Goal: Task Accomplishment & Management: Use online tool/utility

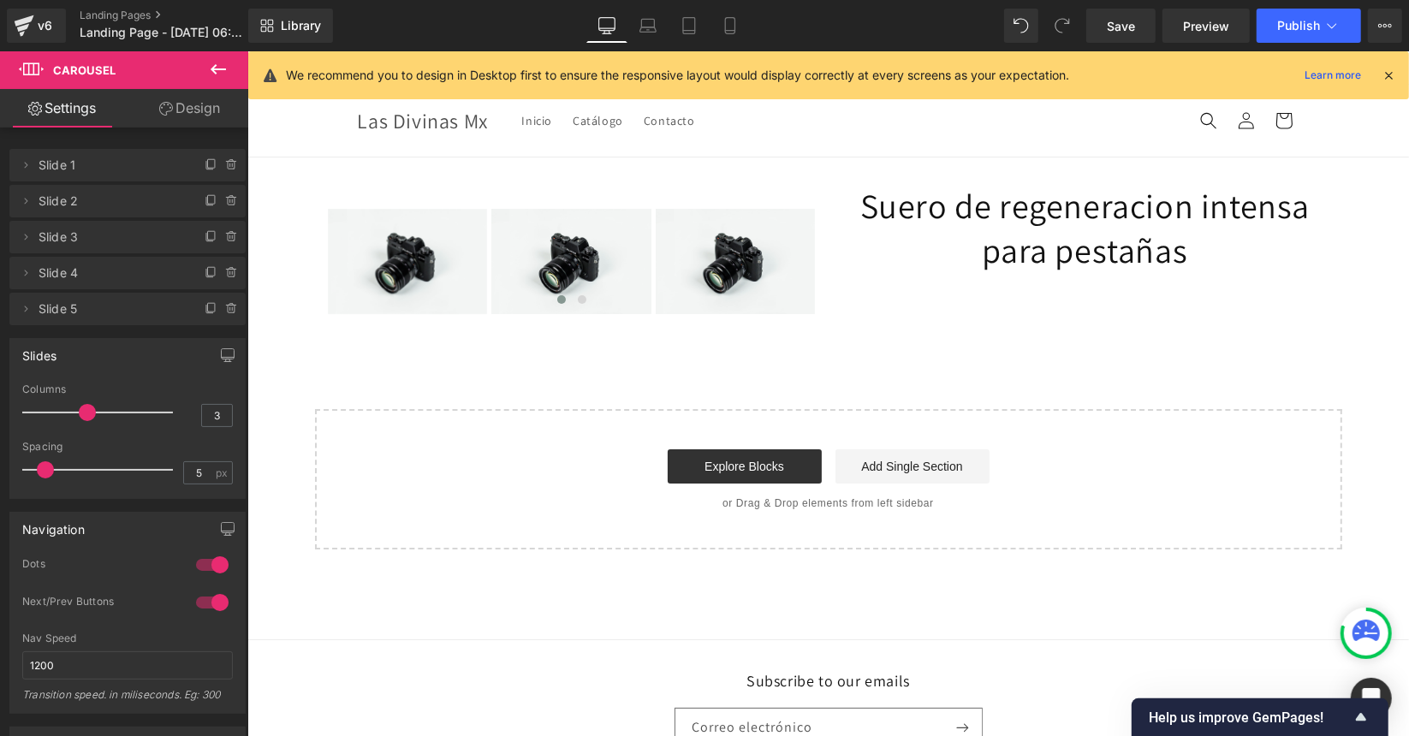
click at [212, 68] on icon at bounding box center [218, 69] width 15 height 10
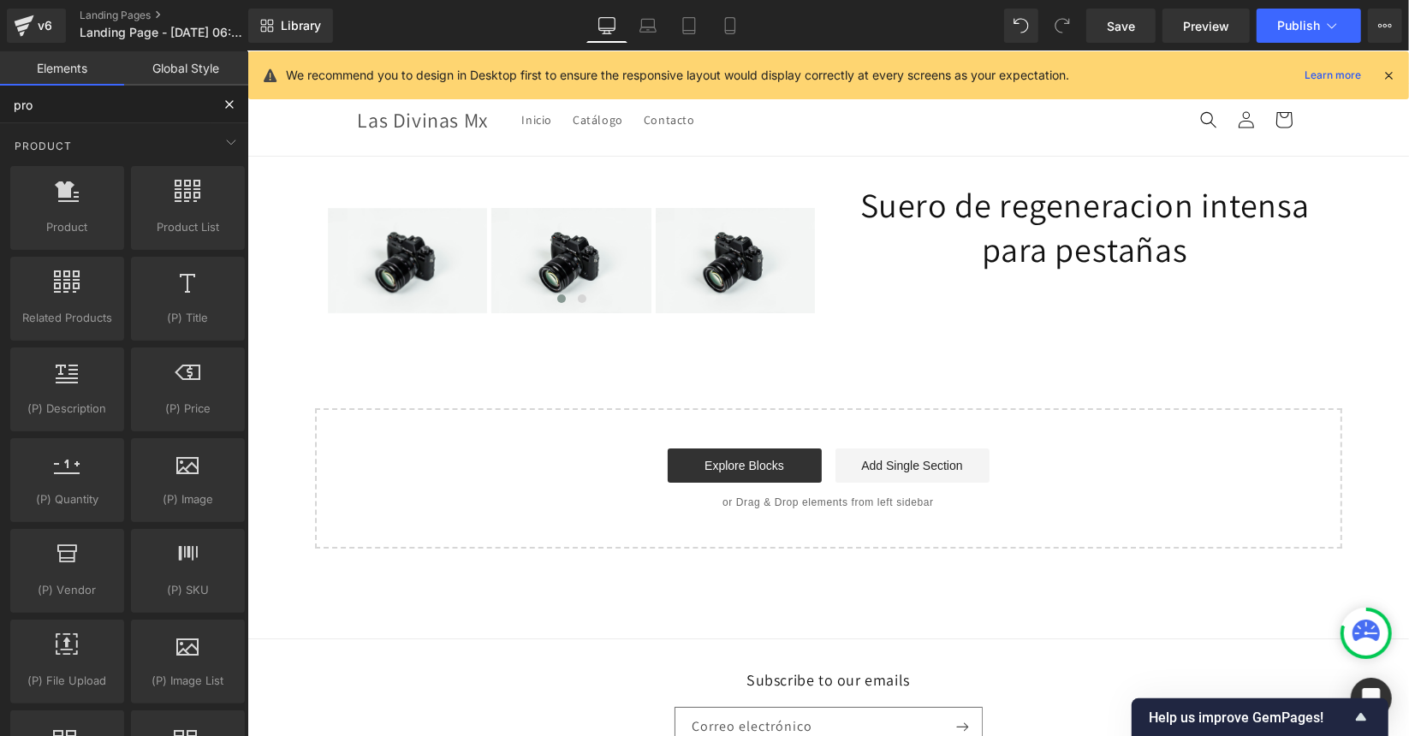
click at [134, 114] on input "pro" at bounding box center [105, 105] width 211 height 38
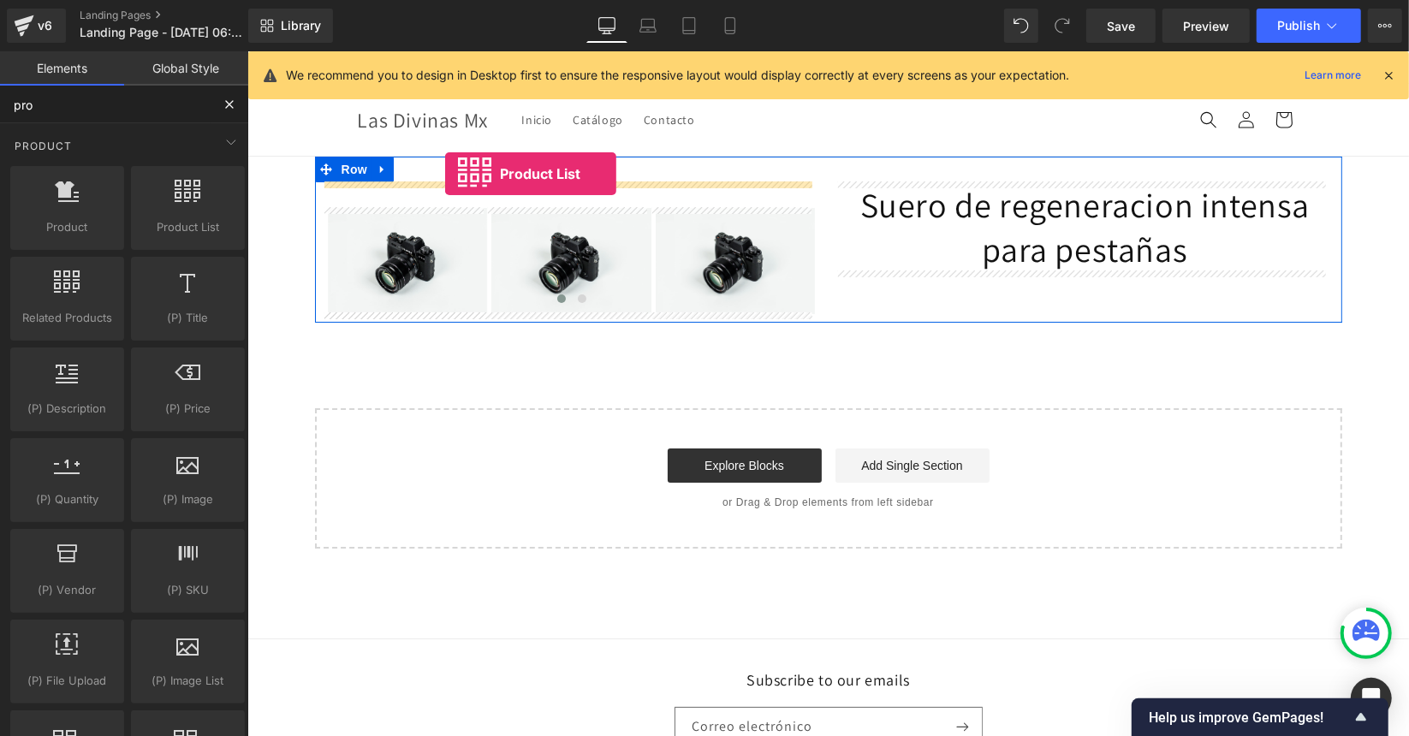
drag, startPoint x: 433, startPoint y: 259, endPoint x: 443, endPoint y: 175, distance: 85.4
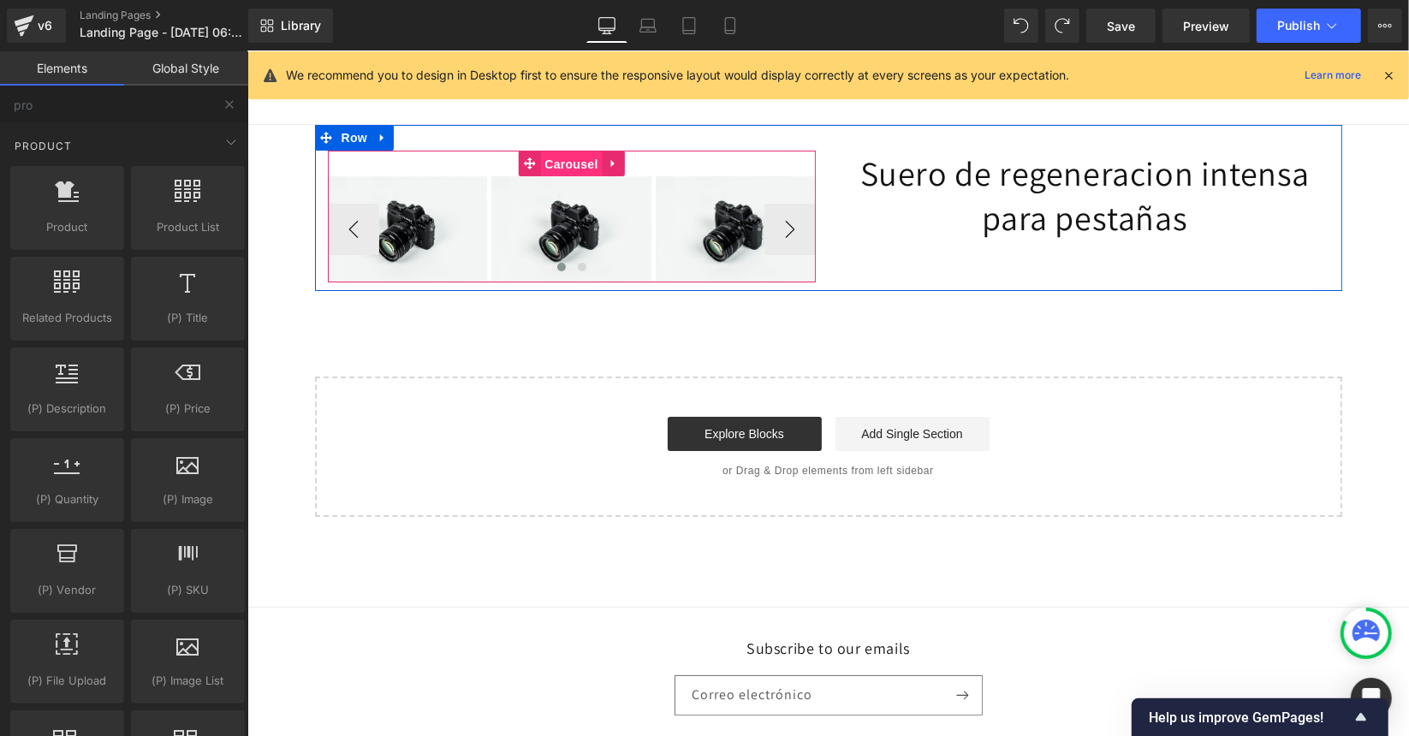
click at [555, 170] on span "Carousel" at bounding box center [570, 164] width 62 height 26
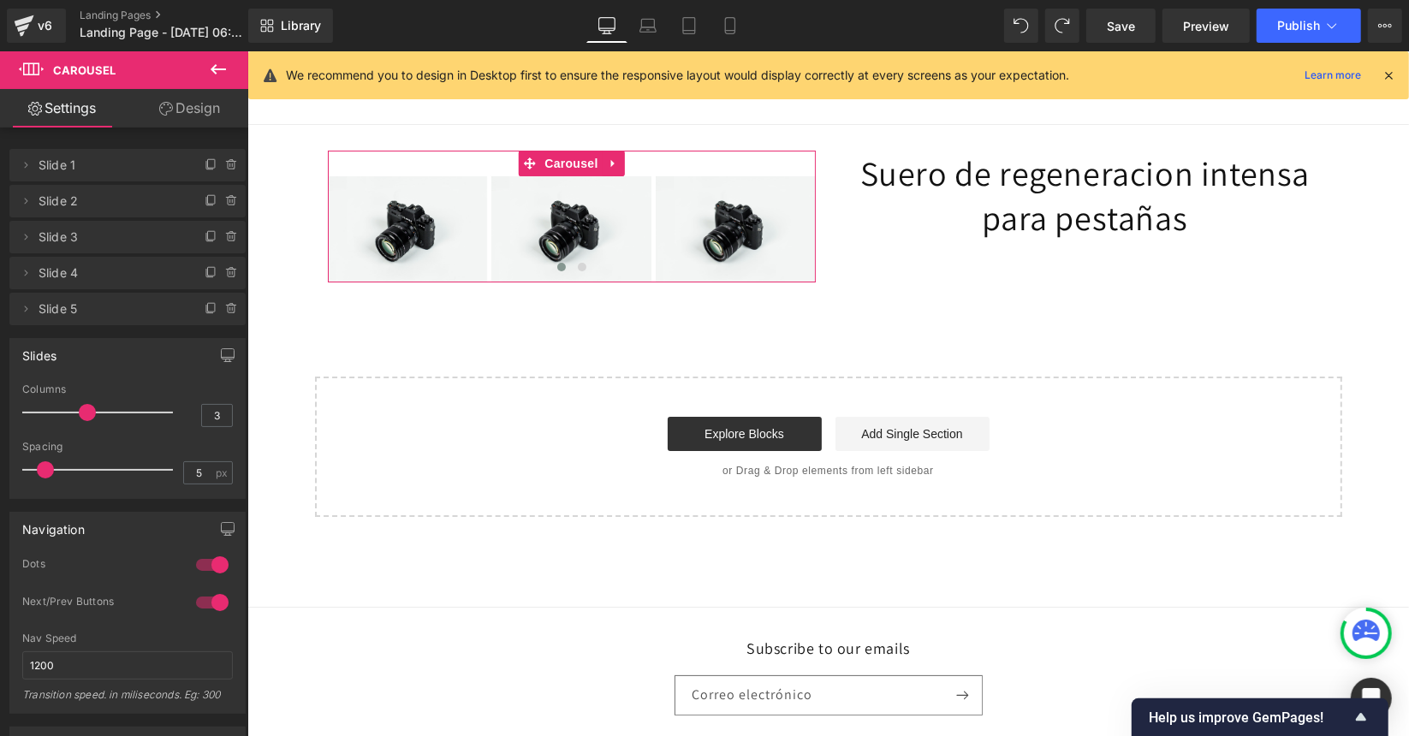
click at [170, 118] on link "Design" at bounding box center [190, 108] width 124 height 39
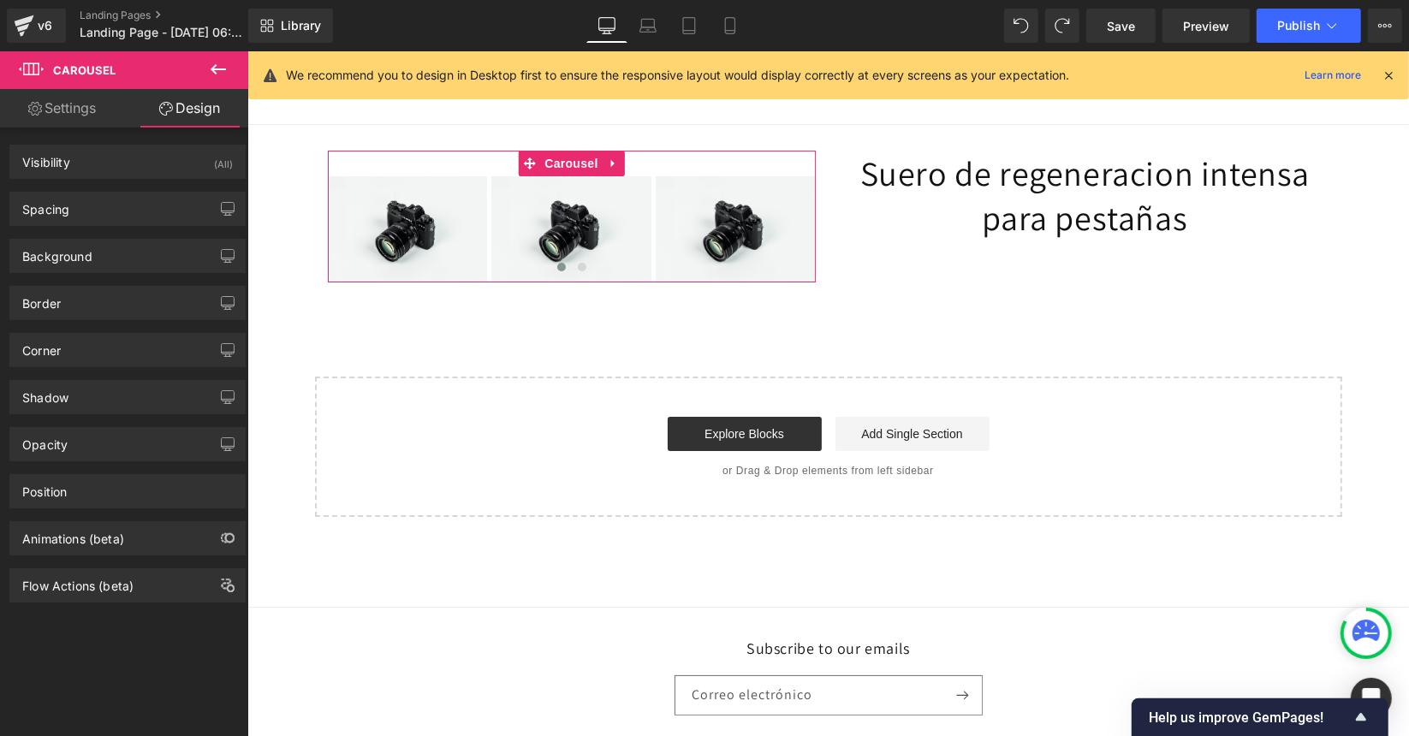
click at [70, 103] on link "Settings" at bounding box center [62, 108] width 124 height 39
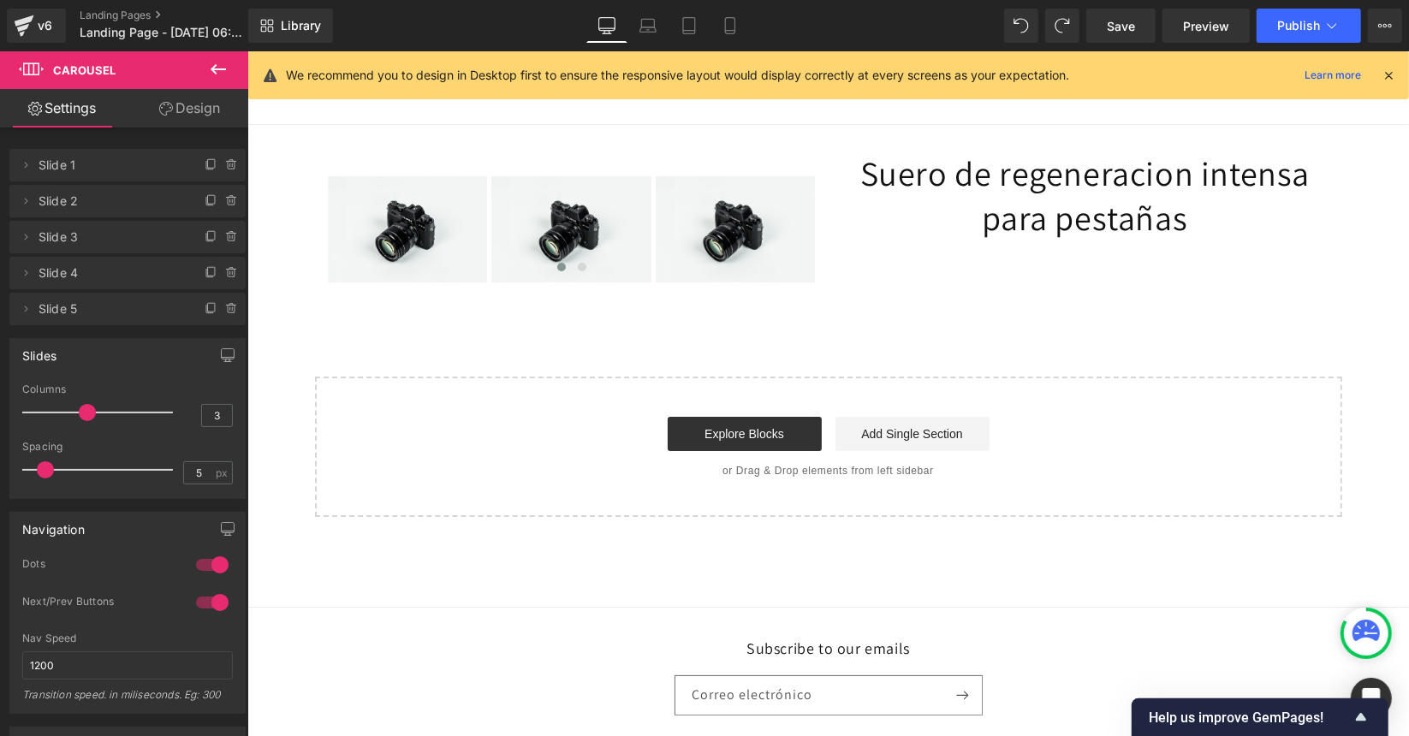
click at [212, 60] on icon at bounding box center [218, 69] width 21 height 21
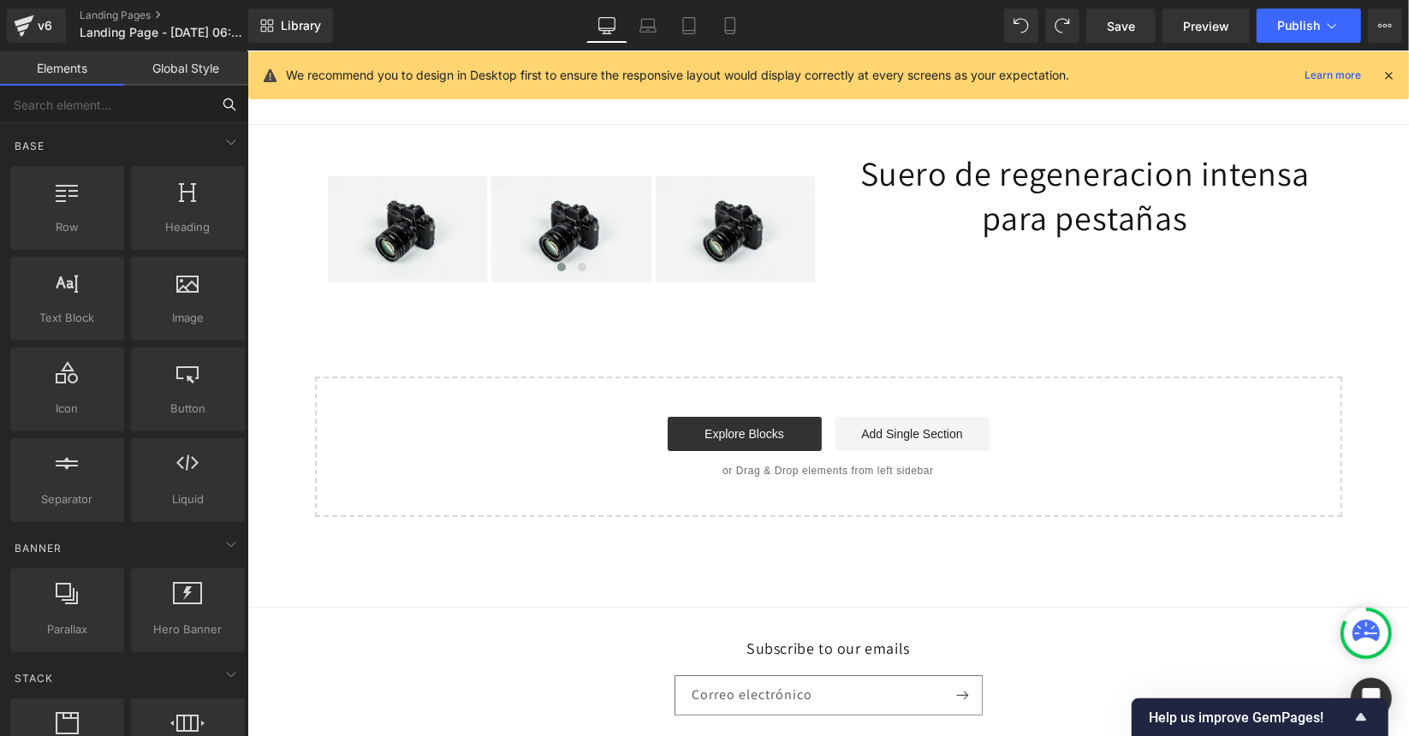
click at [165, 104] on input "text" at bounding box center [105, 105] width 211 height 38
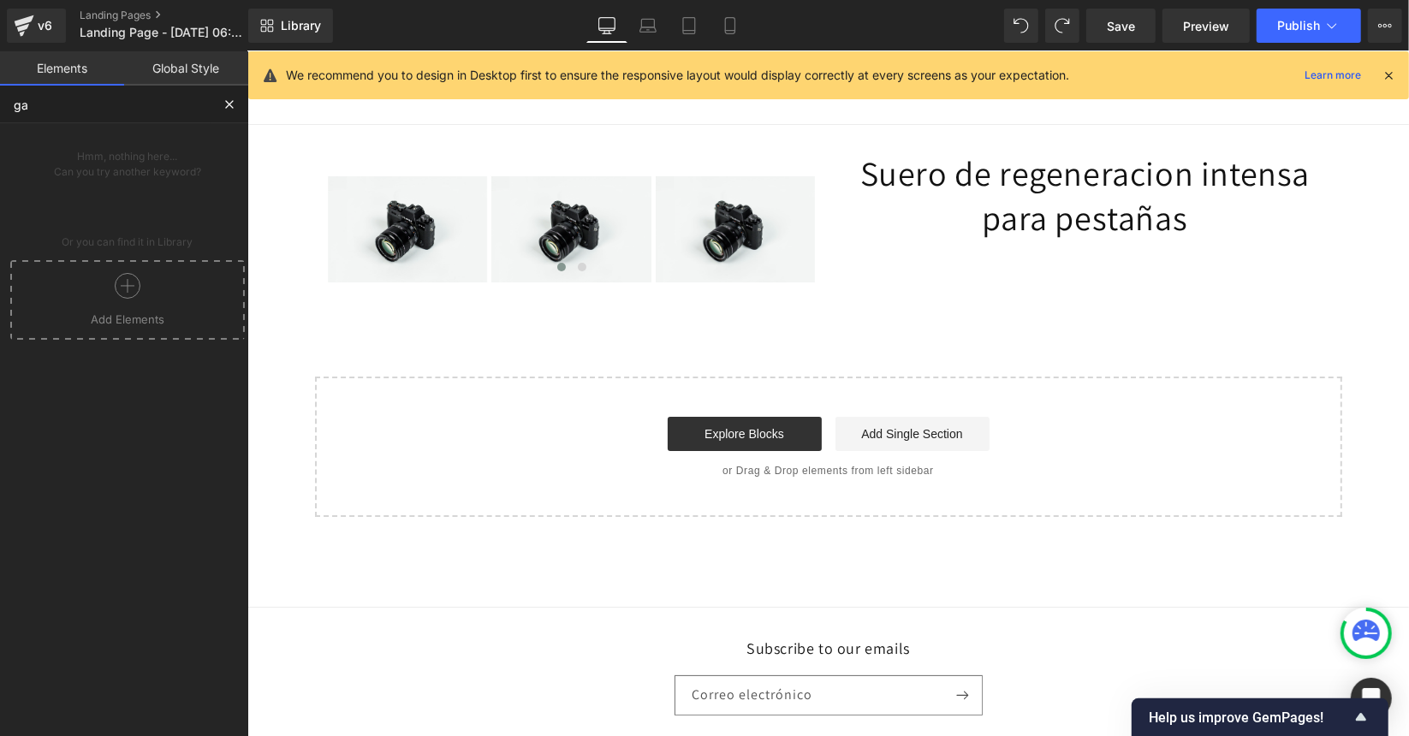
type input "g"
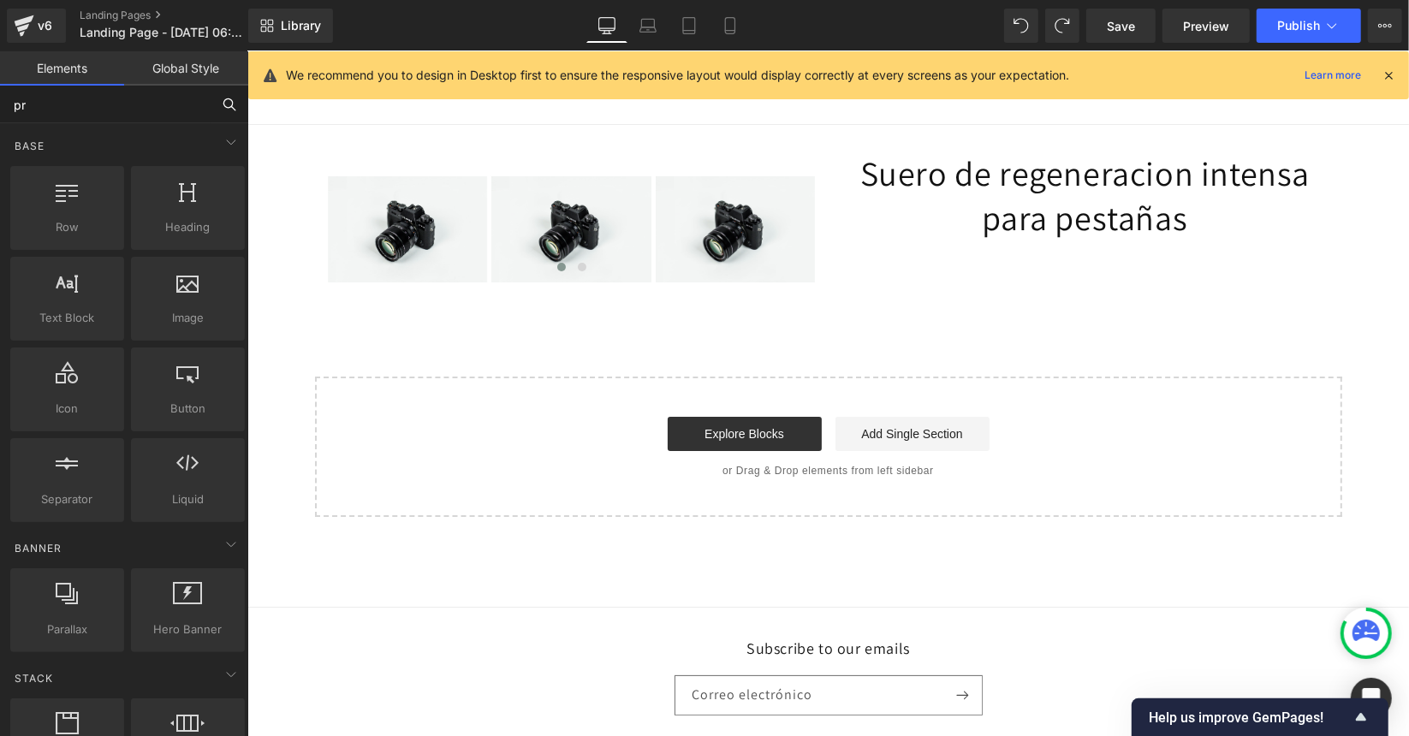
type input "pro"
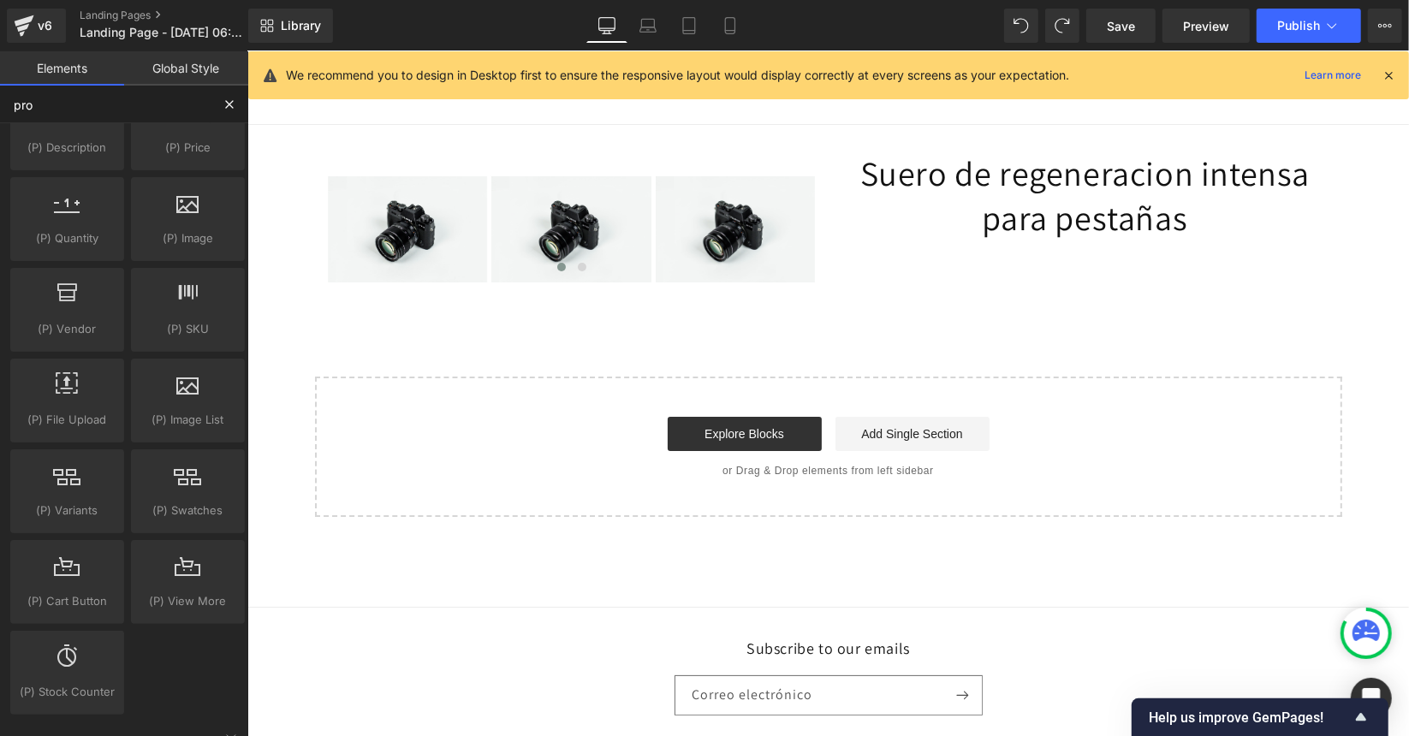
scroll to position [260, 0]
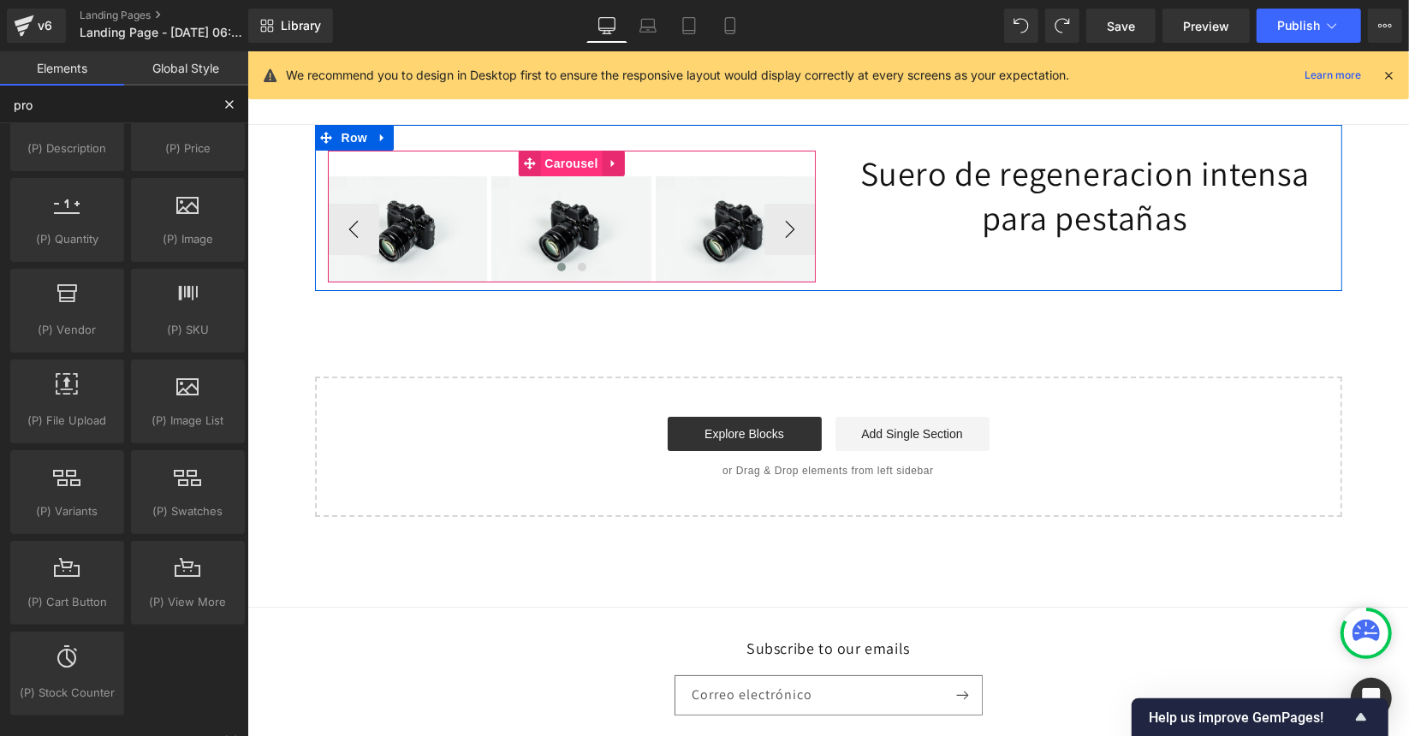
click at [553, 163] on span "Carousel" at bounding box center [570, 163] width 62 height 26
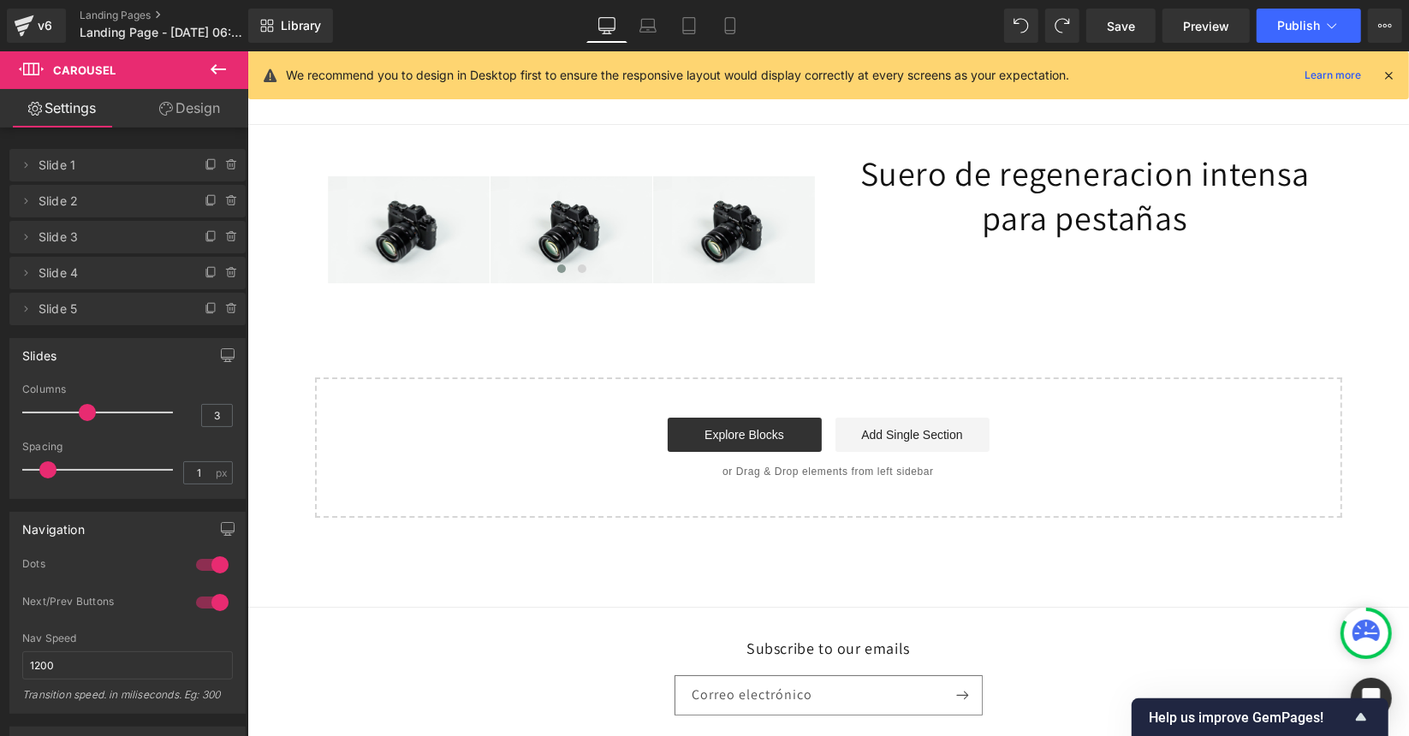
type input "0"
drag, startPoint x: 43, startPoint y: 473, endPoint x: 1, endPoint y: 478, distance: 42.3
click at [1, 478] on div "Slides 3 Columns 3 3 Columns 3 3 Columns 3 1 Columns 1 0px Spacing 0 px 5px Spa…" at bounding box center [128, 412] width 256 height 174
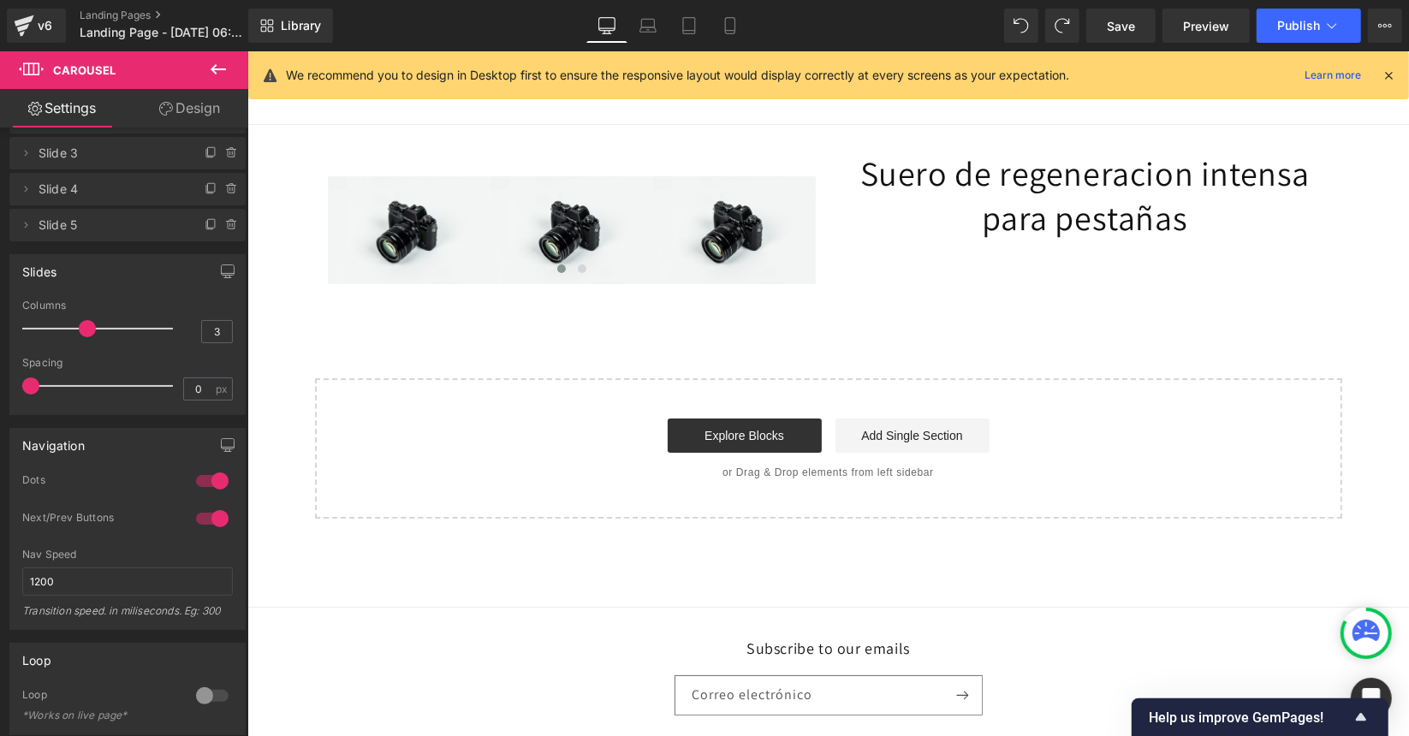
scroll to position [87, 0]
click at [221, 514] on div at bounding box center [212, 515] width 41 height 27
click at [205, 471] on div at bounding box center [212, 477] width 41 height 27
click at [205, 472] on div at bounding box center [212, 477] width 41 height 27
click at [206, 514] on div at bounding box center [212, 515] width 41 height 27
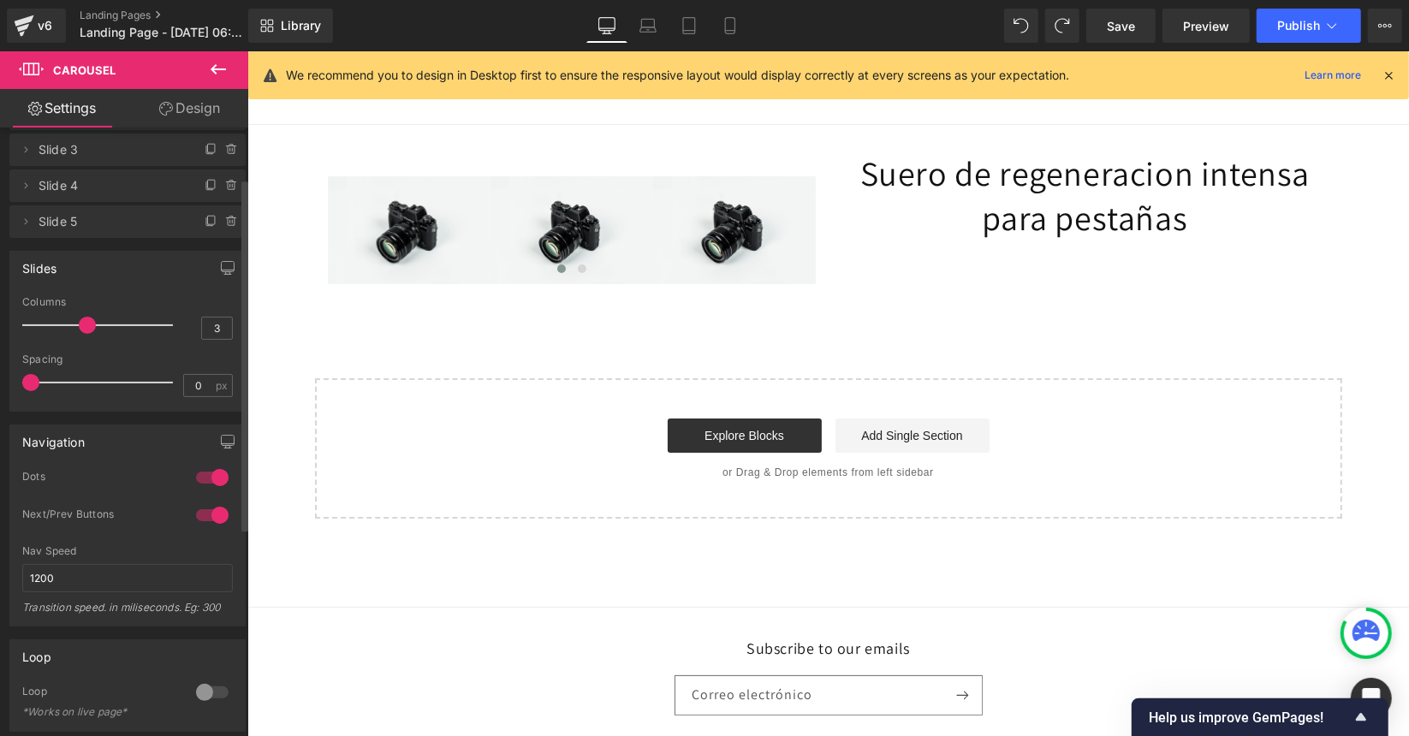
click at [211, 480] on div at bounding box center [212, 477] width 41 height 27
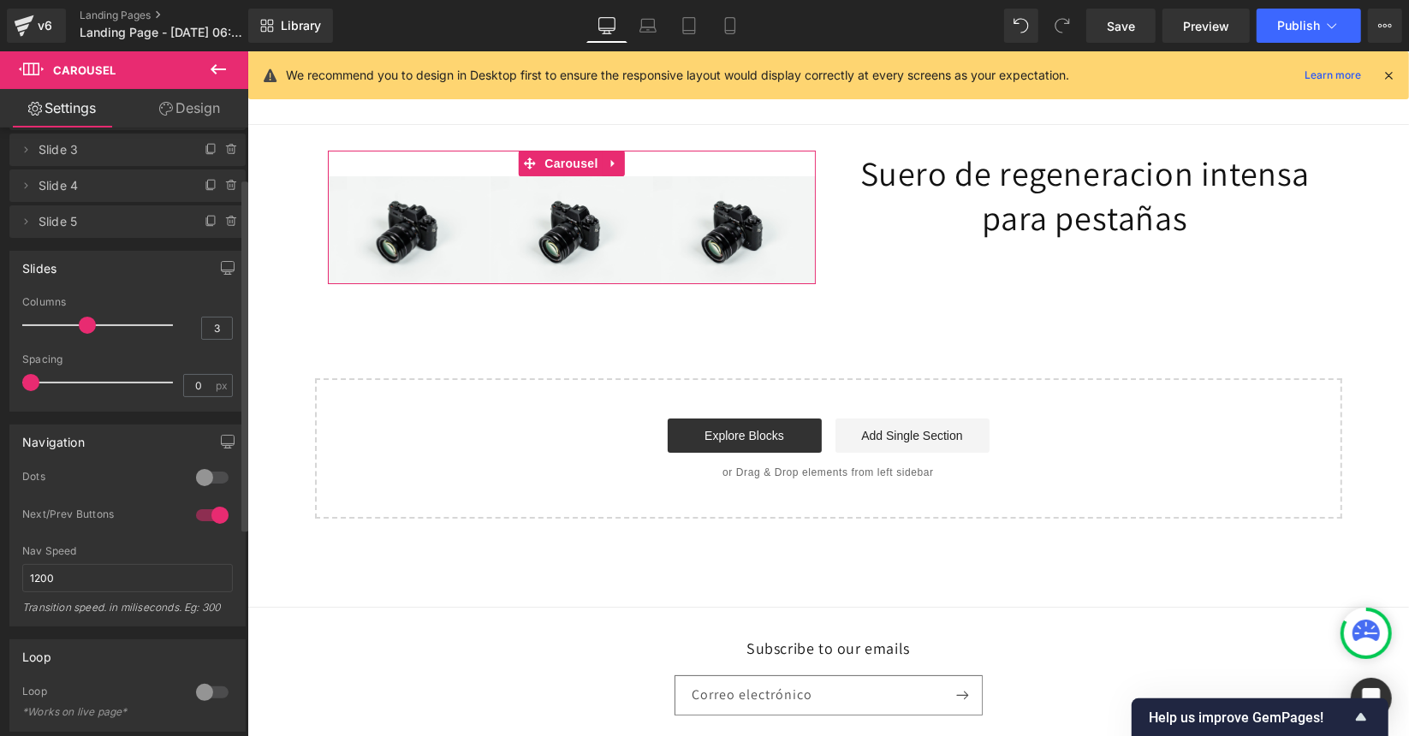
click at [205, 475] on div at bounding box center [212, 477] width 41 height 27
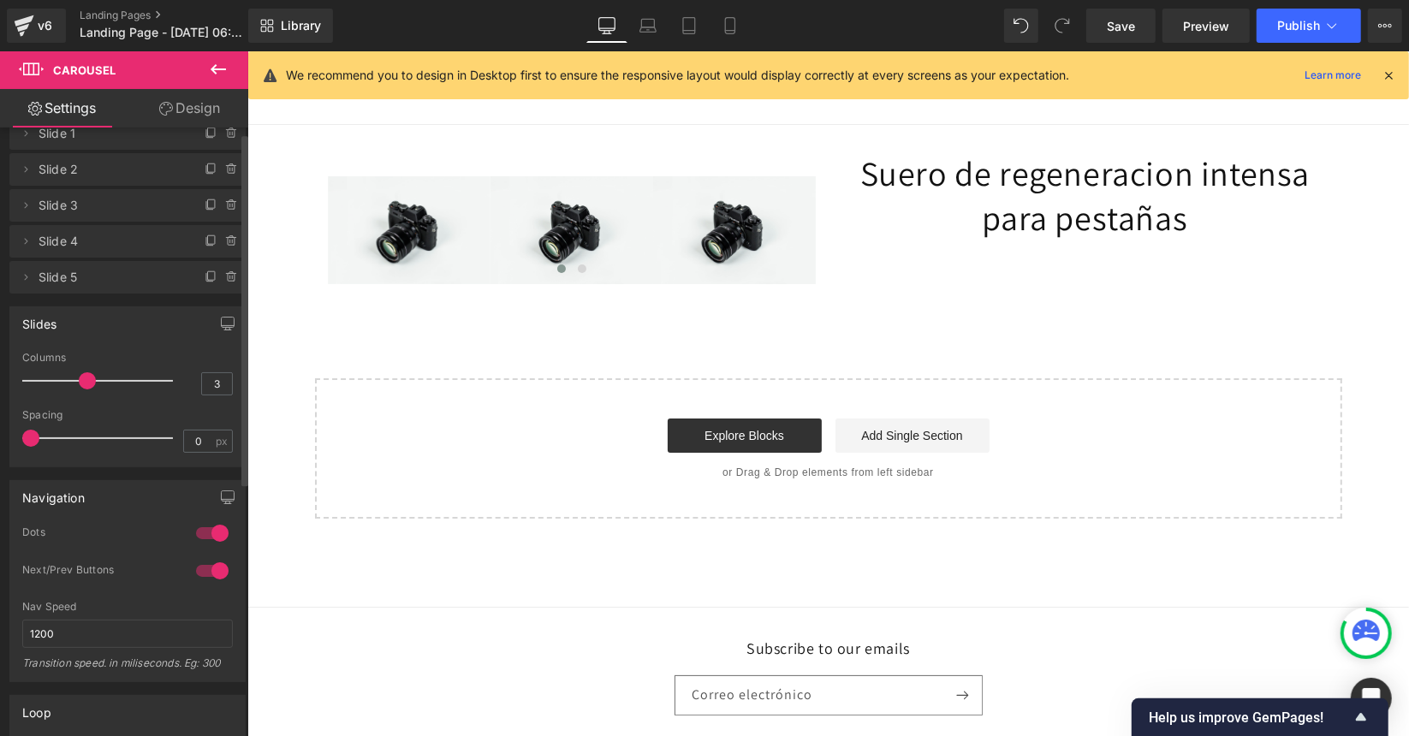
scroll to position [0, 0]
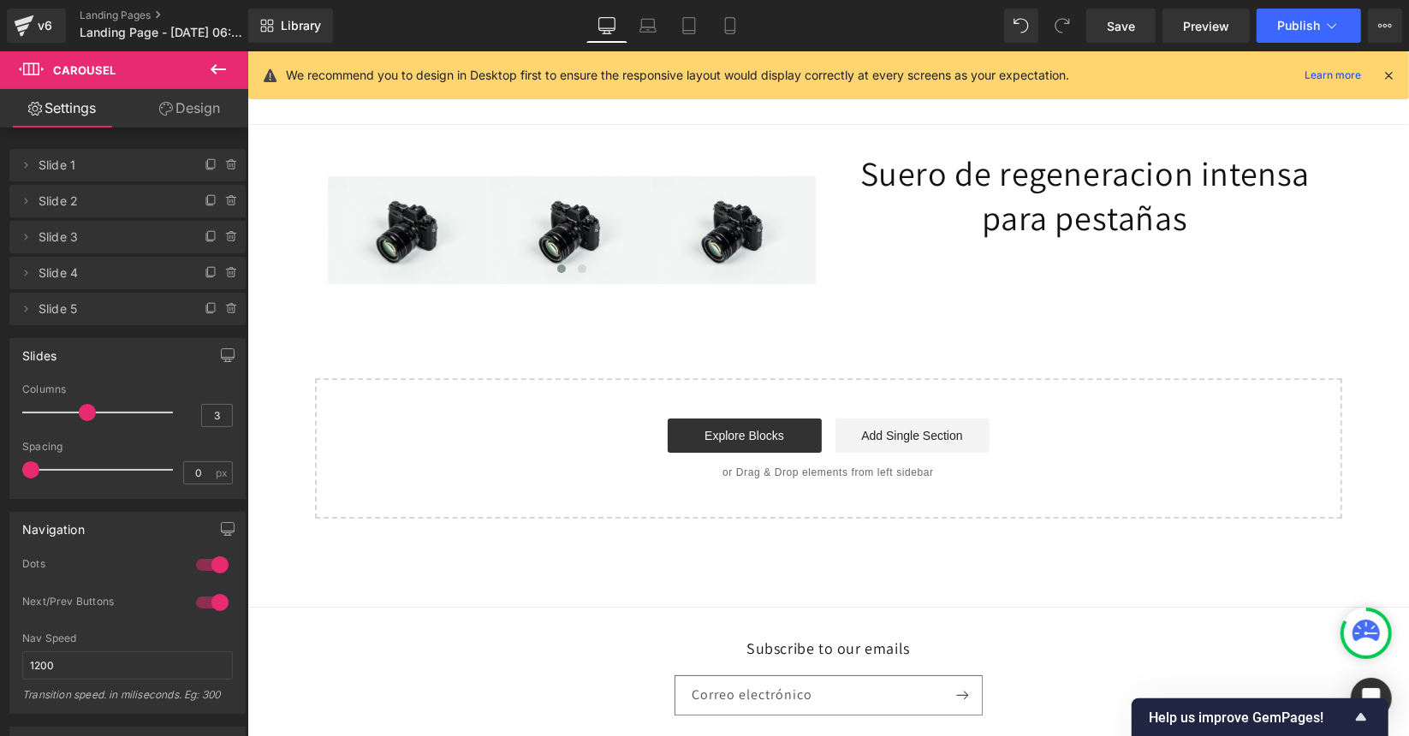
click at [209, 76] on icon at bounding box center [218, 69] width 21 height 21
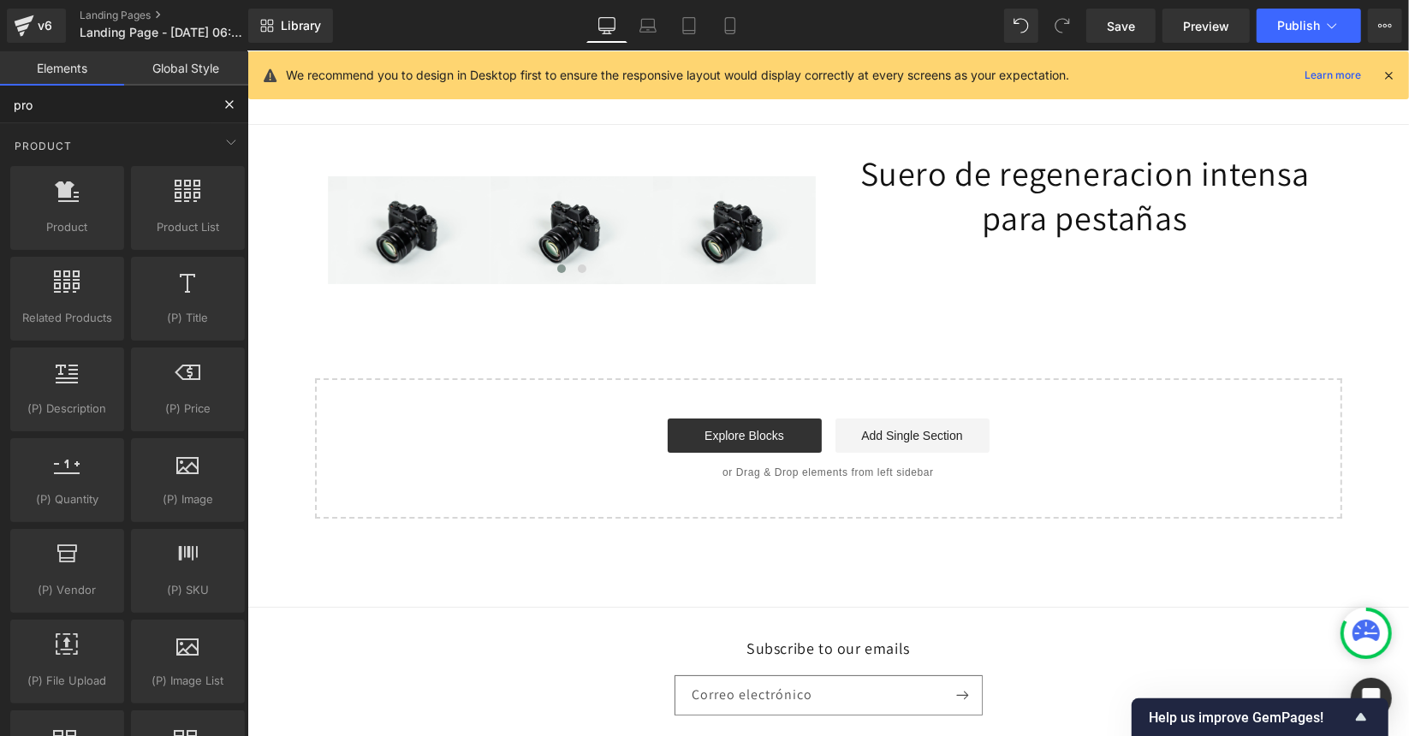
click at [86, 108] on input "pro" at bounding box center [105, 105] width 211 height 38
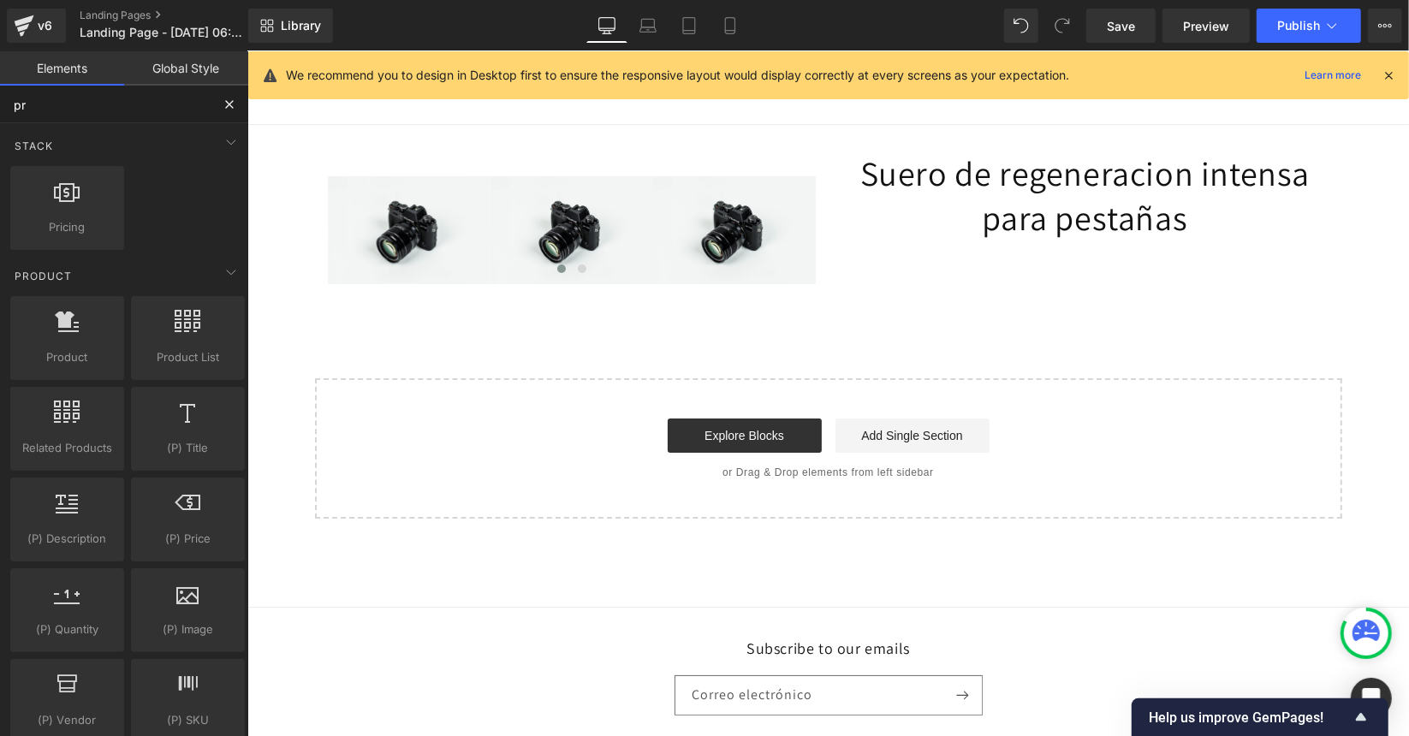
type input "p"
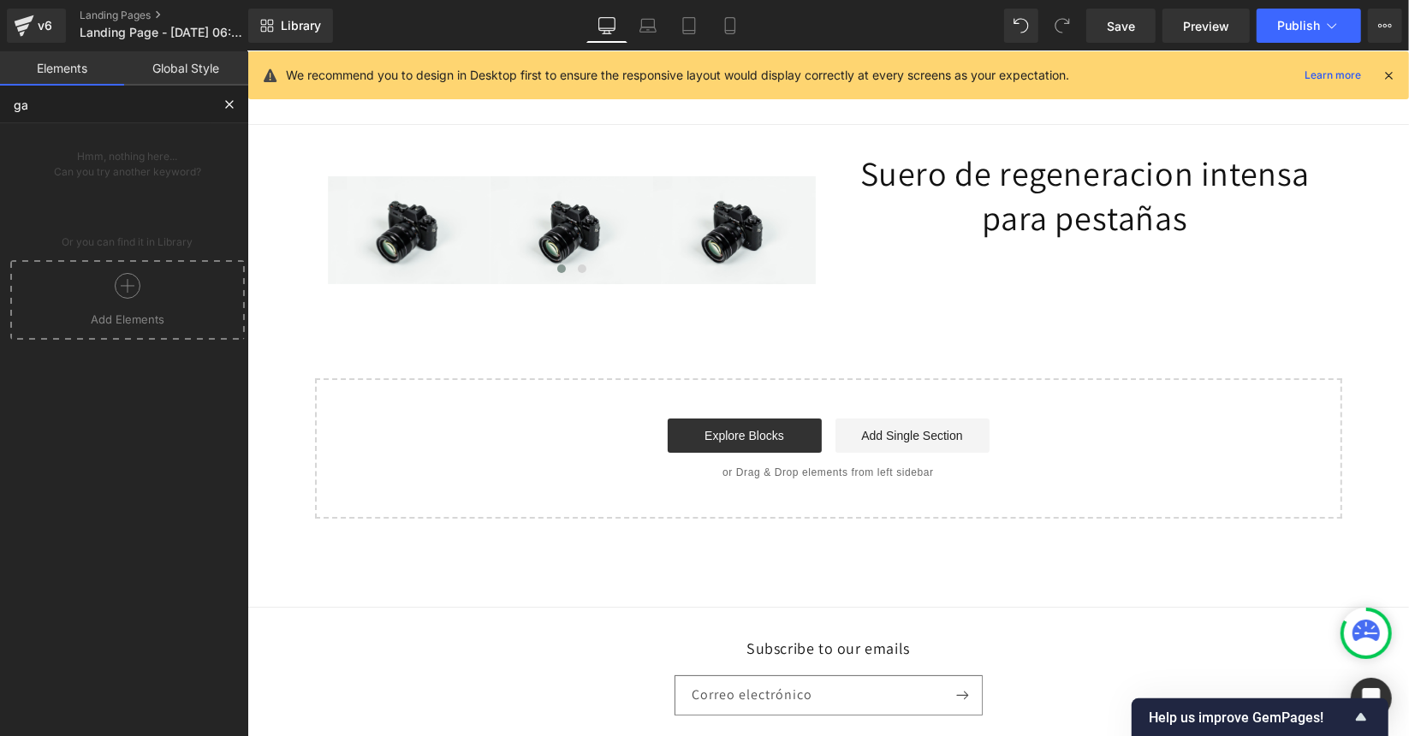
type input "g"
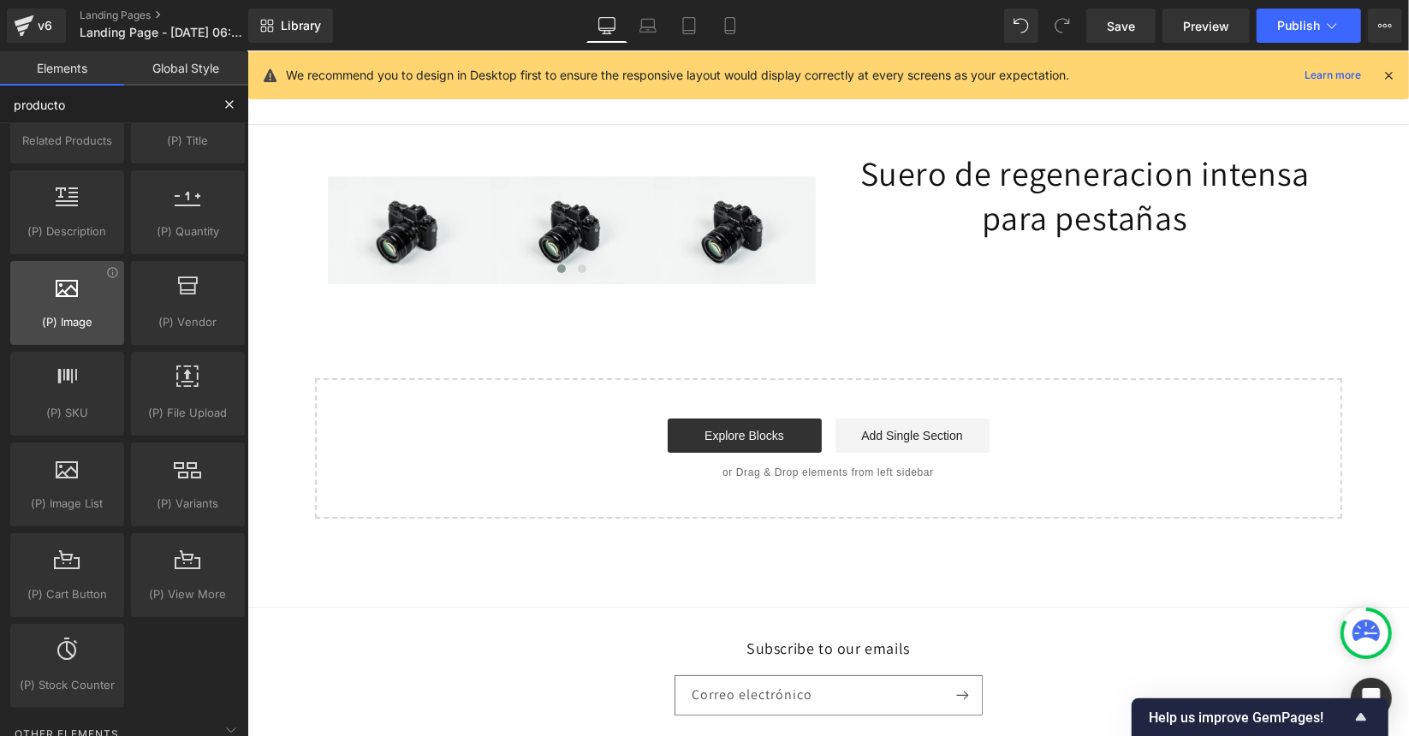
type input "producto"
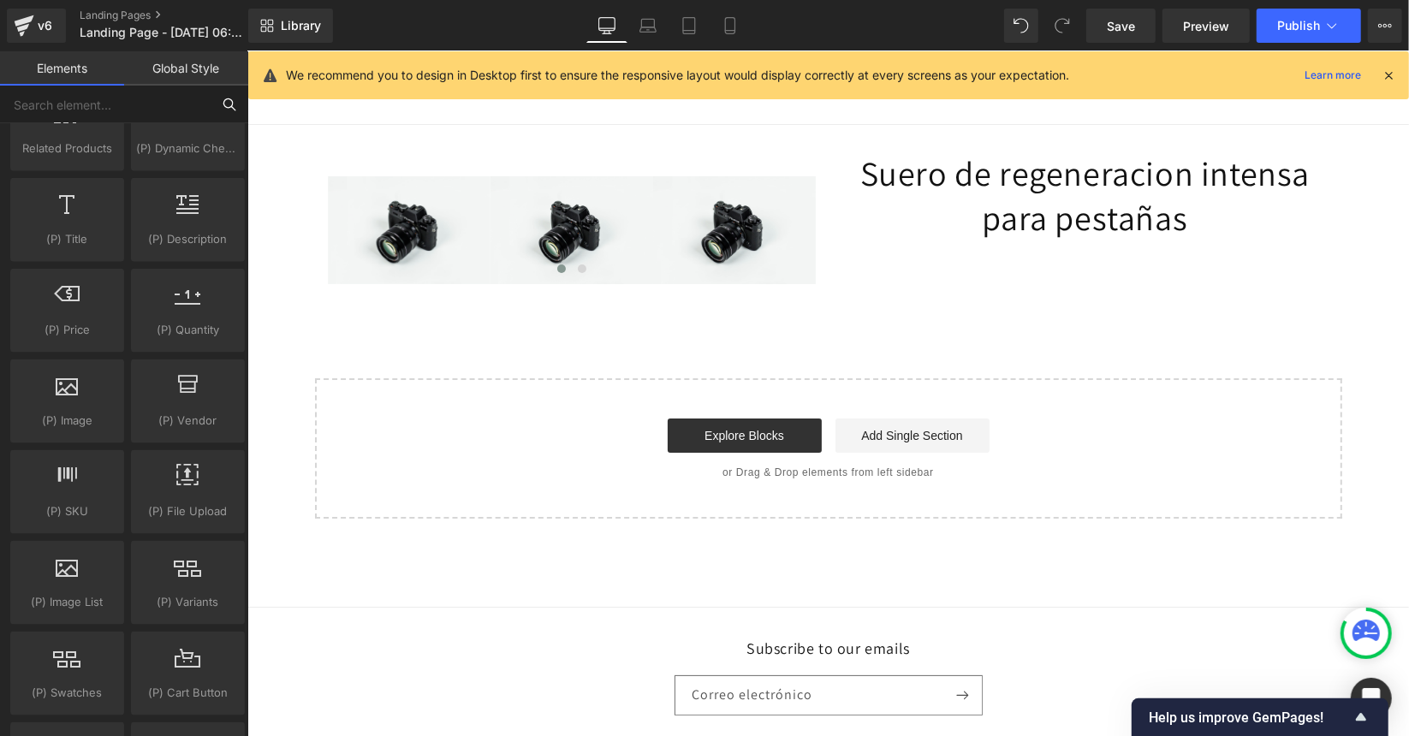
click at [147, 103] on input "text" at bounding box center [105, 105] width 211 height 38
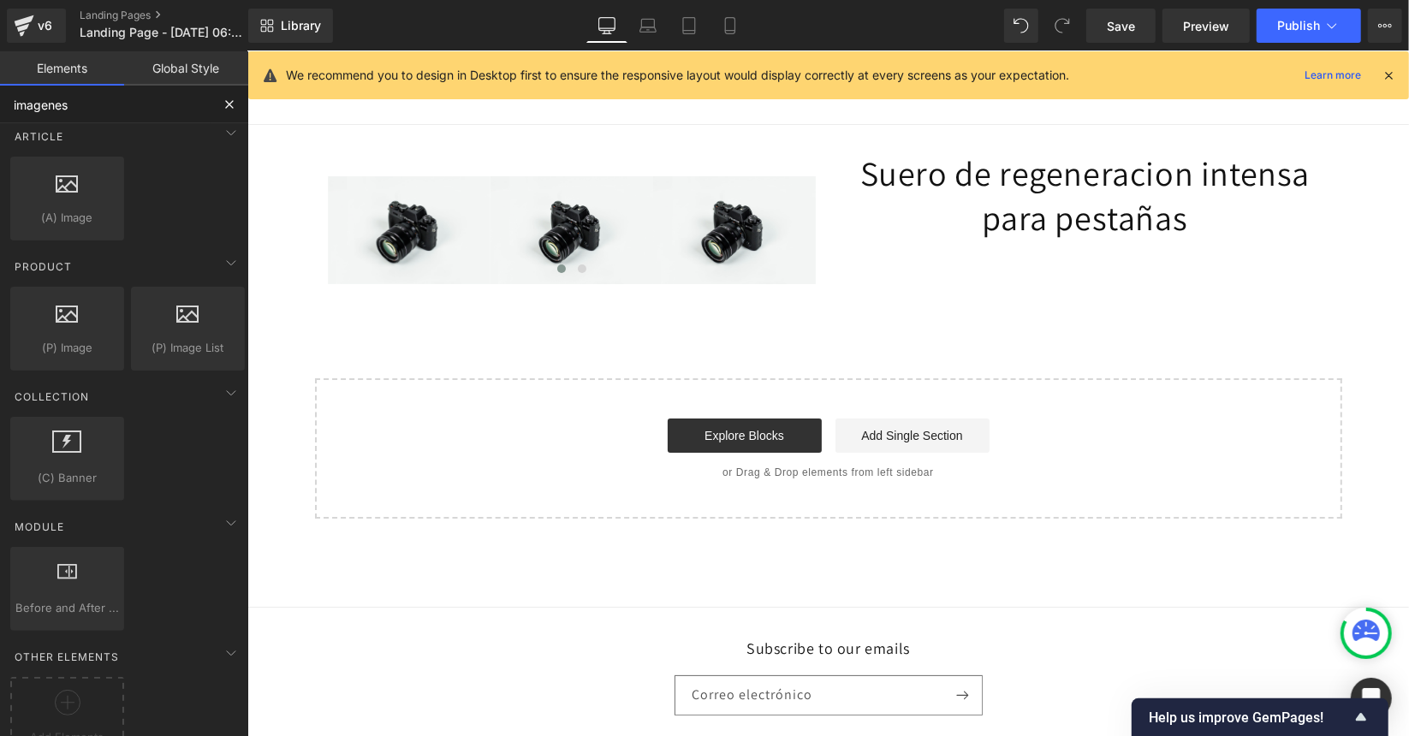
scroll to position [0, 0]
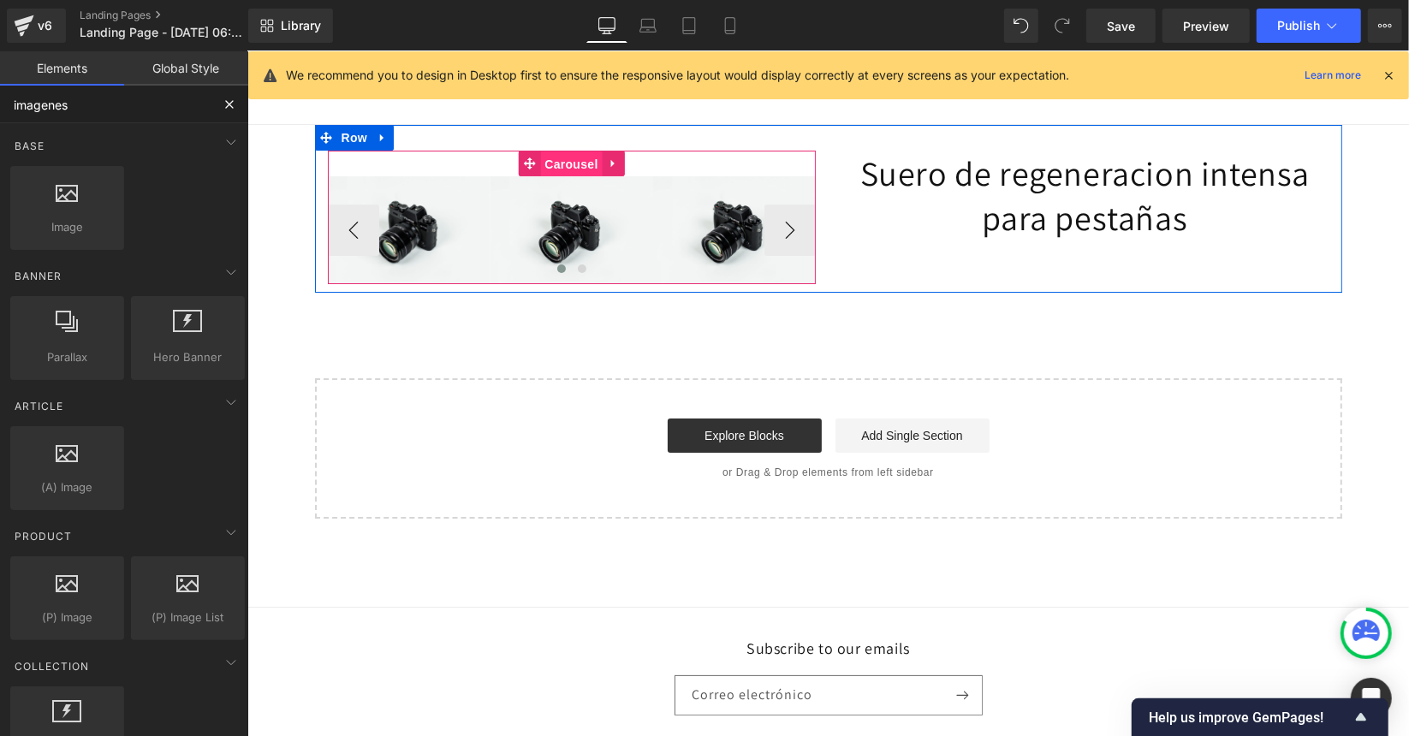
click at [552, 163] on span "Carousel" at bounding box center [570, 164] width 62 height 26
type input "imagenes"
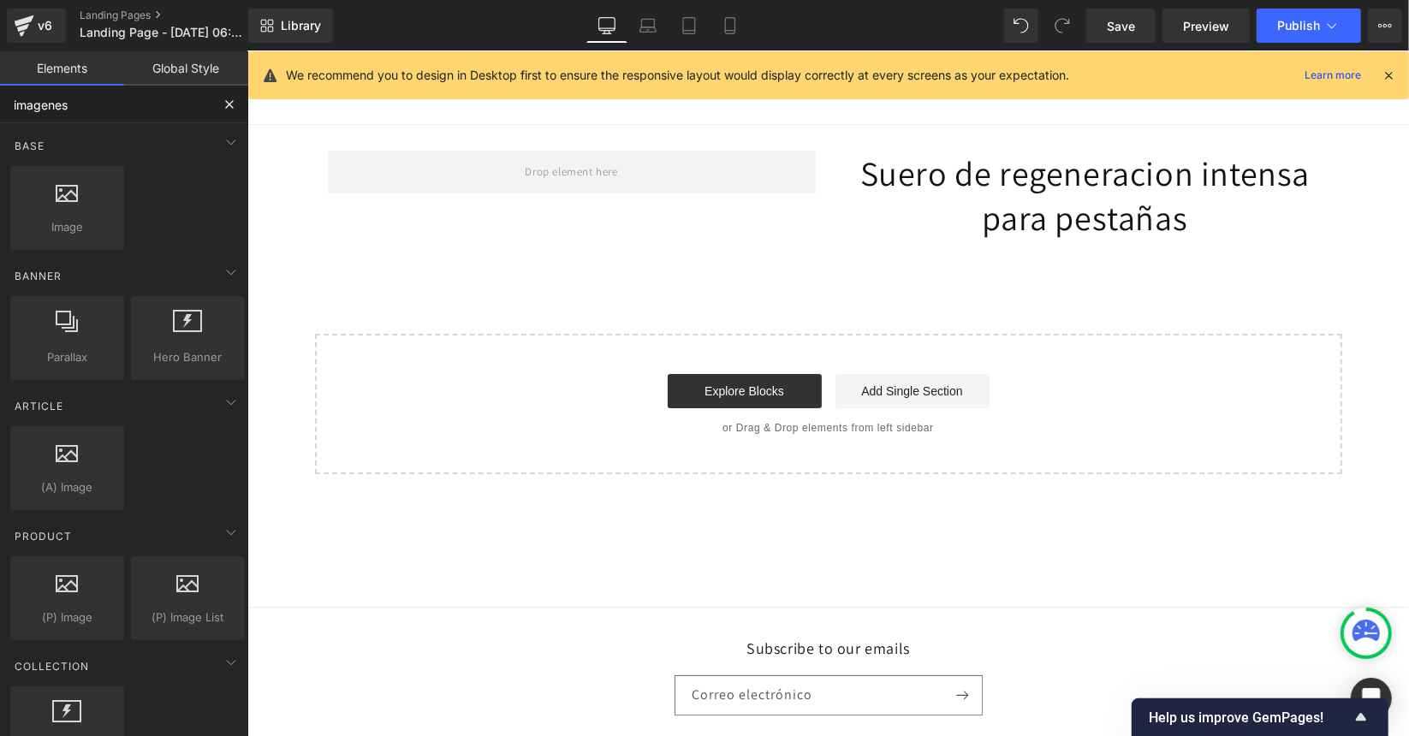
click at [138, 104] on input "imagenes" at bounding box center [105, 105] width 211 height 38
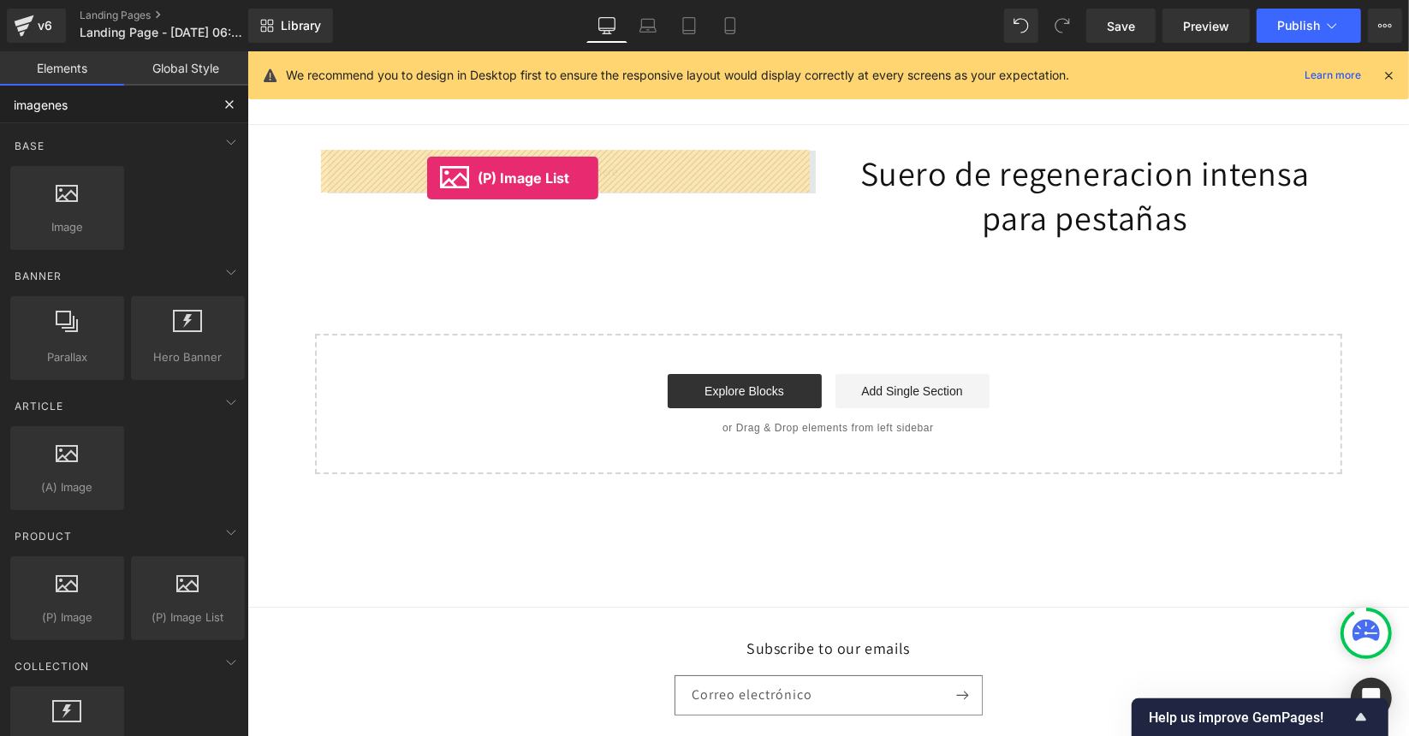
drag, startPoint x: 430, startPoint y: 628, endPoint x: 426, endPoint y: 178, distance: 450.3
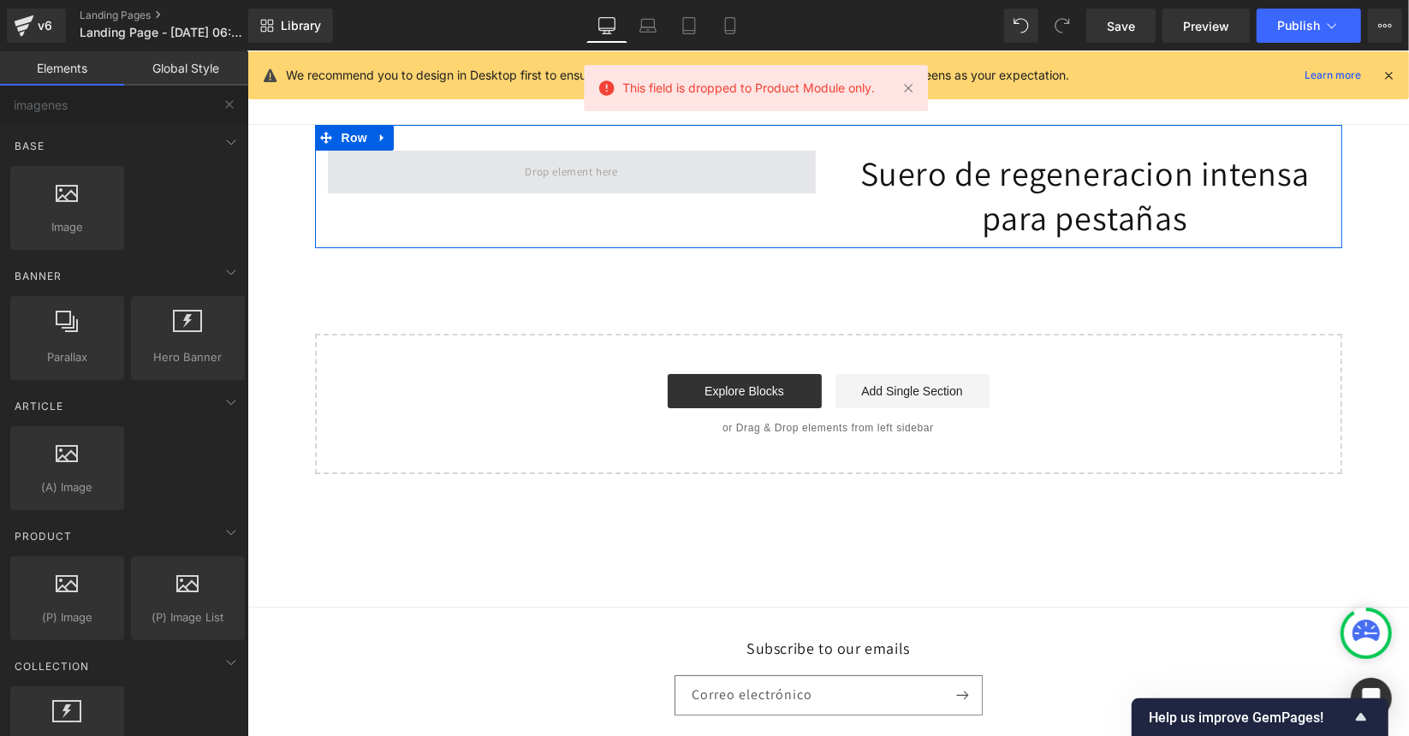
click at [524, 171] on span at bounding box center [570, 171] width 104 height 28
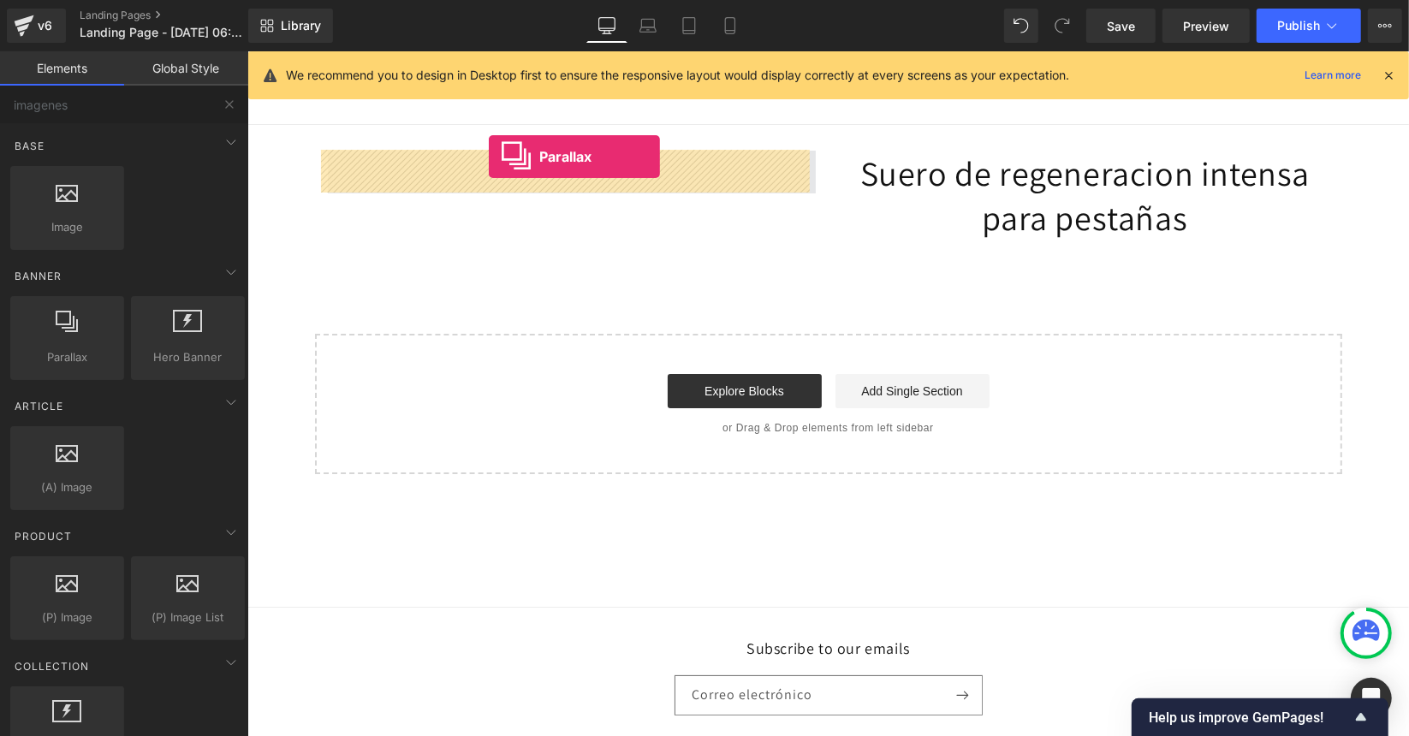
drag, startPoint x: 330, startPoint y: 389, endPoint x: 488, endPoint y: 156, distance: 281.1
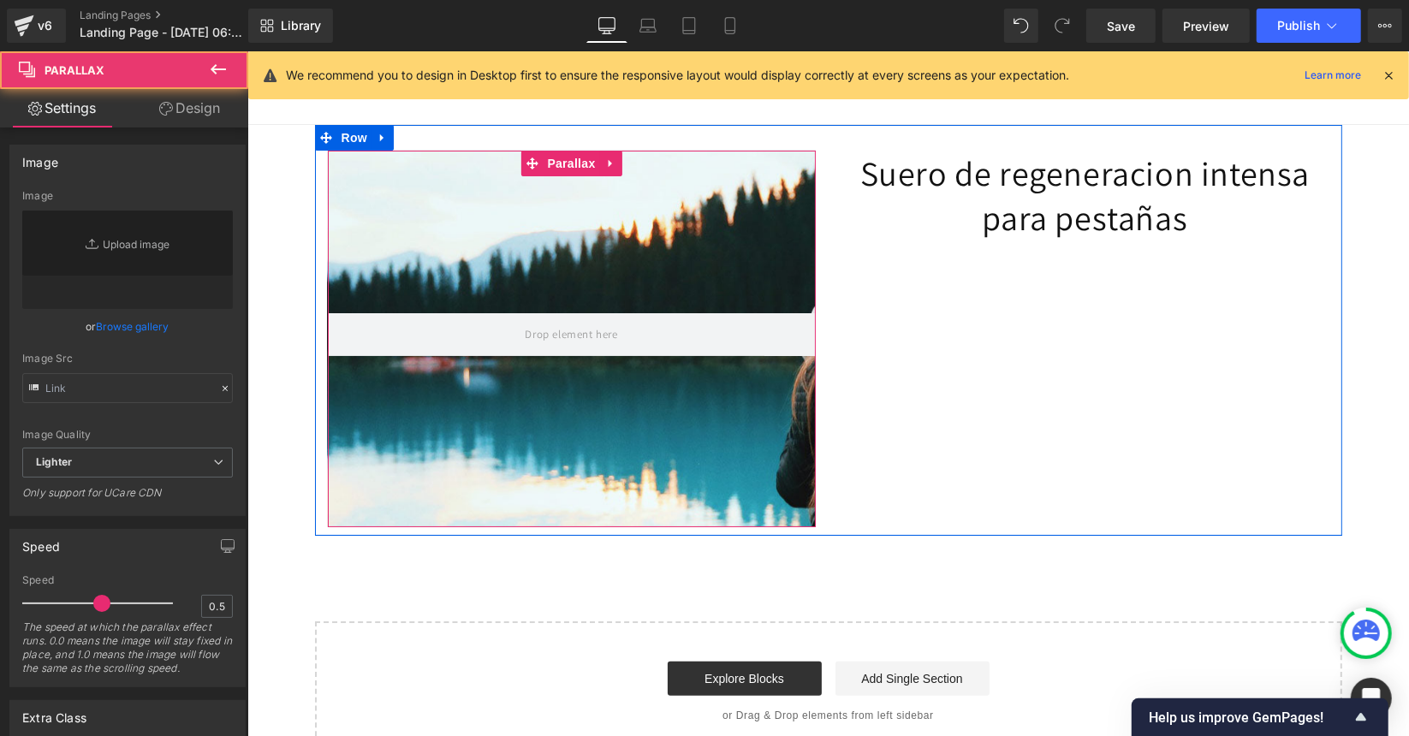
type input "[URL][DOMAIN_NAME]"
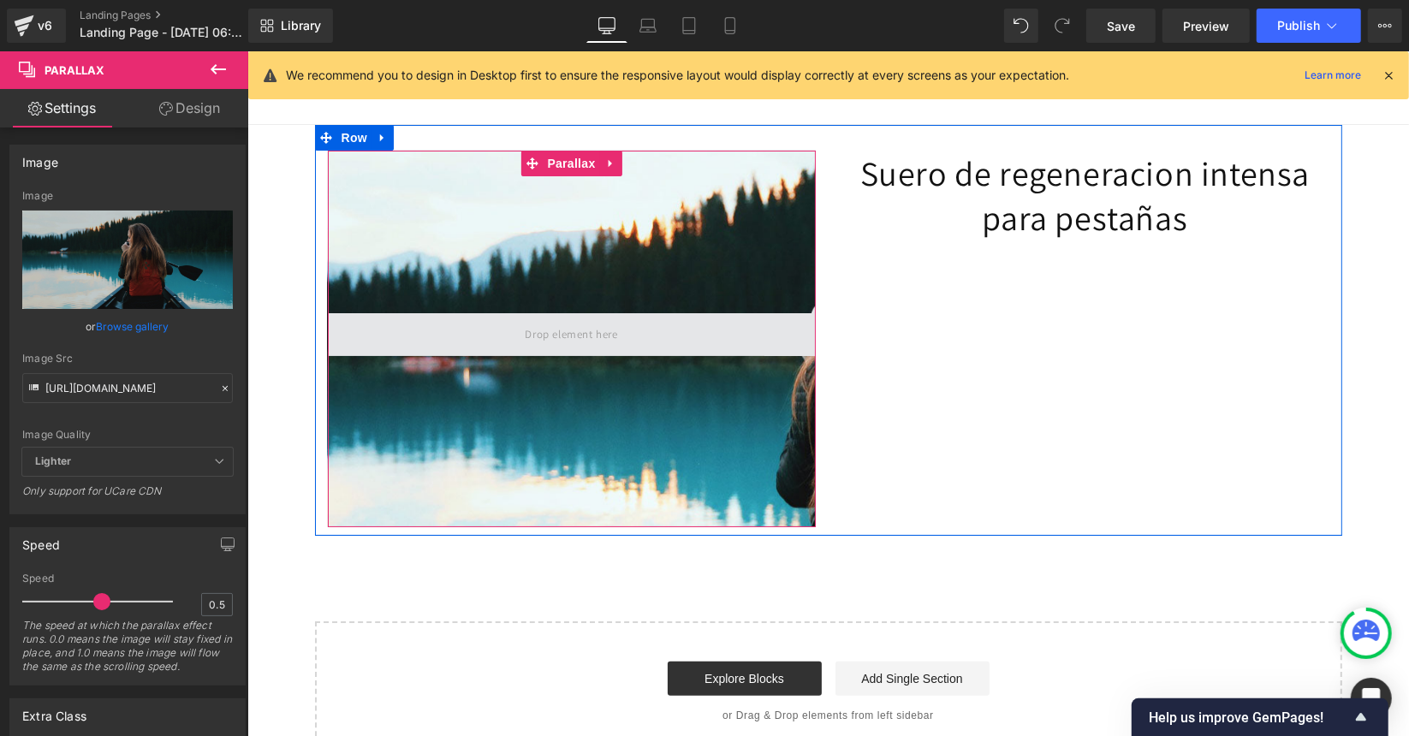
click at [526, 342] on span at bounding box center [570, 333] width 104 height 28
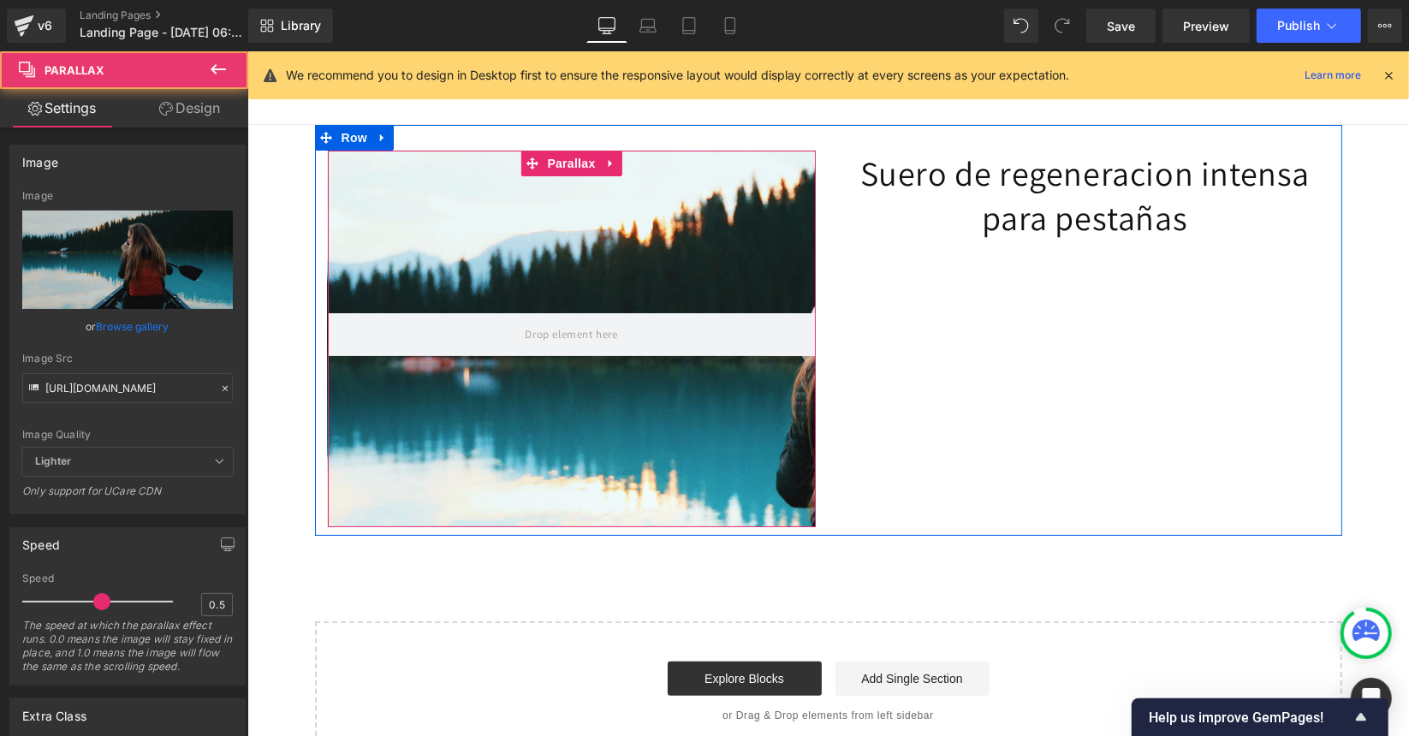
click at [519, 235] on div at bounding box center [828, 402] width 1162 height 685
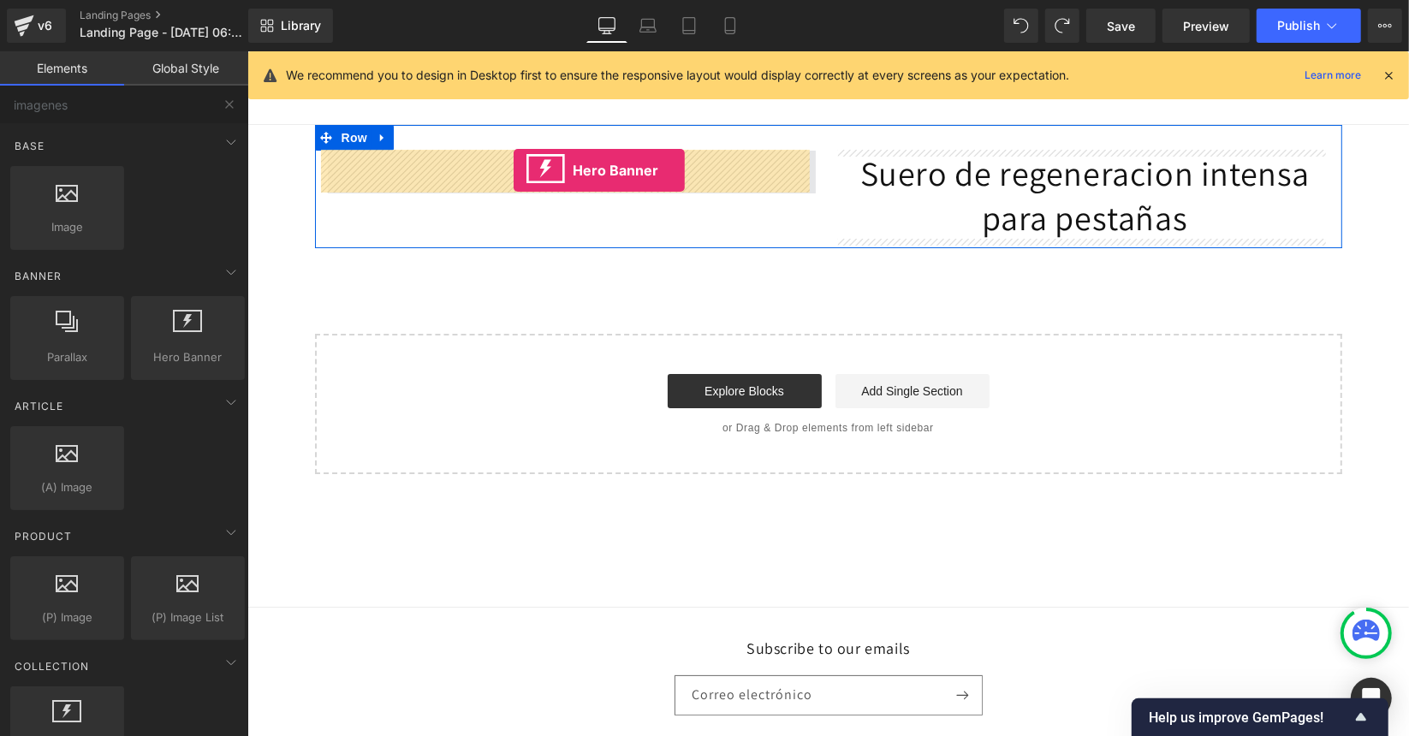
drag, startPoint x: 418, startPoint y: 393, endPoint x: 513, endPoint y: 170, distance: 242.0
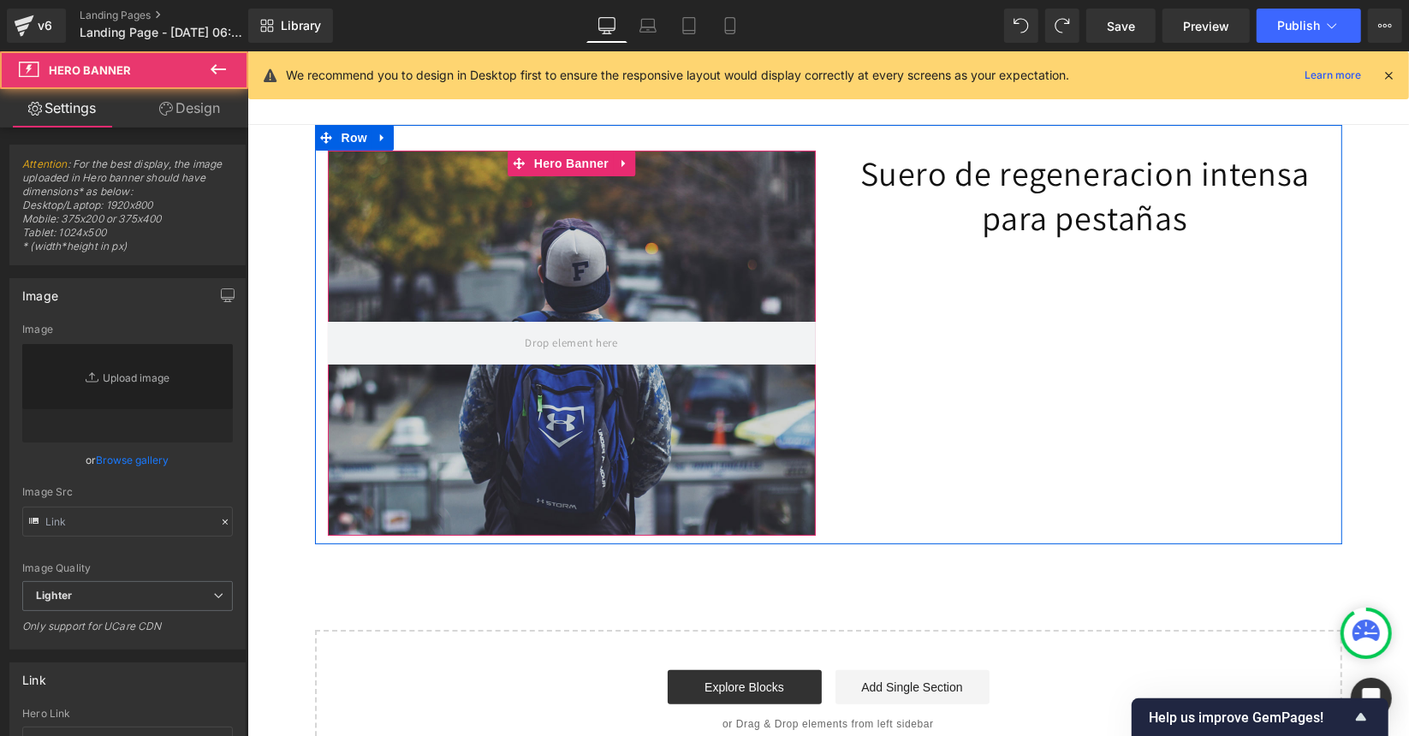
type input "[URL][DOMAIN_NAME]"
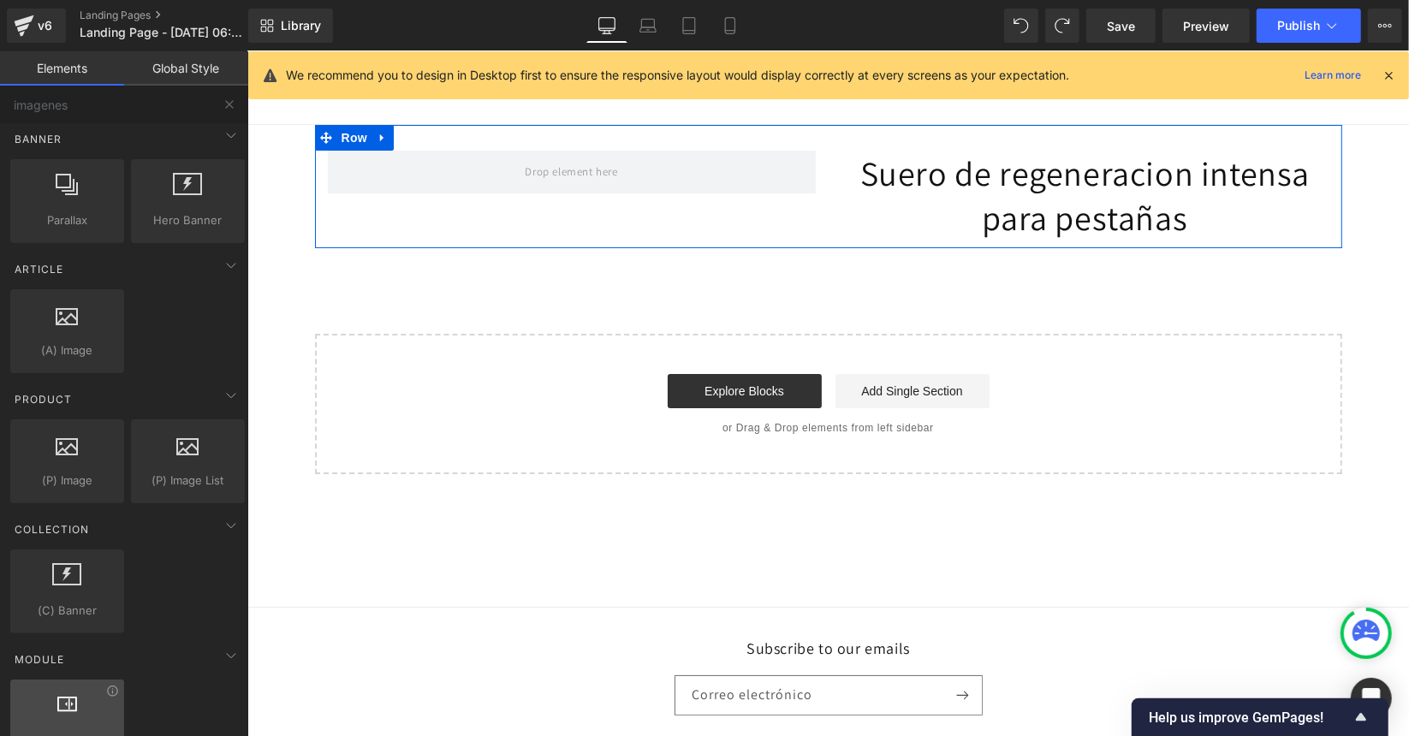
scroll to position [116, 0]
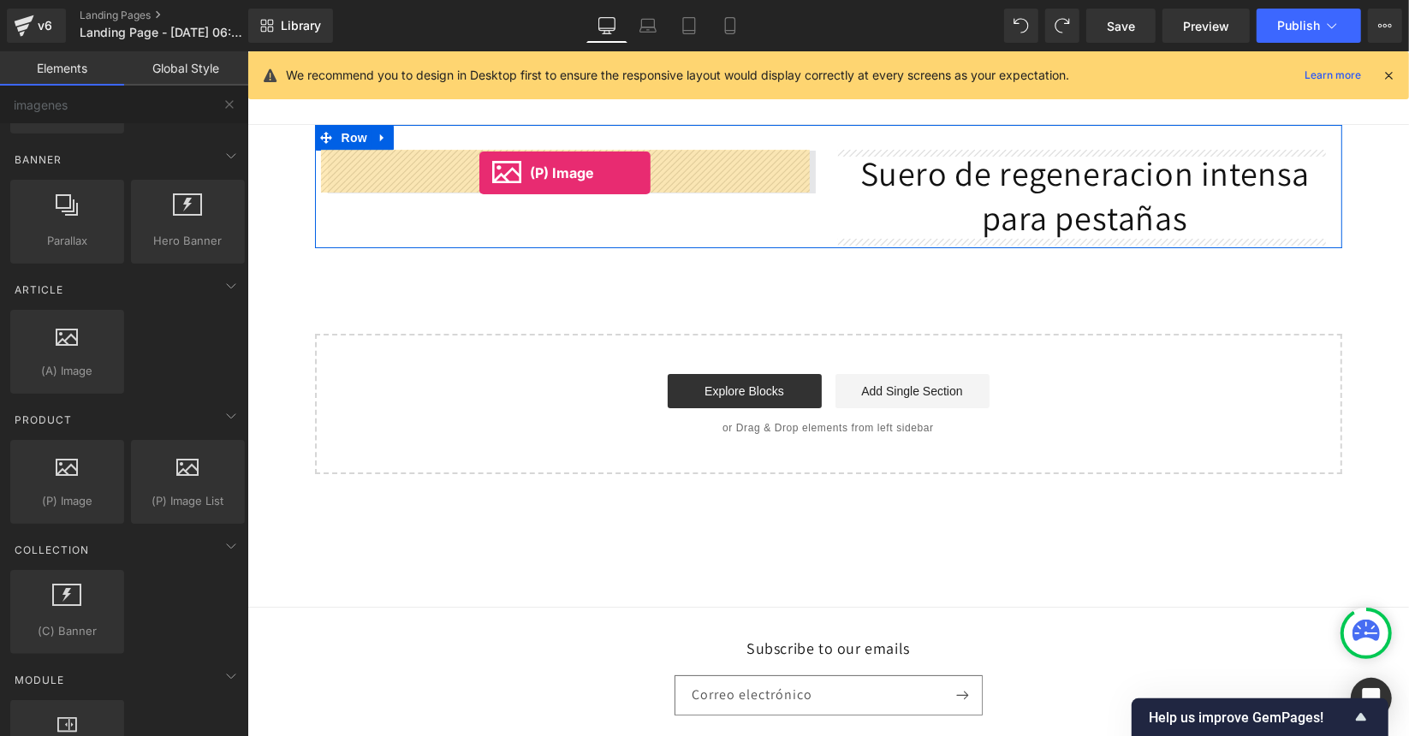
drag, startPoint x: 324, startPoint y: 524, endPoint x: 479, endPoint y: 171, distance: 384.9
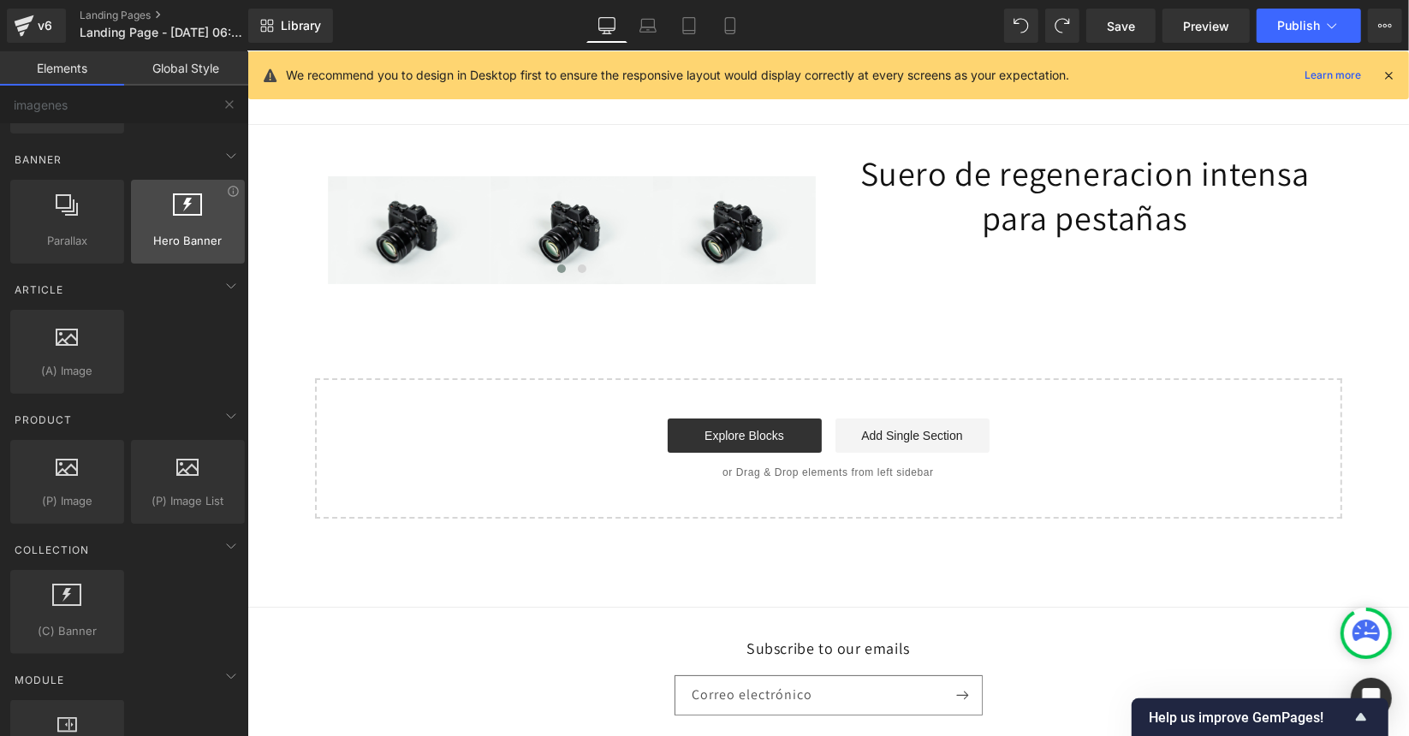
scroll to position [0, 0]
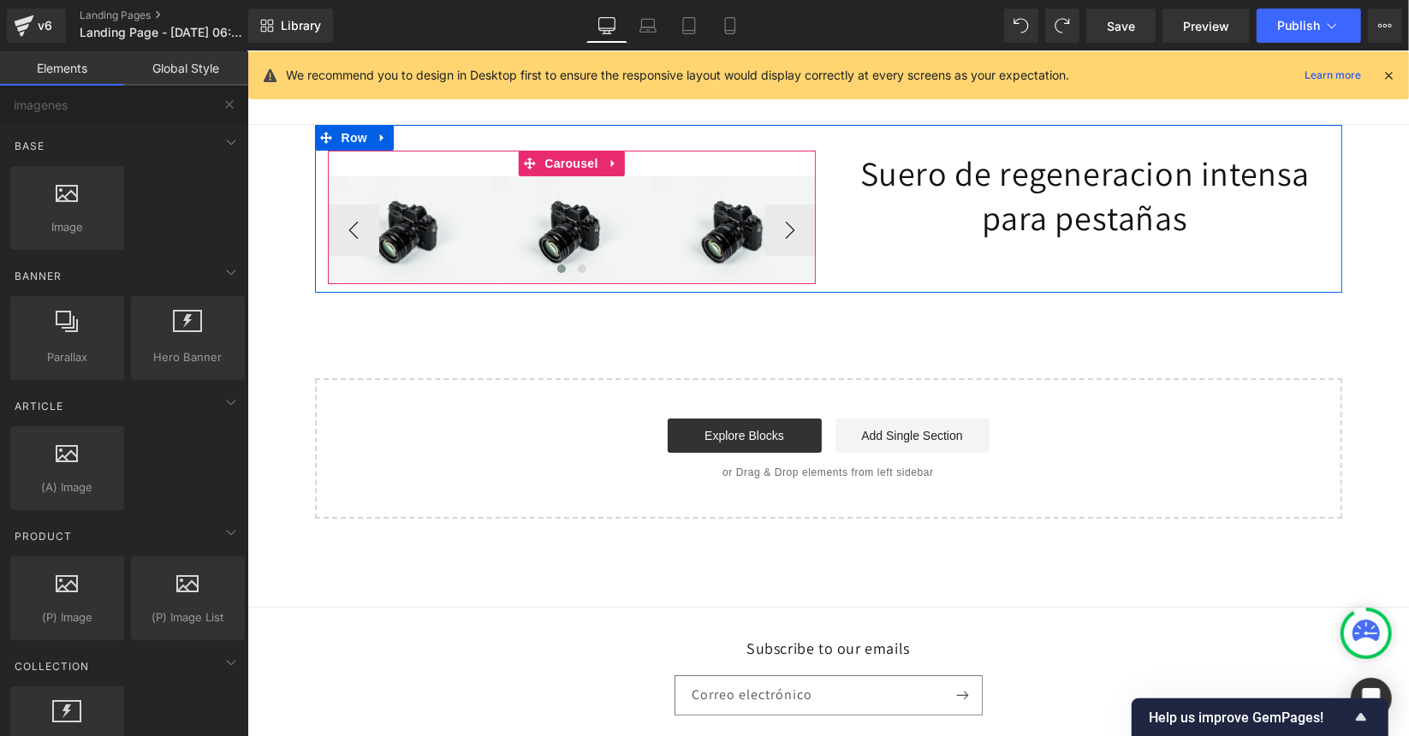
click at [515, 265] on div at bounding box center [571, 272] width 488 height 26
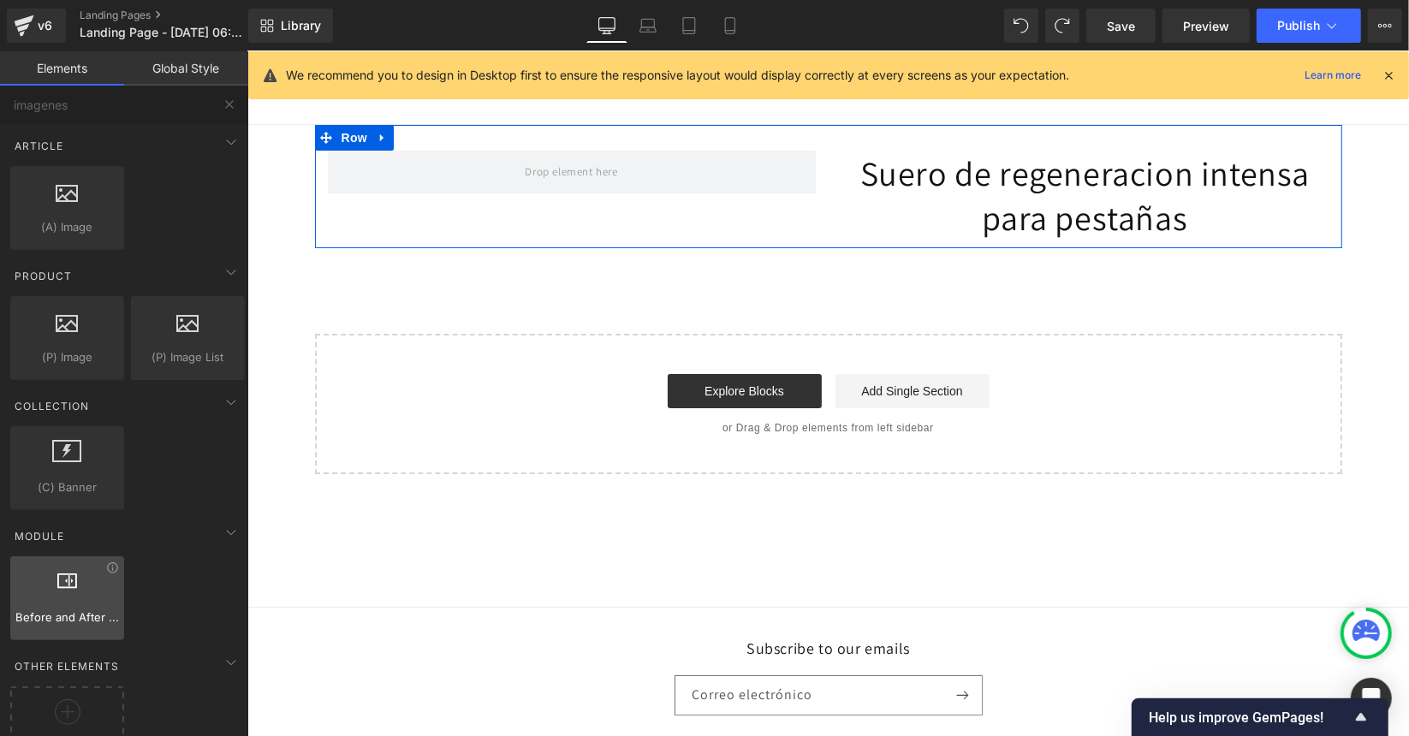
scroll to position [303, 0]
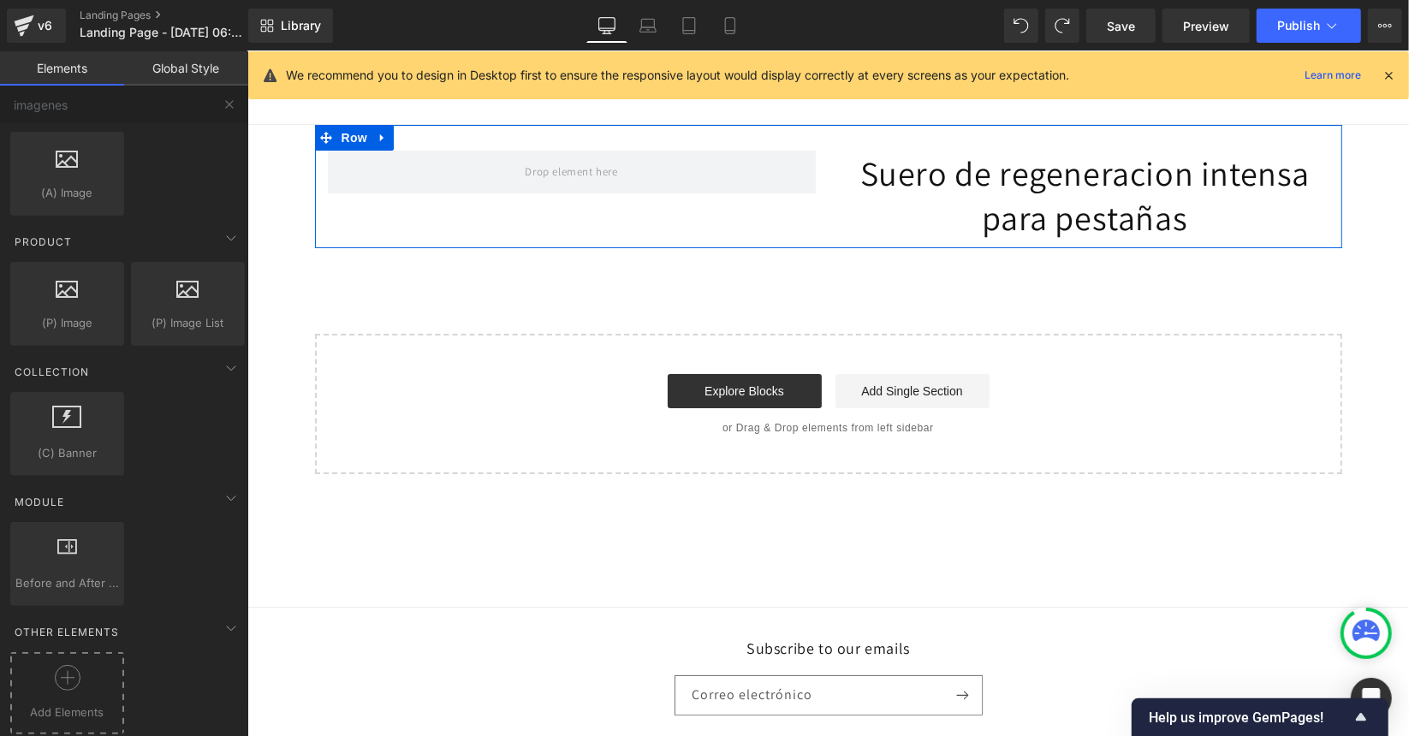
click at [70, 681] on div at bounding box center [67, 684] width 105 height 39
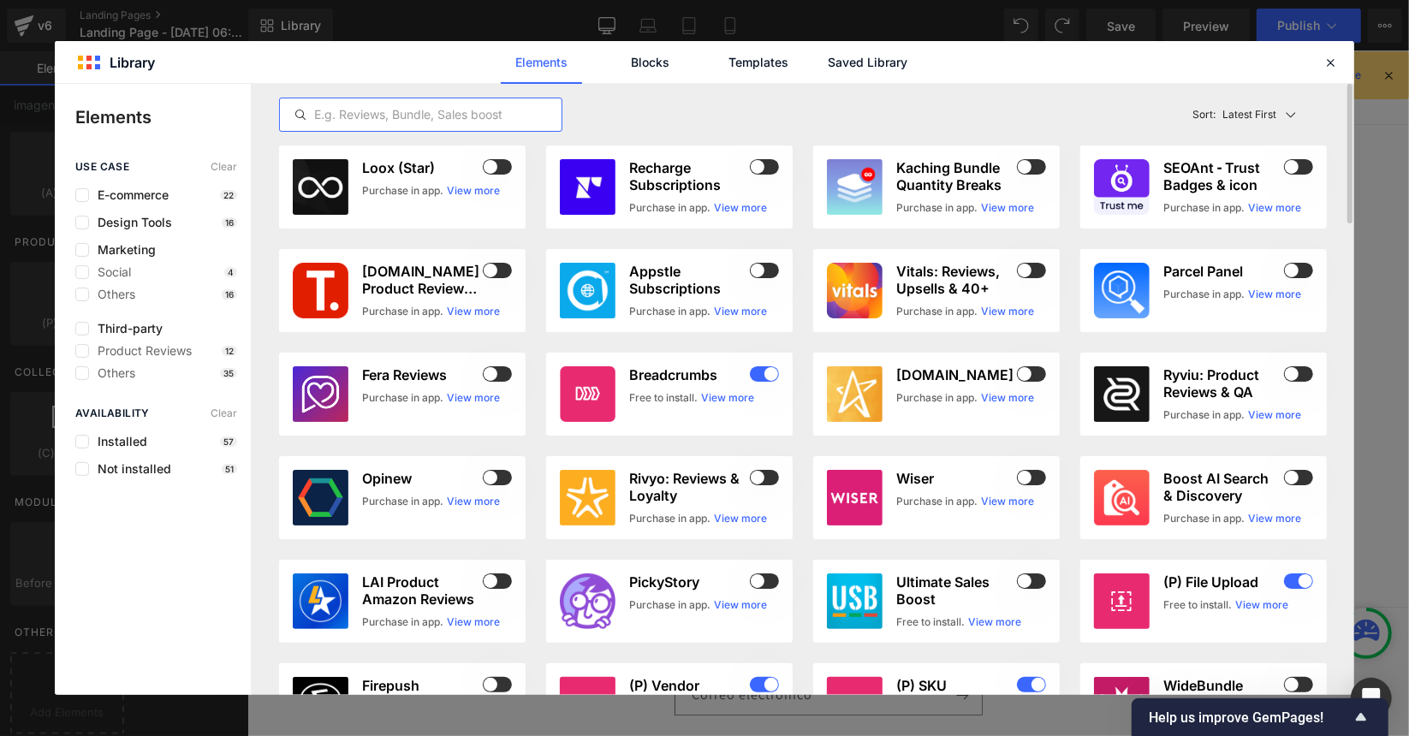
click at [421, 112] on input "text" at bounding box center [421, 114] width 282 height 21
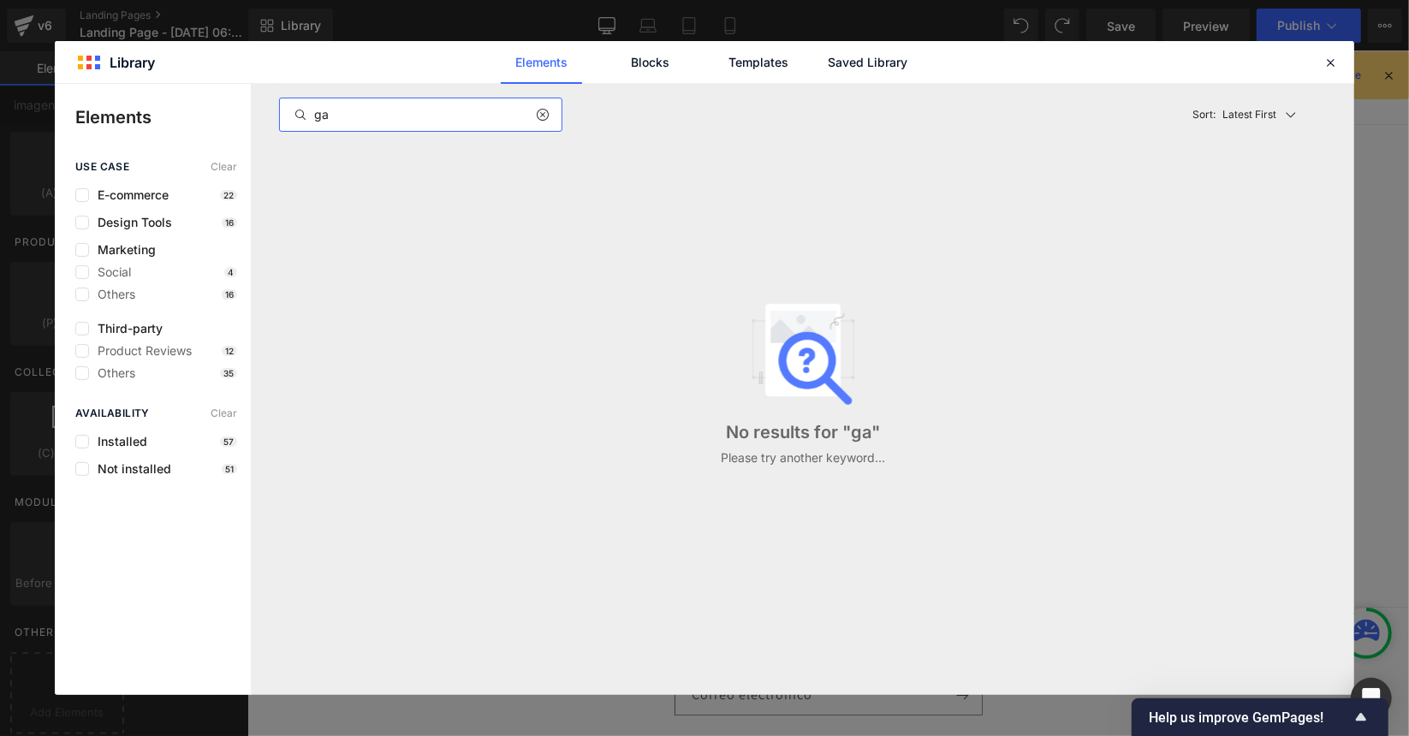
type input "g"
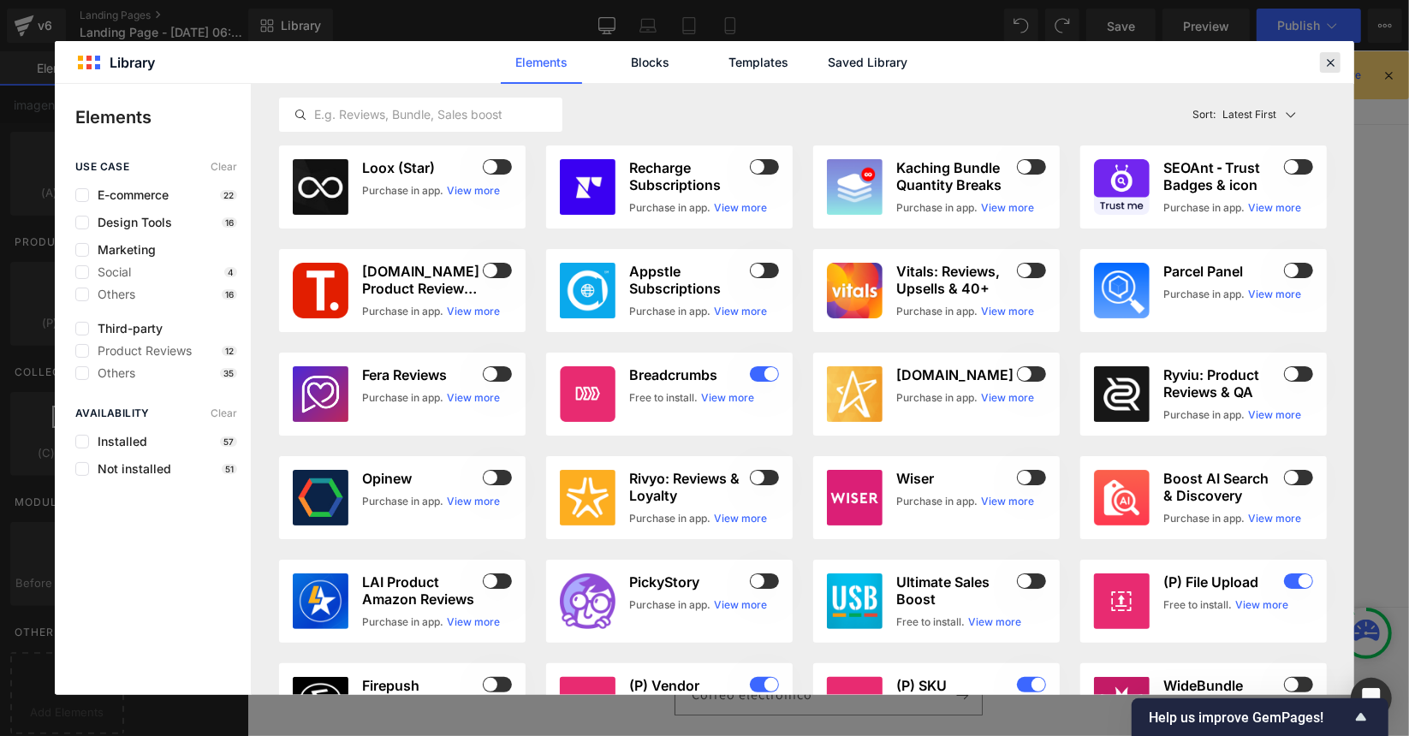
click at [1338, 62] on div at bounding box center [1330, 62] width 21 height 21
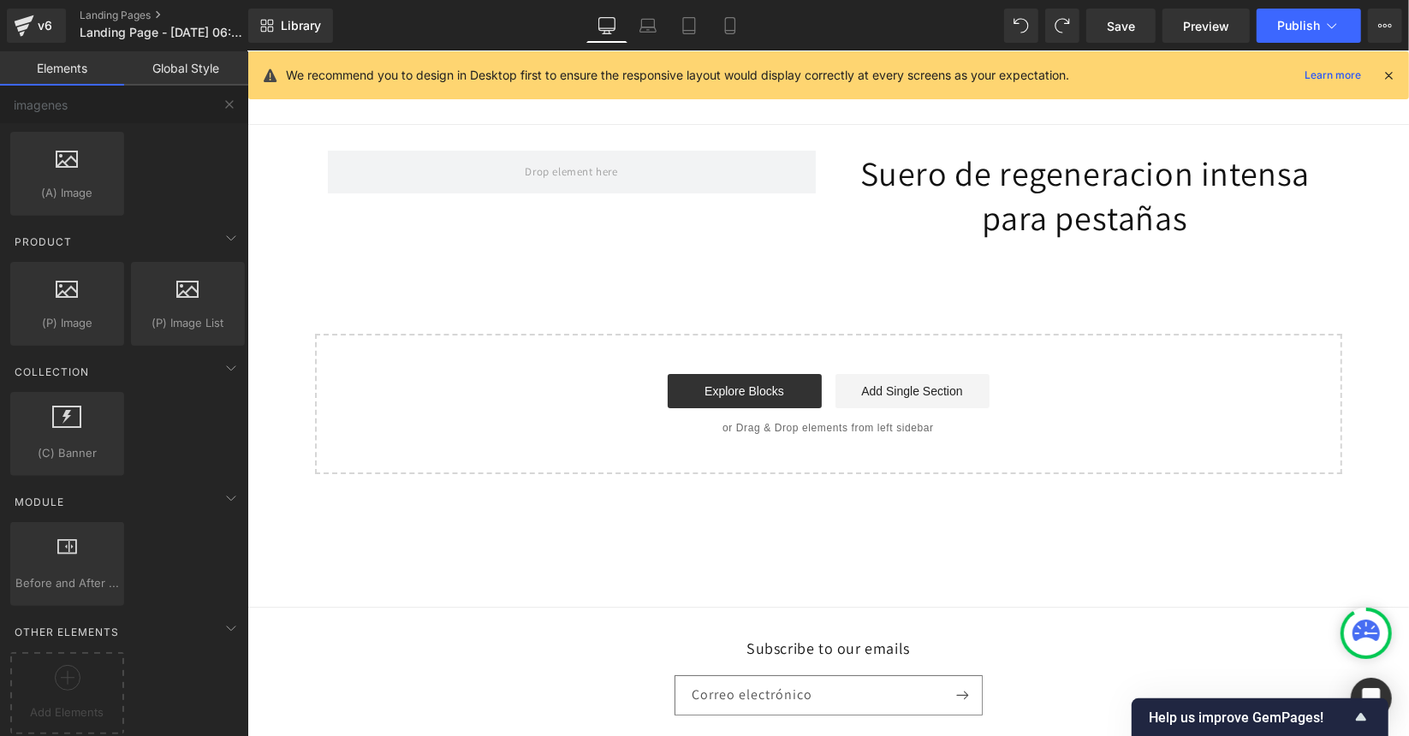
scroll to position [0, 0]
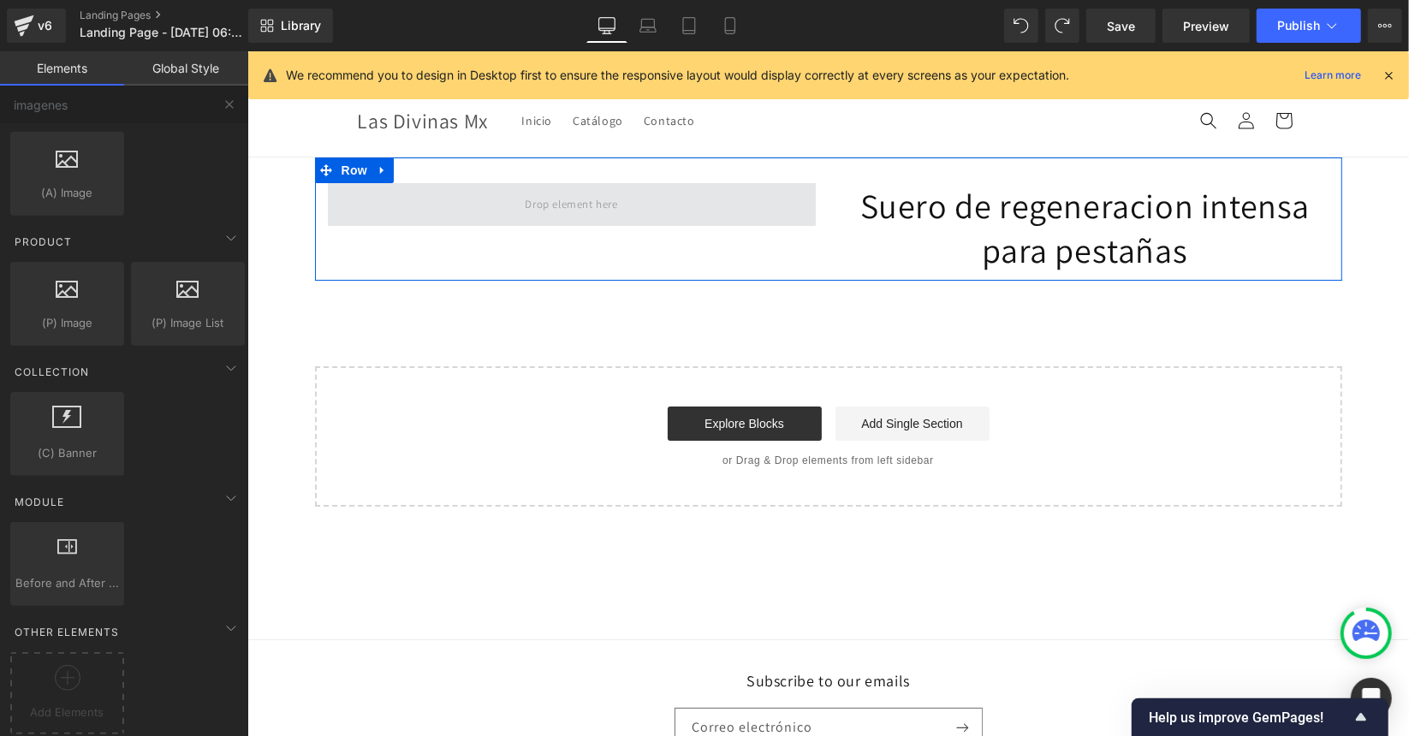
click at [563, 210] on span at bounding box center [570, 203] width 104 height 28
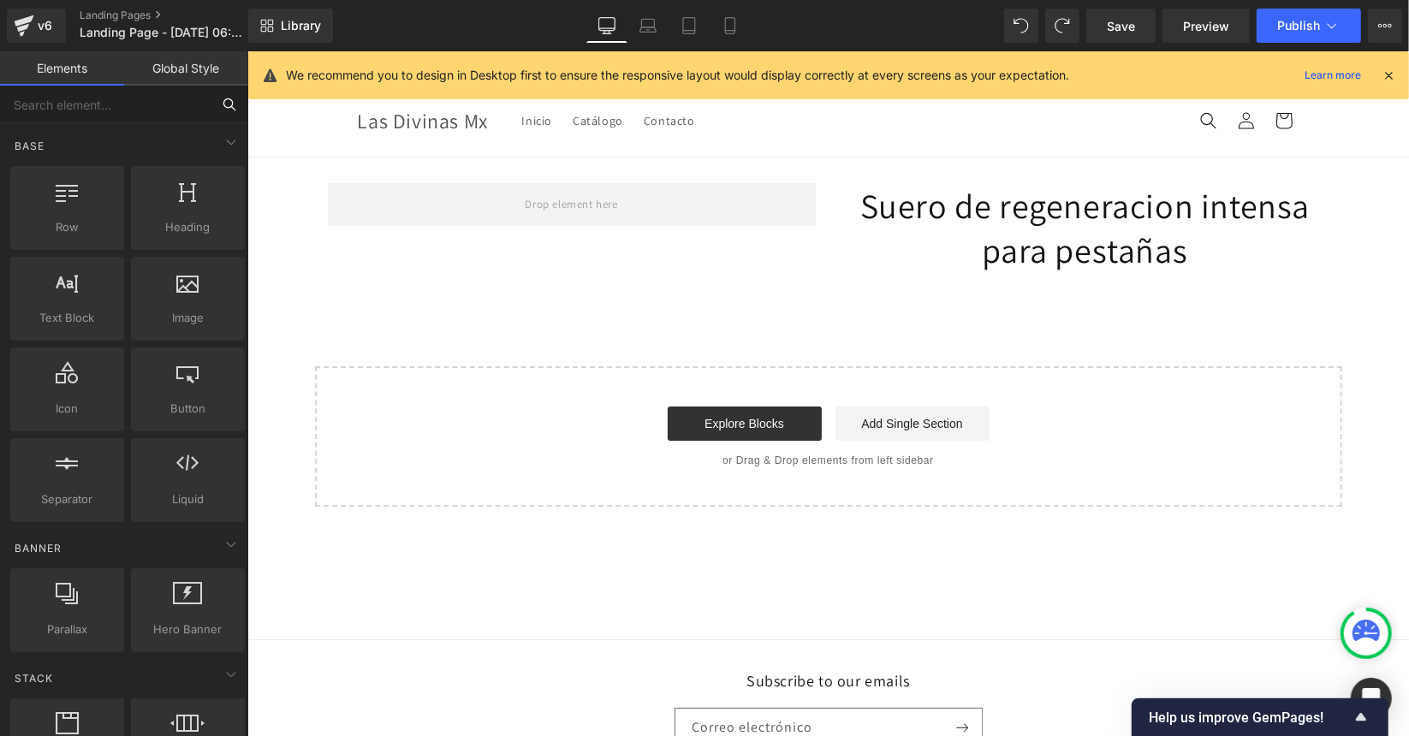
click at [146, 107] on input "text" at bounding box center [105, 105] width 211 height 38
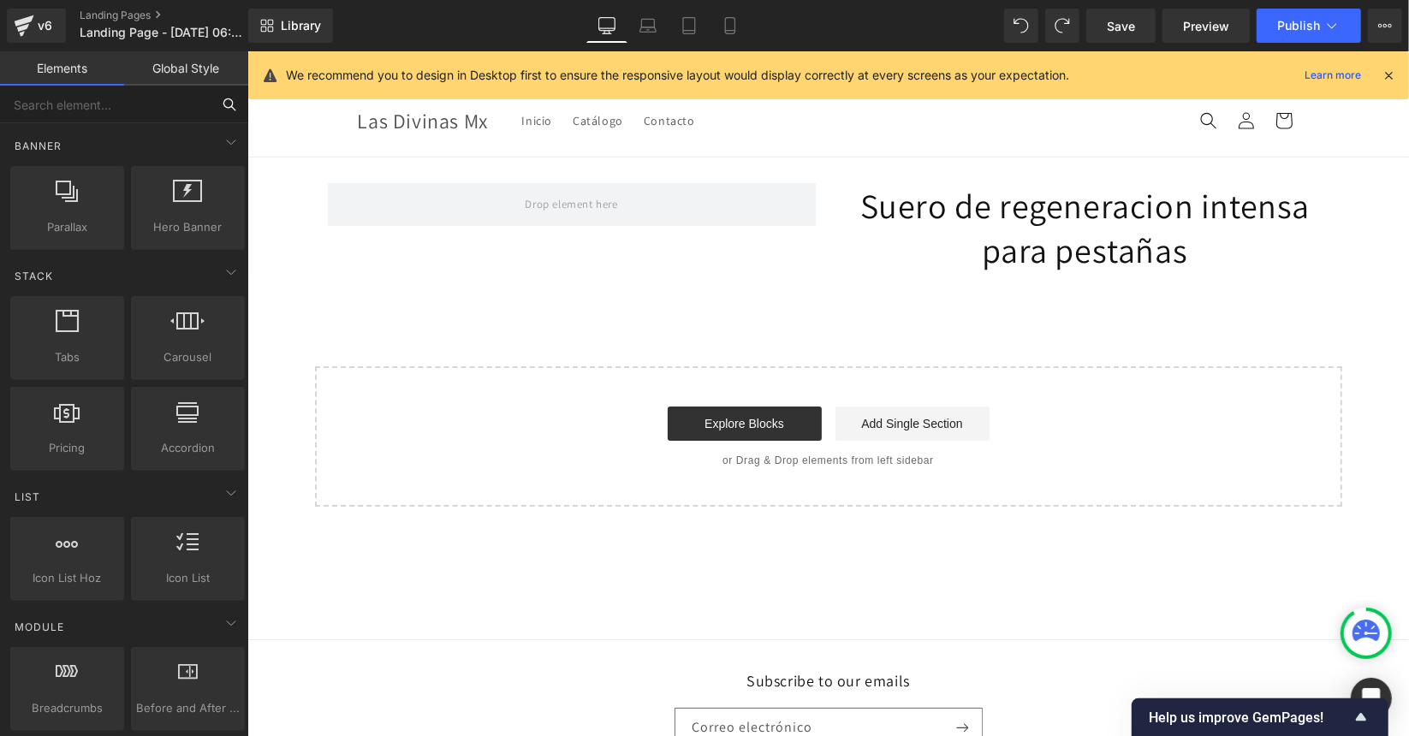
scroll to position [402, 0]
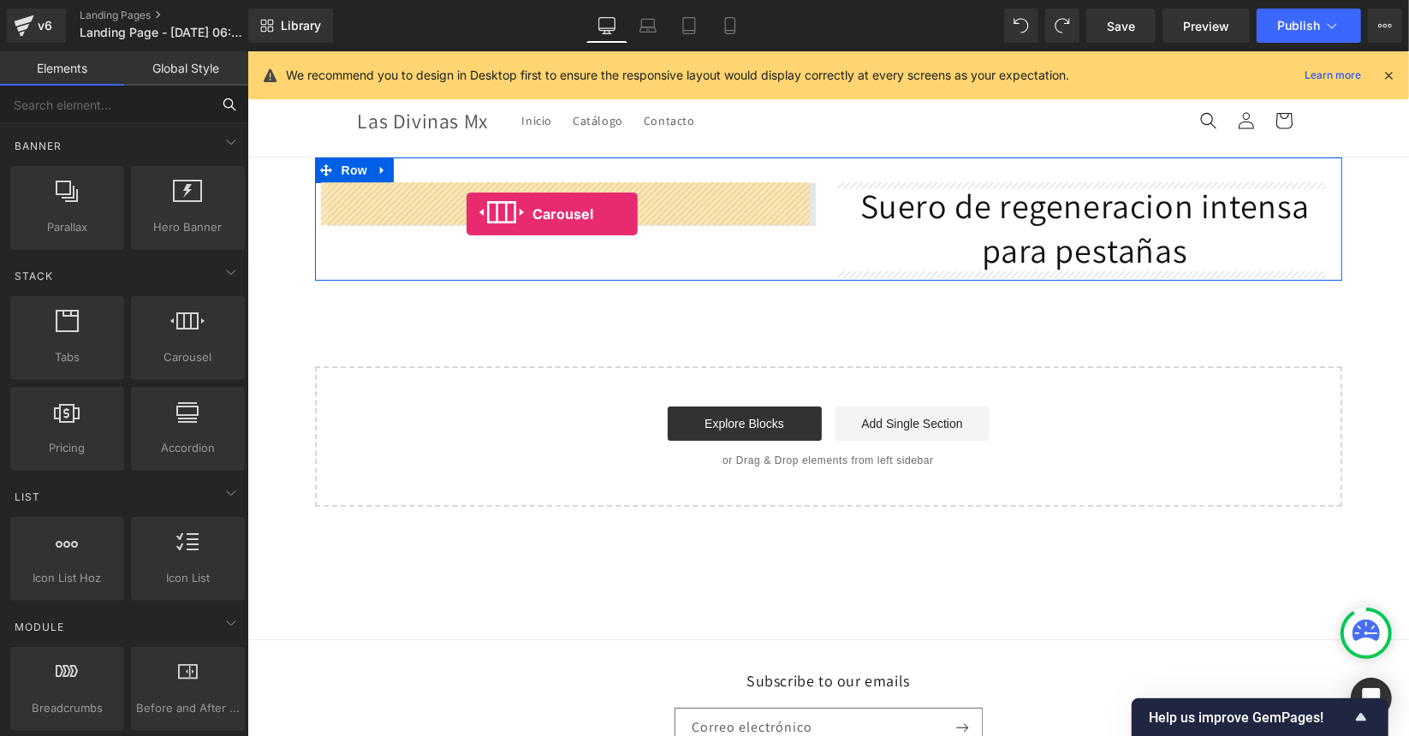
drag, startPoint x: 422, startPoint y: 399, endPoint x: 466, endPoint y: 213, distance: 190.8
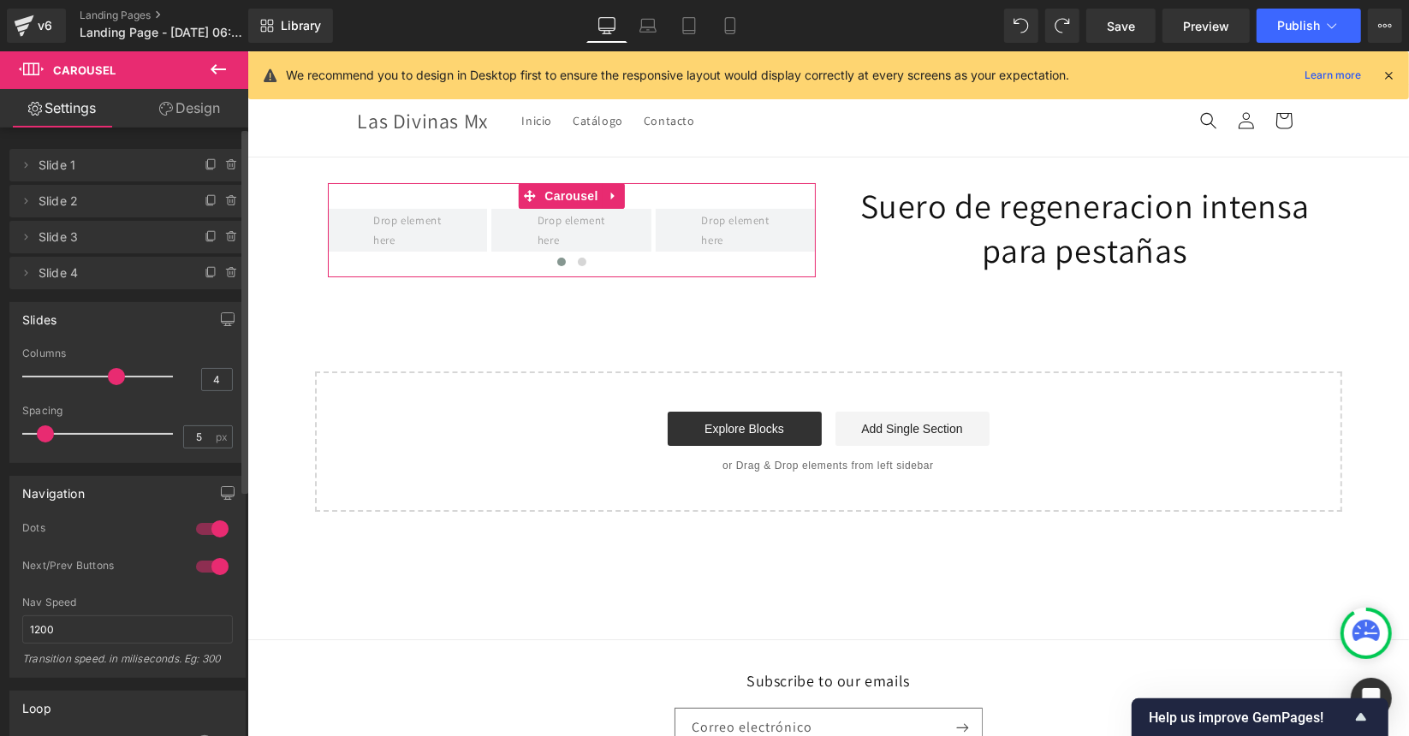
click at [99, 381] on div at bounding box center [102, 377] width 142 height 34
click at [81, 378] on div at bounding box center [102, 377] width 142 height 34
click at [55, 378] on div at bounding box center [102, 377] width 142 height 34
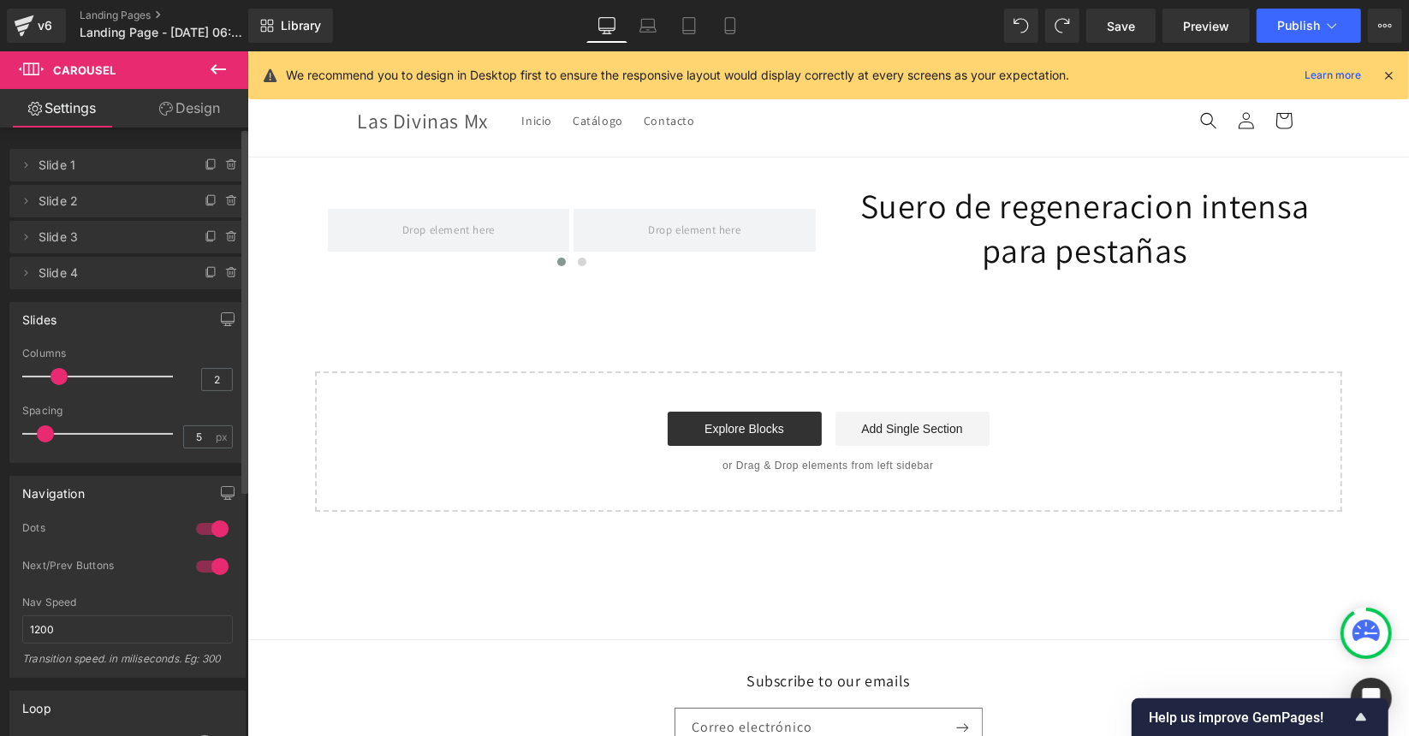
type input "1"
click at [32, 378] on div at bounding box center [102, 377] width 142 height 34
drag, startPoint x: 32, startPoint y: 378, endPoint x: 4, endPoint y: 378, distance: 27.4
click at [4, 378] on div "Slides 1 Columns 1 3 Columns 3 3 Columns 3 1 Columns 1 5px Spacing 5 px 5px Spa…" at bounding box center [128, 376] width 256 height 174
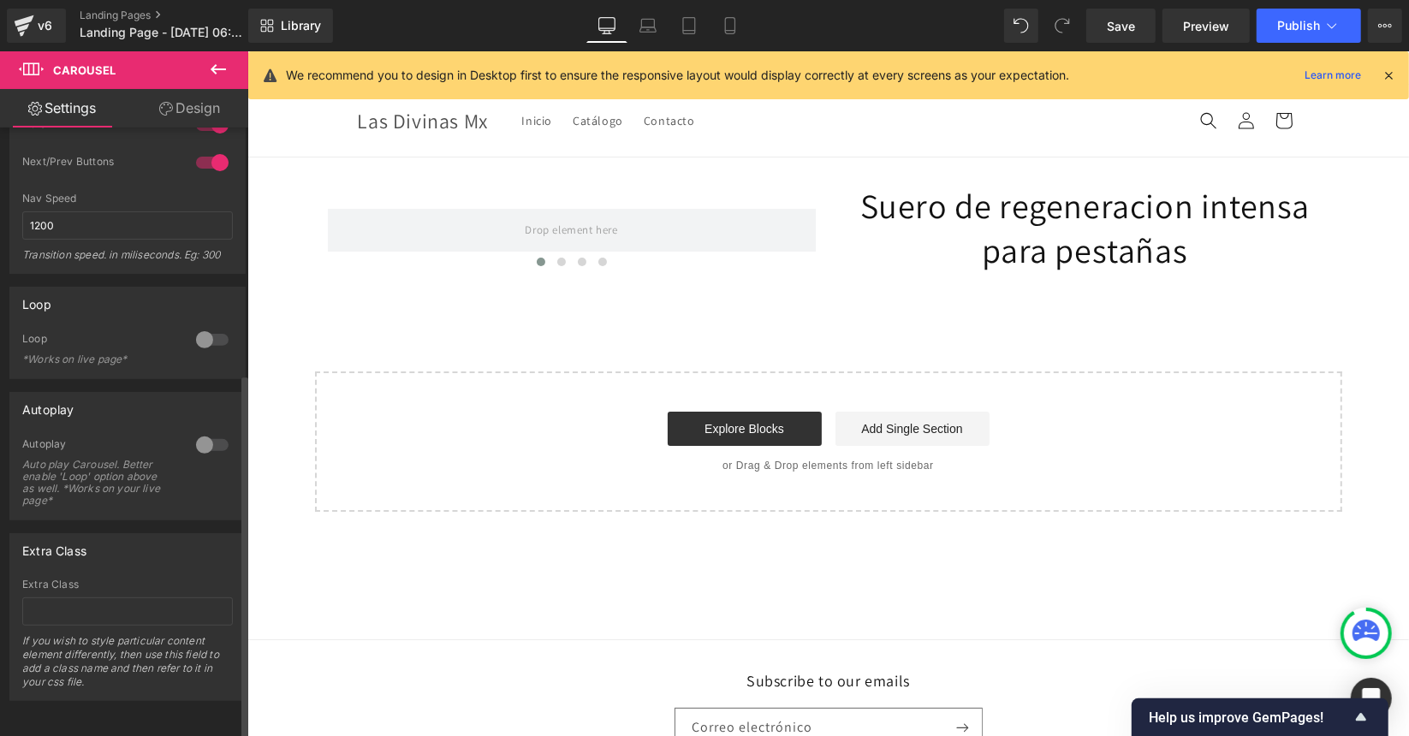
scroll to position [0, 0]
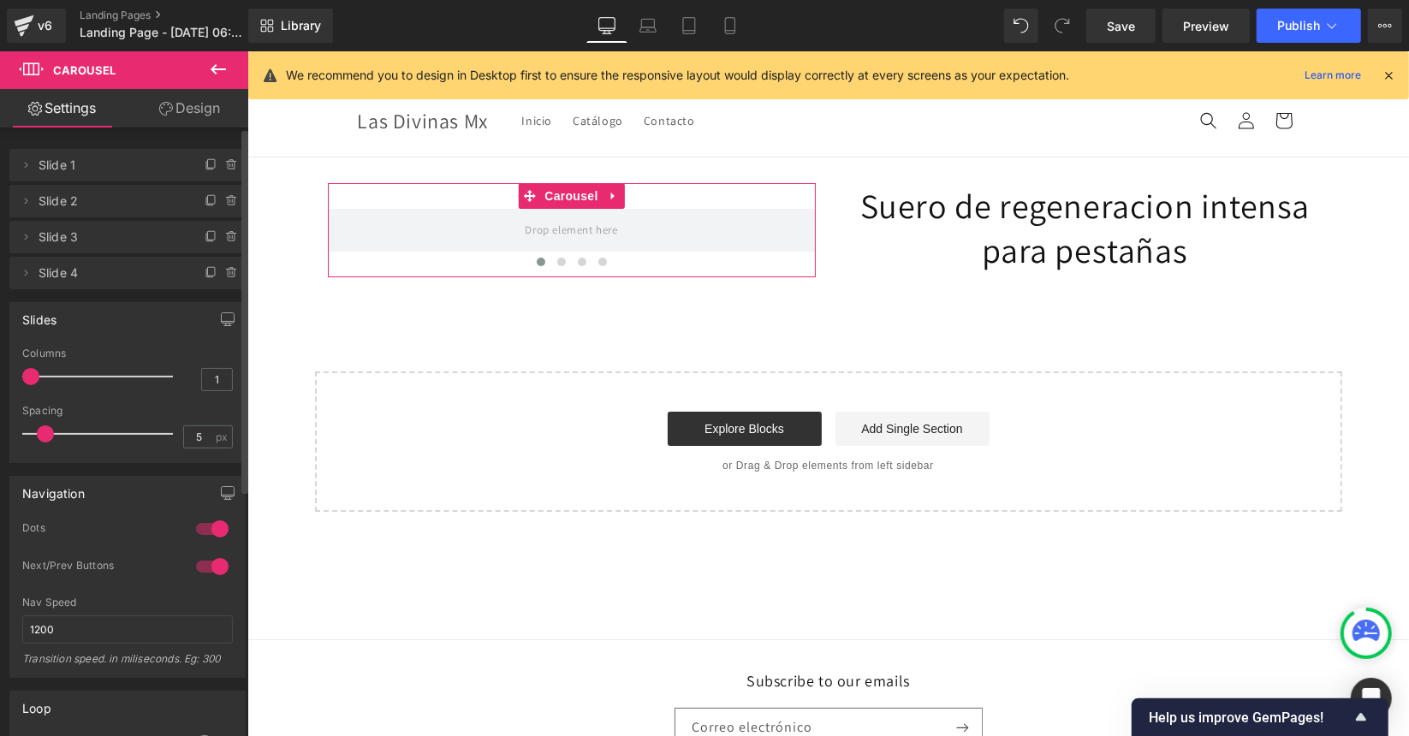
click at [35, 374] on span at bounding box center [30, 376] width 17 height 17
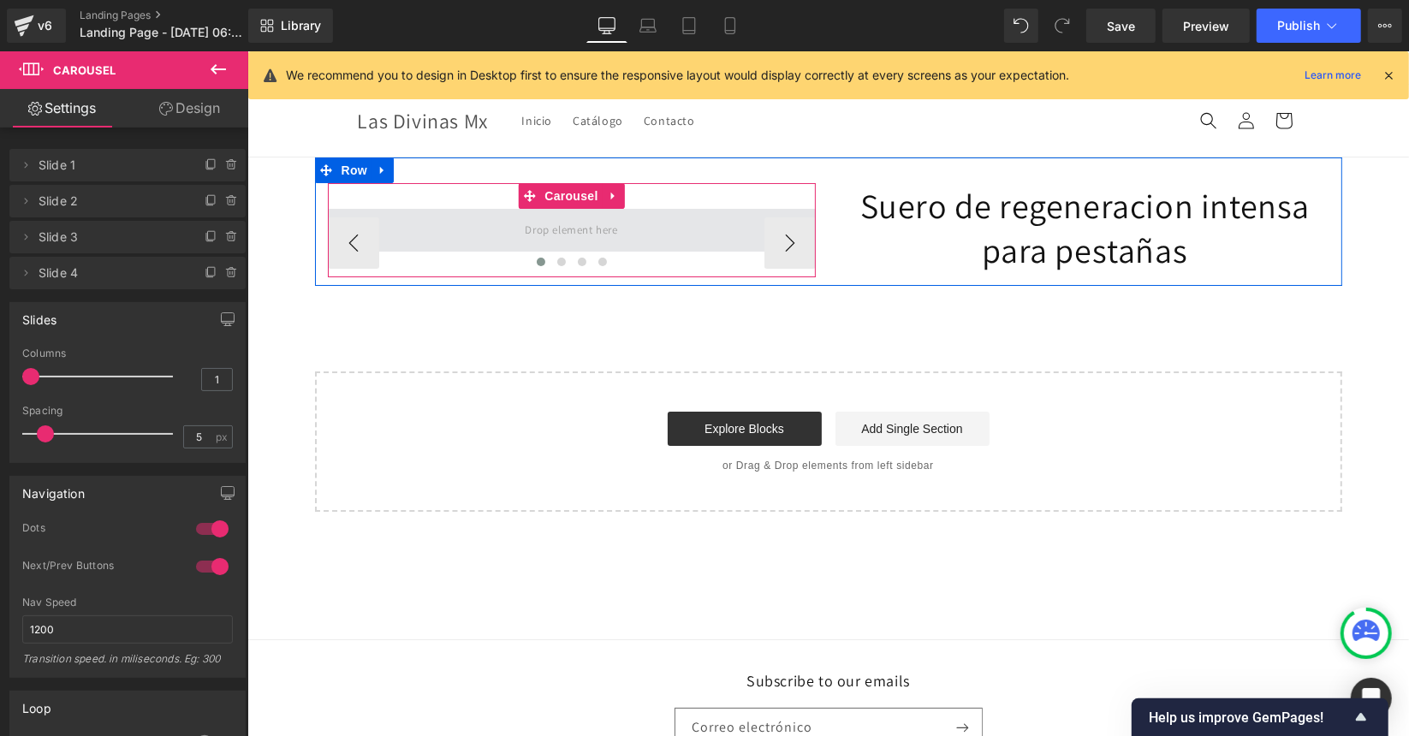
click at [558, 231] on span at bounding box center [570, 229] width 104 height 28
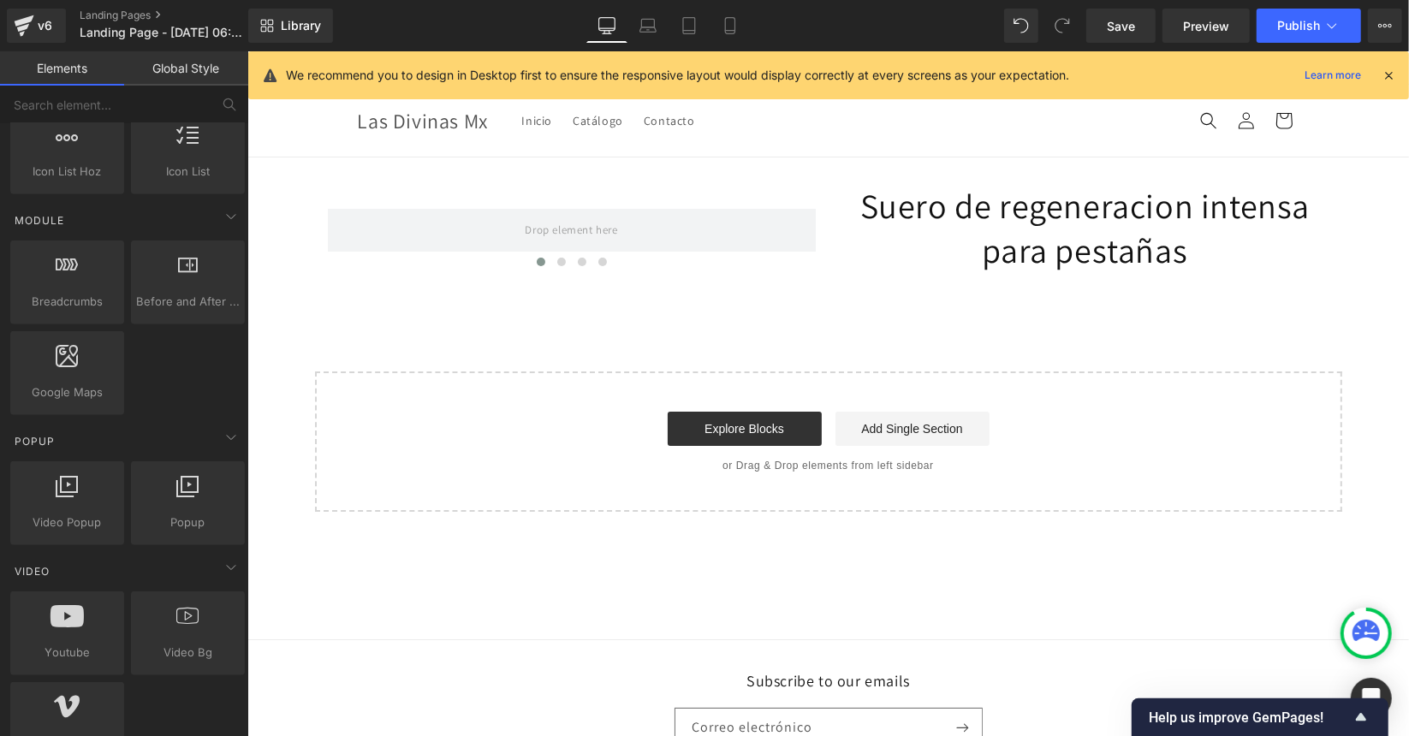
scroll to position [809, 0]
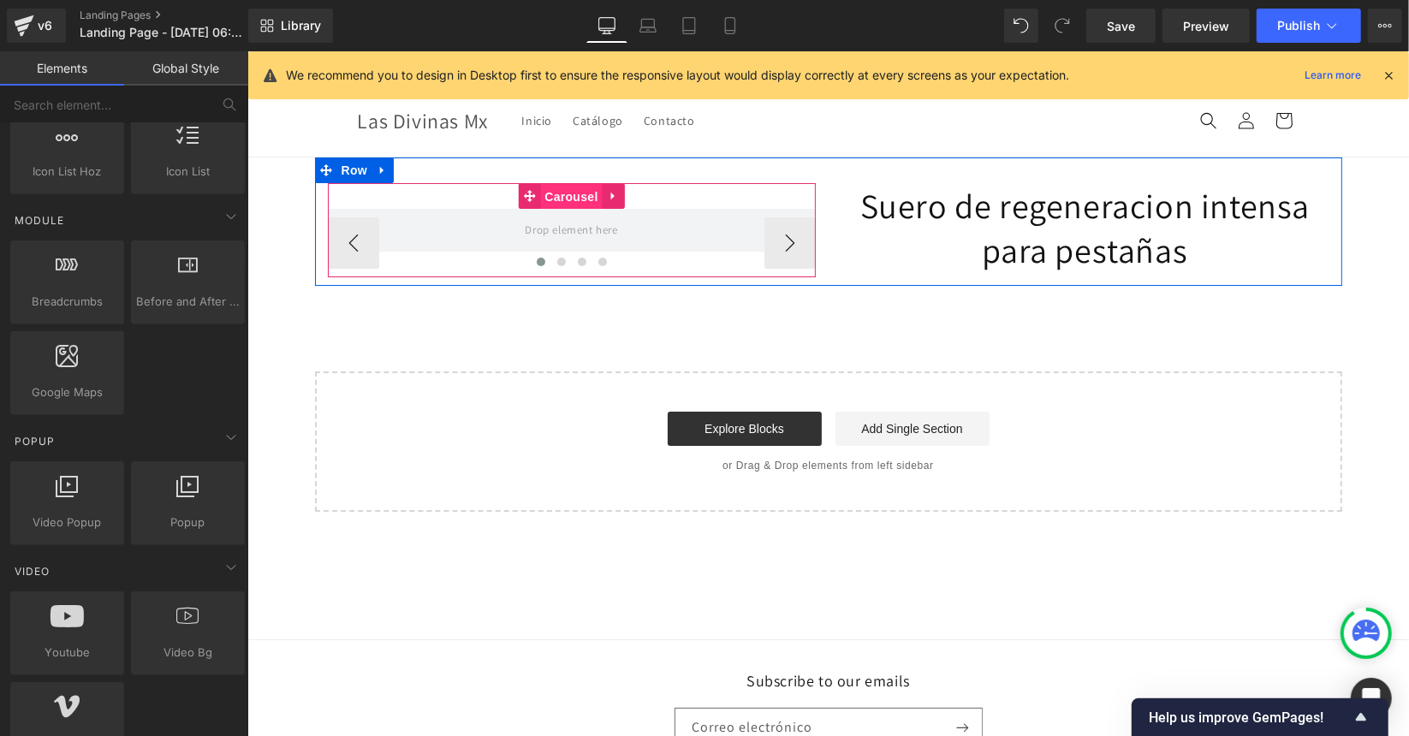
click at [557, 197] on span "Carousel" at bounding box center [570, 196] width 62 height 26
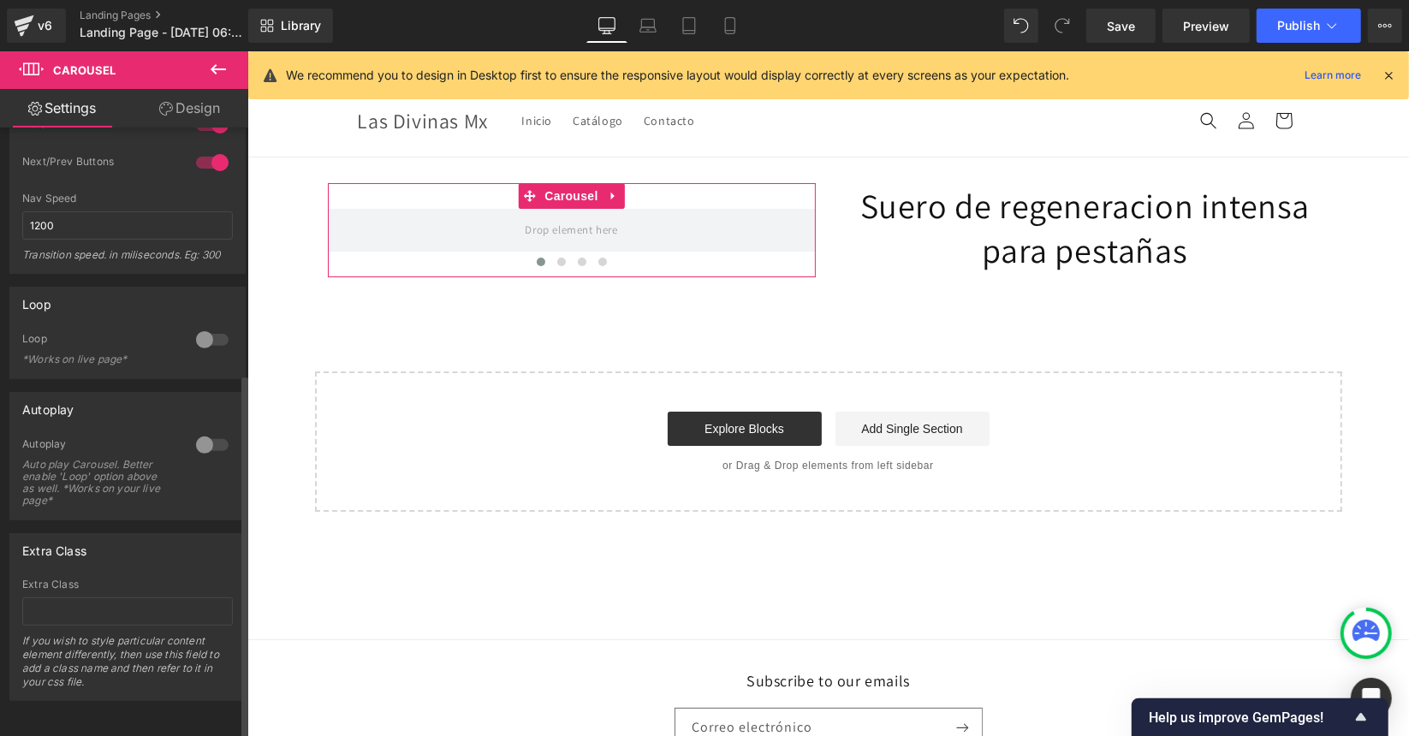
scroll to position [409, 0]
click at [200, 331] on div at bounding box center [212, 339] width 41 height 27
click at [211, 445] on div at bounding box center [212, 444] width 41 height 27
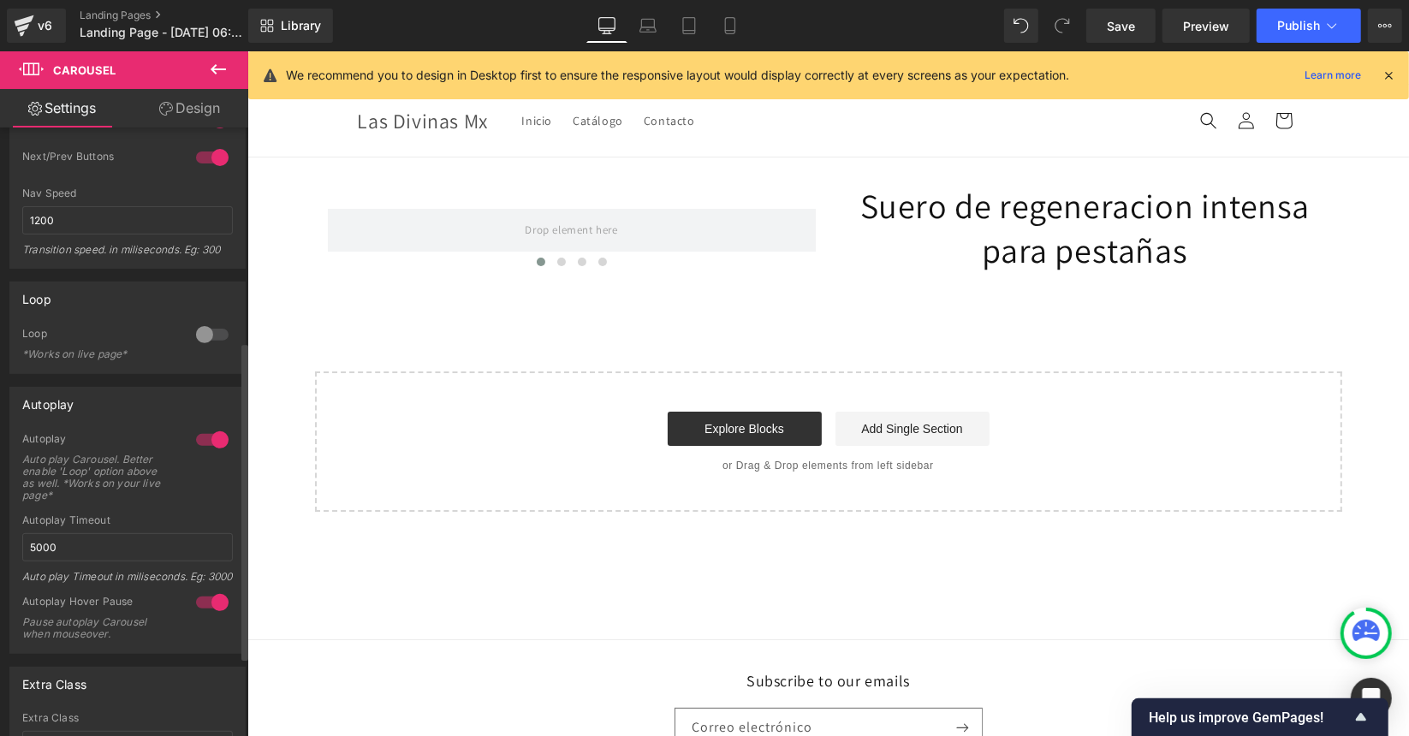
click at [210, 443] on div at bounding box center [212, 439] width 41 height 27
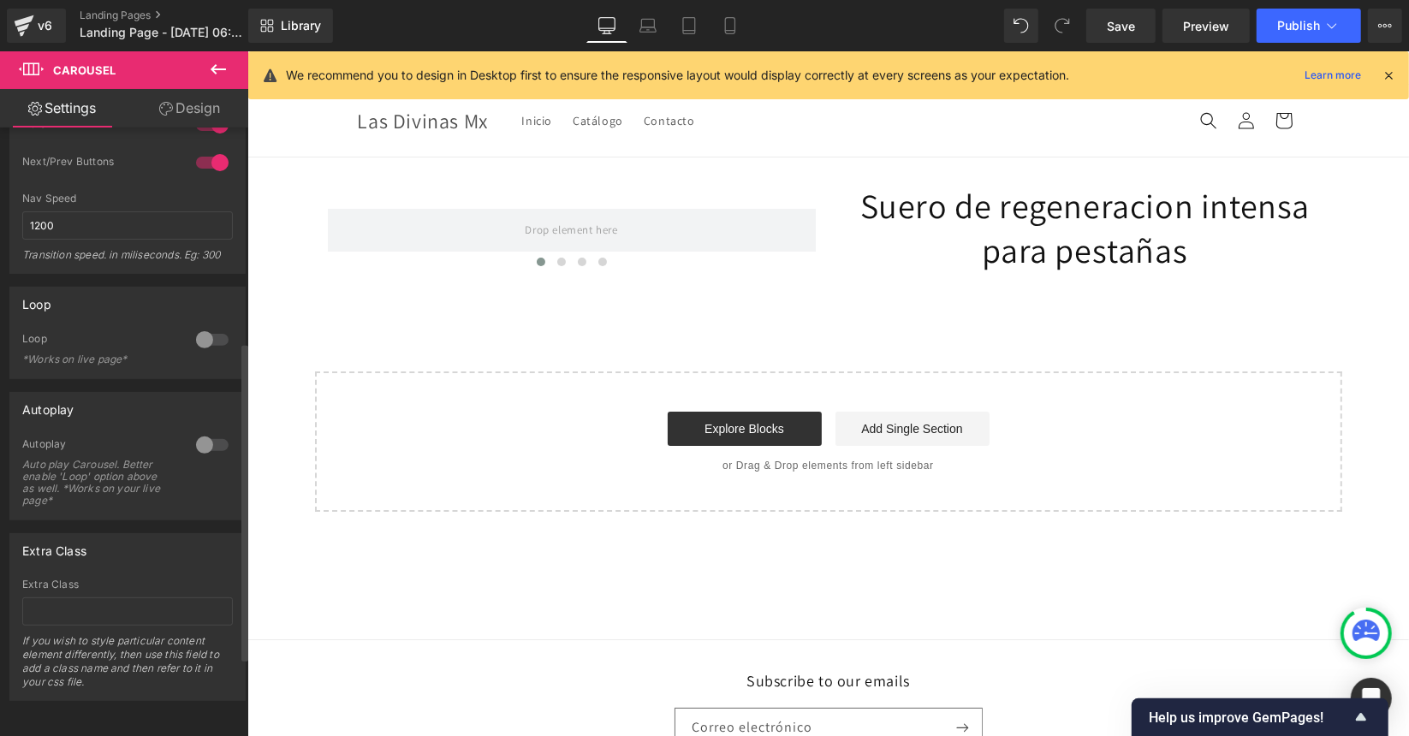
scroll to position [410, 0]
click at [122, 598] on input "text" at bounding box center [127, 612] width 211 height 28
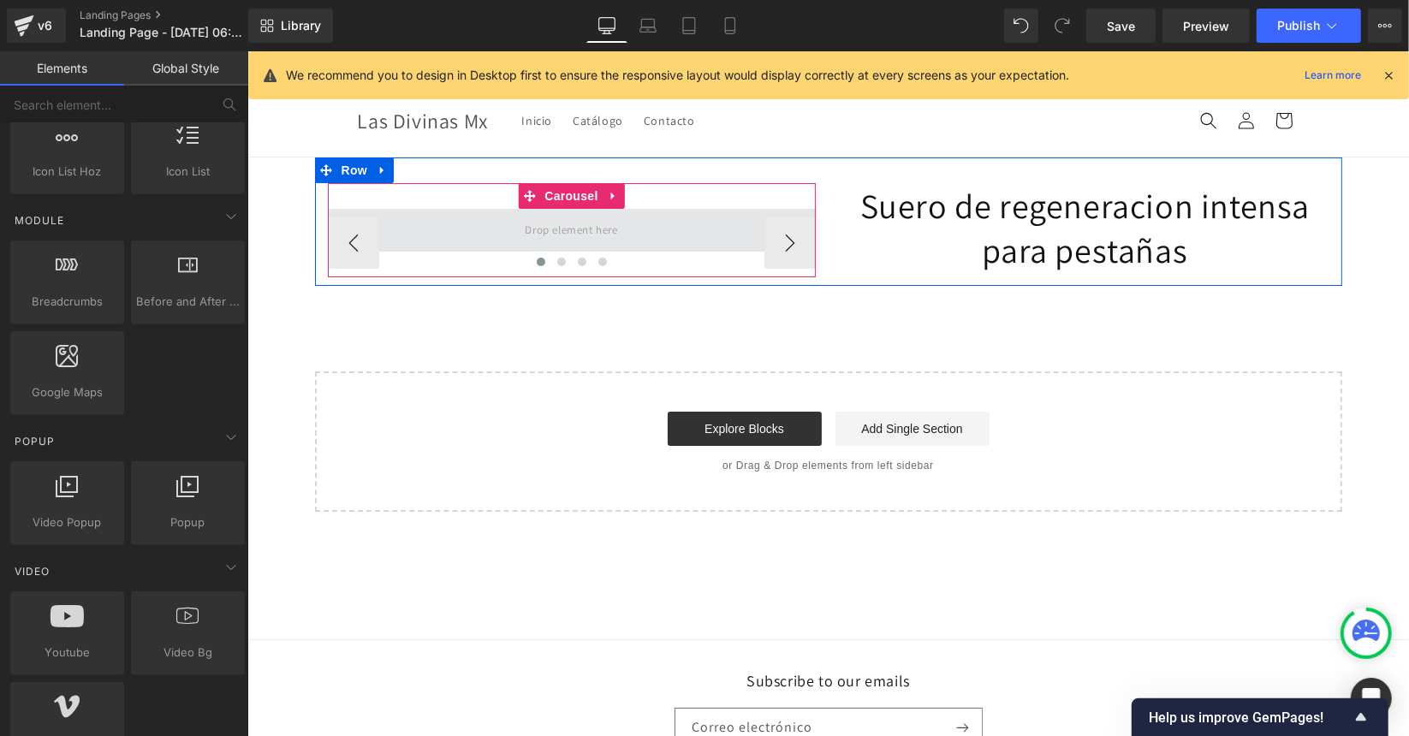
click at [518, 231] on span at bounding box center [570, 229] width 104 height 28
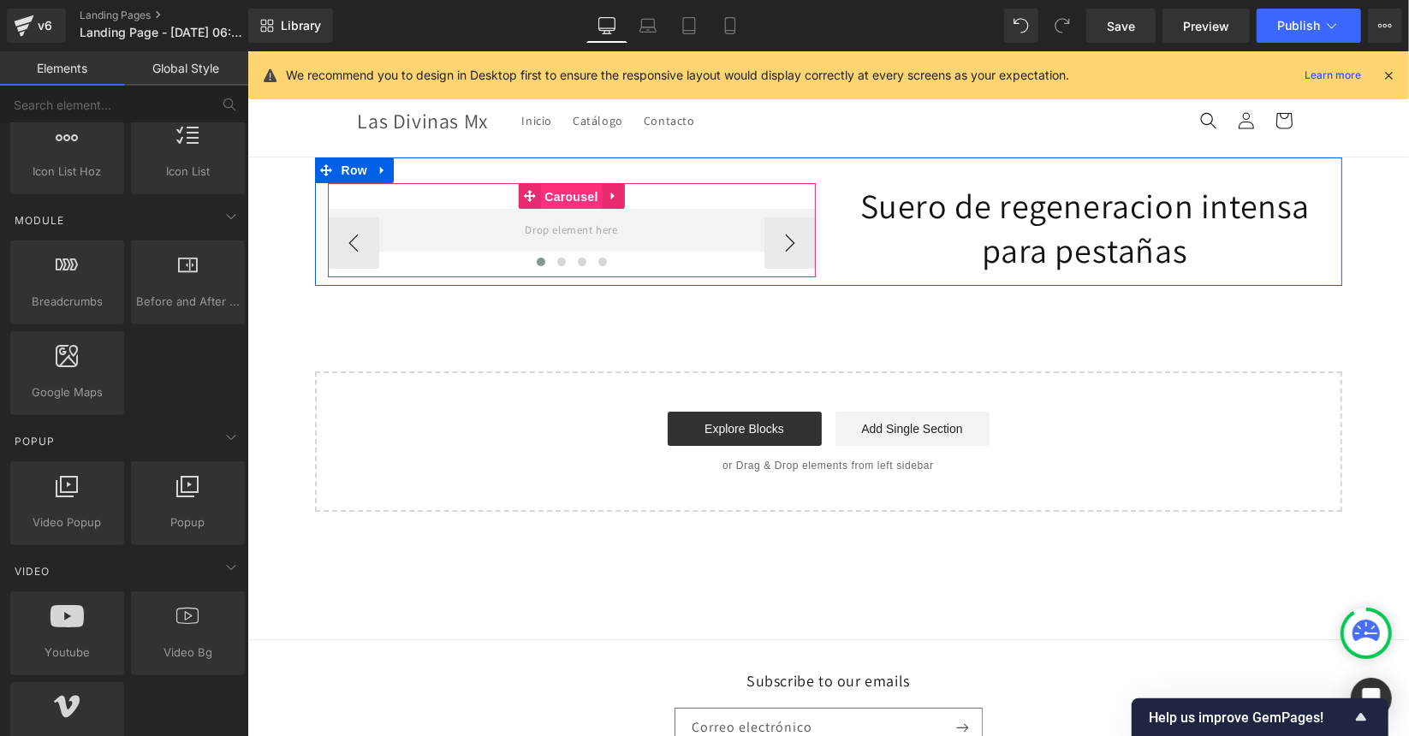
click at [576, 199] on span "Carousel" at bounding box center [570, 196] width 62 height 26
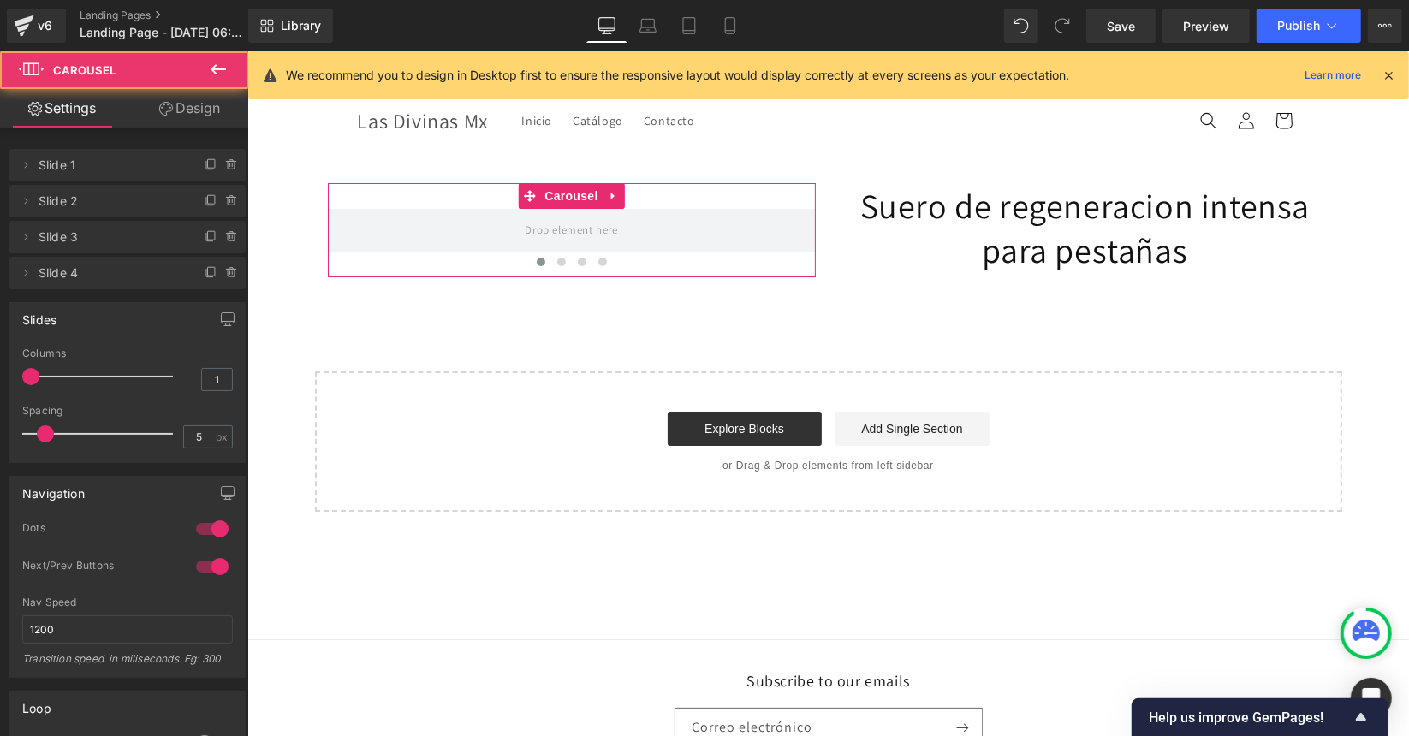
click at [173, 103] on link "Design" at bounding box center [190, 108] width 124 height 39
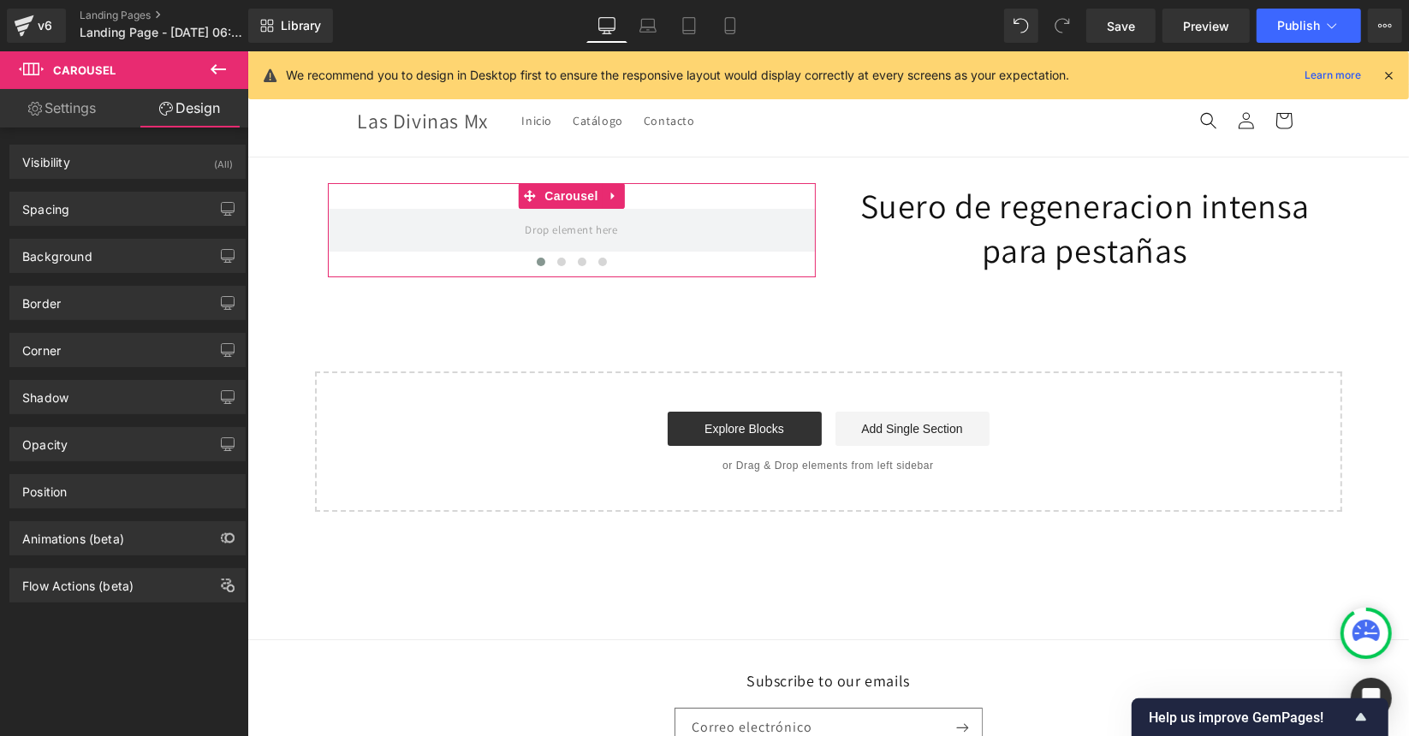
click at [24, 113] on link "Settings" at bounding box center [62, 108] width 124 height 39
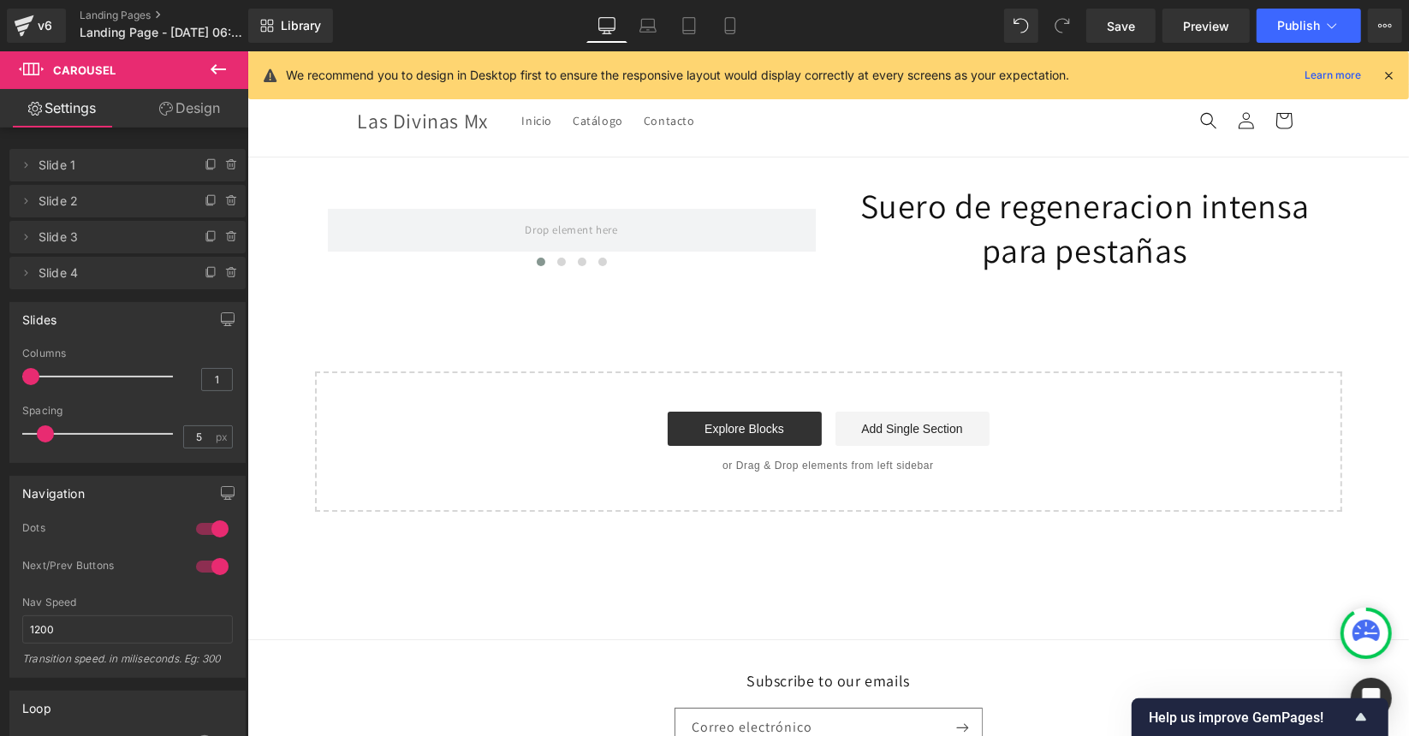
click at [219, 68] on icon at bounding box center [218, 69] width 21 height 21
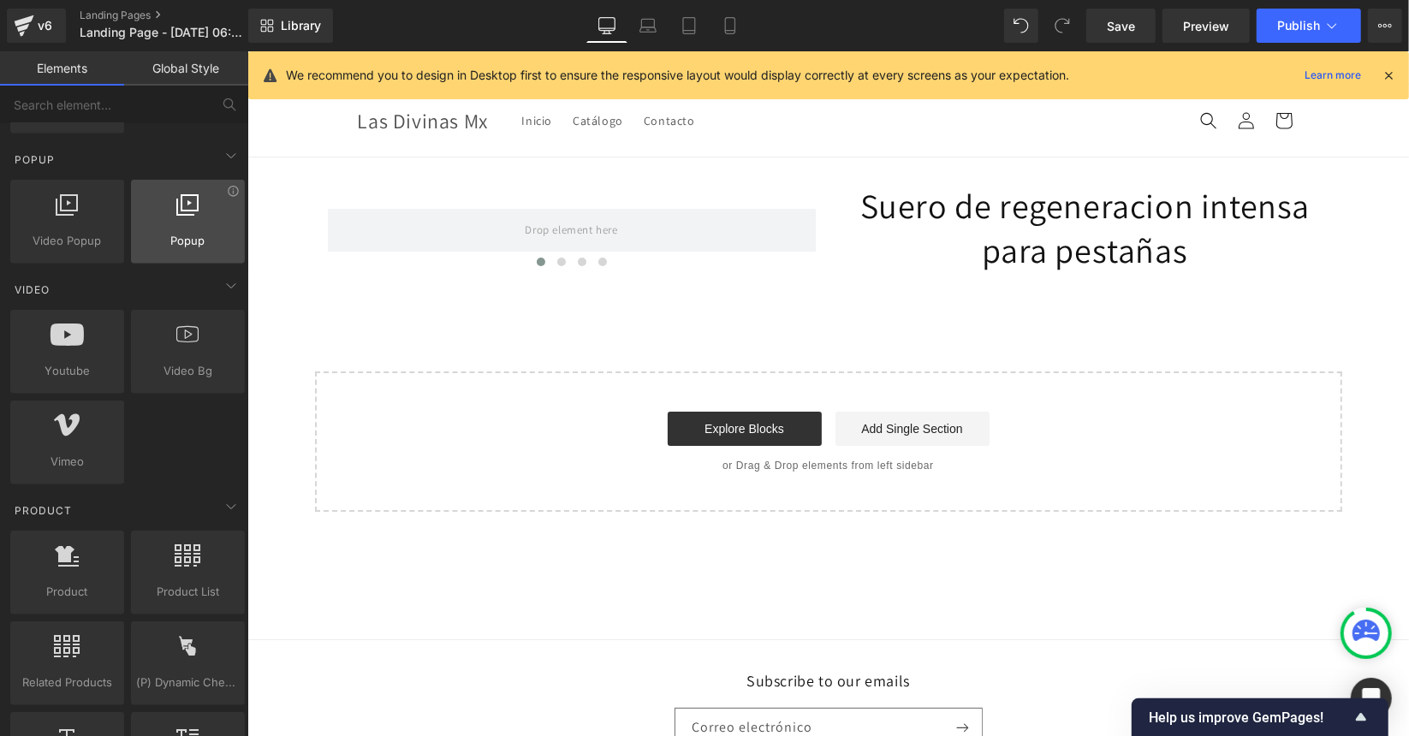
scroll to position [1092, 0]
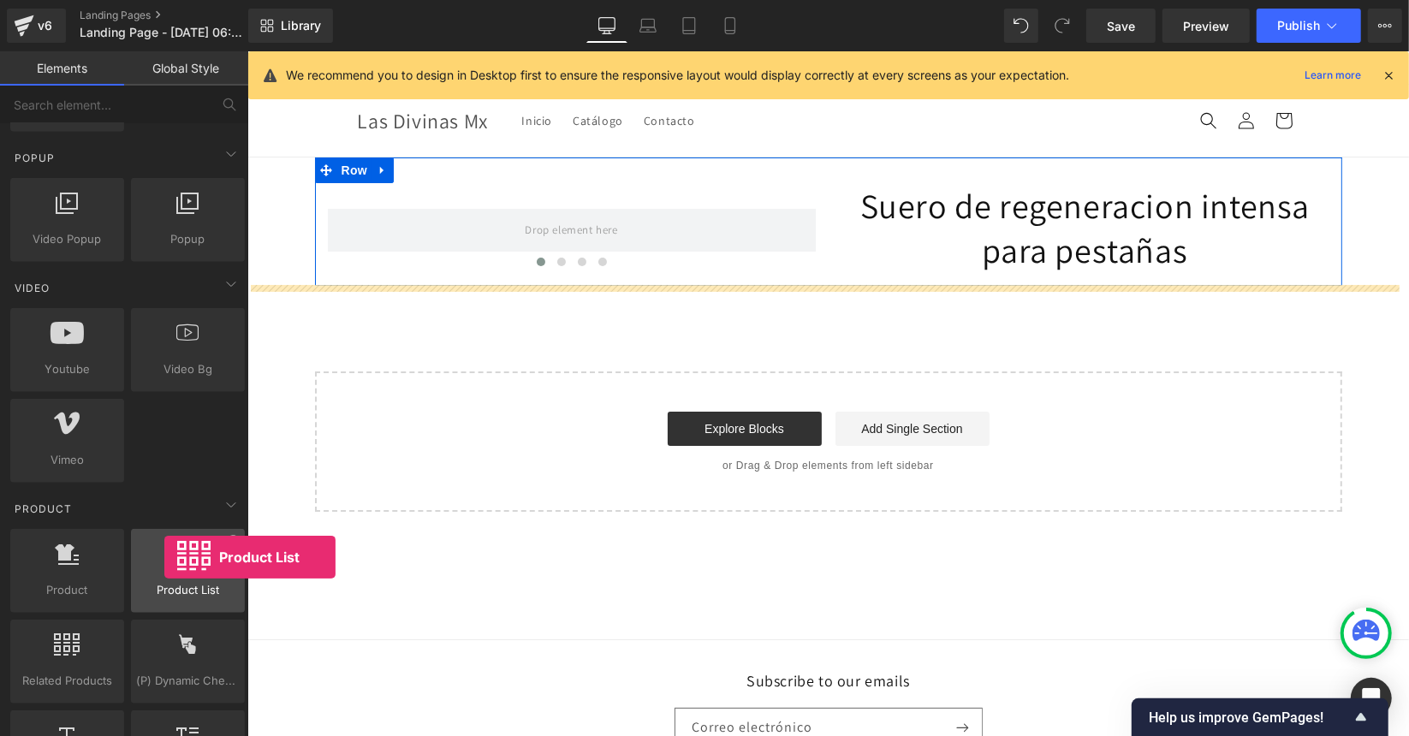
drag, startPoint x: 176, startPoint y: 552, endPoint x: 159, endPoint y: 558, distance: 18.1
click at [159, 558] on div at bounding box center [188, 562] width 104 height 39
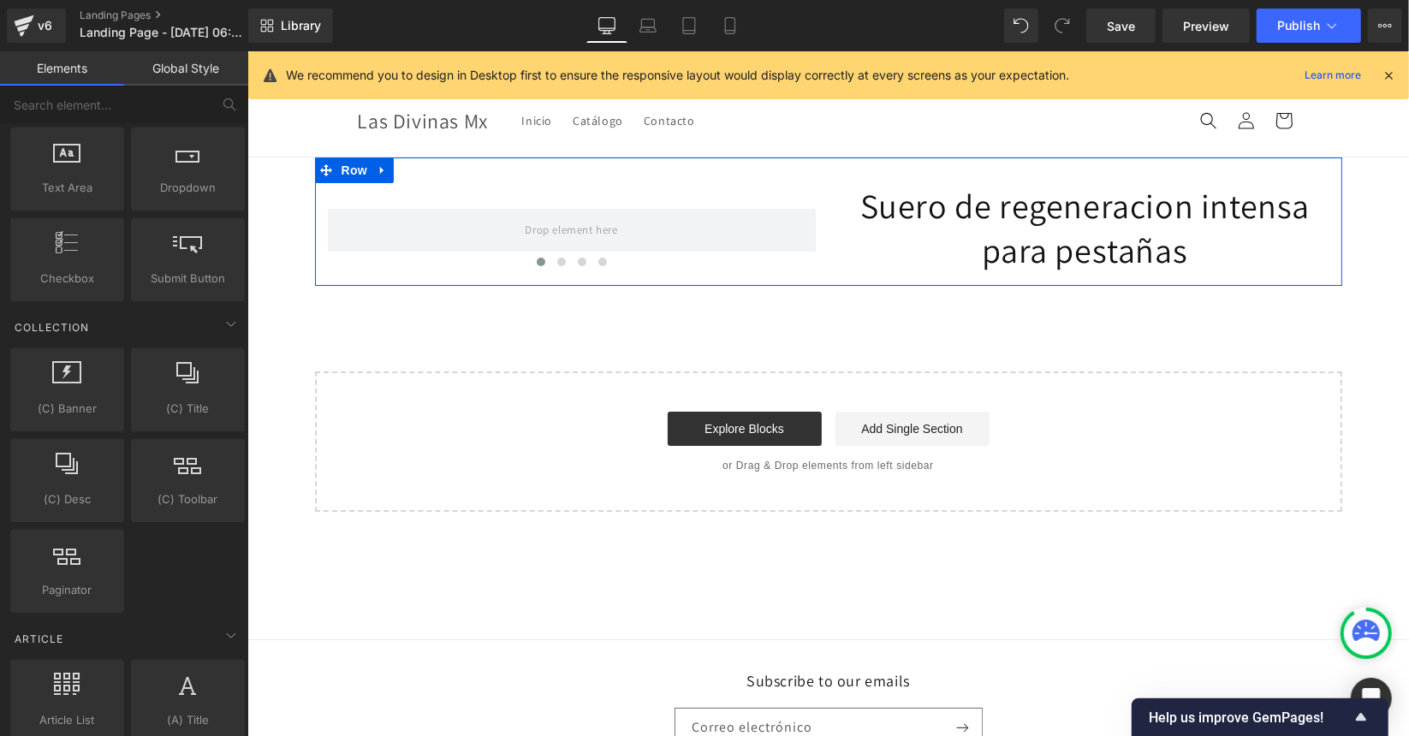
scroll to position [2753, 0]
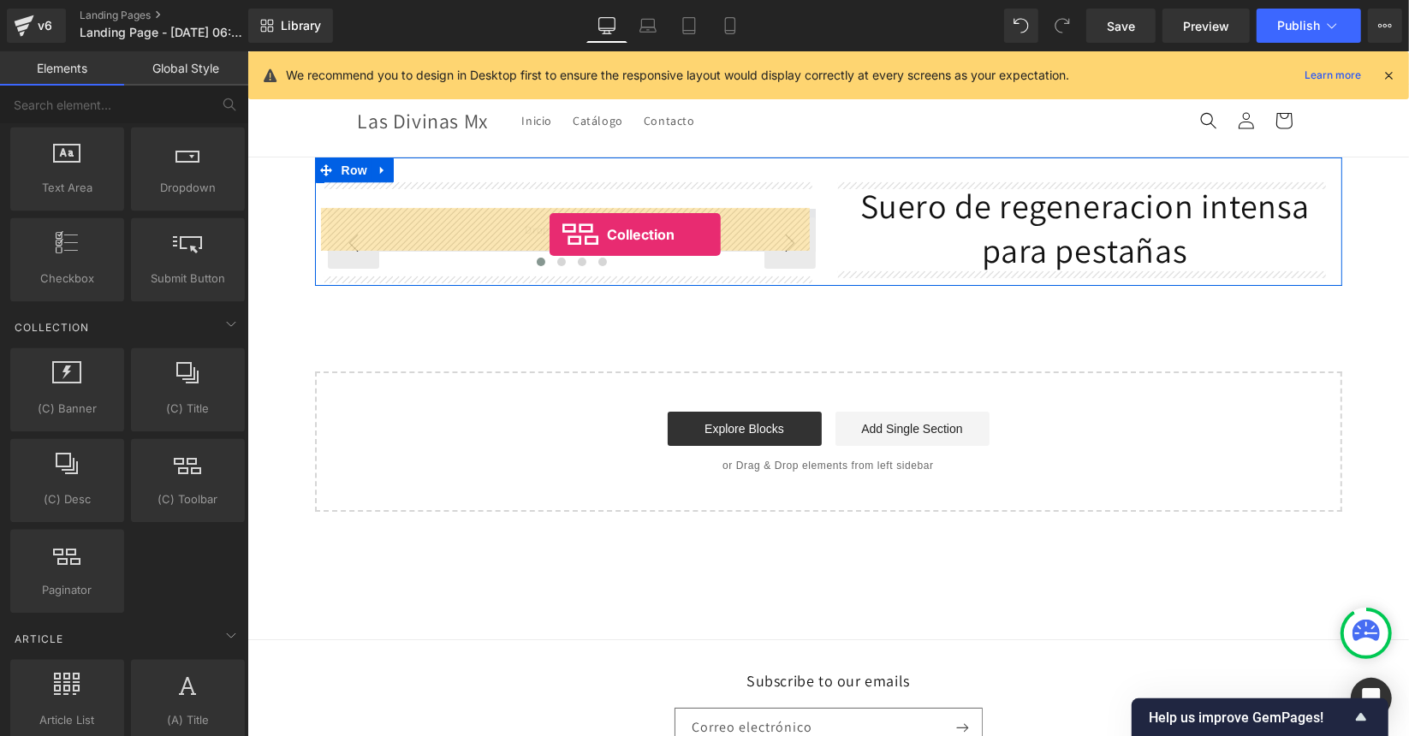
drag, startPoint x: 433, startPoint y: 513, endPoint x: 549, endPoint y: 234, distance: 302.1
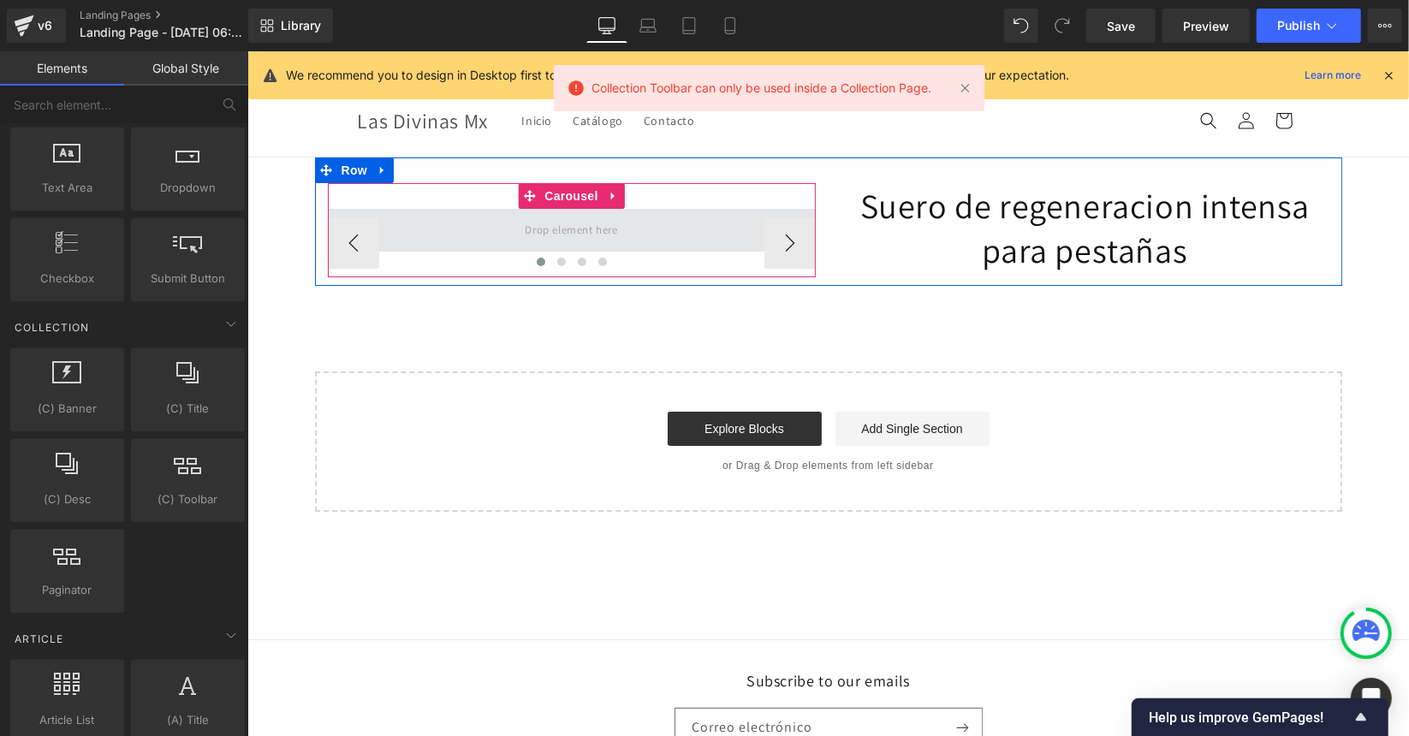
click at [524, 227] on span at bounding box center [570, 229] width 104 height 28
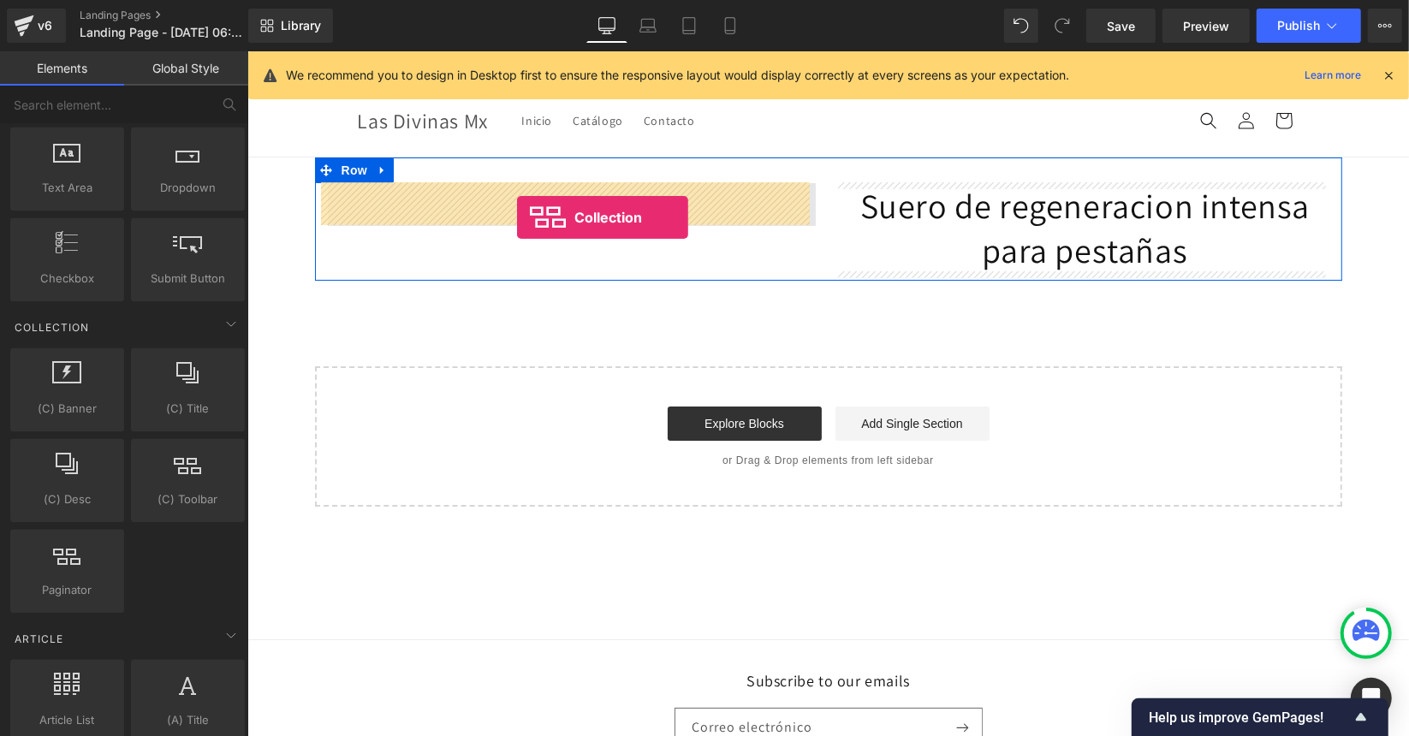
drag, startPoint x: 427, startPoint y: 520, endPoint x: 516, endPoint y: 217, distance: 315.9
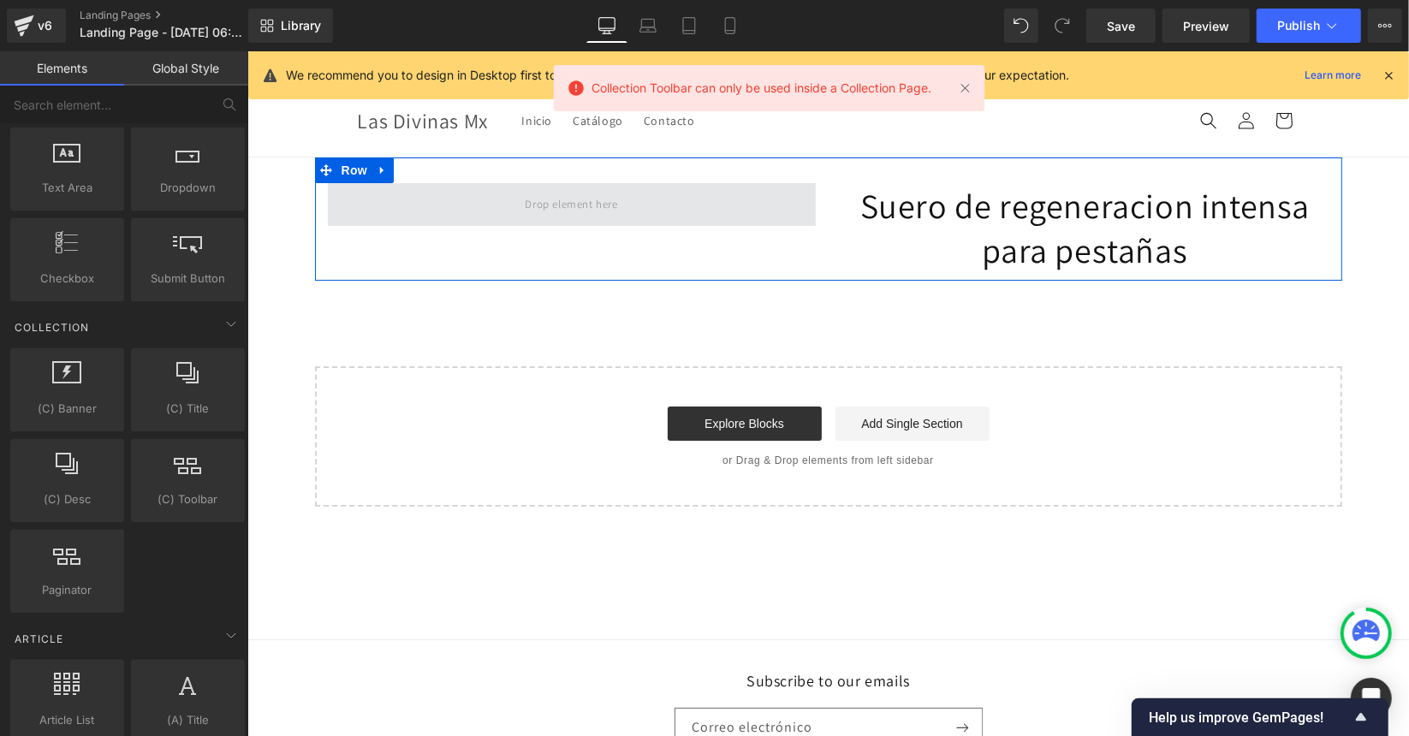
click at [521, 206] on span at bounding box center [570, 203] width 104 height 28
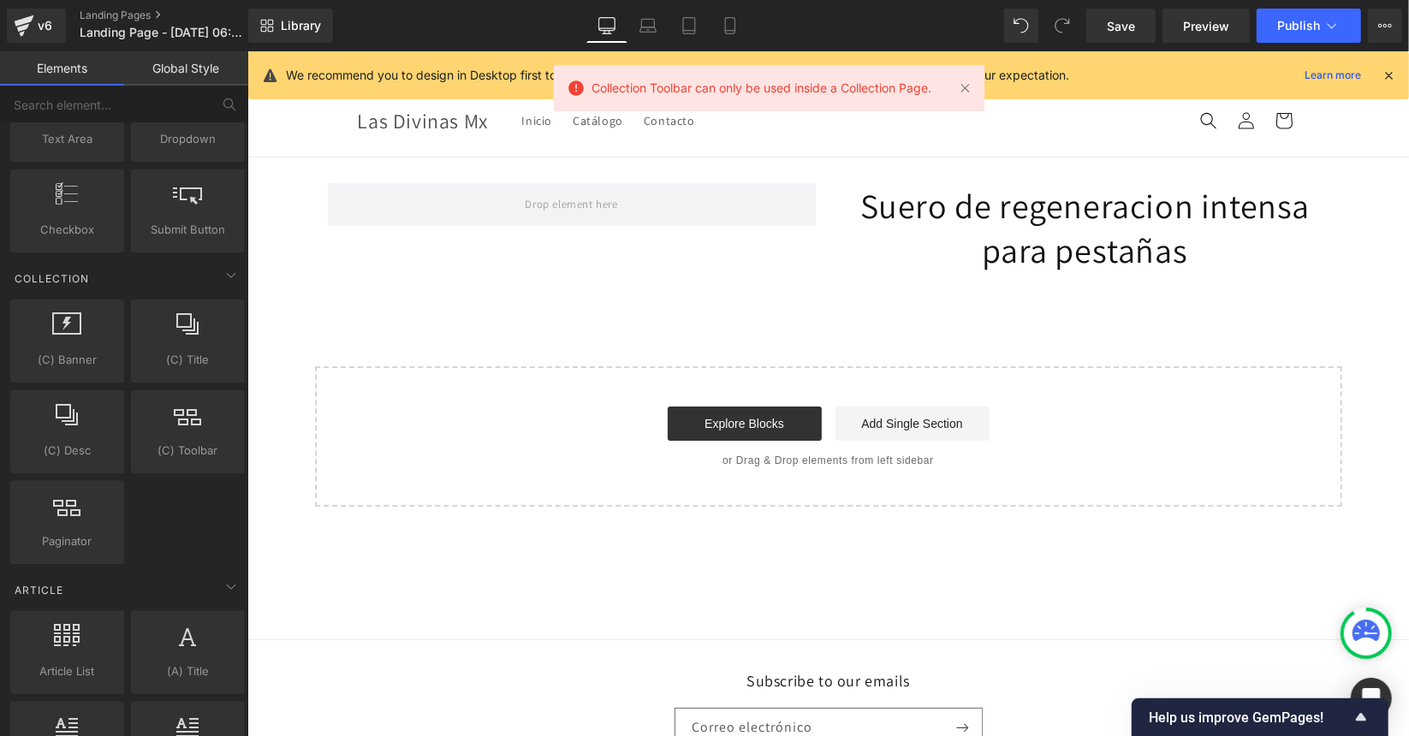
scroll to position [2804, 0]
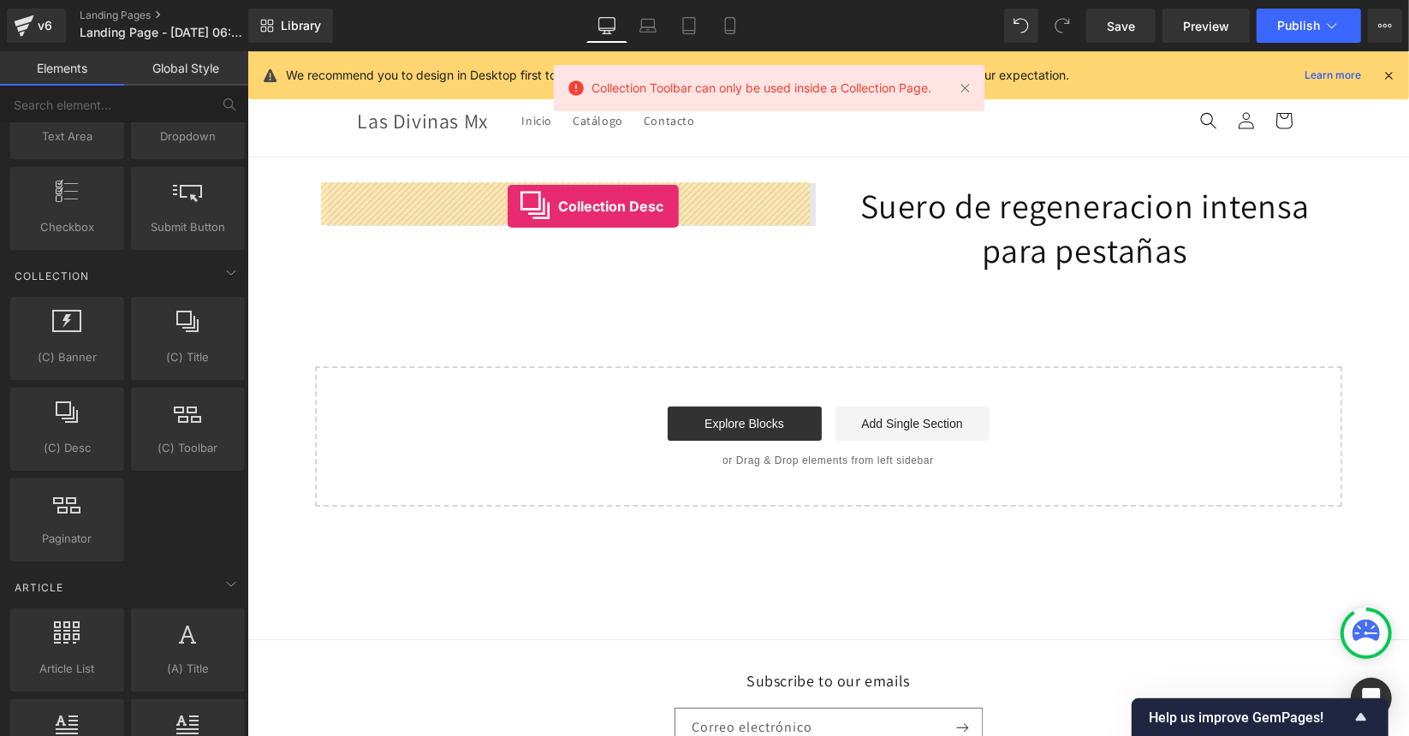
drag, startPoint x: 329, startPoint y: 454, endPoint x: 507, endPoint y: 205, distance: 305.5
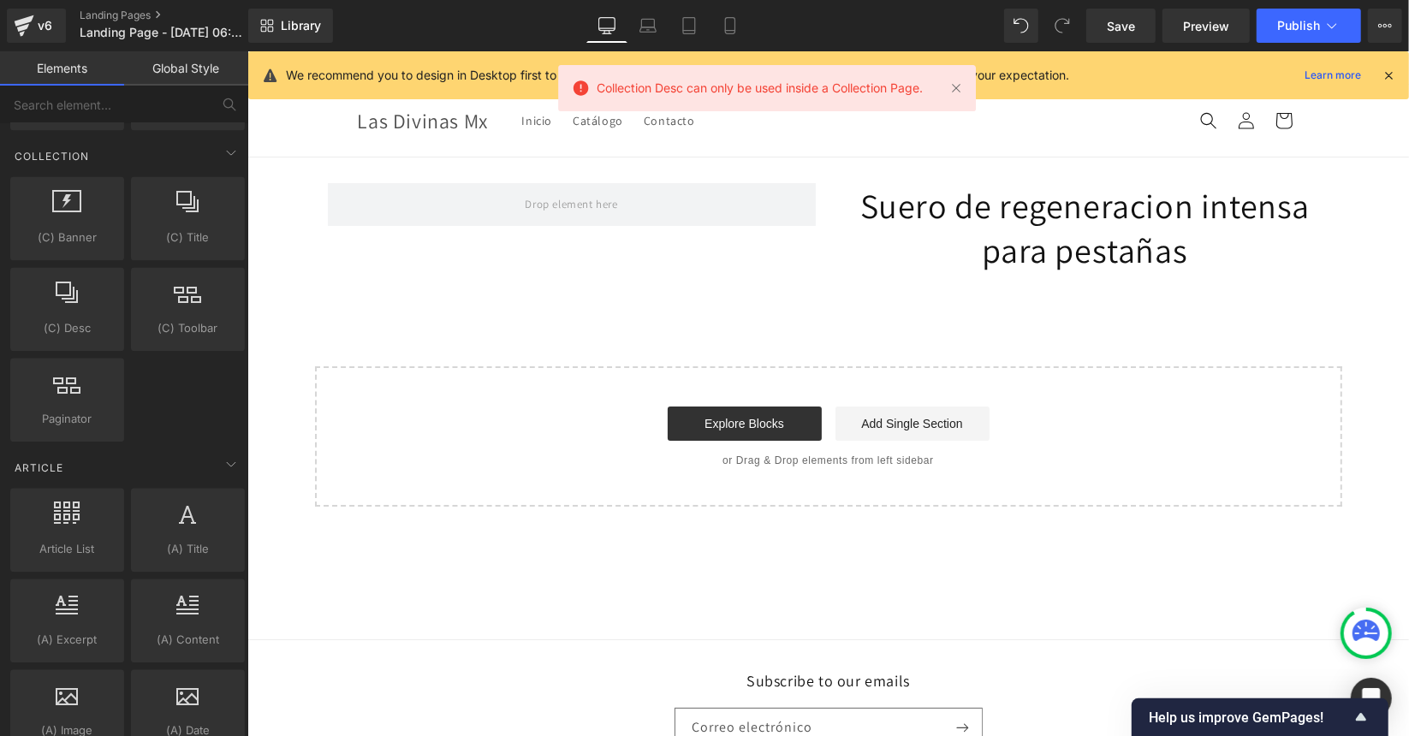
scroll to position [2924, 0]
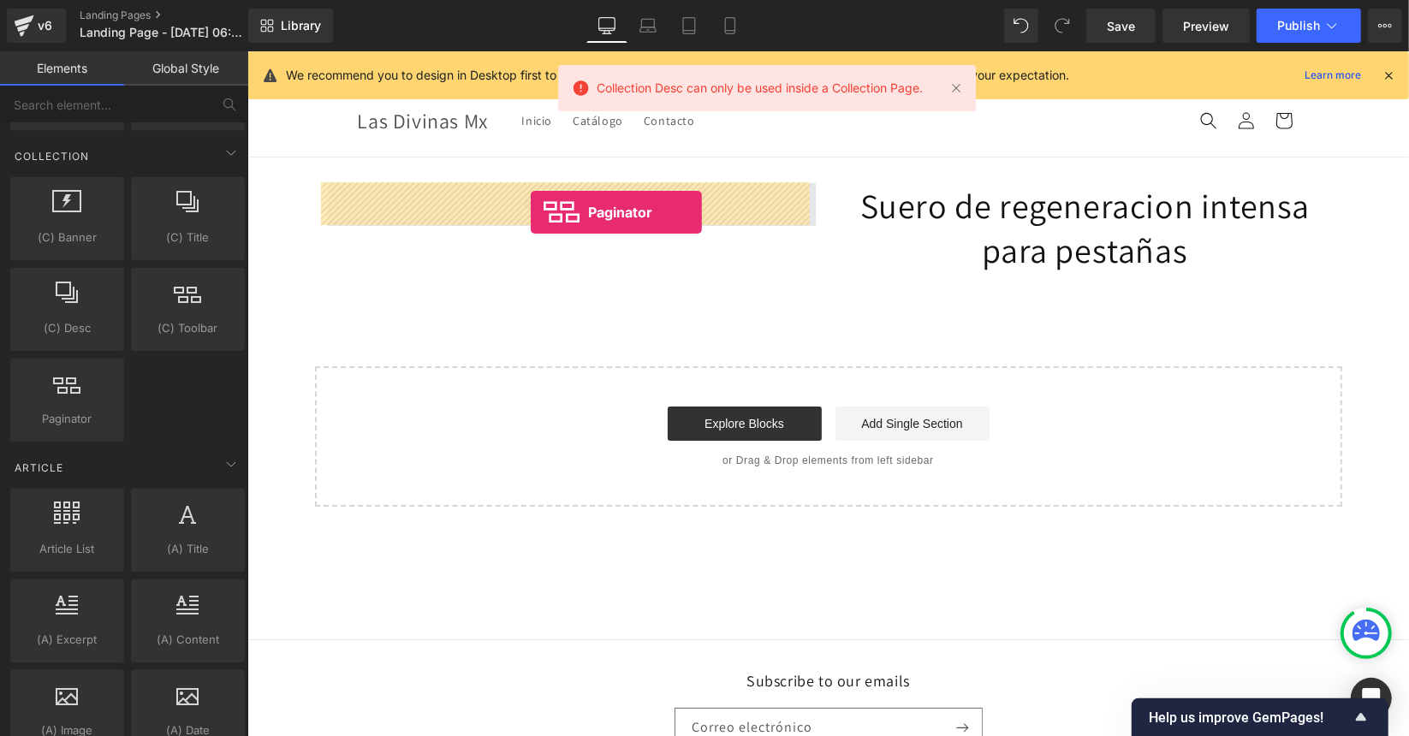
drag, startPoint x: 314, startPoint y: 403, endPoint x: 529, endPoint y: 211, distance: 288.0
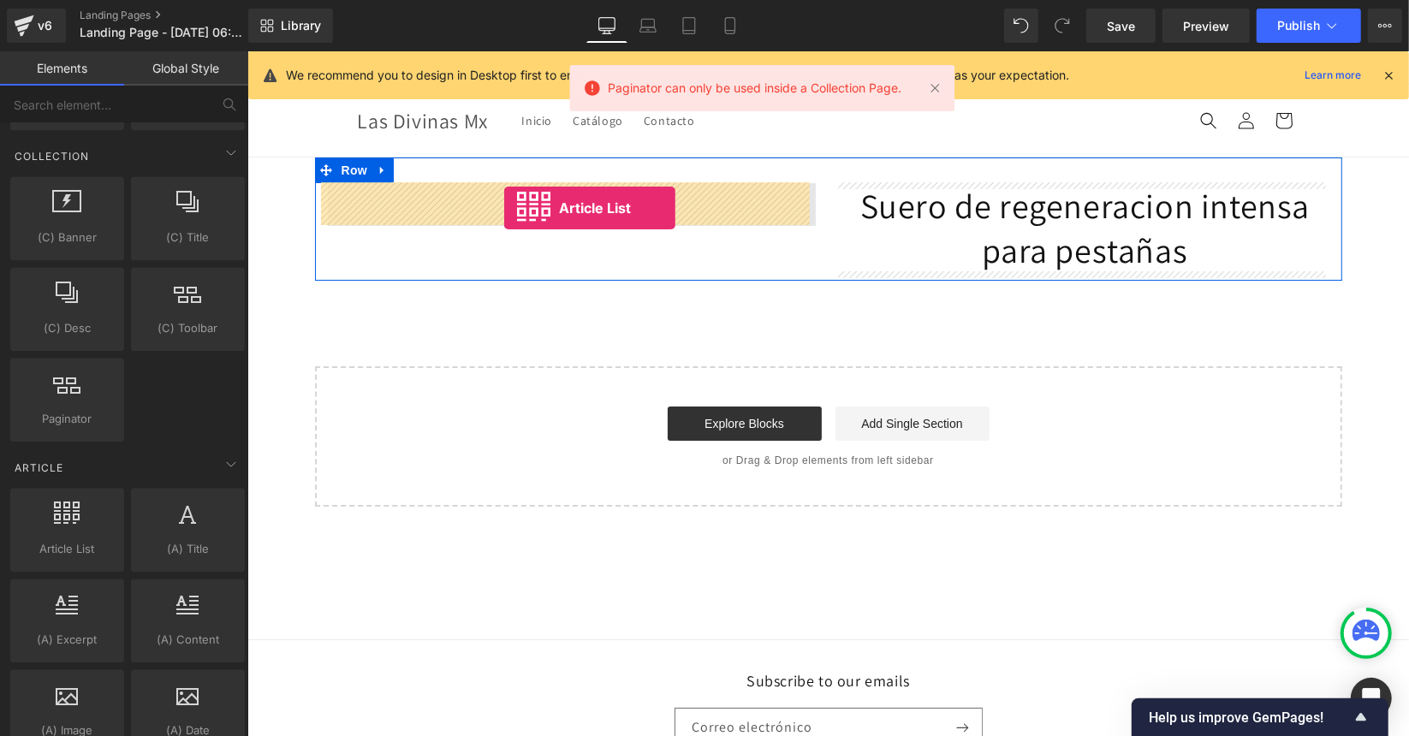
drag, startPoint x: 315, startPoint y: 570, endPoint x: 503, endPoint y: 207, distance: 408.9
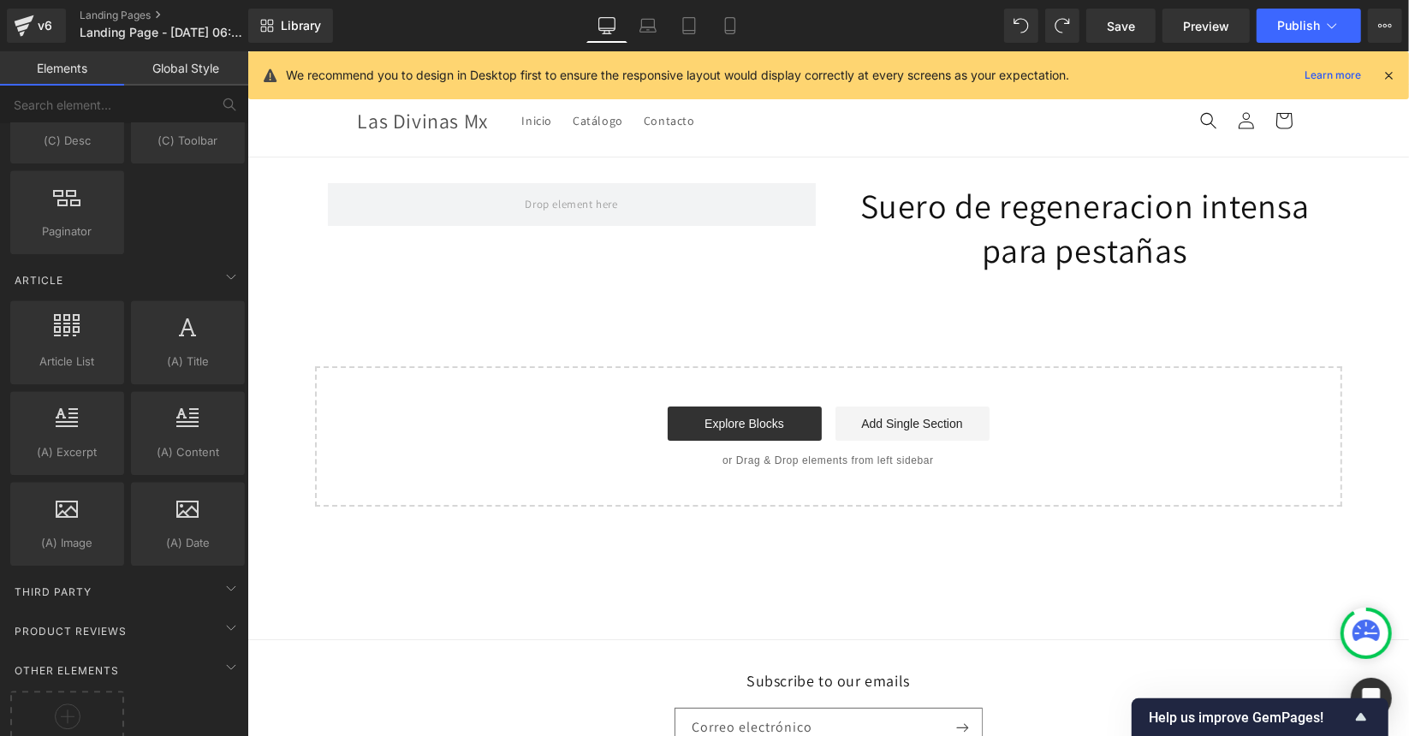
scroll to position [3139, 0]
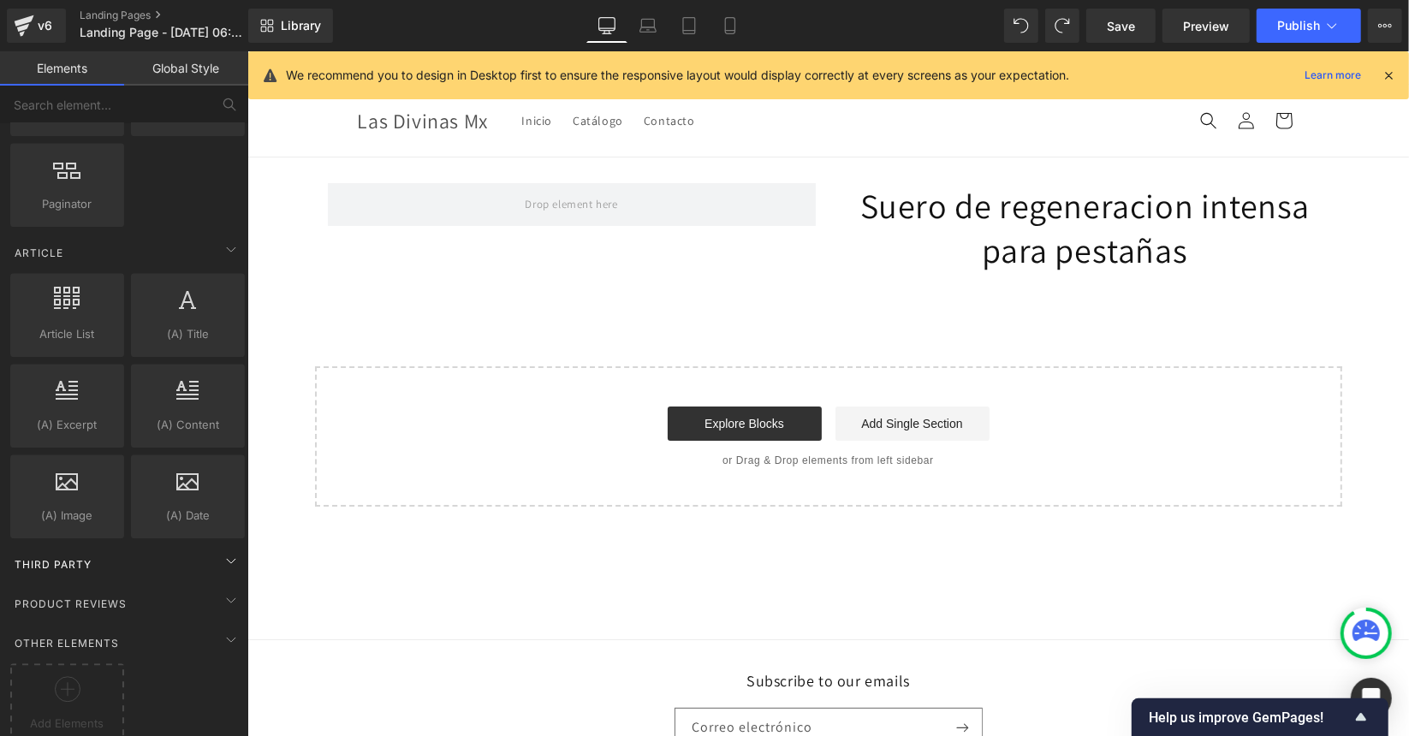
click at [202, 547] on div "Third Party" at bounding box center [127, 564] width 241 height 34
click at [227, 598] on icon at bounding box center [231, 600] width 9 height 4
click at [229, 629] on icon at bounding box center [231, 639] width 21 height 21
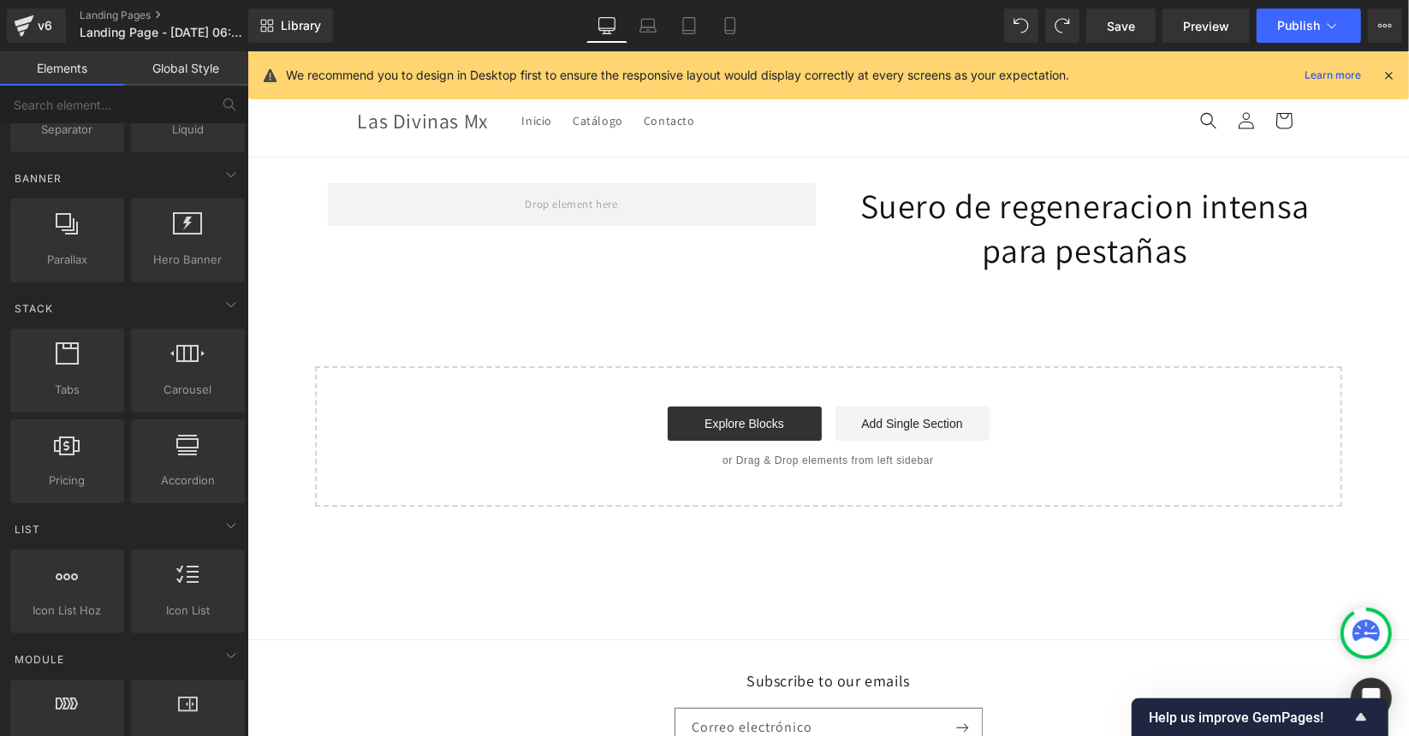
scroll to position [433, 0]
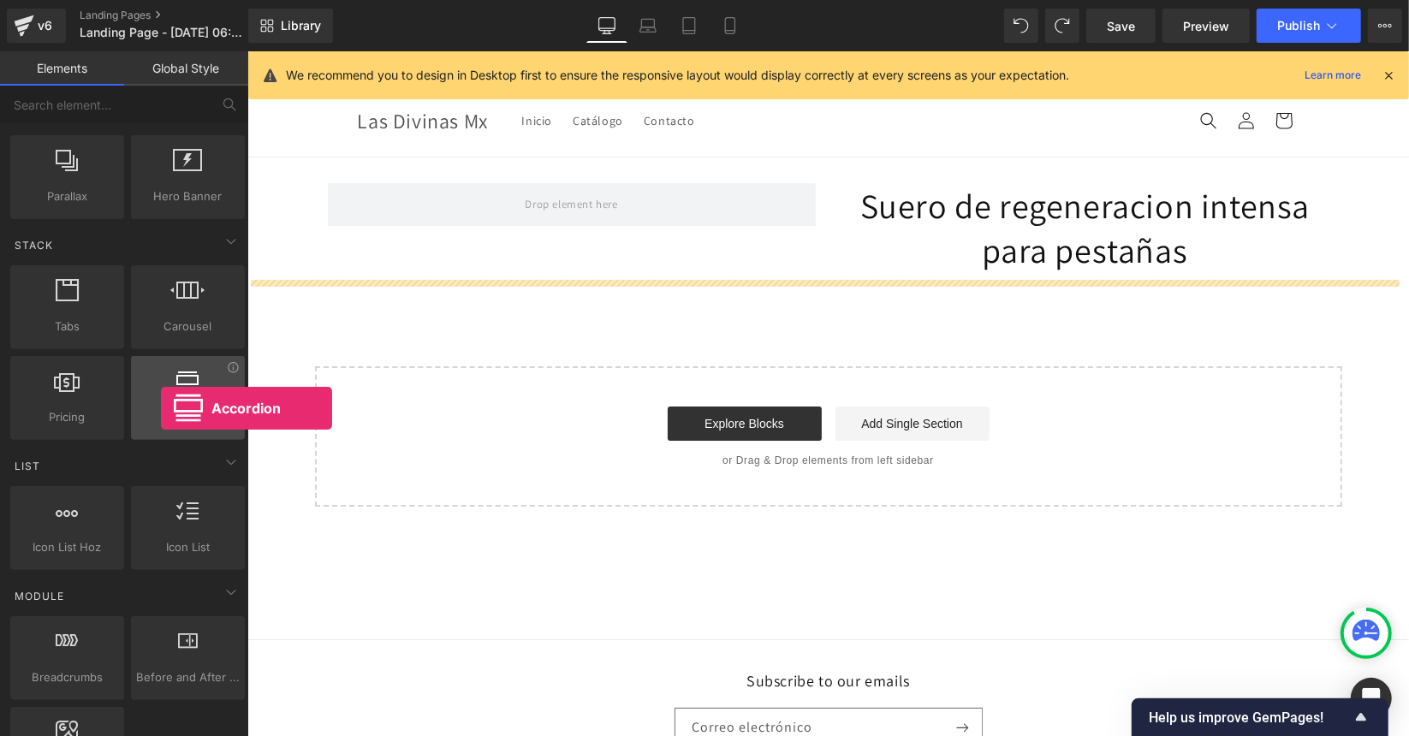
drag, startPoint x: 161, startPoint y: 402, endPoint x: 162, endPoint y: 414, distance: 12.0
click at [162, 414] on div "Accordion accordions, menus, tabs" at bounding box center [188, 398] width 114 height 84
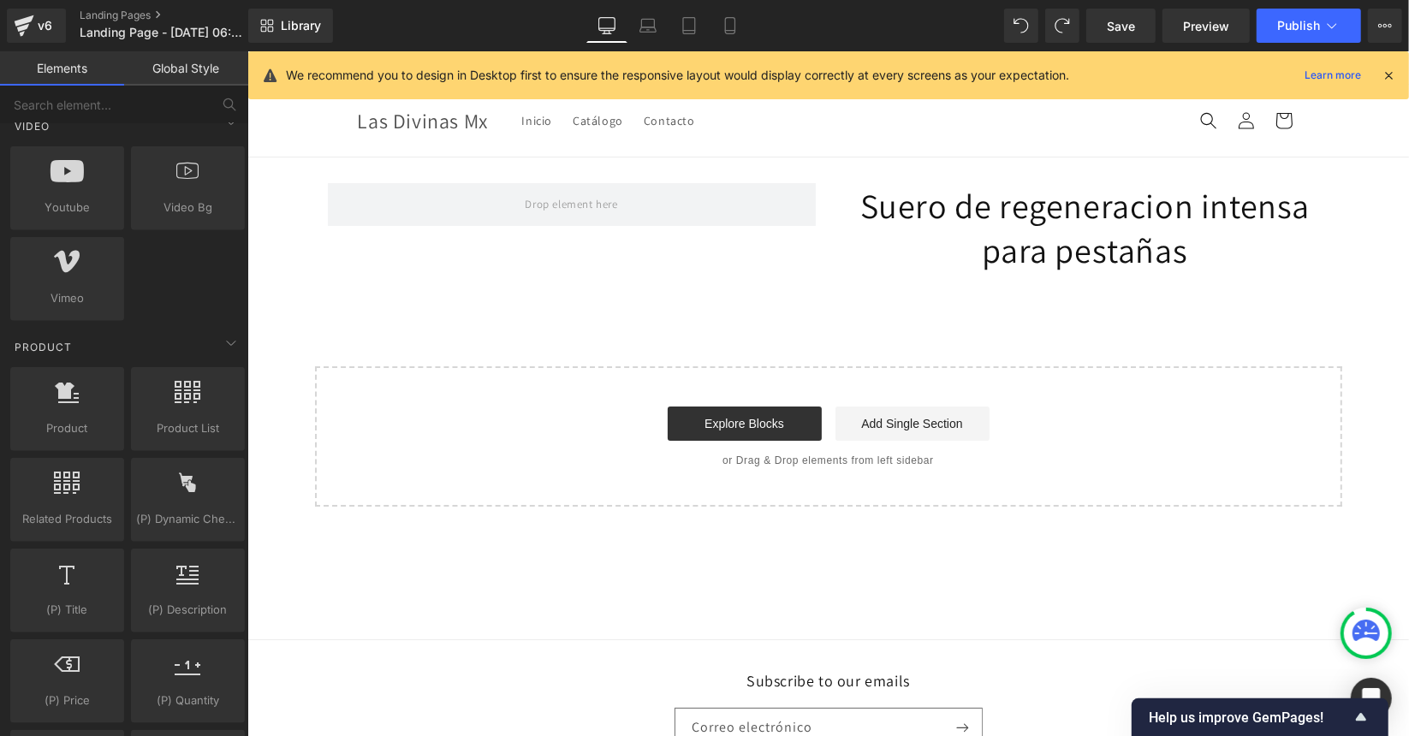
scroll to position [1253, 0]
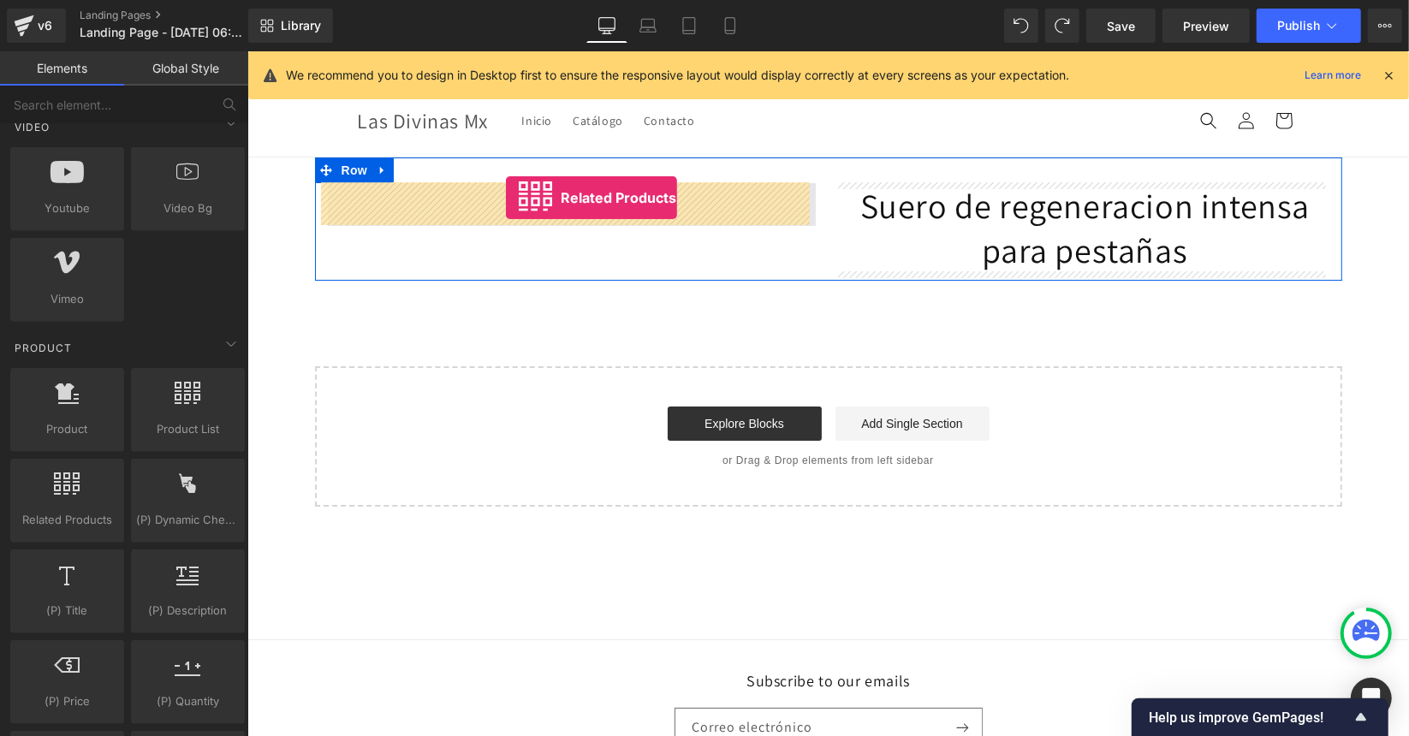
drag, startPoint x: 432, startPoint y: 458, endPoint x: 504, endPoint y: 198, distance: 270.0
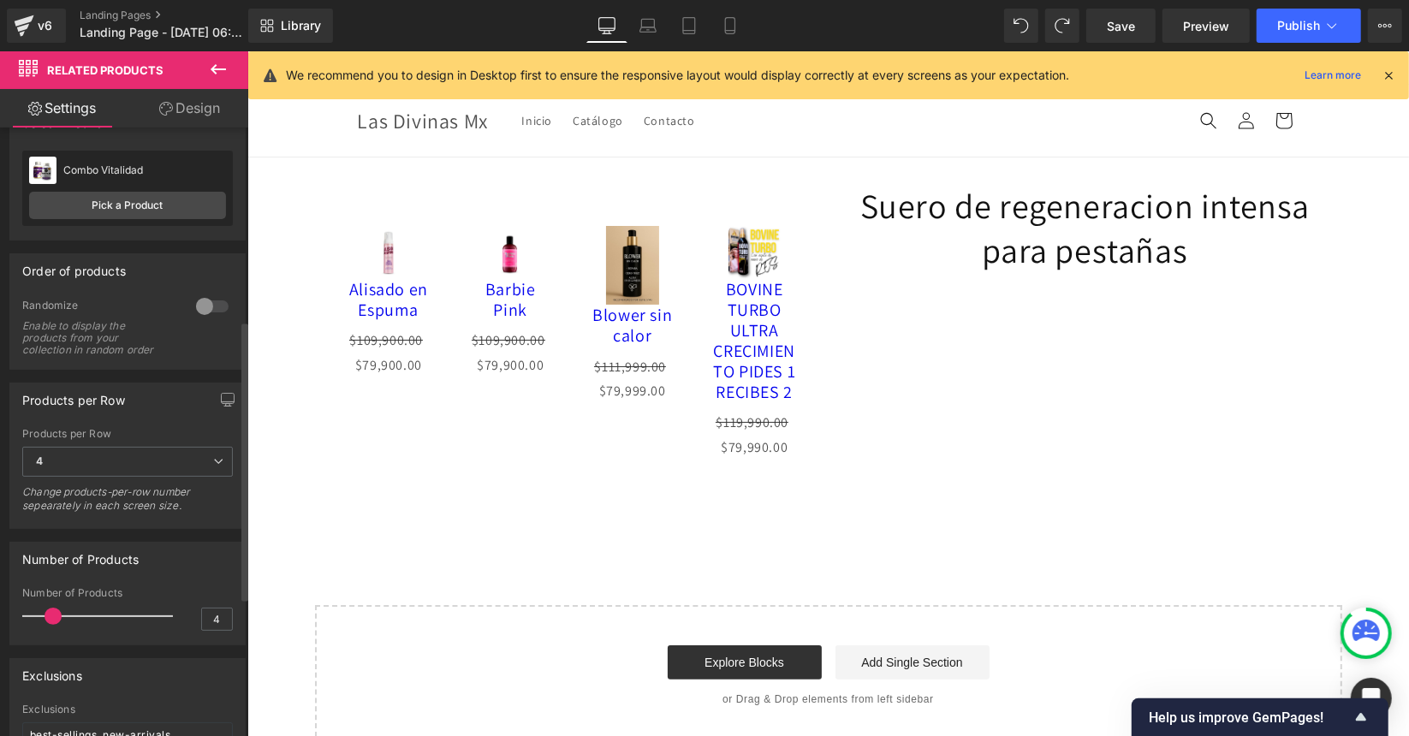
scroll to position [0, 0]
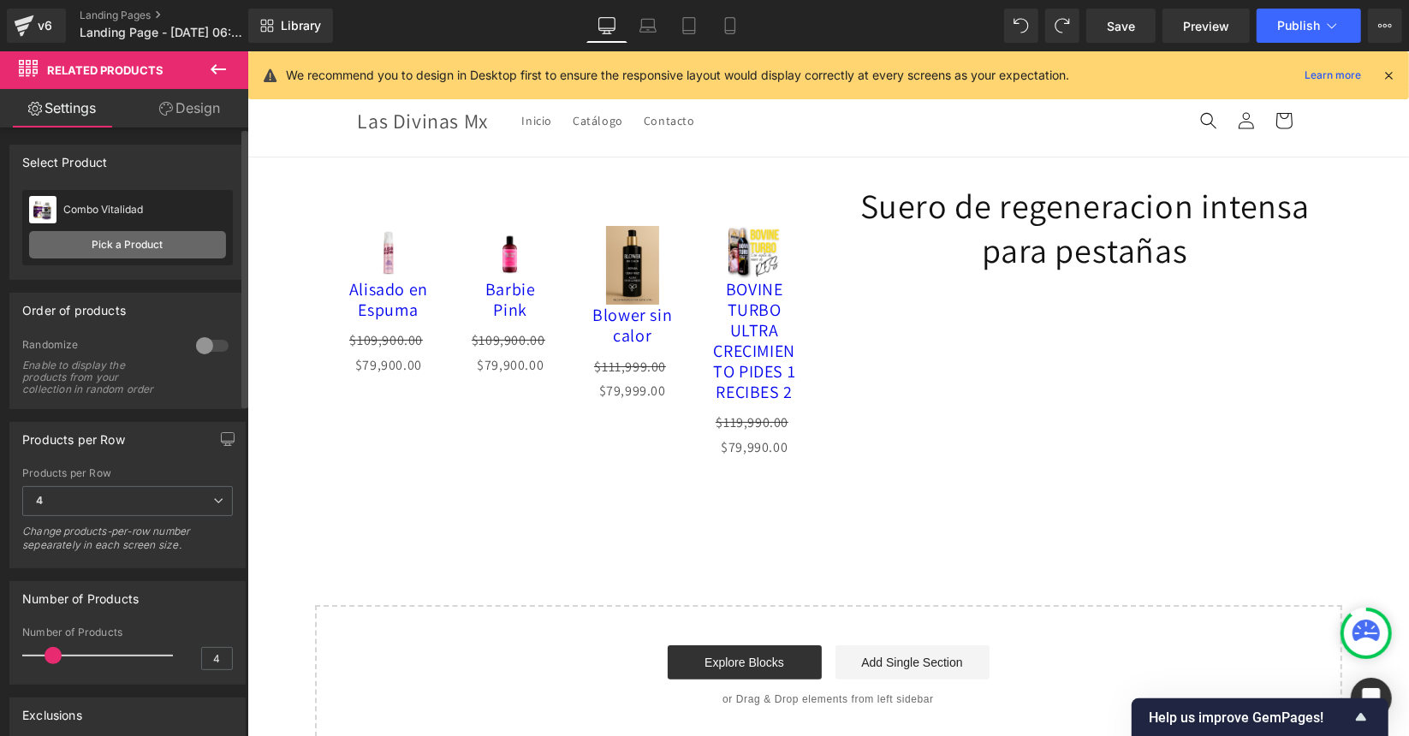
click at [122, 247] on link "Pick a Product" at bounding box center [127, 244] width 197 height 27
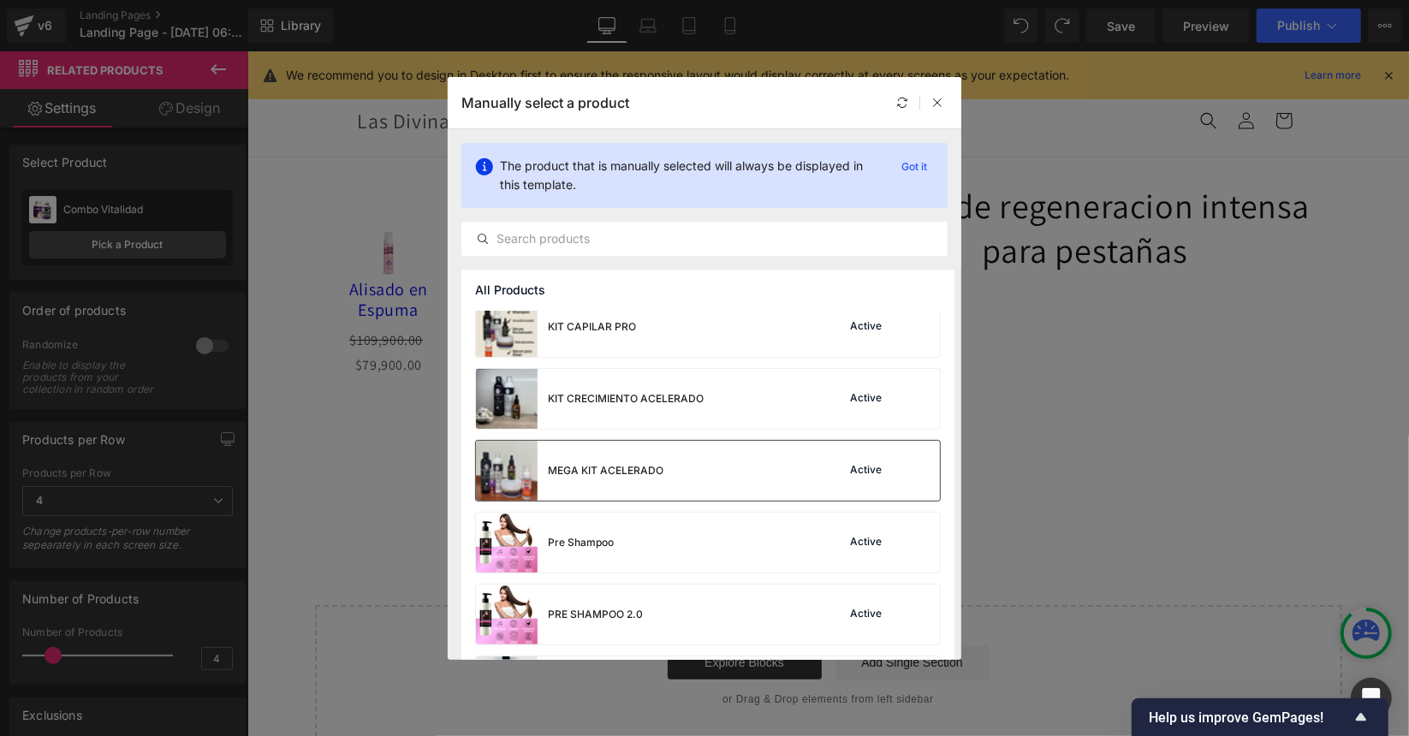
scroll to position [1524, 0]
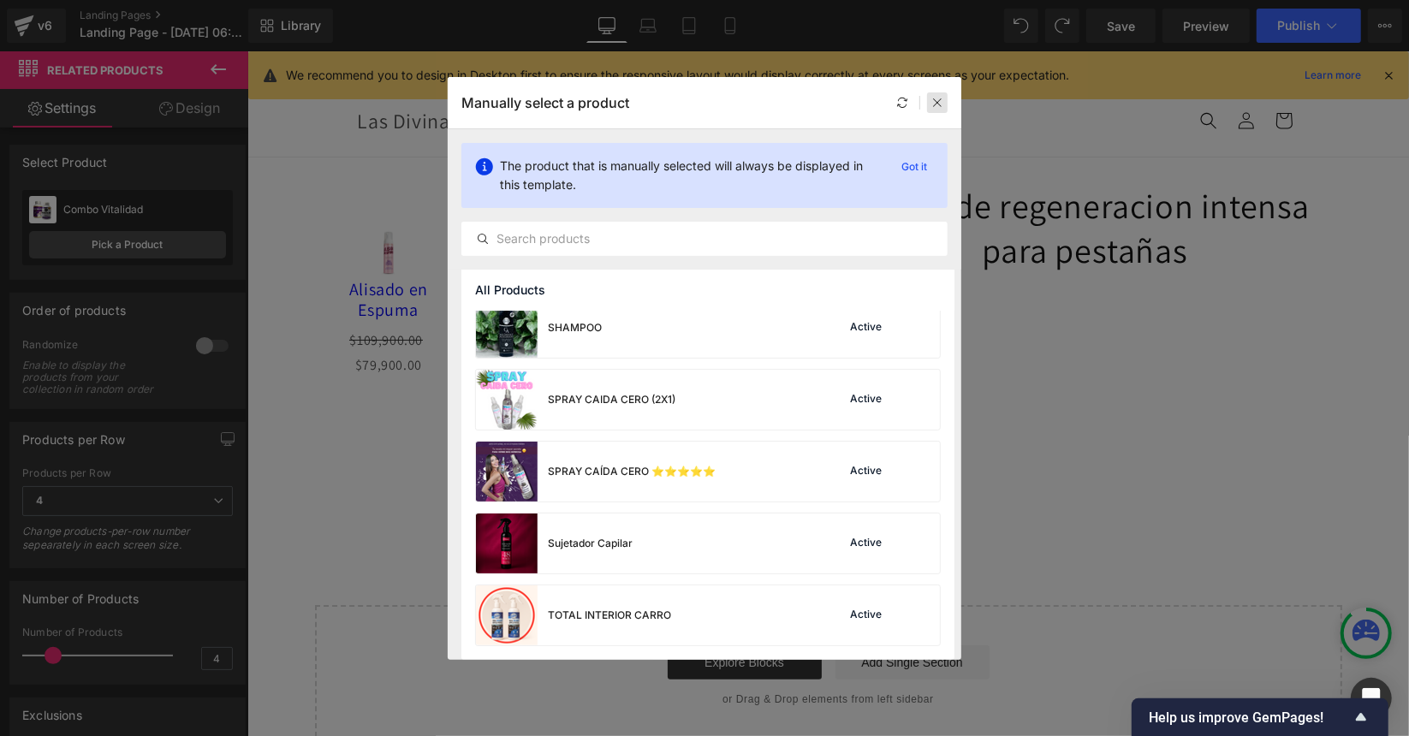
click at [943, 104] on icon at bounding box center [937, 103] width 12 height 12
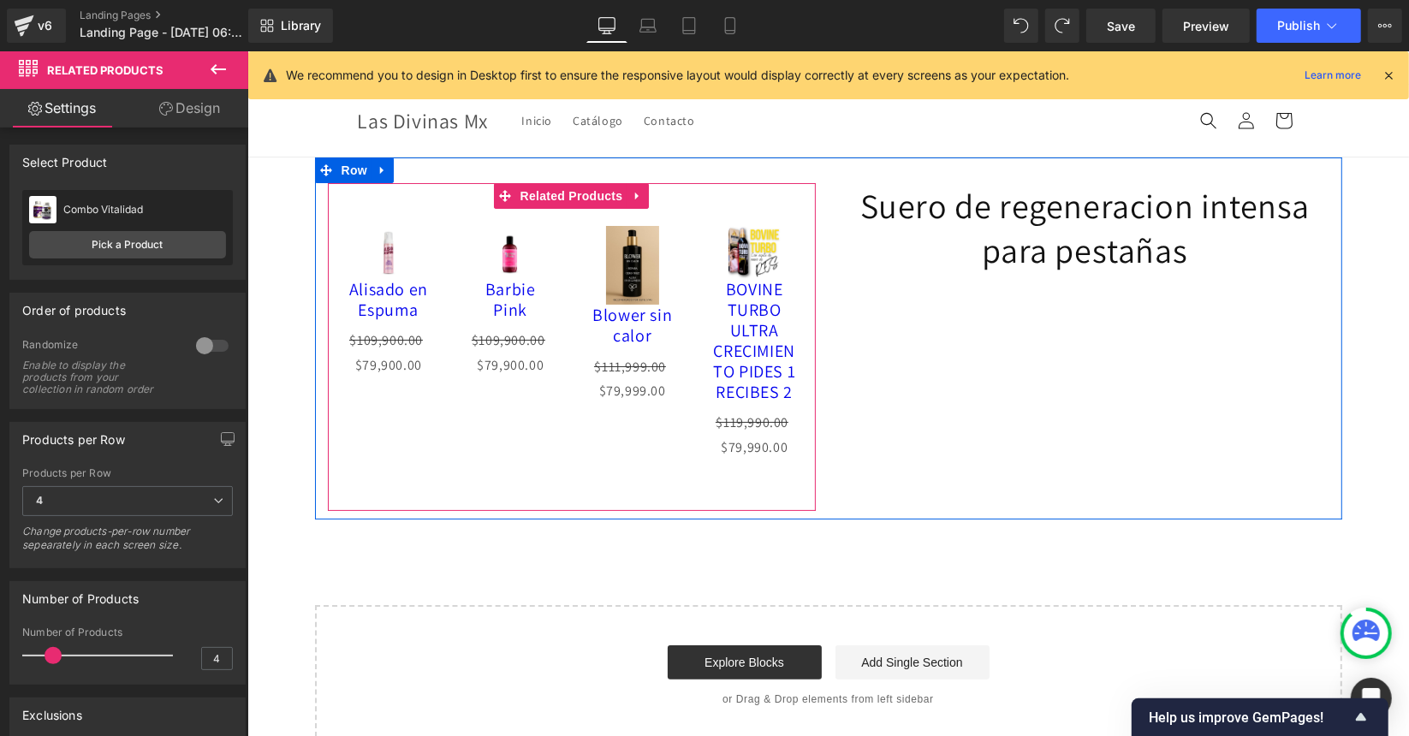
scroll to position [21, 0]
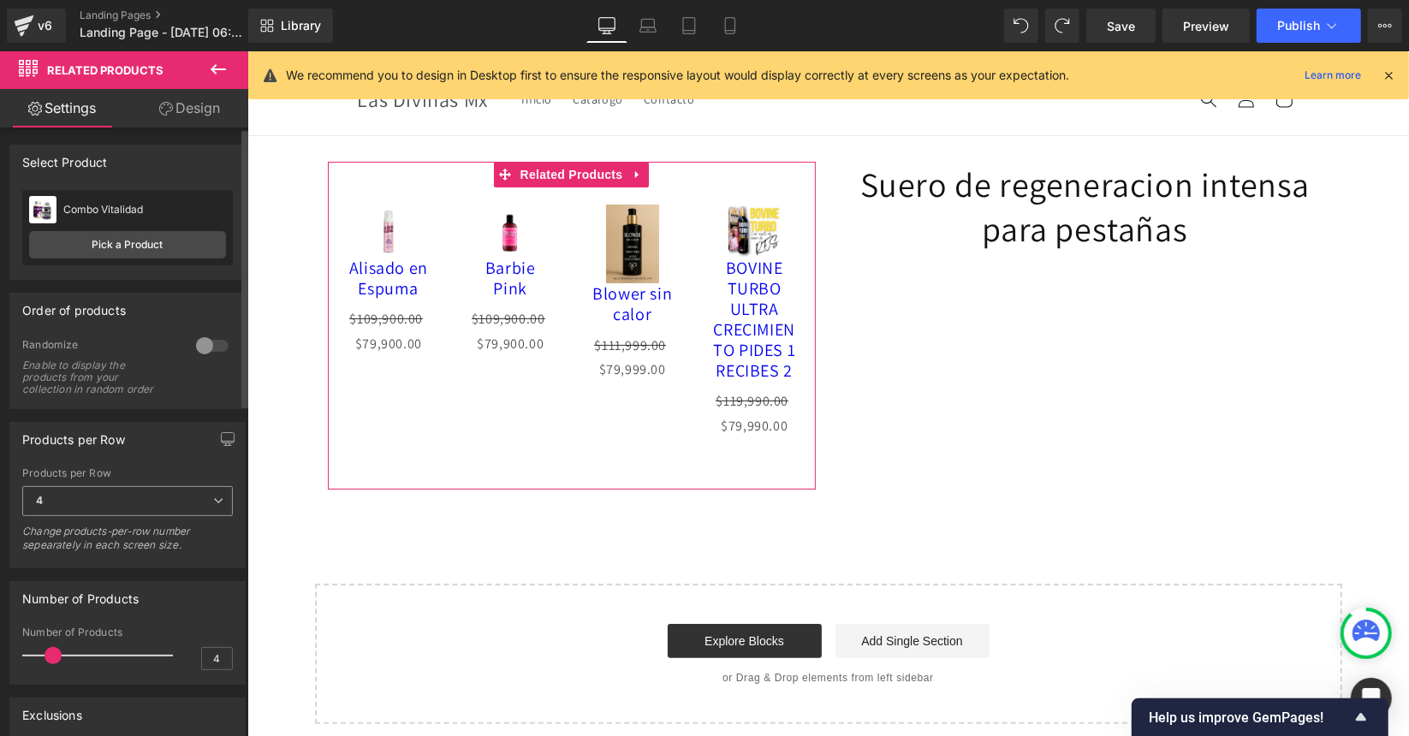
click at [96, 514] on div "4 1 2 3 4 6" at bounding box center [127, 505] width 211 height 39
click at [31, 656] on div at bounding box center [102, 656] width 142 height 34
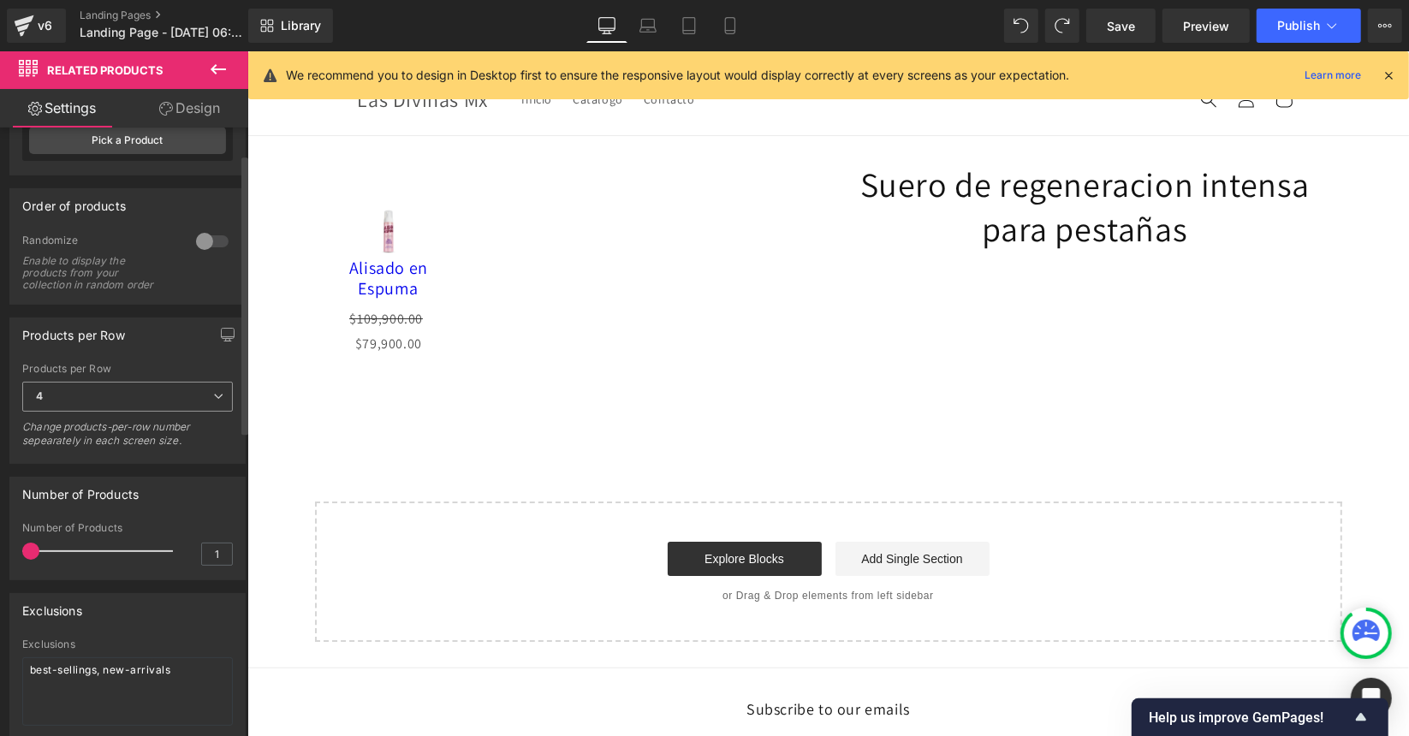
scroll to position [0, 0]
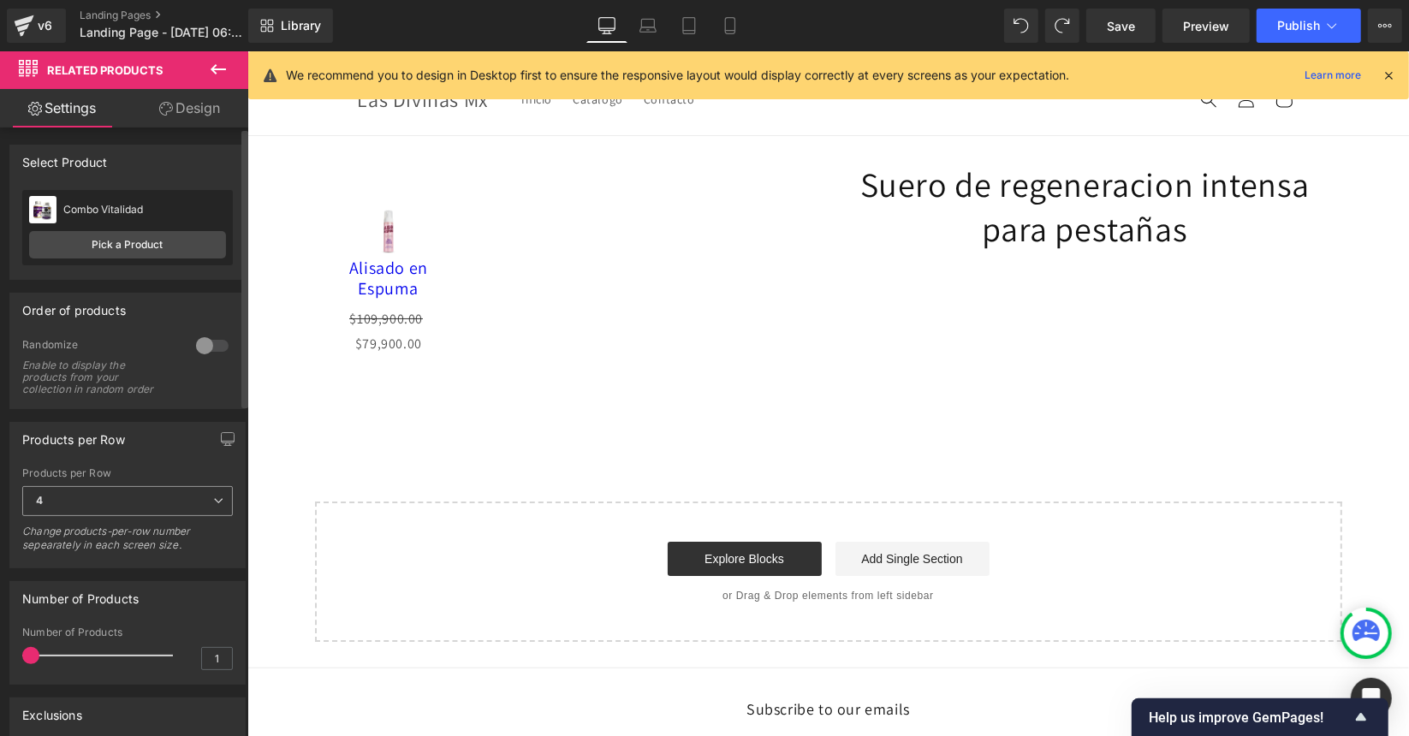
type input "4"
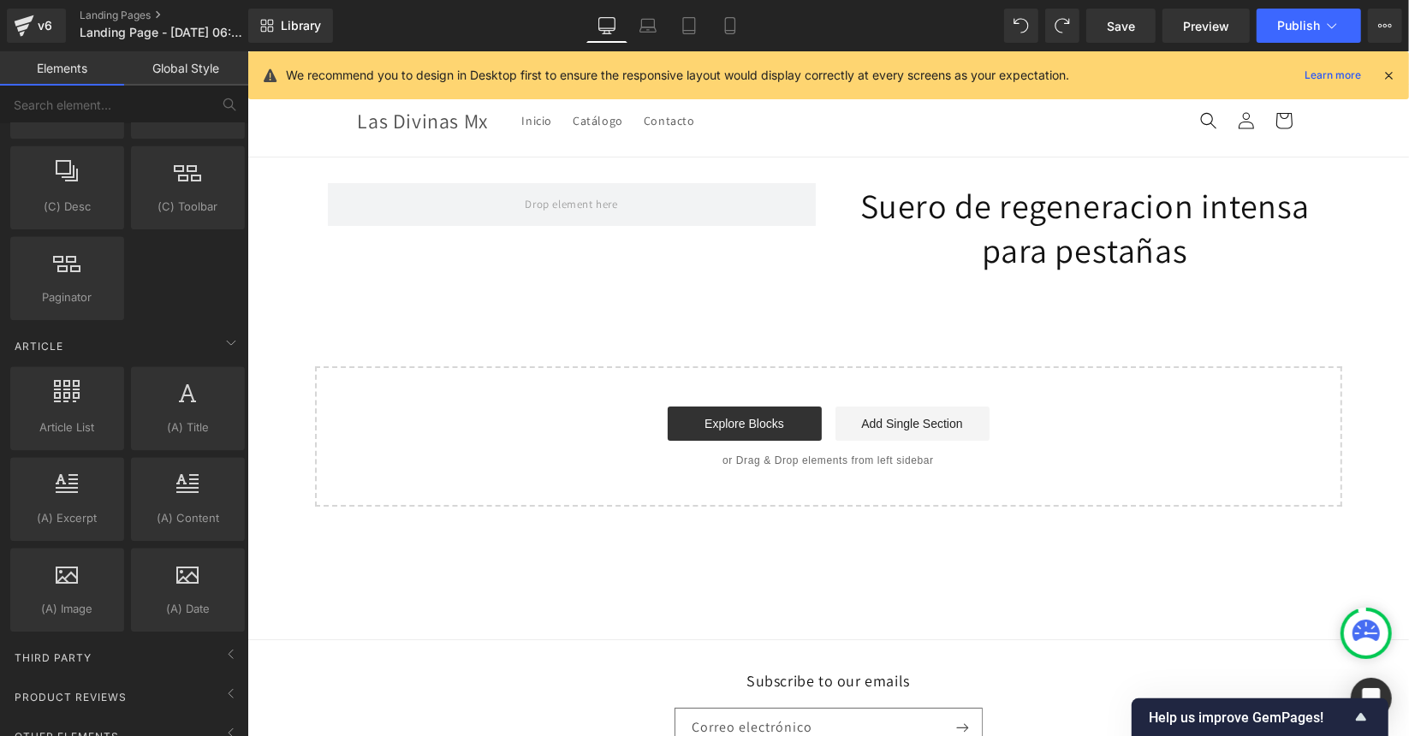
scroll to position [3050, 0]
click at [135, 715] on div "Other Elements" at bounding box center [127, 732] width 241 height 34
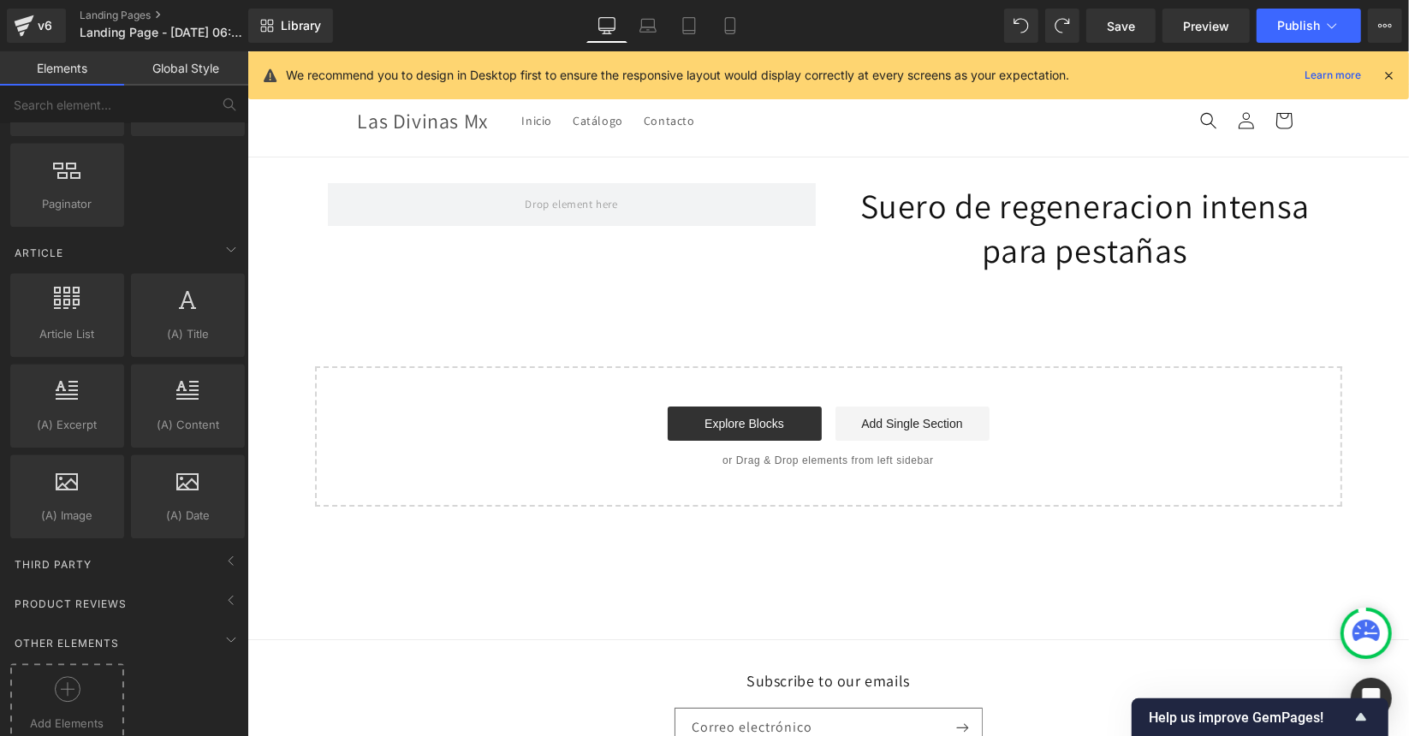
click at [32, 690] on div at bounding box center [67, 695] width 105 height 39
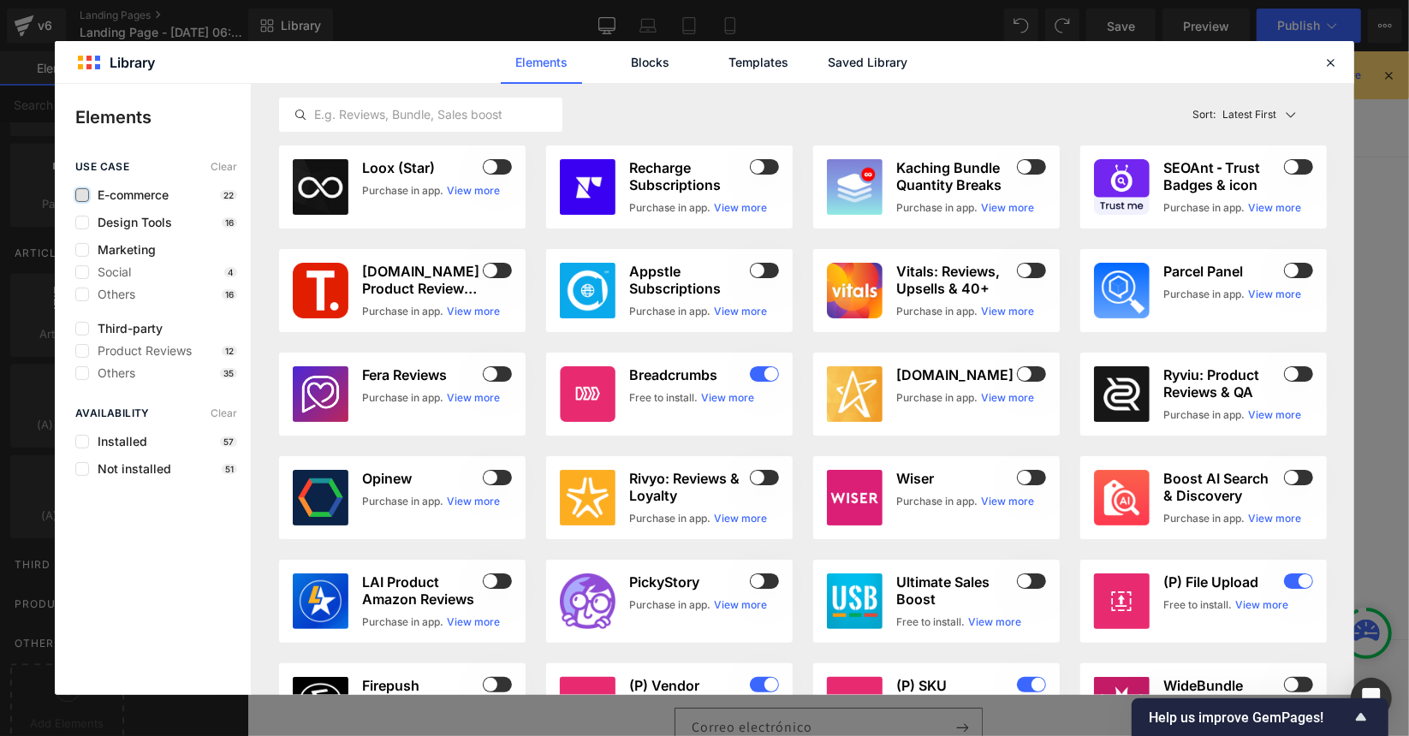
click at [86, 199] on label at bounding box center [82, 195] width 14 height 14
click at [82, 195] on input "checkbox" at bounding box center [82, 195] width 0 height 0
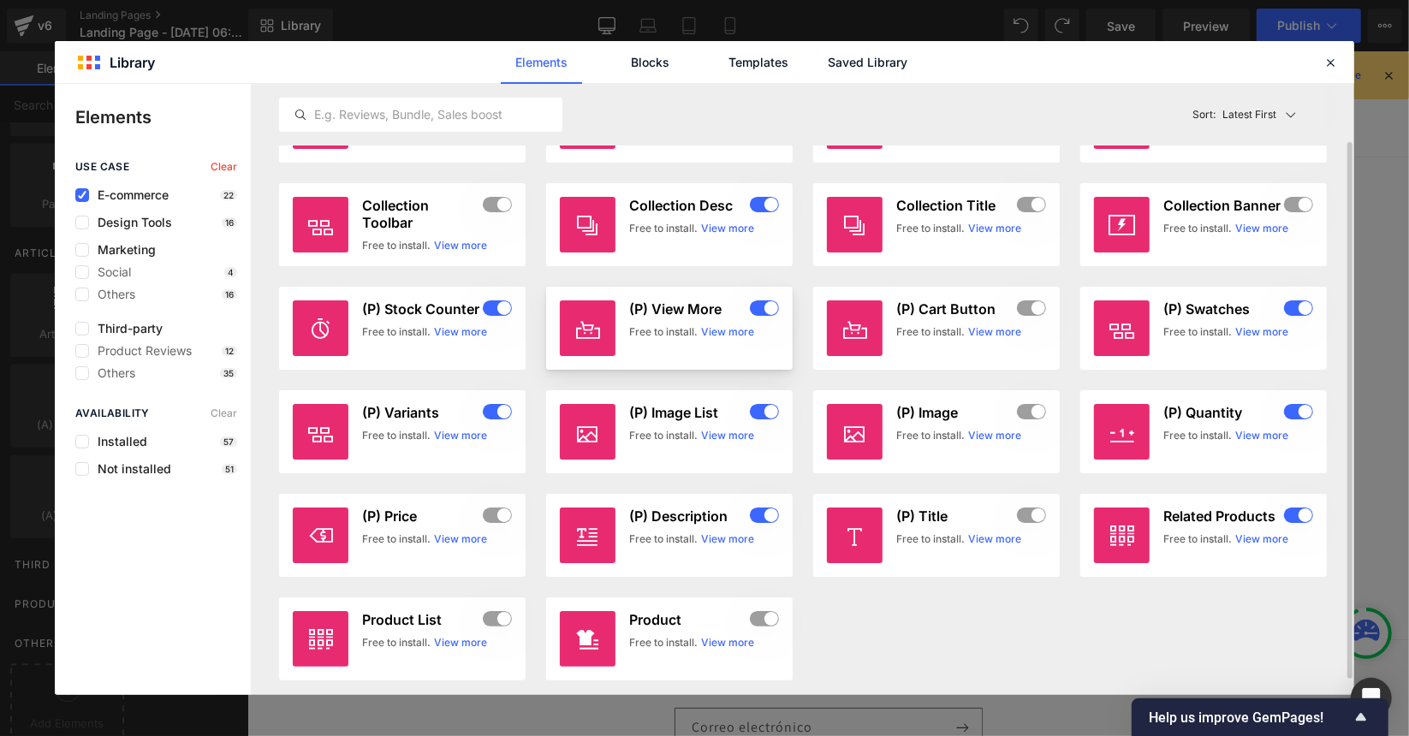
scroll to position [0, 0]
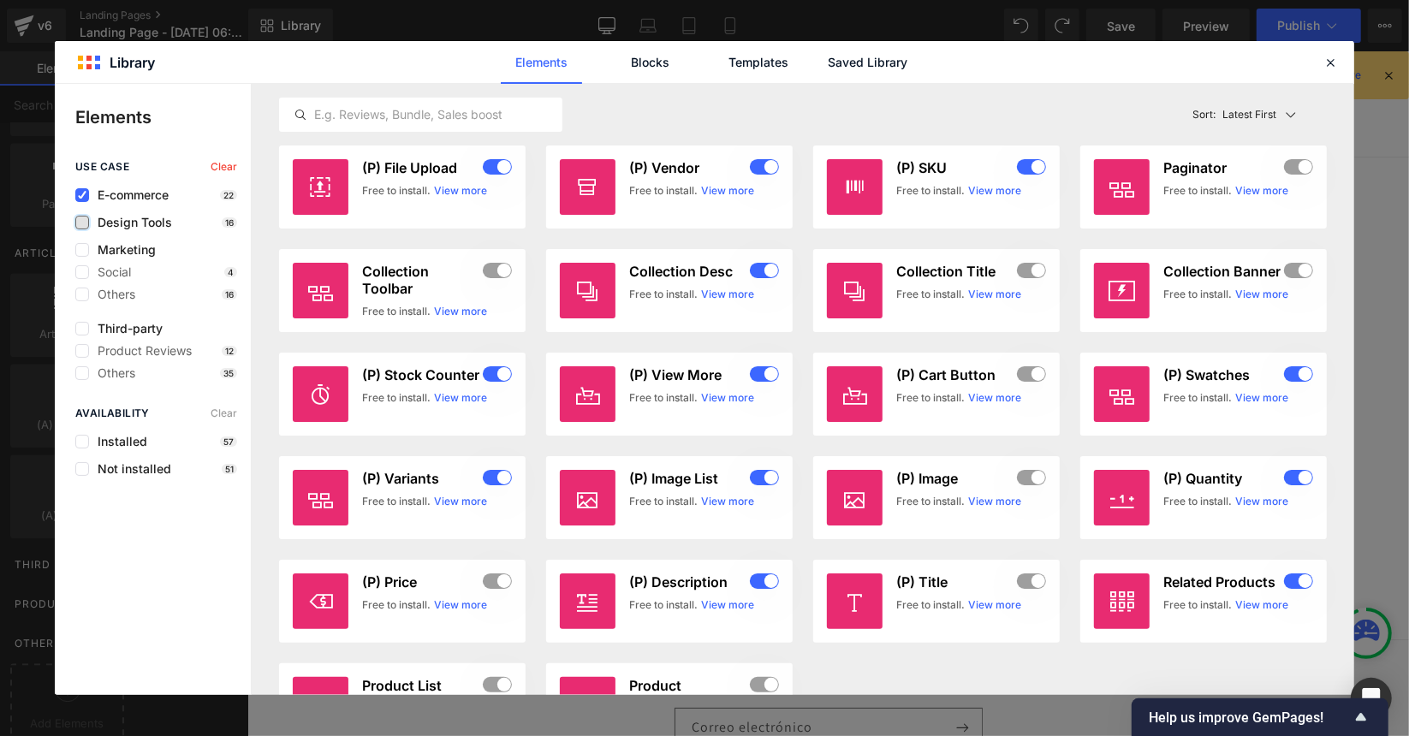
click at [82, 223] on label at bounding box center [82, 223] width 14 height 14
click at [82, 223] on input "checkbox" at bounding box center [82, 223] width 0 height 0
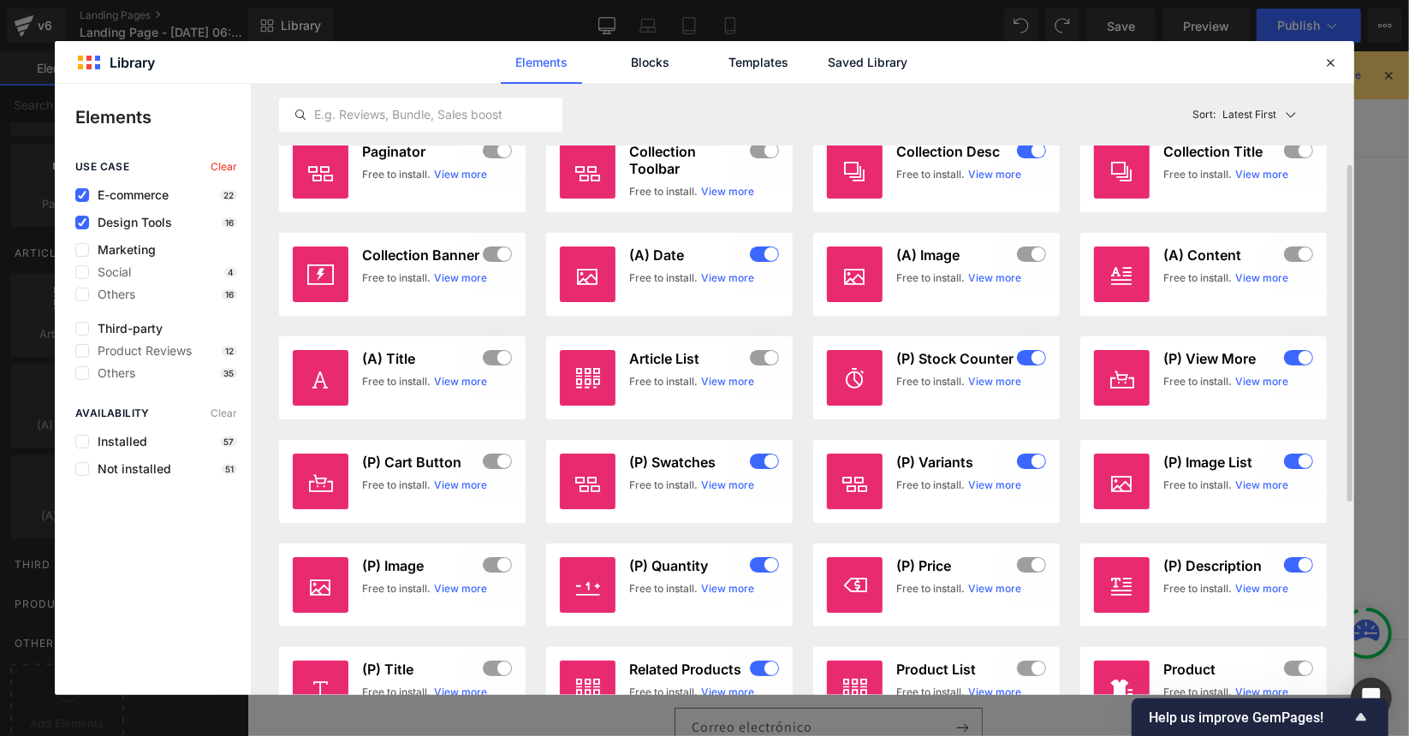
scroll to position [103, 0]
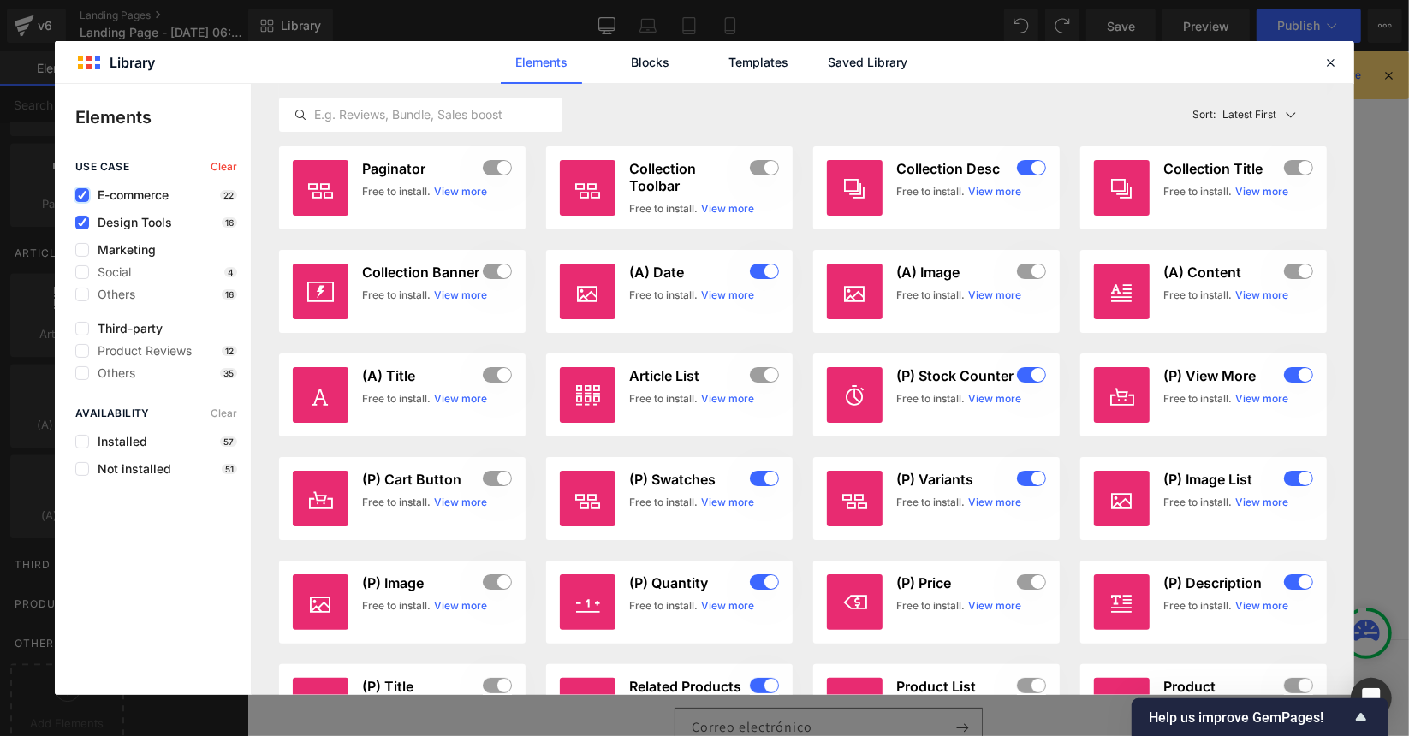
click at [84, 199] on label at bounding box center [82, 195] width 14 height 14
click at [82, 195] on input "checkbox" at bounding box center [82, 195] width 0 height 0
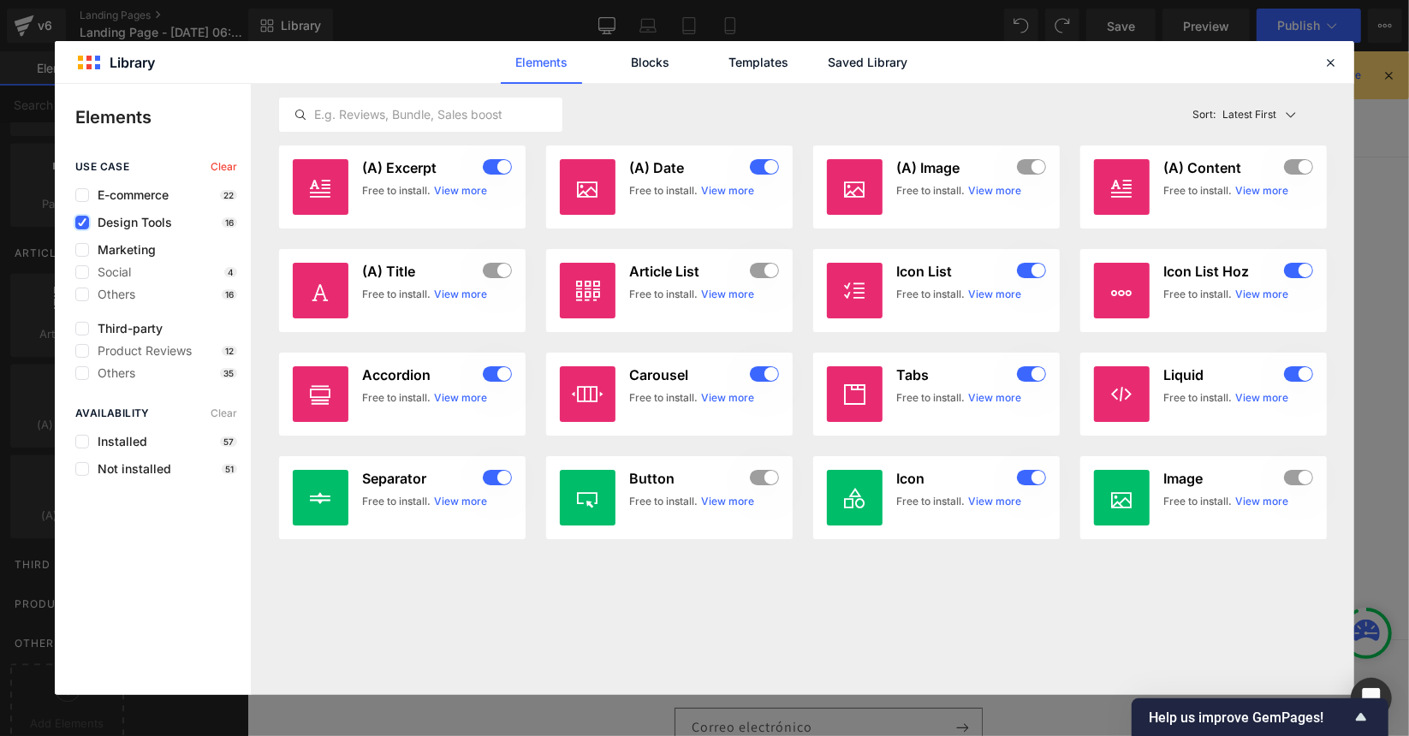
click at [76, 222] on label at bounding box center [82, 223] width 14 height 14
click at [82, 223] on input "checkbox" at bounding box center [82, 223] width 0 height 0
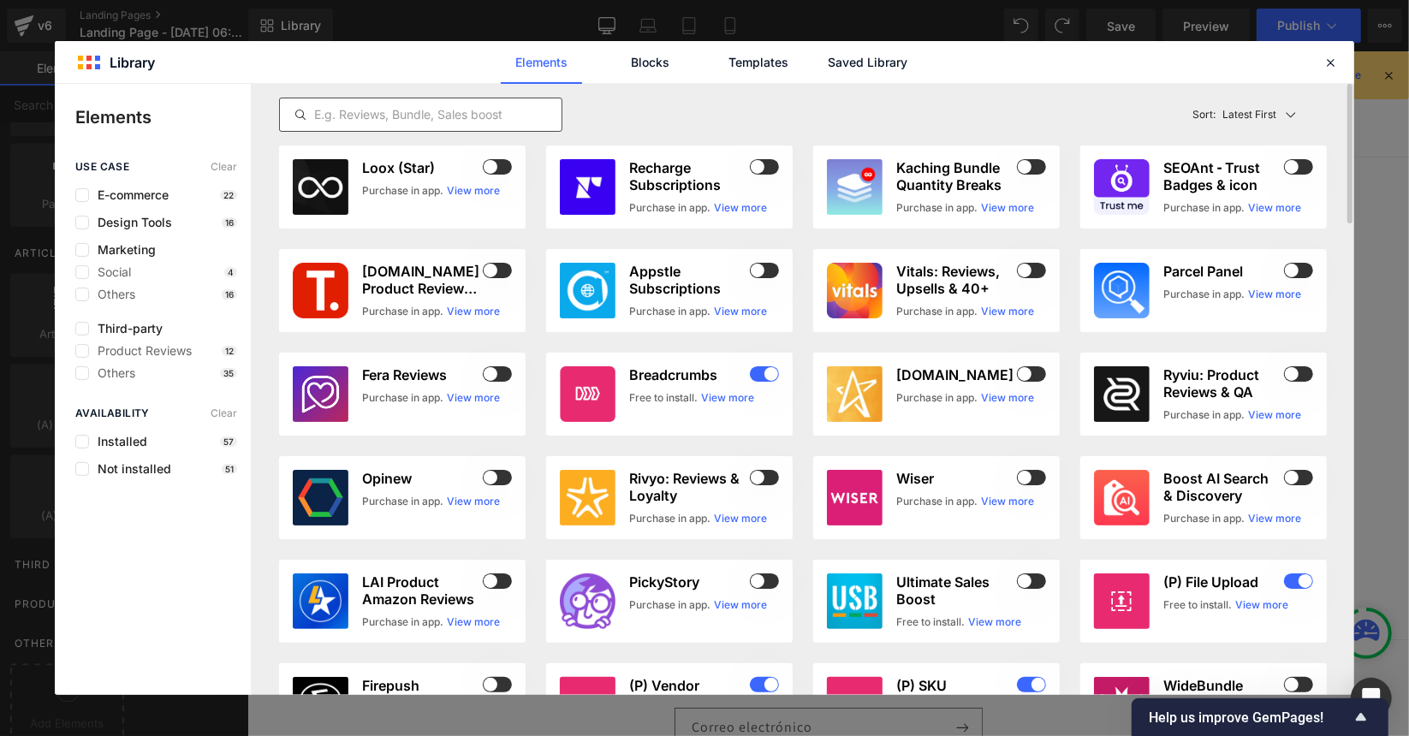
click at [412, 110] on input "text" at bounding box center [421, 114] width 282 height 21
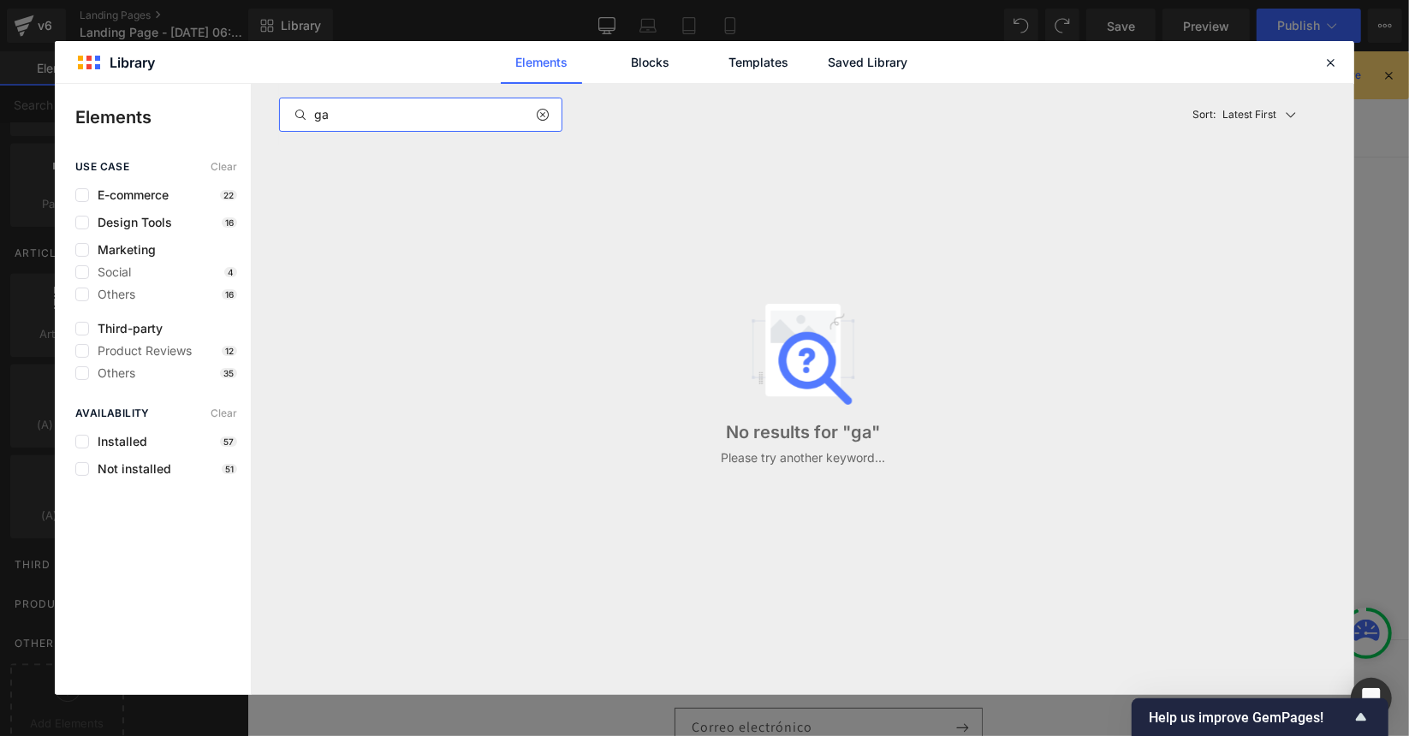
type input "g"
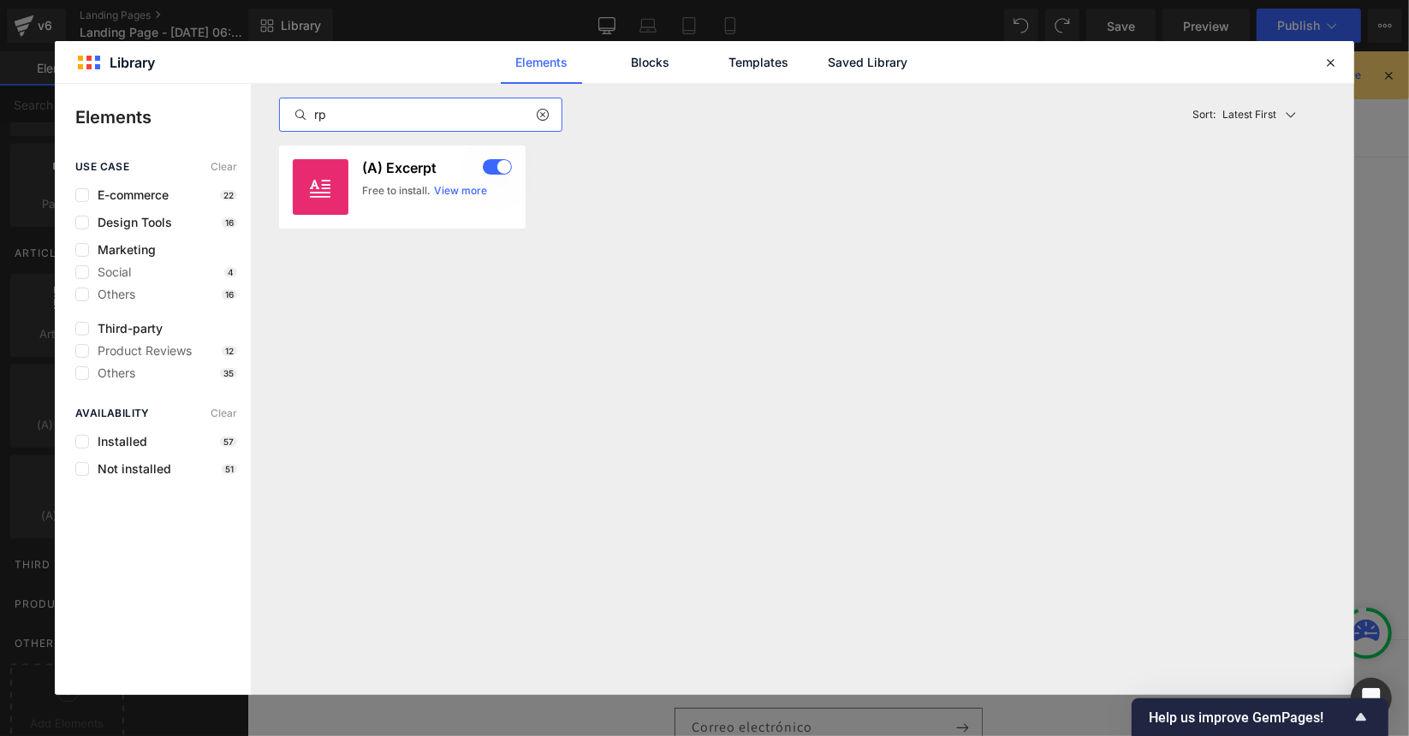
type input "r"
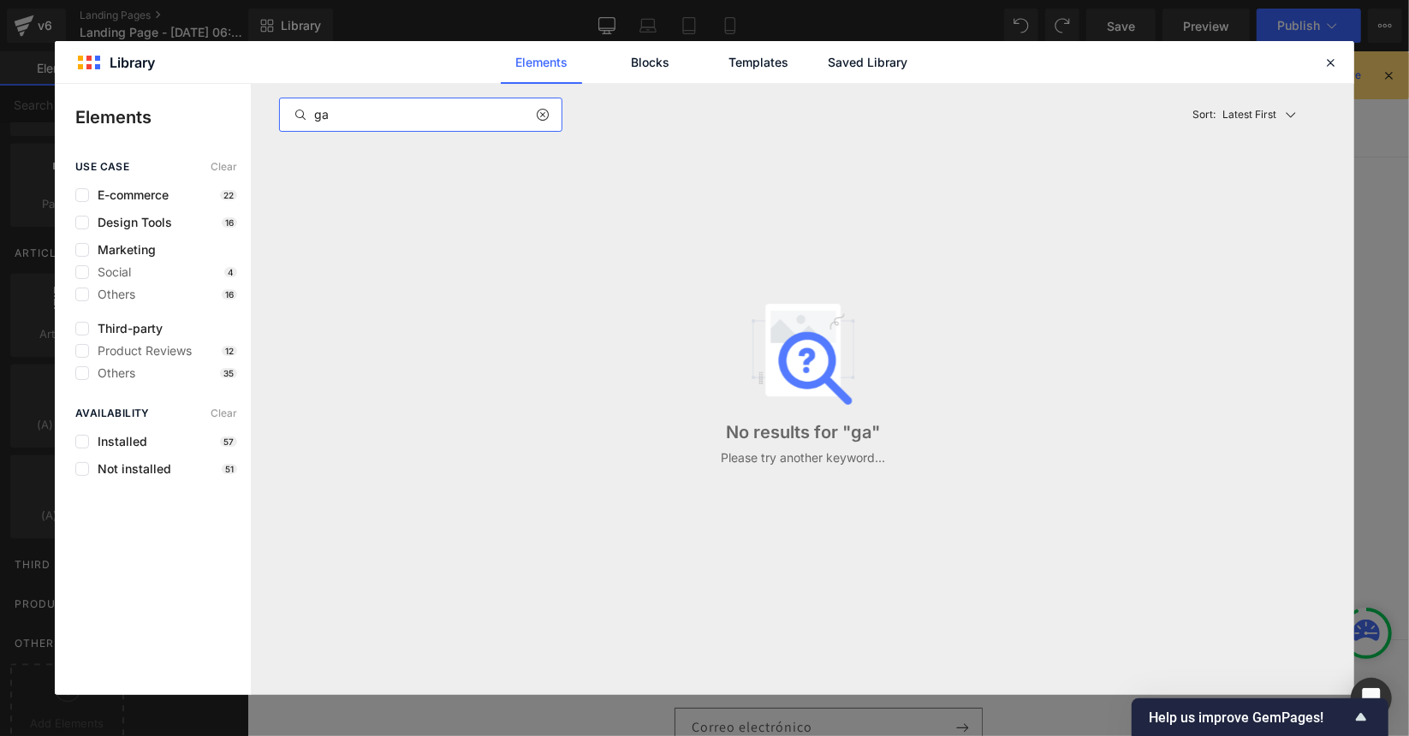
type input "g"
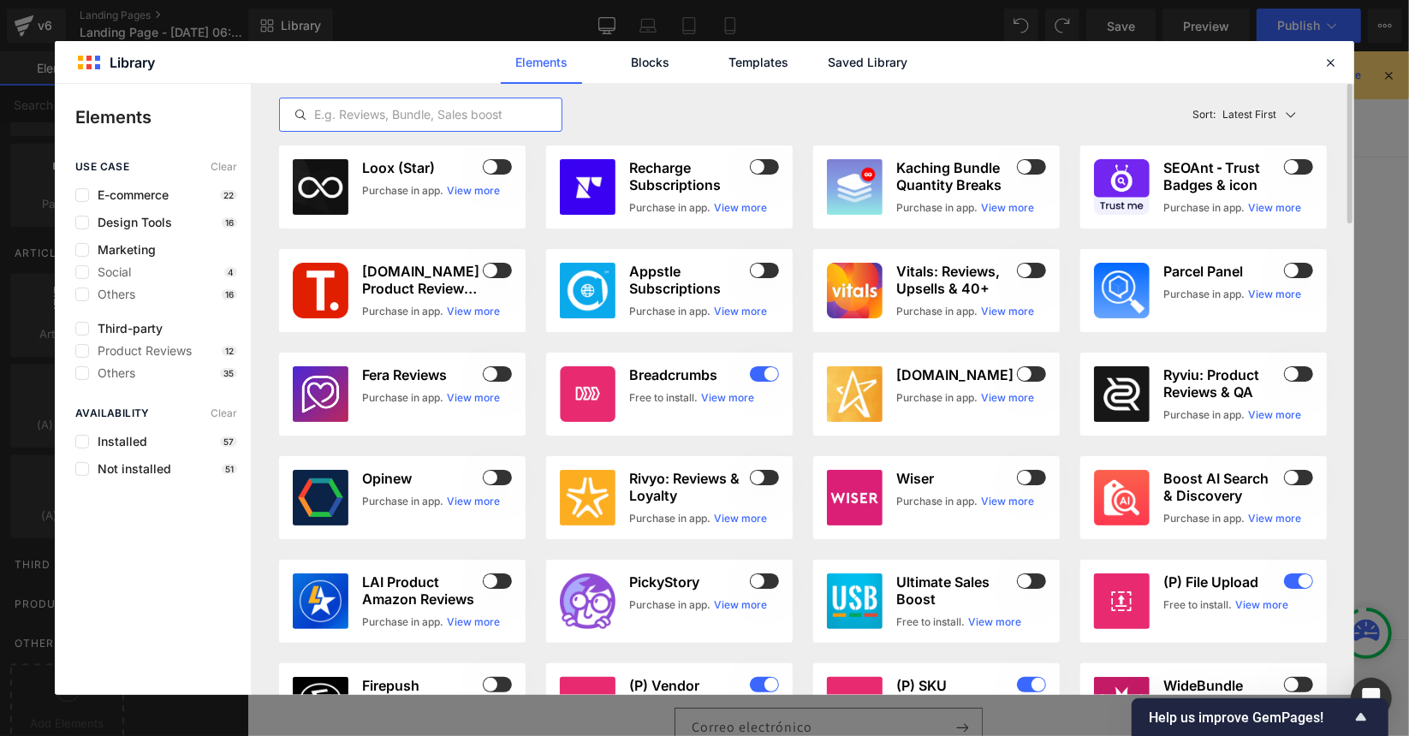
type input "b"
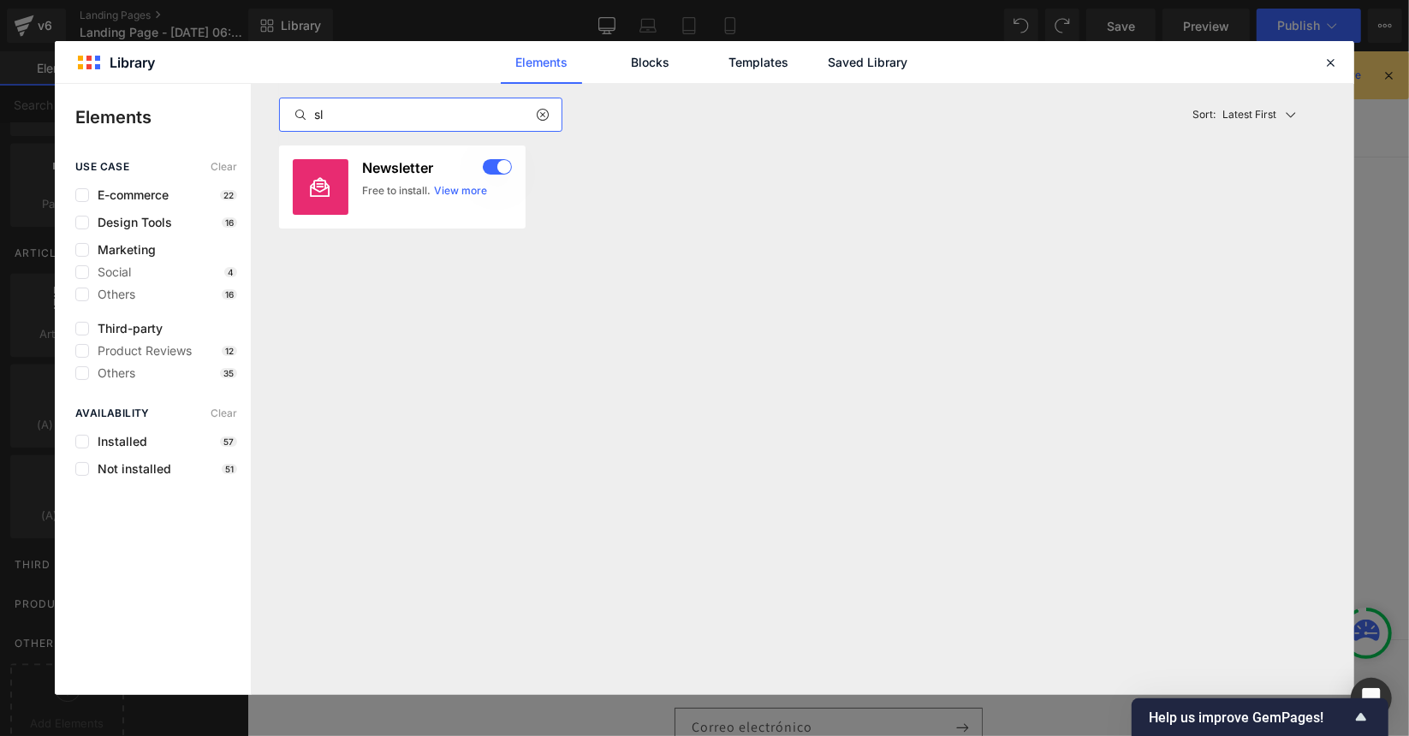
type input "s"
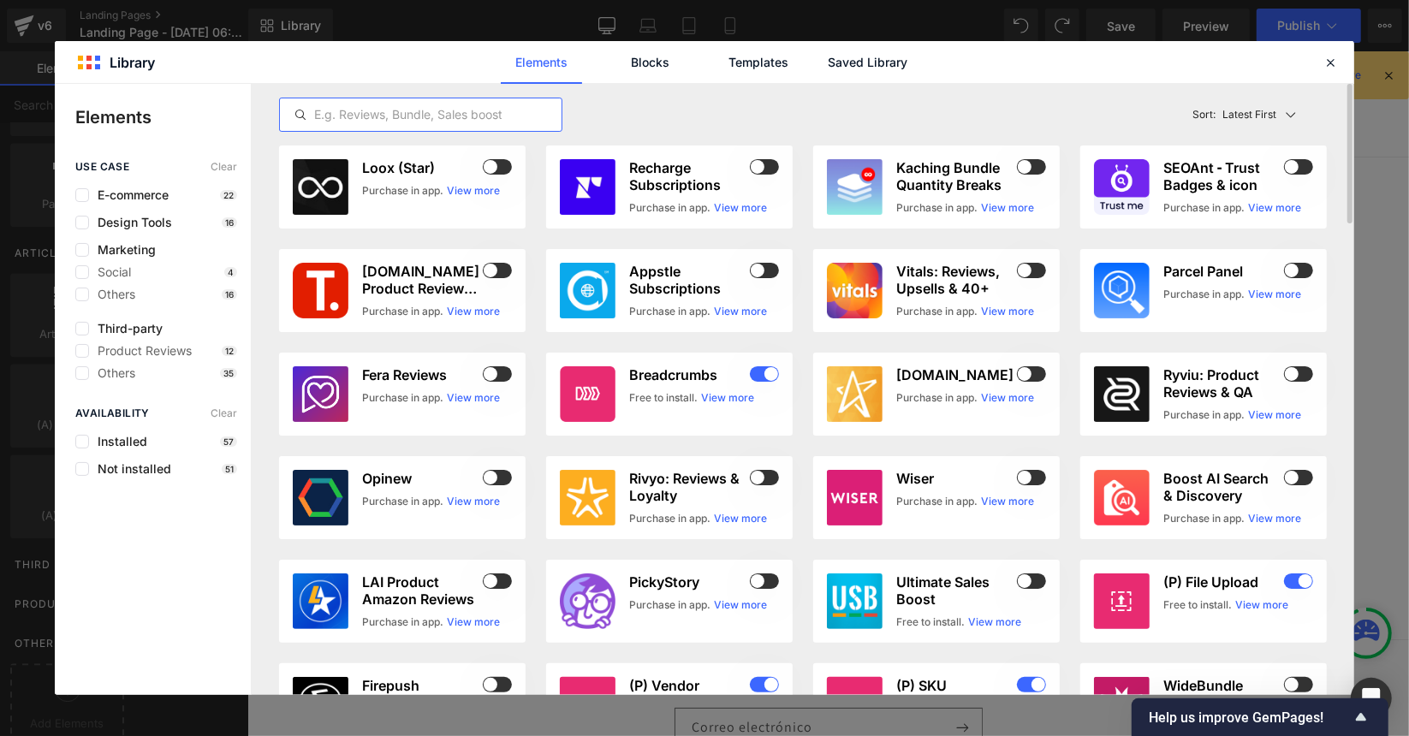
type input "a"
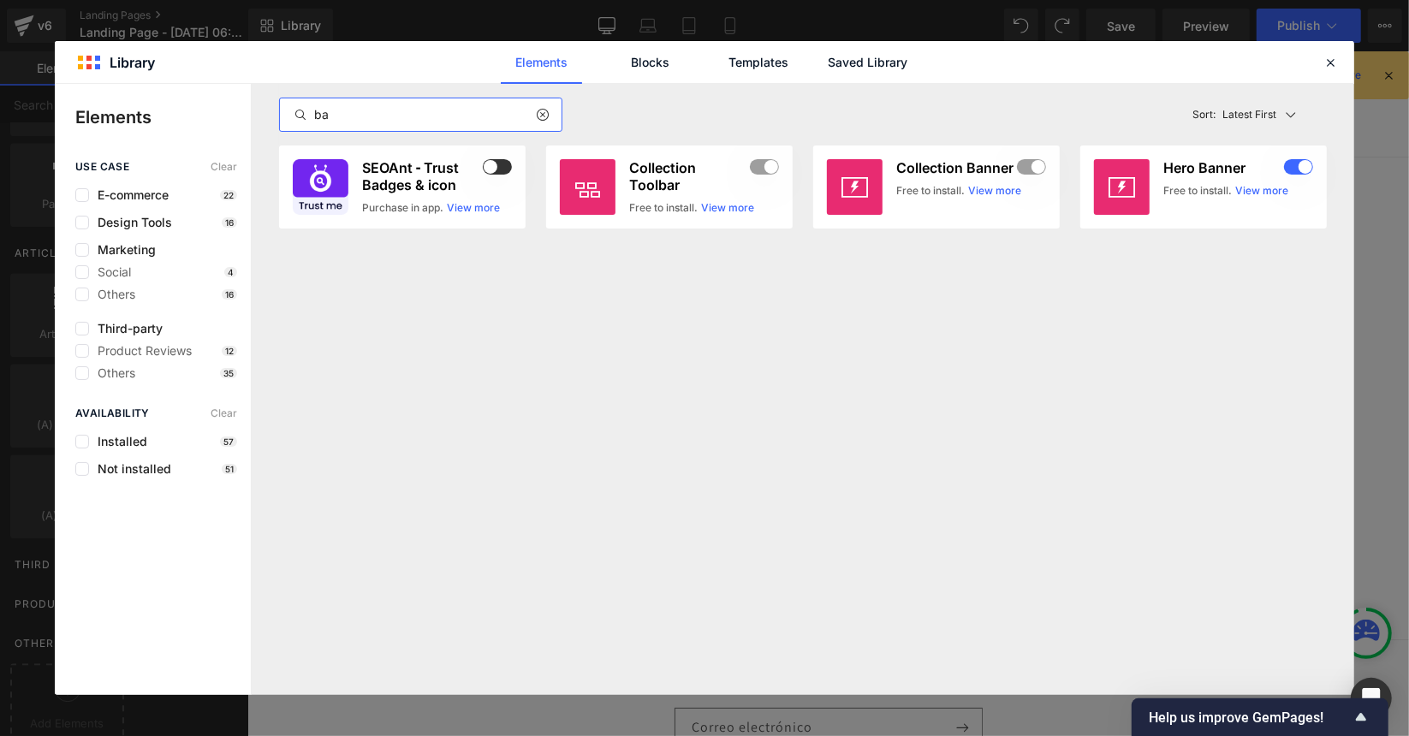
type input "b"
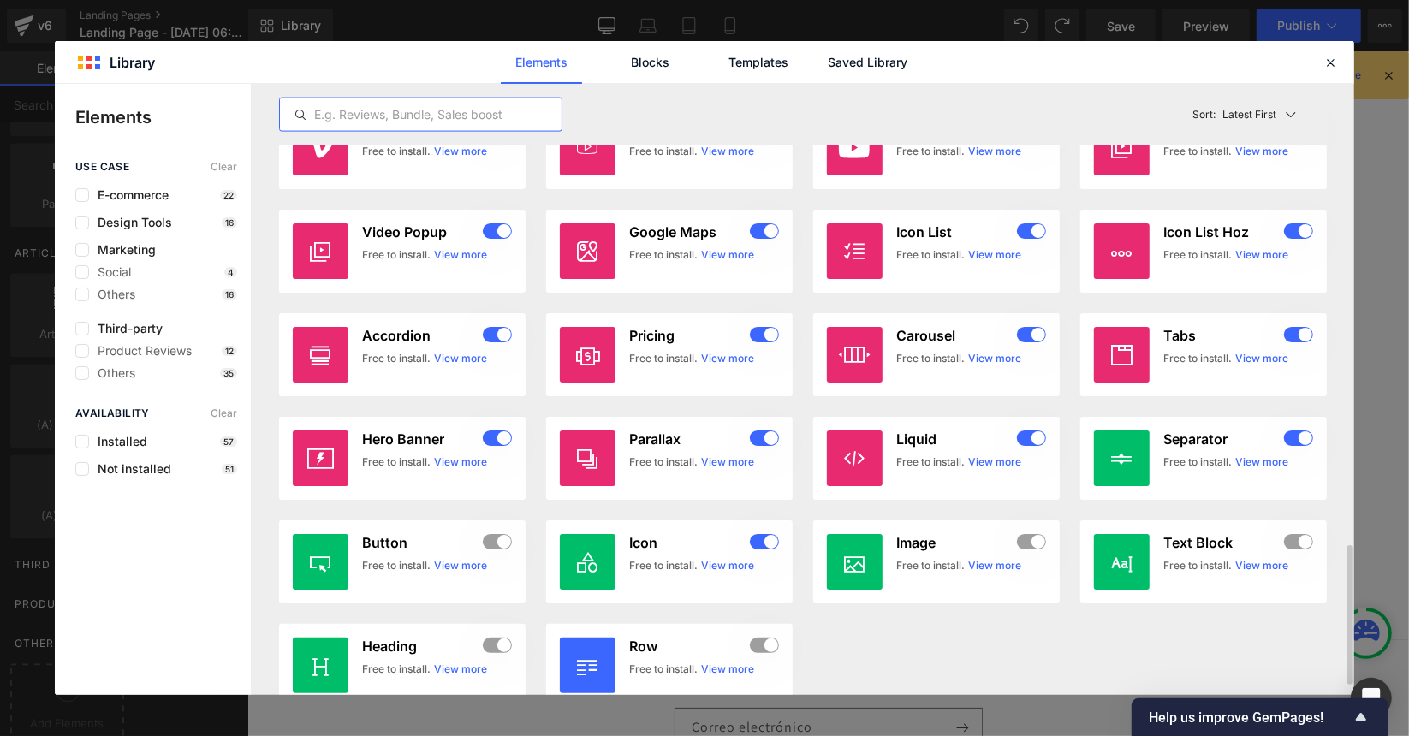
scroll to position [2051, 0]
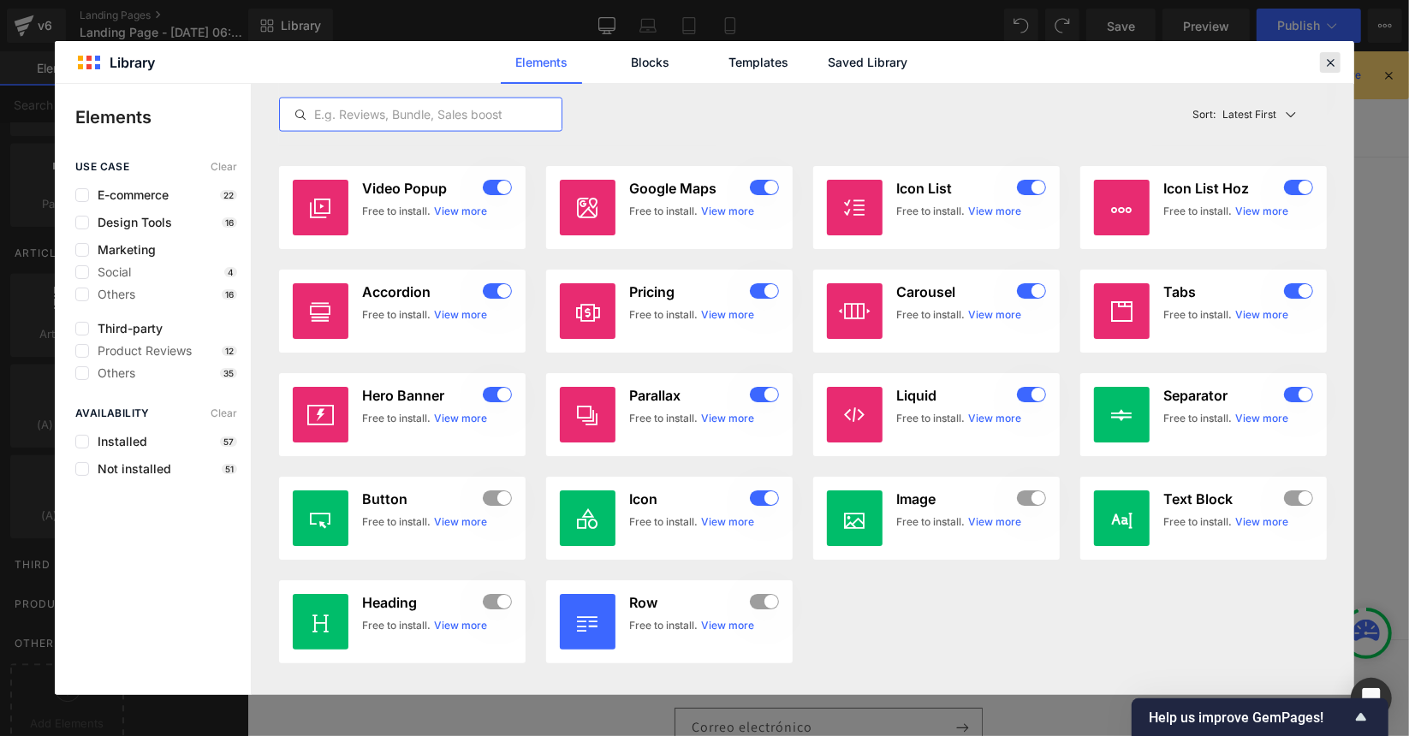
click at [1322, 71] on div at bounding box center [1330, 62] width 21 height 21
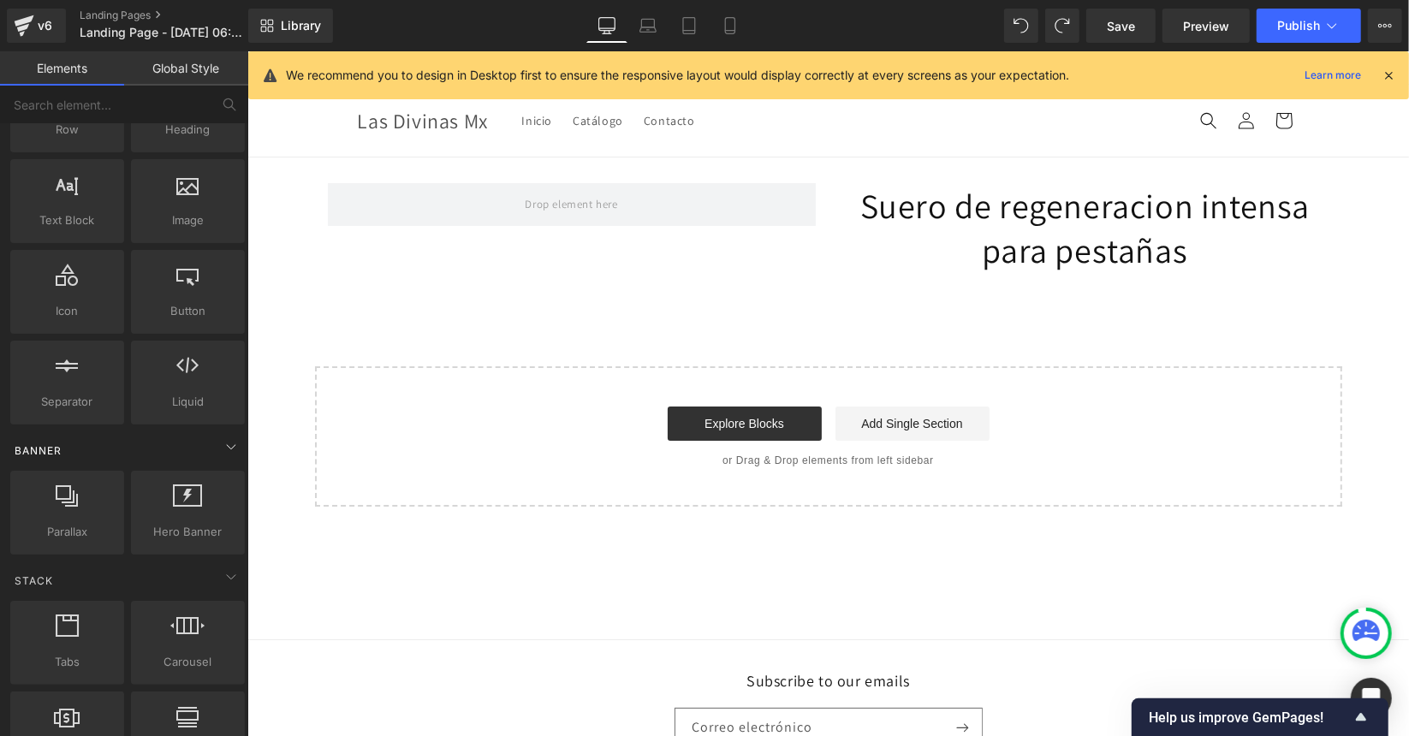
scroll to position [0, 0]
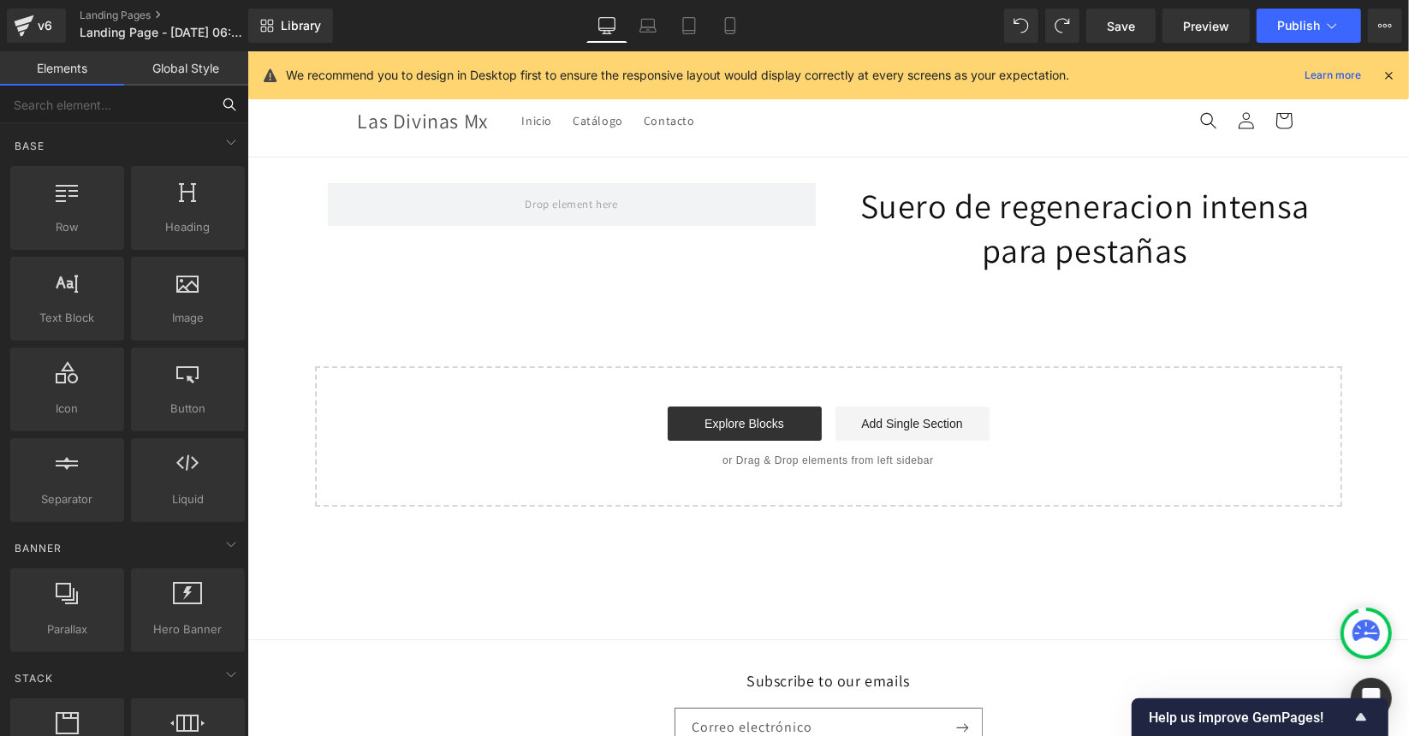
click at [104, 98] on input "text" at bounding box center [105, 105] width 211 height 38
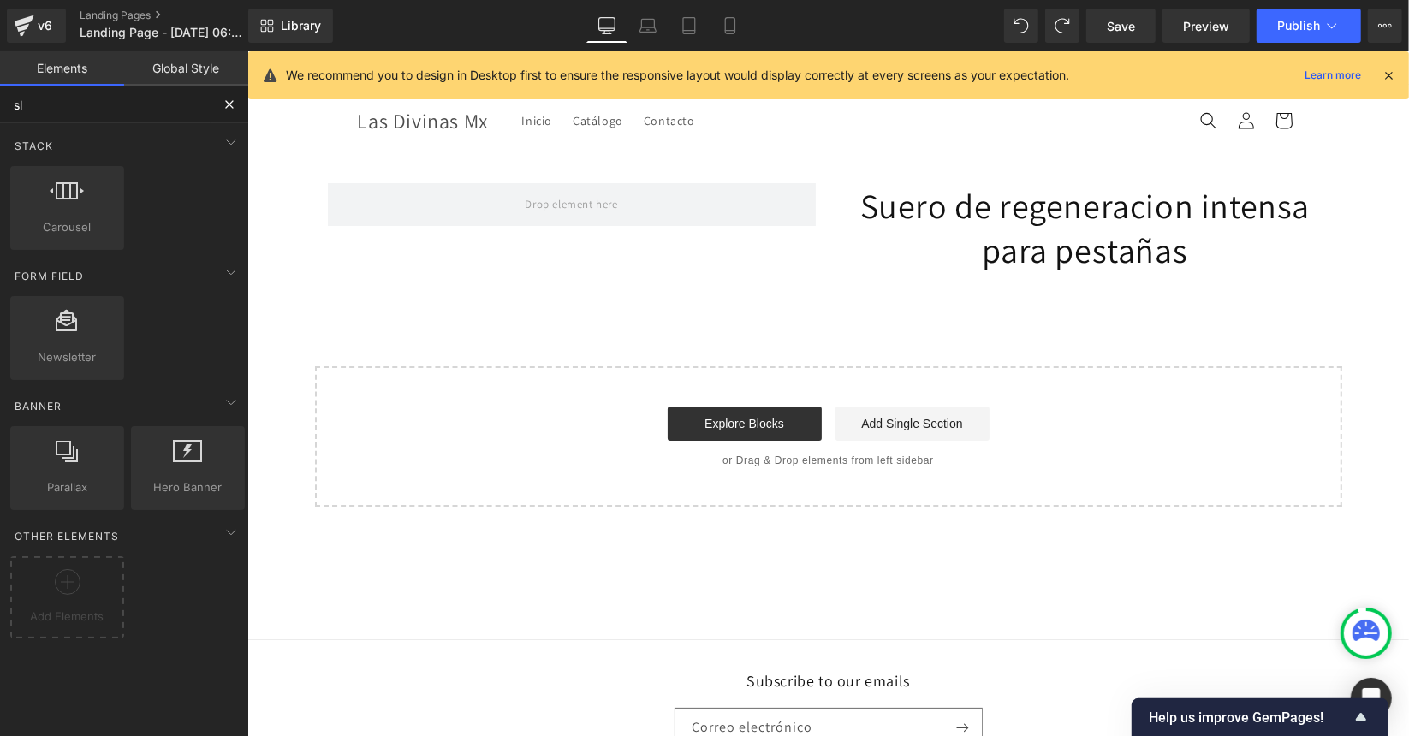
type input "sli"
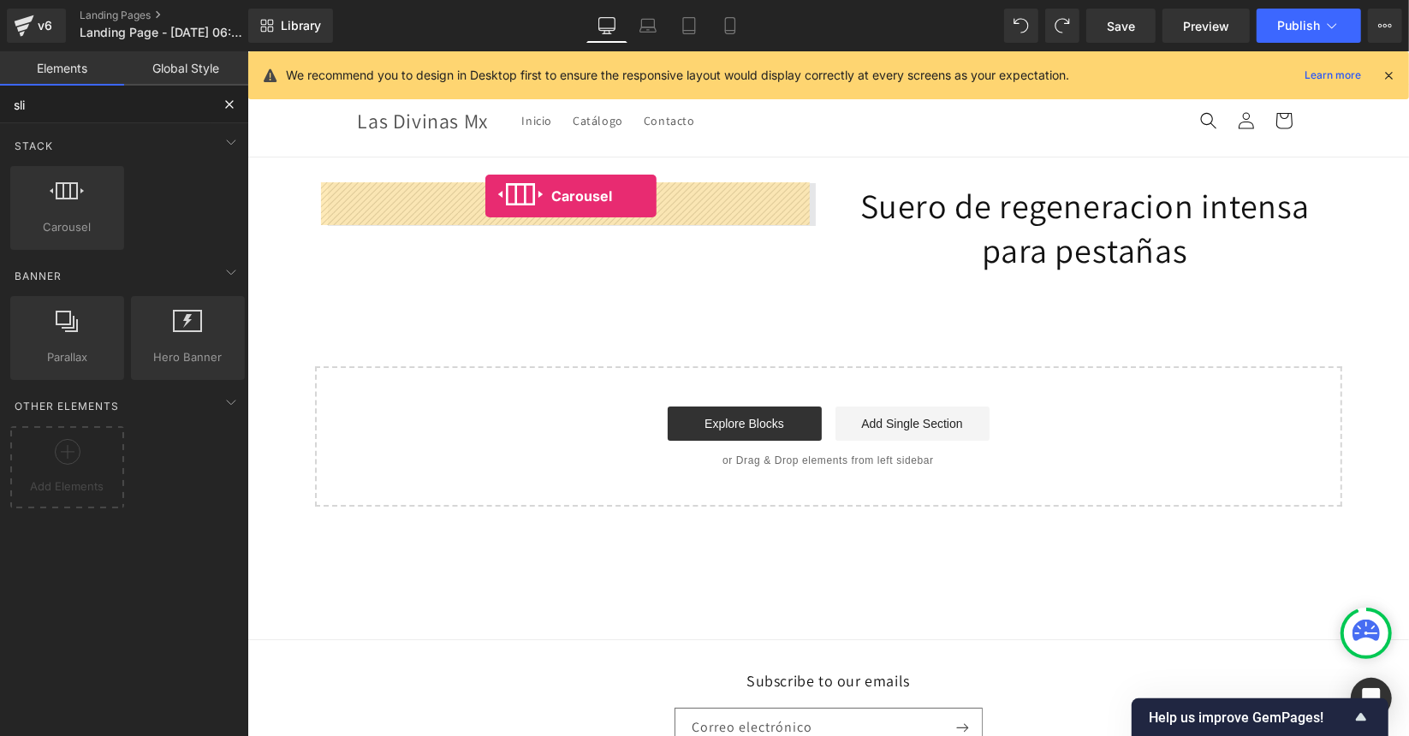
drag, startPoint x: 310, startPoint y: 269, endPoint x: 485, endPoint y: 195, distance: 189.5
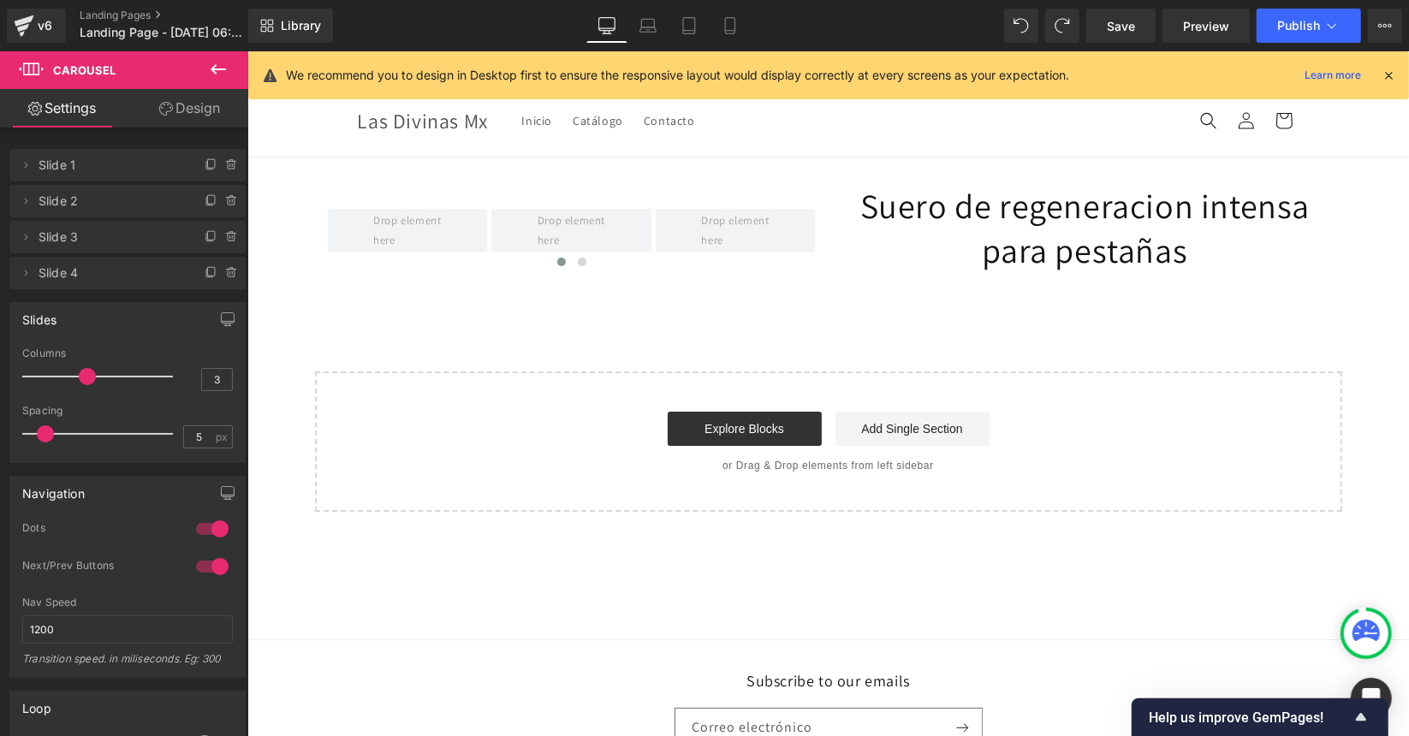
click at [422, 359] on div "‹ › [GEOGRAPHIC_DATA] Suero de regeneracion intensa para pestañas Heading Row S…" at bounding box center [828, 334] width 1162 height 354
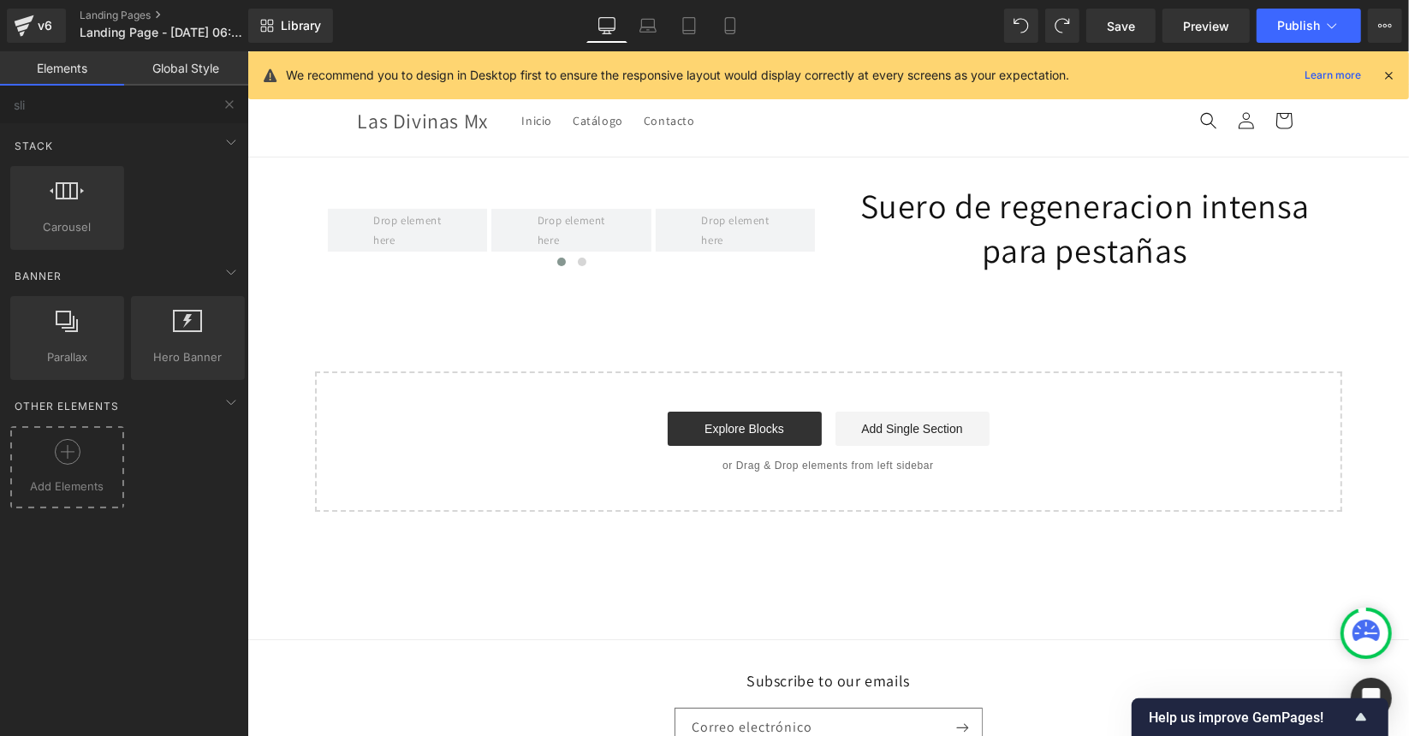
click at [62, 458] on icon at bounding box center [68, 452] width 26 height 26
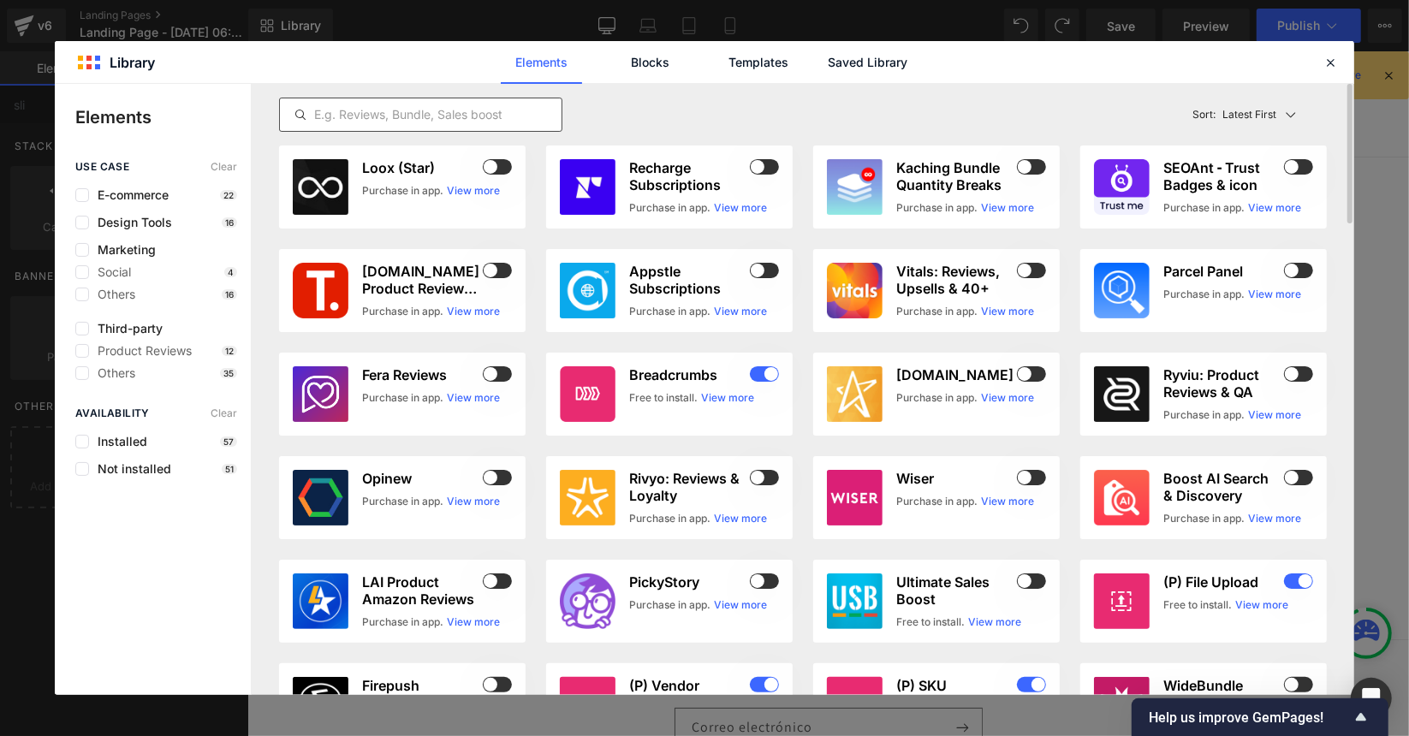
click at [504, 103] on div at bounding box center [420, 115] width 283 height 34
click at [461, 110] on input "text" at bounding box center [421, 114] width 282 height 21
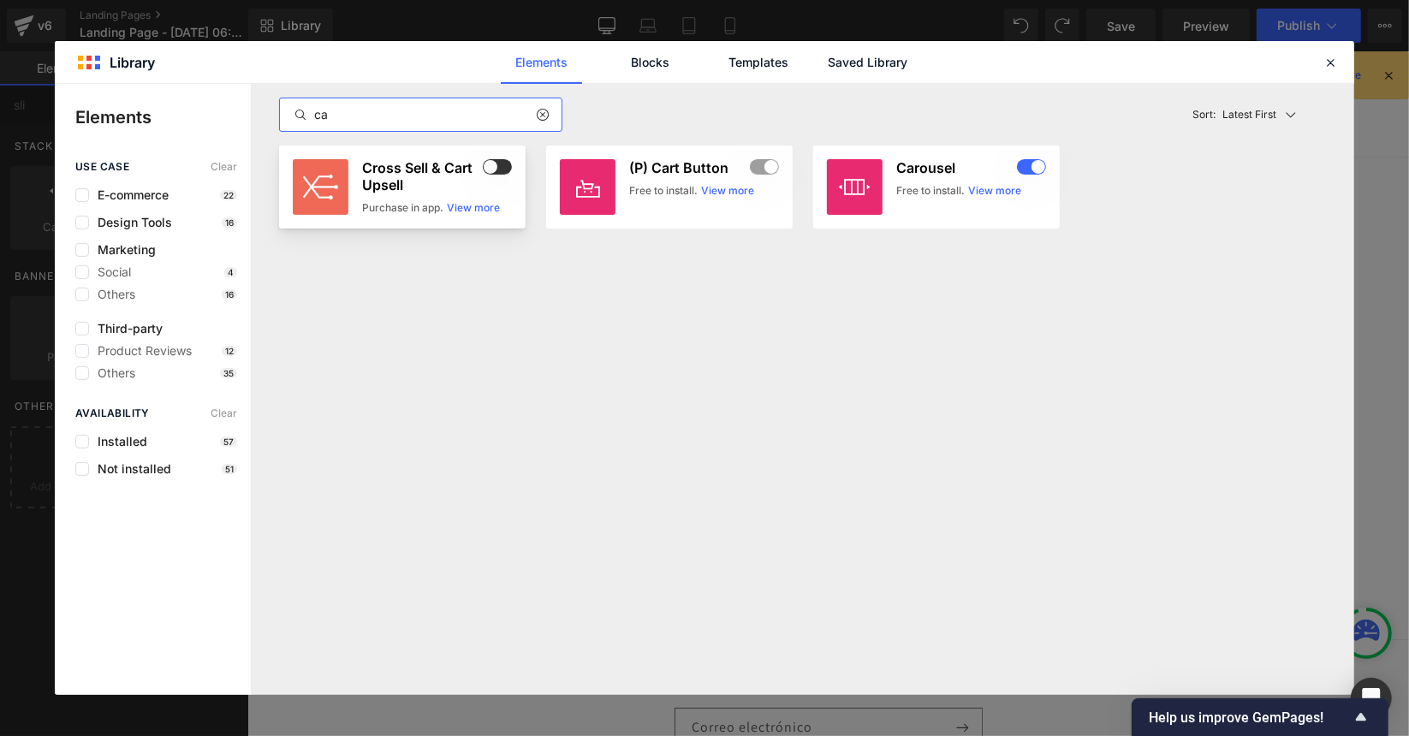
type input "ca"
click at [484, 208] on link "View more" at bounding box center [473, 207] width 53 height 15
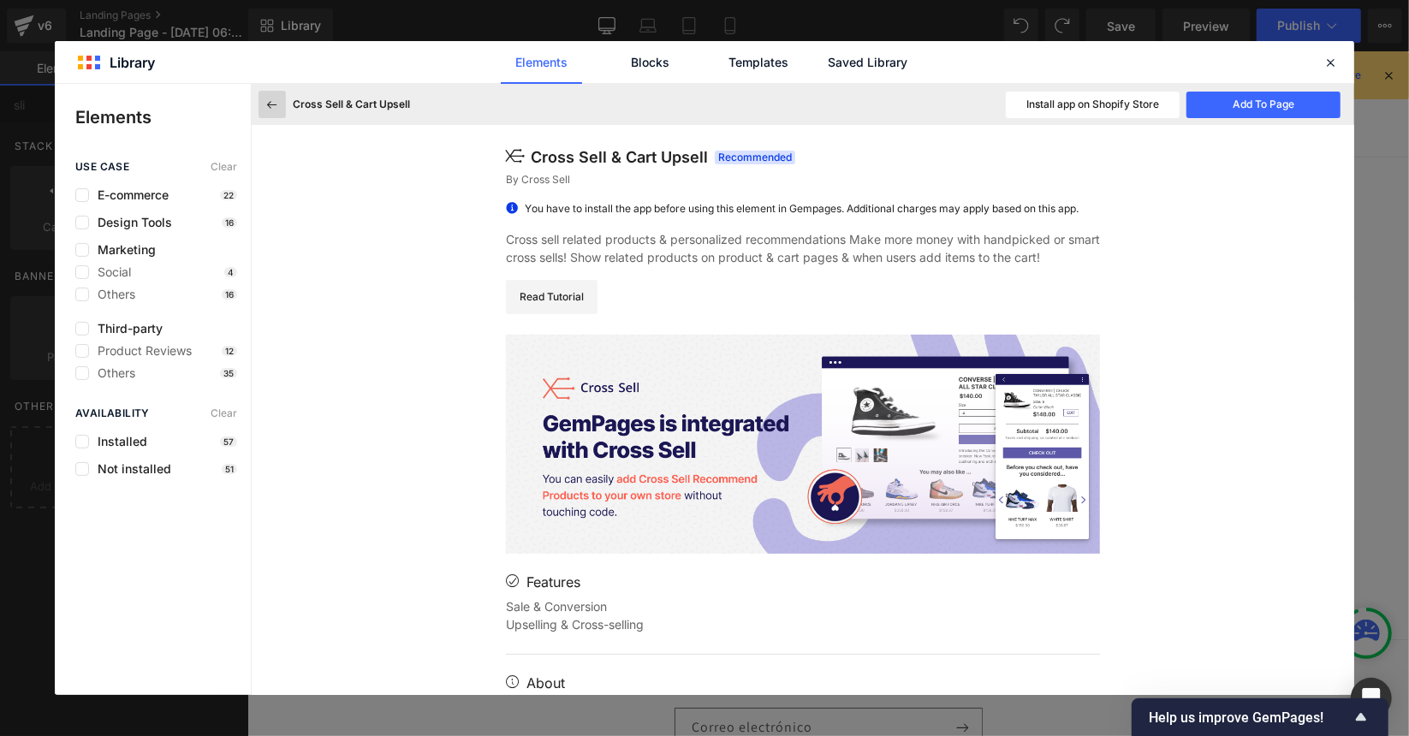
click at [273, 98] on icon at bounding box center [272, 104] width 15 height 15
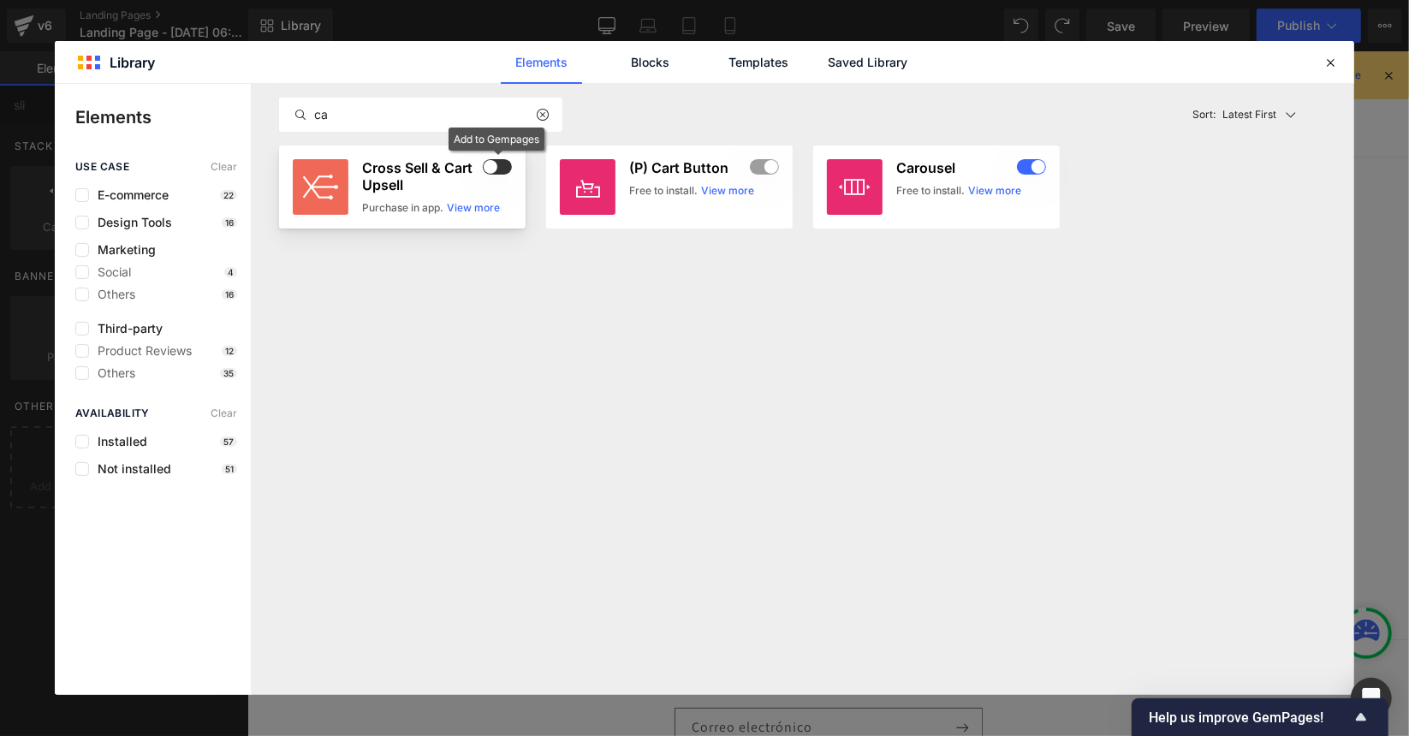
click at [502, 165] on span at bounding box center [497, 166] width 29 height 15
click at [1323, 65] on icon at bounding box center [1330, 62] width 15 height 15
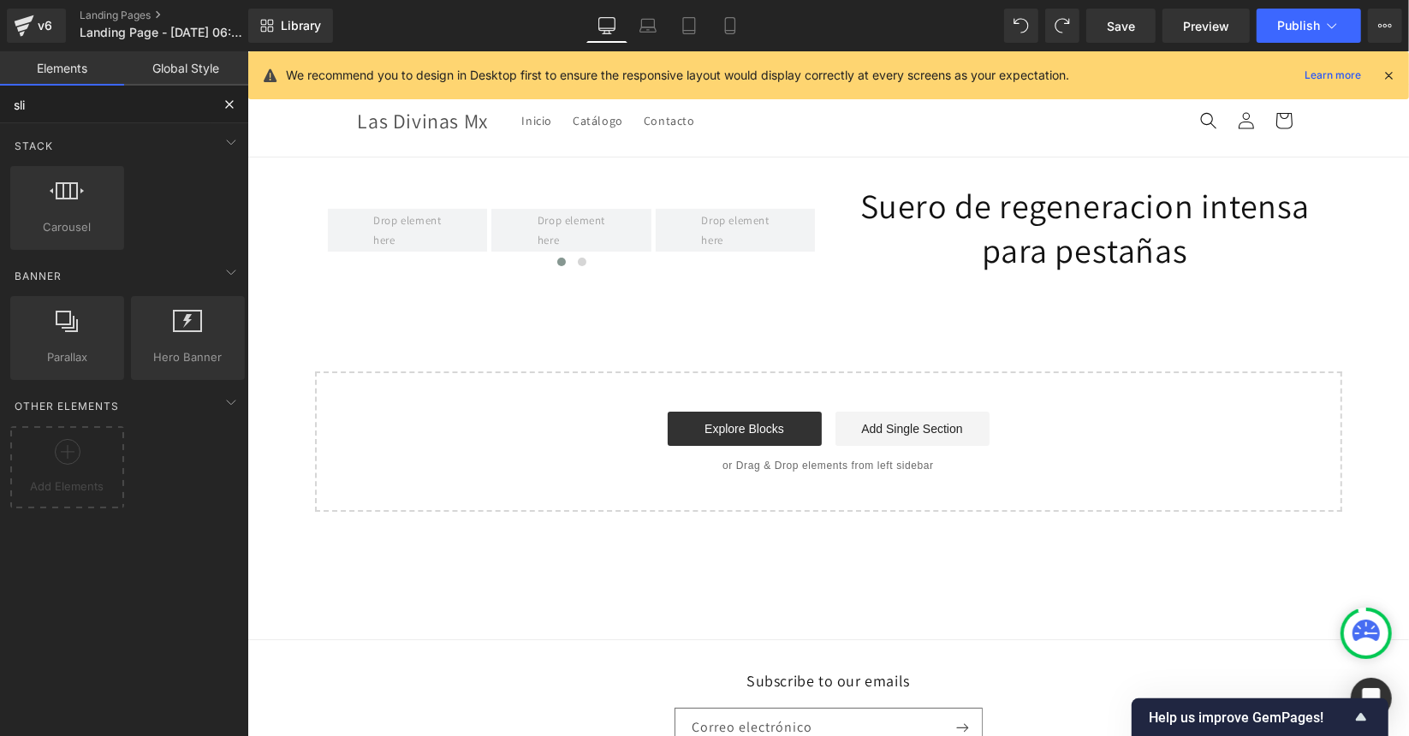
click at [96, 108] on input "sli" at bounding box center [105, 105] width 211 height 38
type input "s"
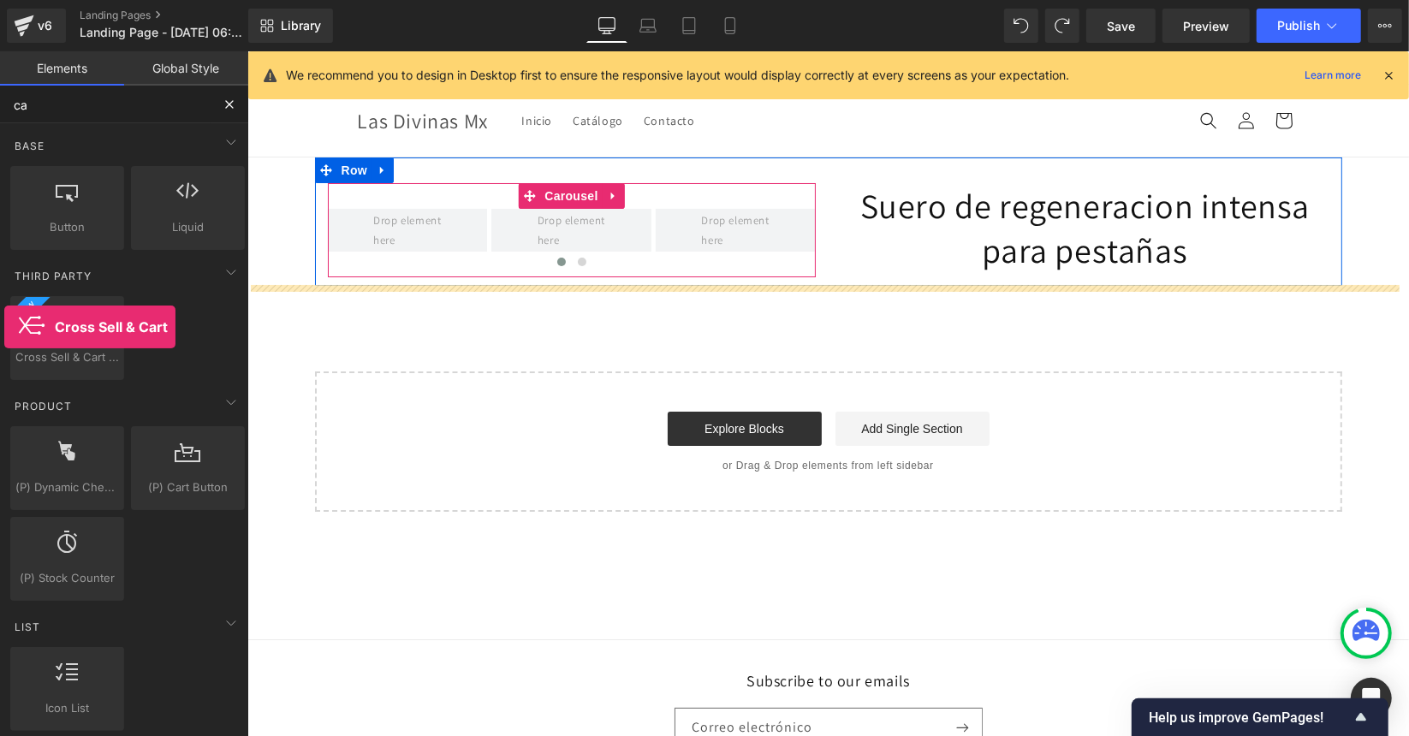
drag, startPoint x: 67, startPoint y: 347, endPoint x: 8, endPoint y: 330, distance: 61.5
click at [8, 330] on div "Cross Sell & Cart Upsell cross,sell,recommend,products" at bounding box center [67, 338] width 121 height 91
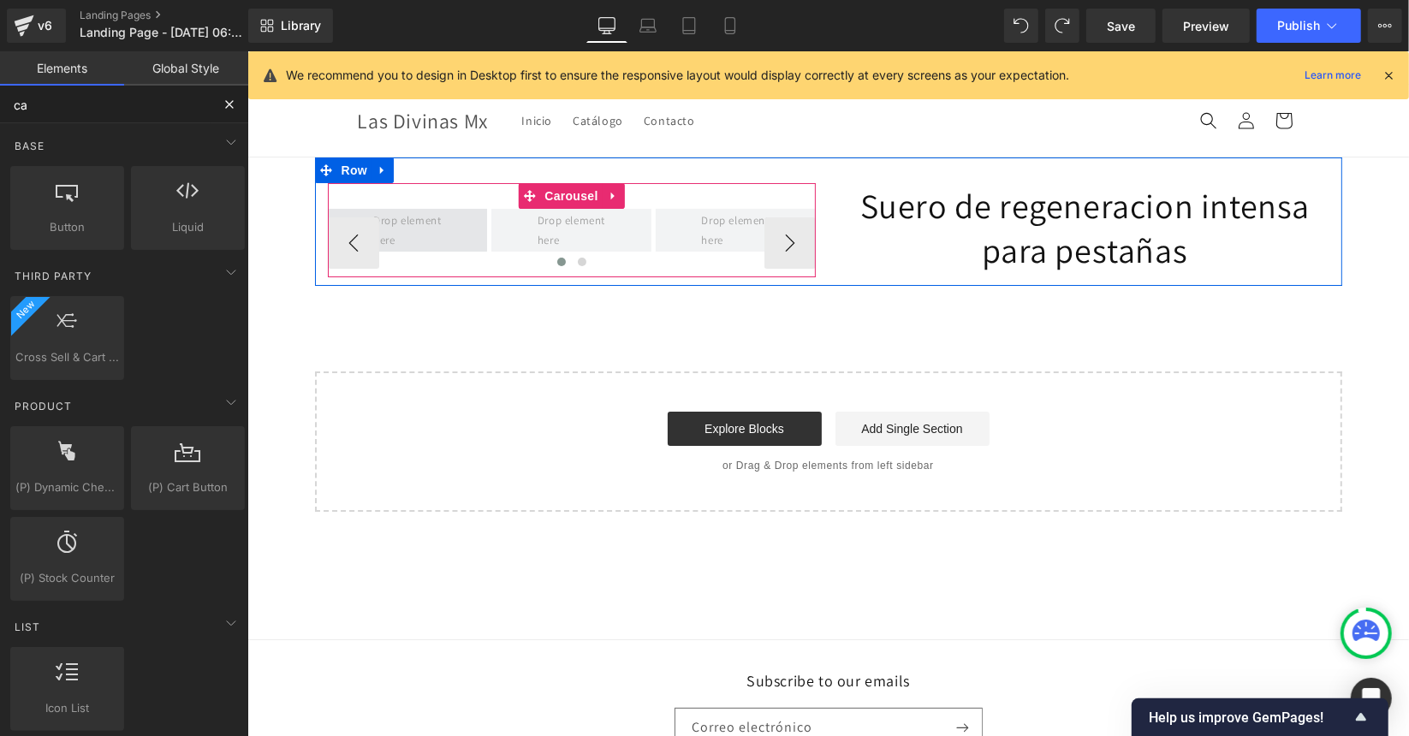
type input "ca"
click at [447, 223] on span at bounding box center [407, 229] width 160 height 43
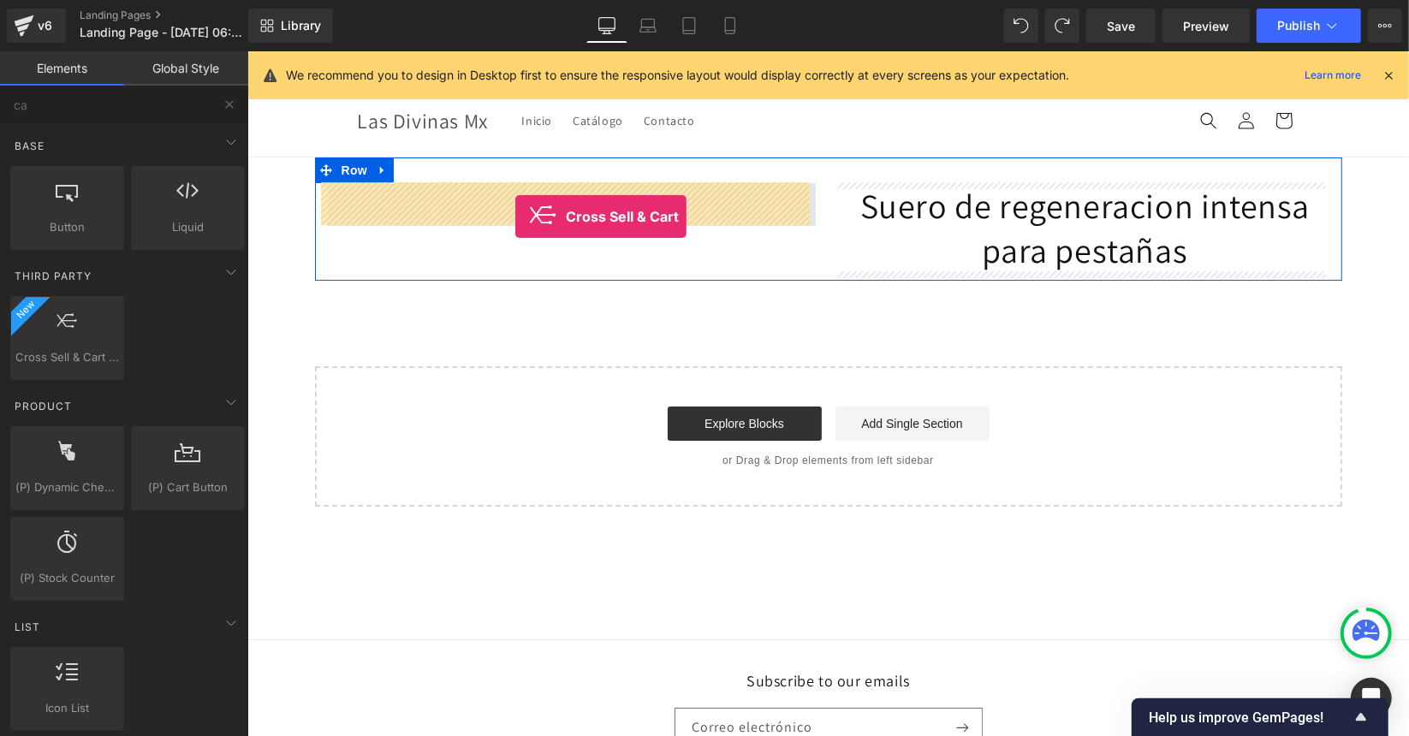
drag, startPoint x: 292, startPoint y: 376, endPoint x: 514, endPoint y: 216, distance: 274.2
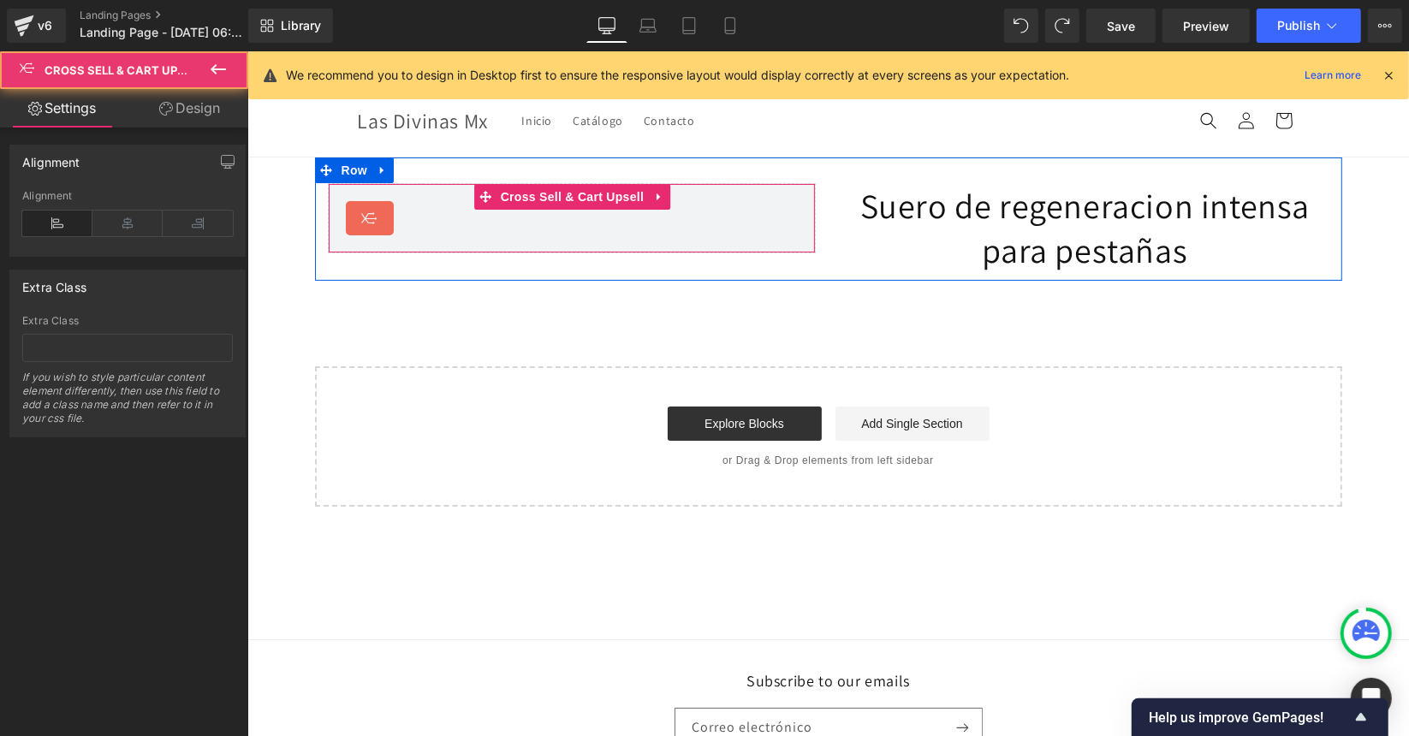
click at [389, 223] on div "Cross Sell & Cart Upsell" at bounding box center [571, 217] width 452 height 34
click at [517, 199] on span "Cross Sell & Cart Upsell" at bounding box center [572, 196] width 152 height 26
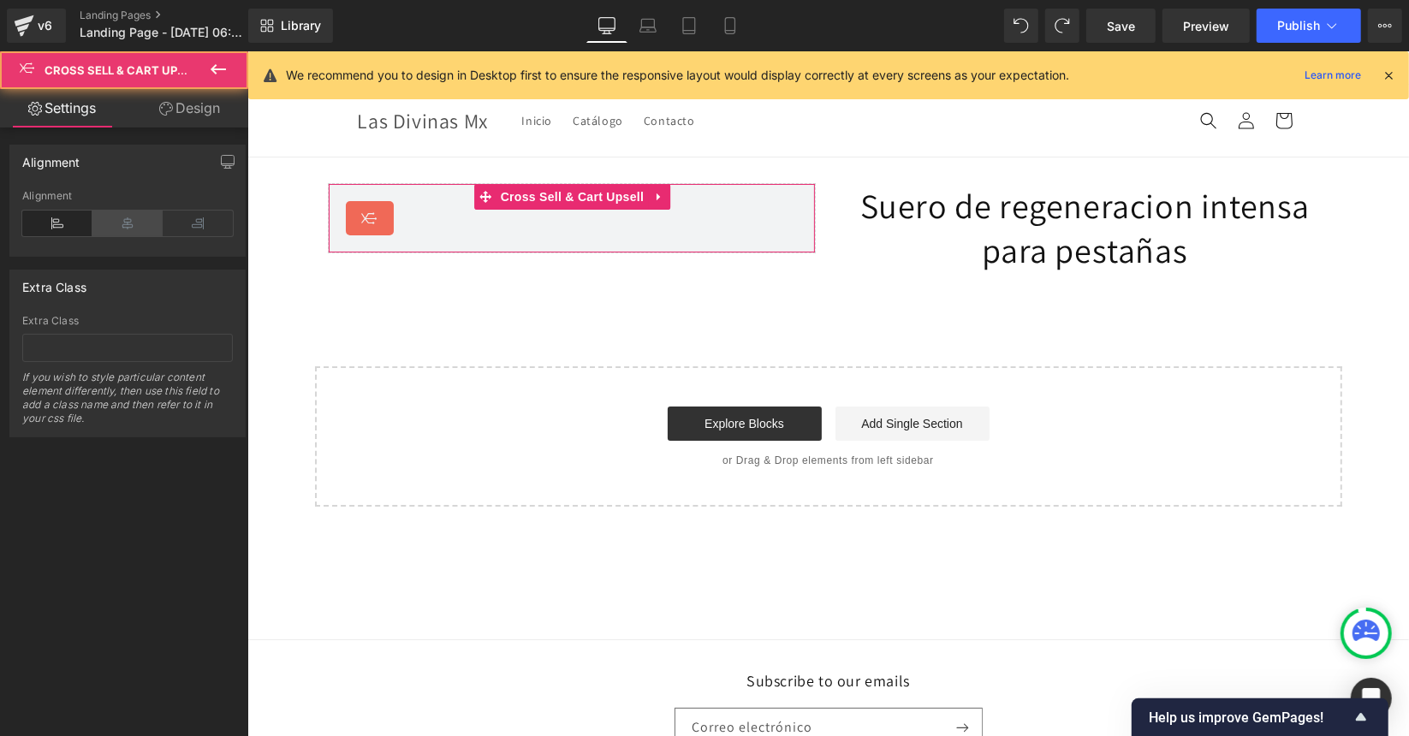
click at [104, 225] on icon at bounding box center [127, 224] width 70 height 26
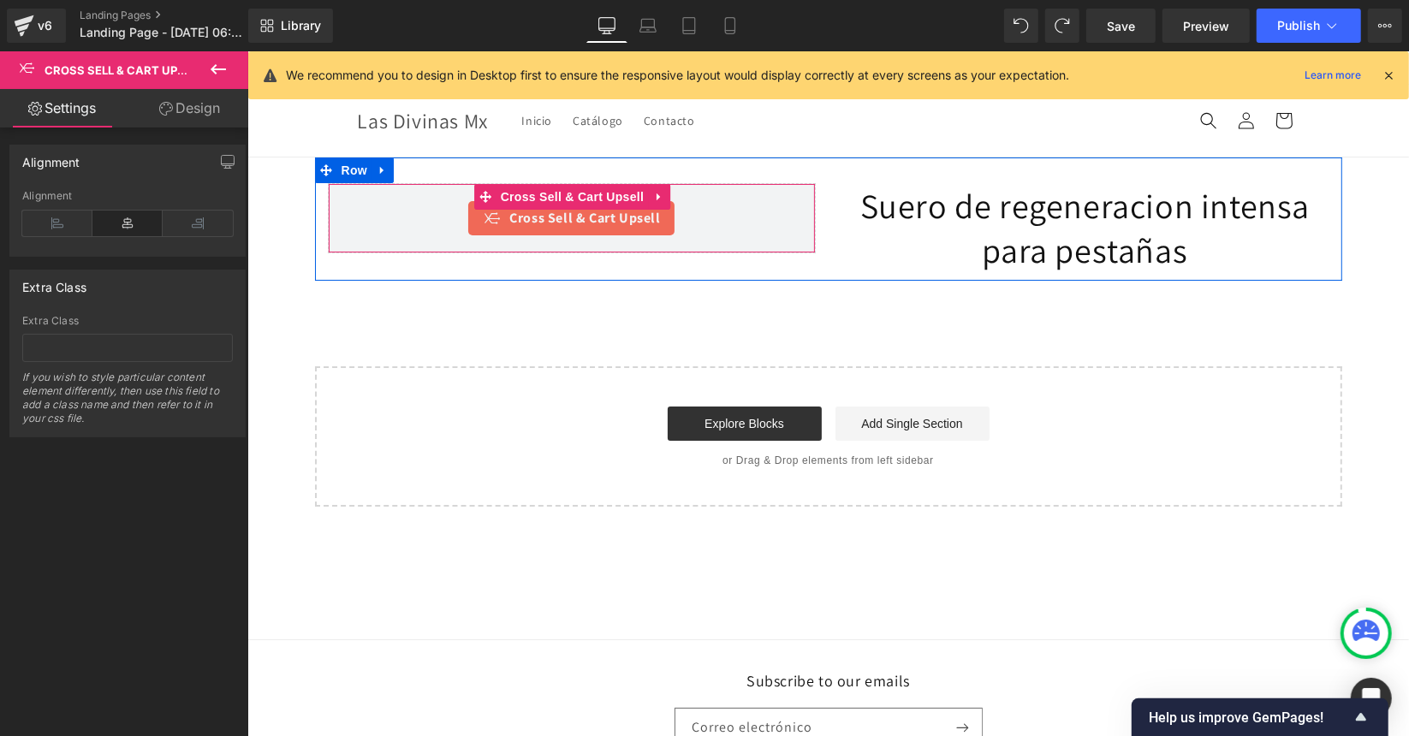
click at [553, 220] on span "Cross Sell & Cart Upsell" at bounding box center [584, 217] width 151 height 21
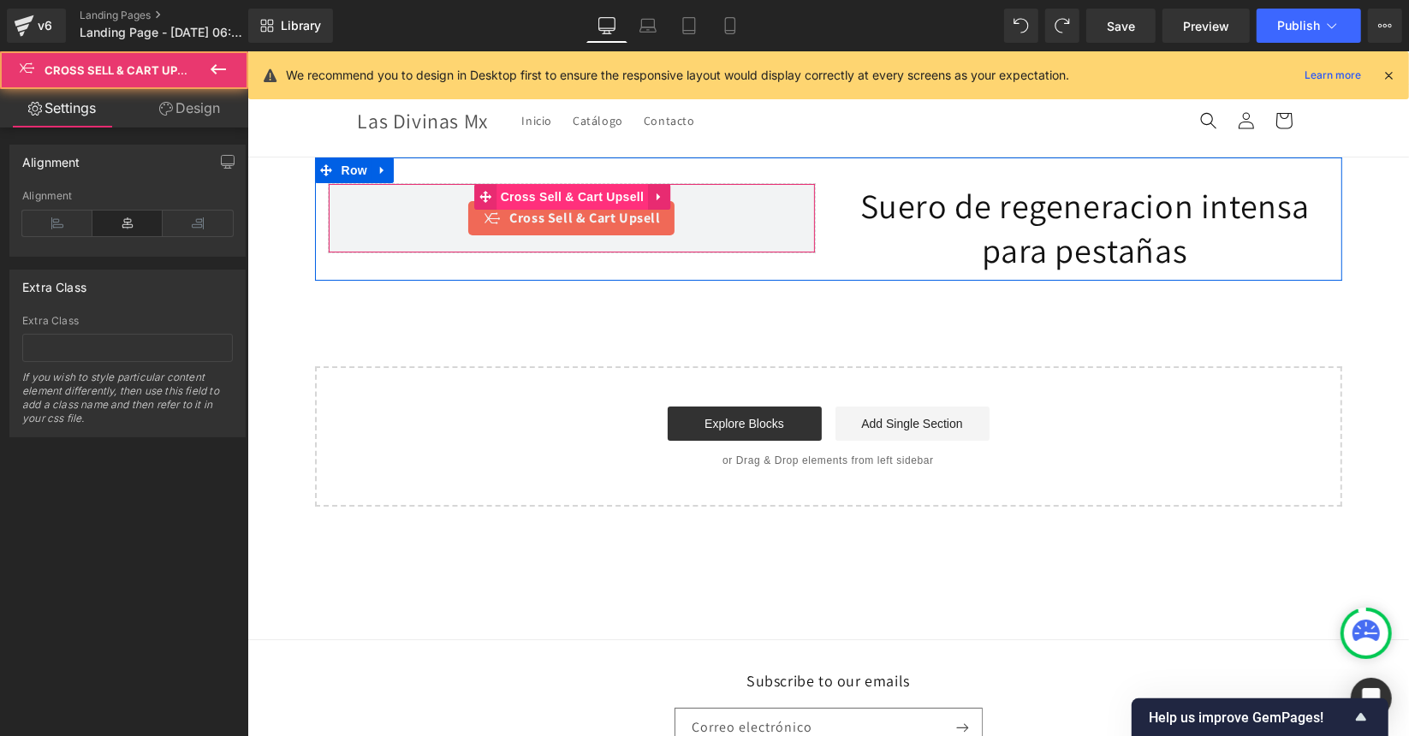
click at [514, 197] on span "Cross Sell & Cart Upsell" at bounding box center [572, 196] width 152 height 26
click at [514, 197] on span "Cross Sell & Cart Upsell" at bounding box center [572, 197] width 152 height 26
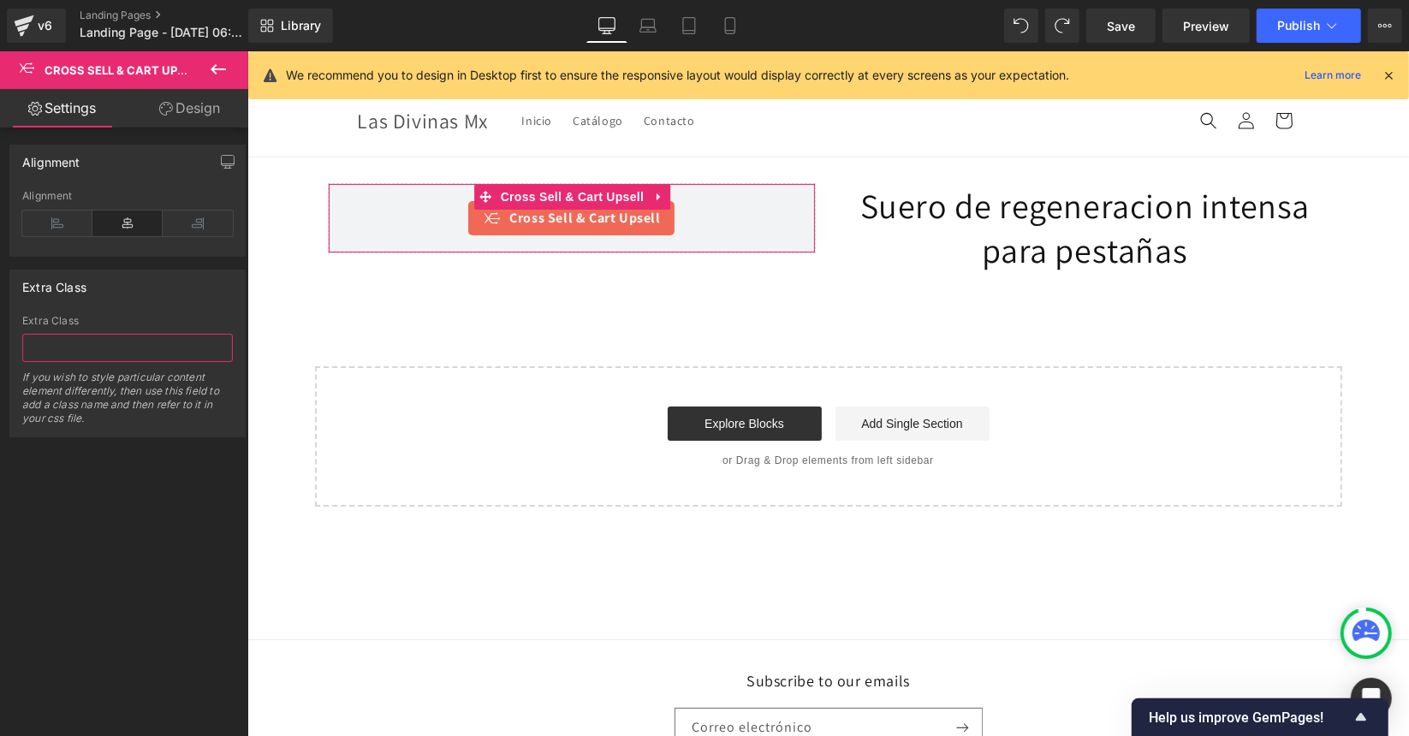
click at [97, 338] on input "text" at bounding box center [127, 348] width 211 height 28
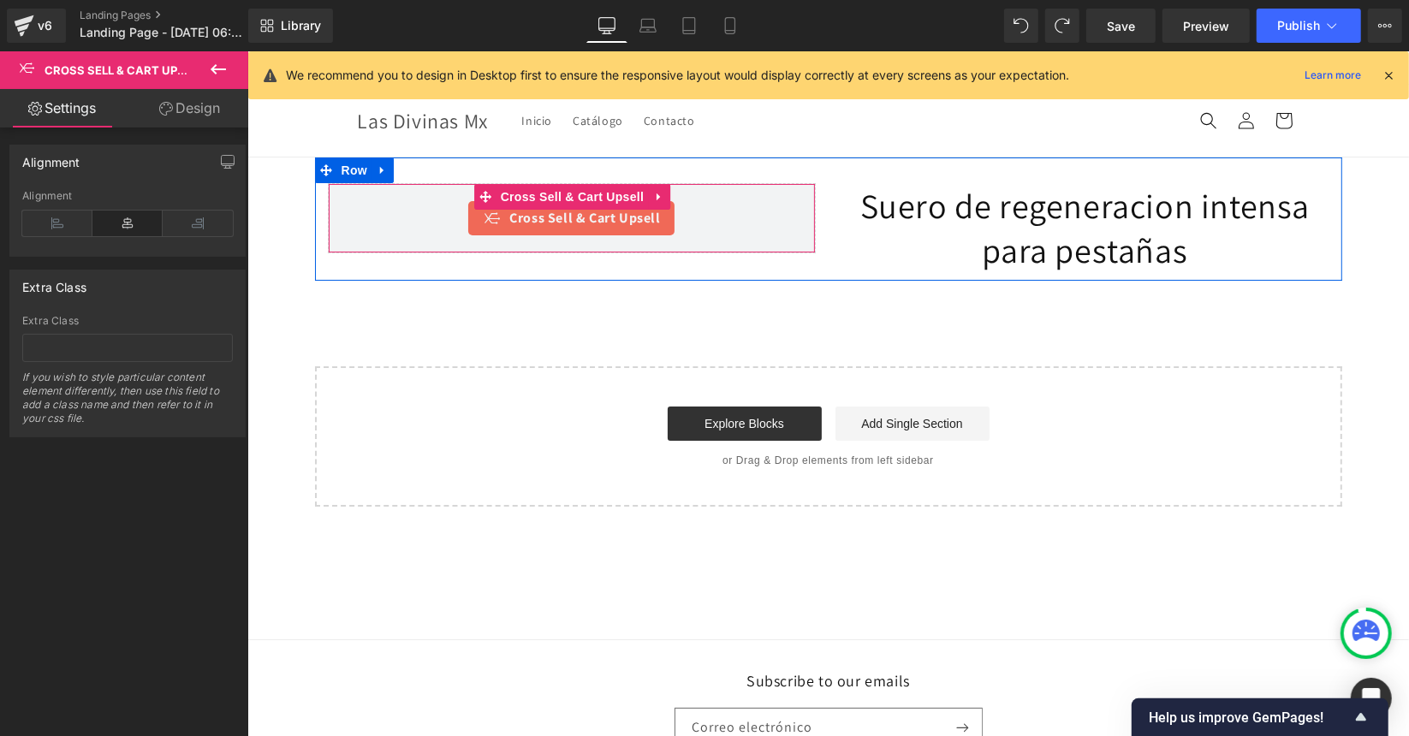
click at [467, 204] on div "Cross Sell & Cart Upsell" at bounding box center [569, 217] width 205 height 34
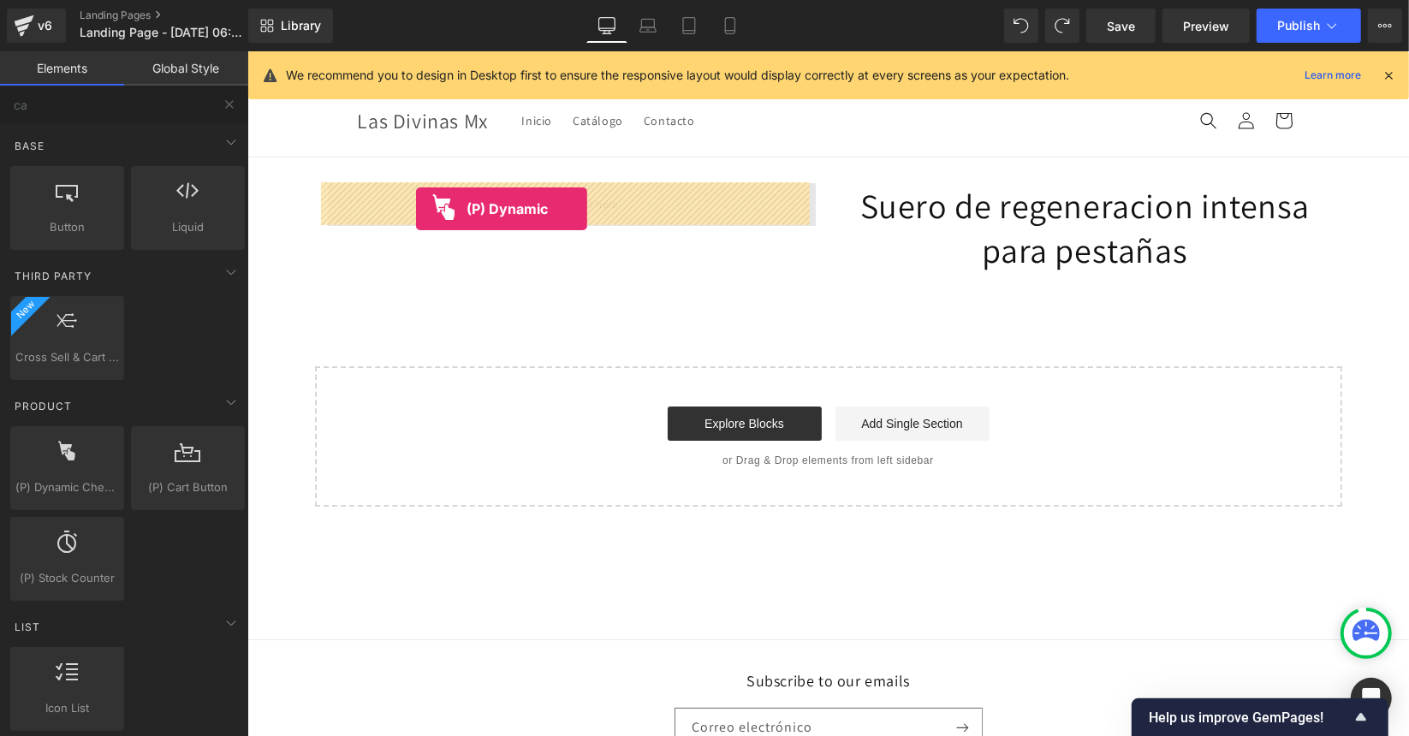
drag, startPoint x: 340, startPoint y: 485, endPoint x: 415, endPoint y: 207, distance: 288.2
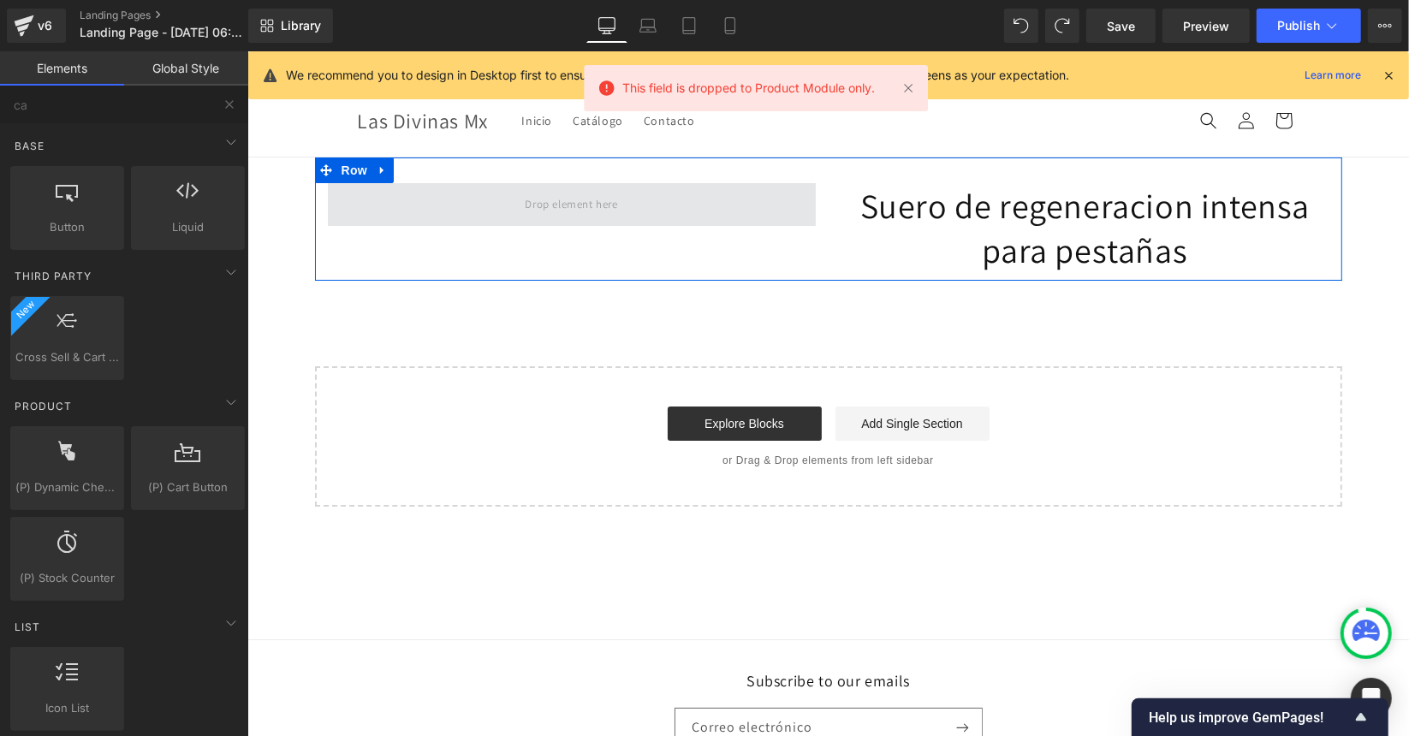
click at [443, 219] on span at bounding box center [571, 203] width 488 height 43
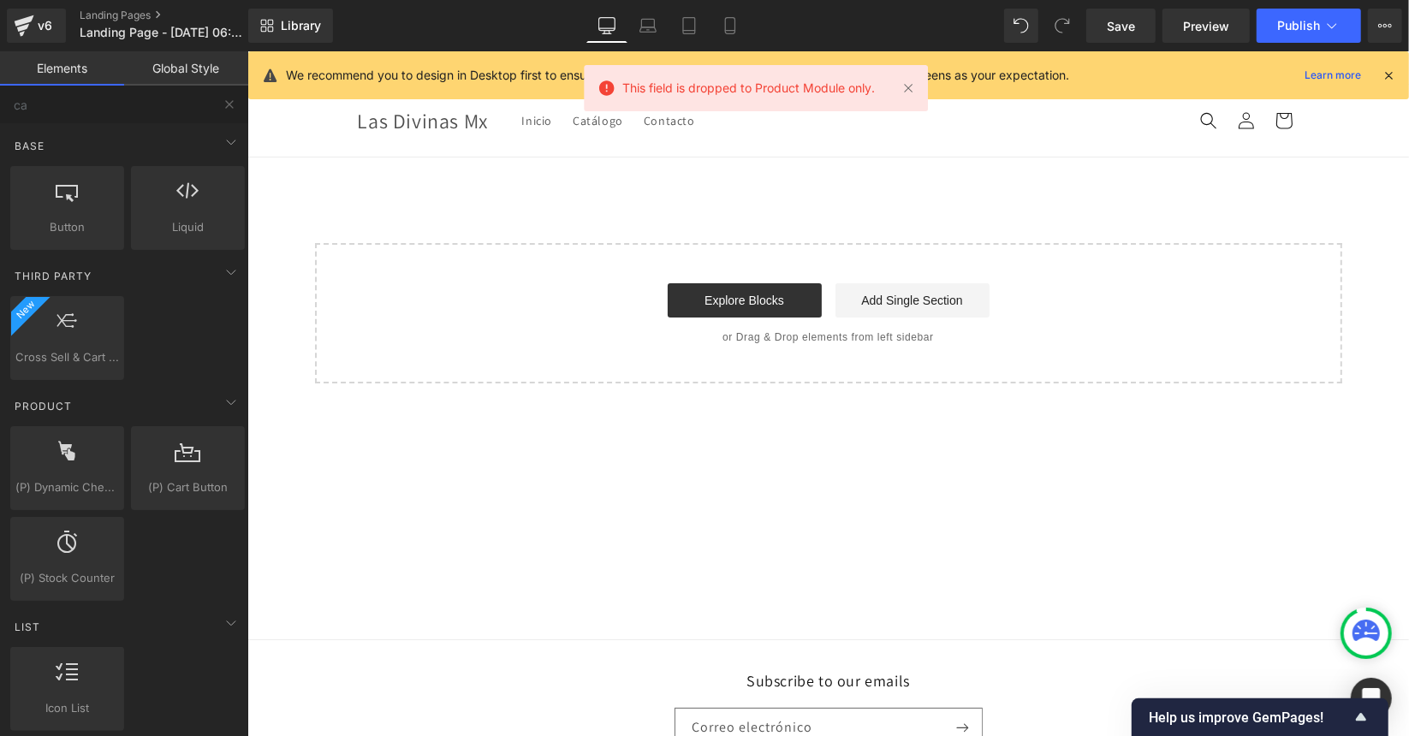
click at [443, 204] on div "Select your layout" at bounding box center [828, 270] width 1162 height 226
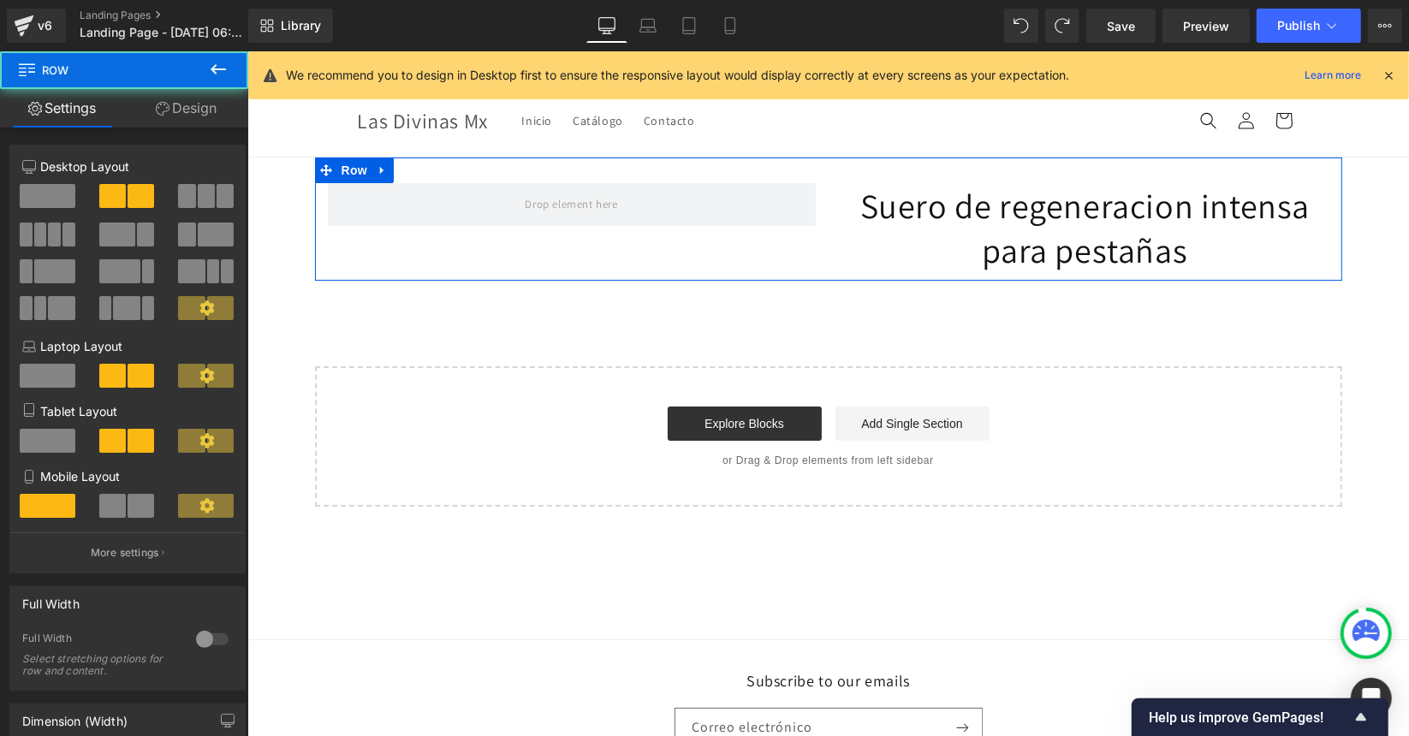
click at [443, 204] on span at bounding box center [571, 203] width 488 height 43
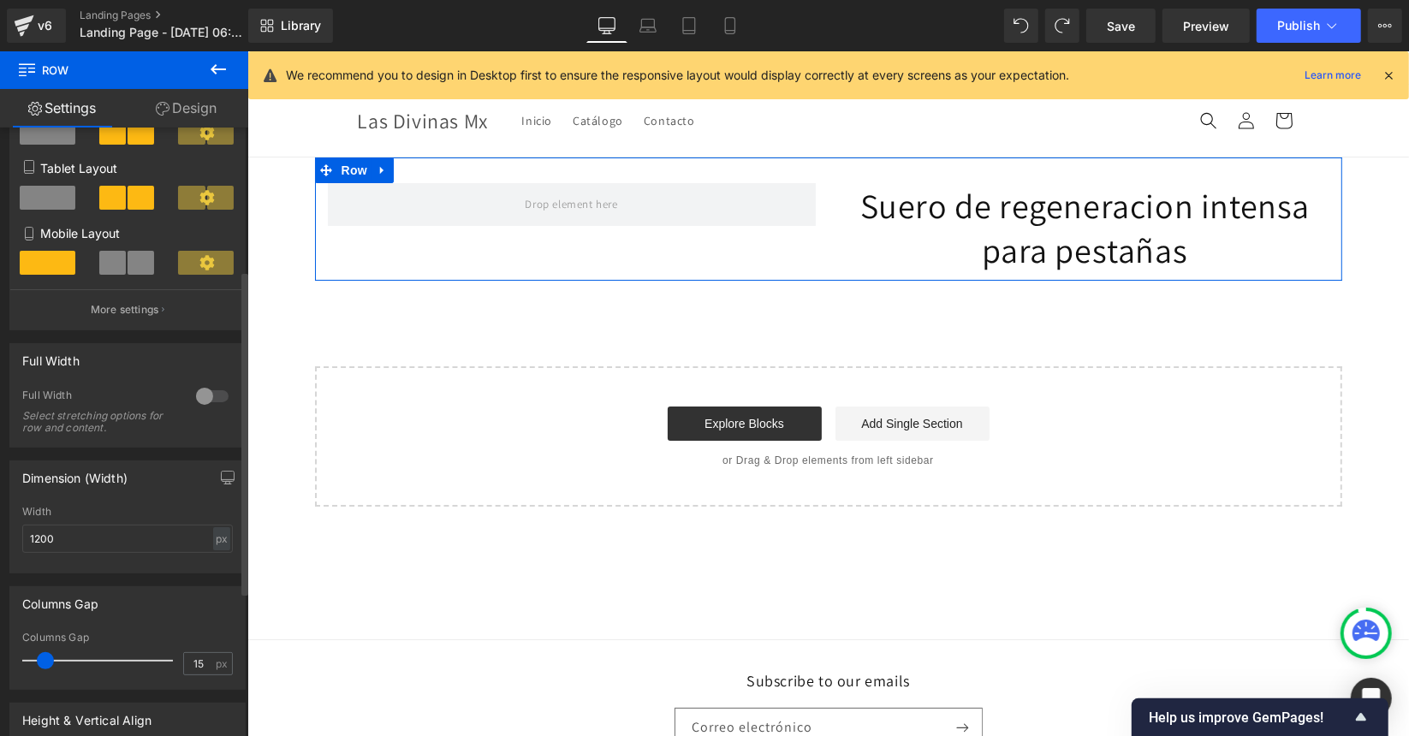
scroll to position [269, 0]
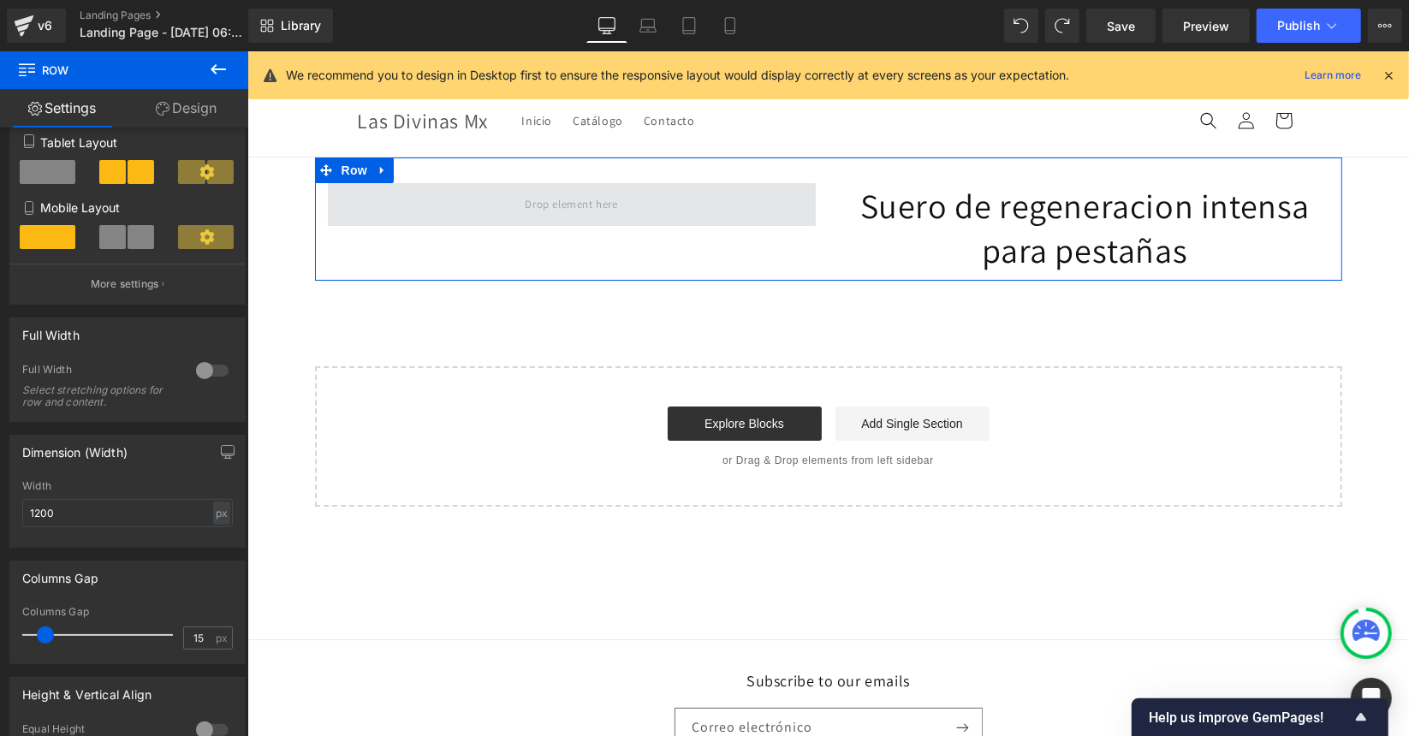
click at [542, 209] on span at bounding box center [570, 203] width 104 height 28
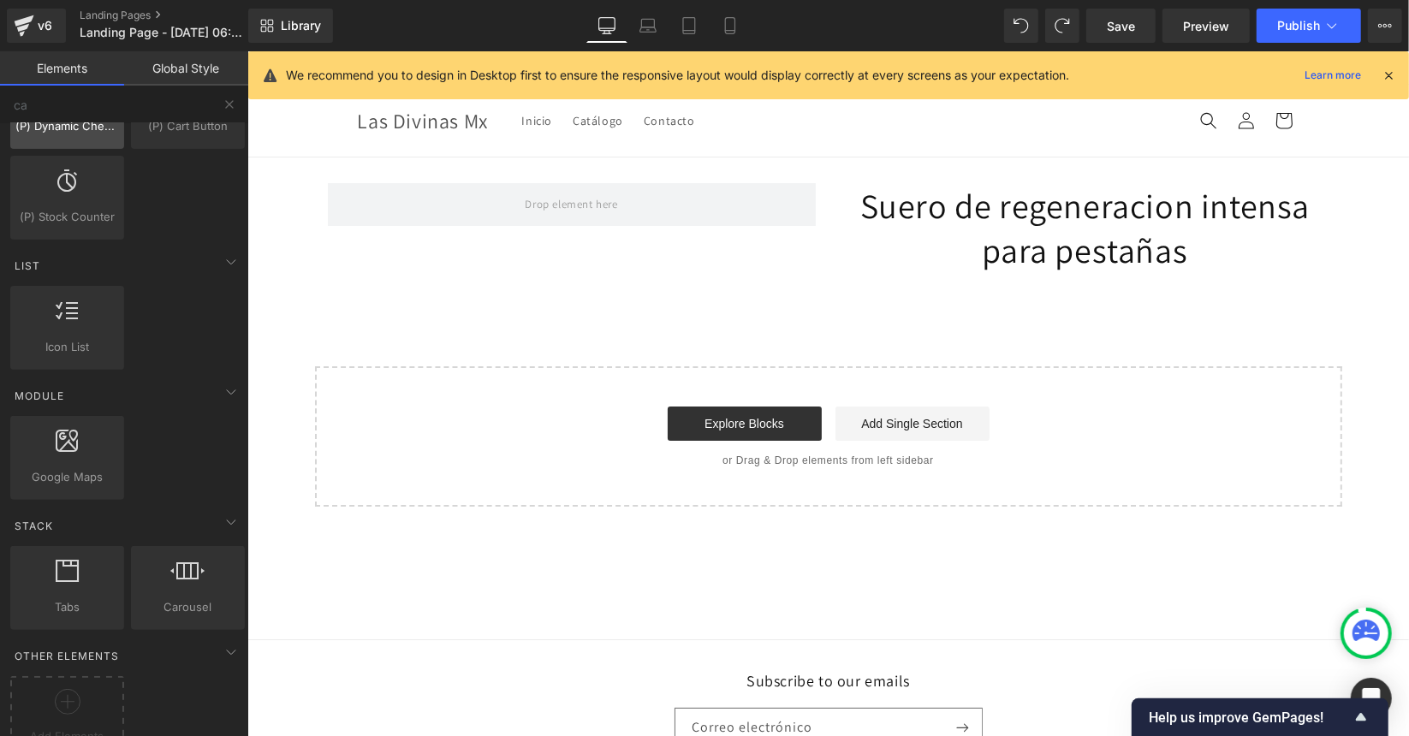
scroll to position [393, 0]
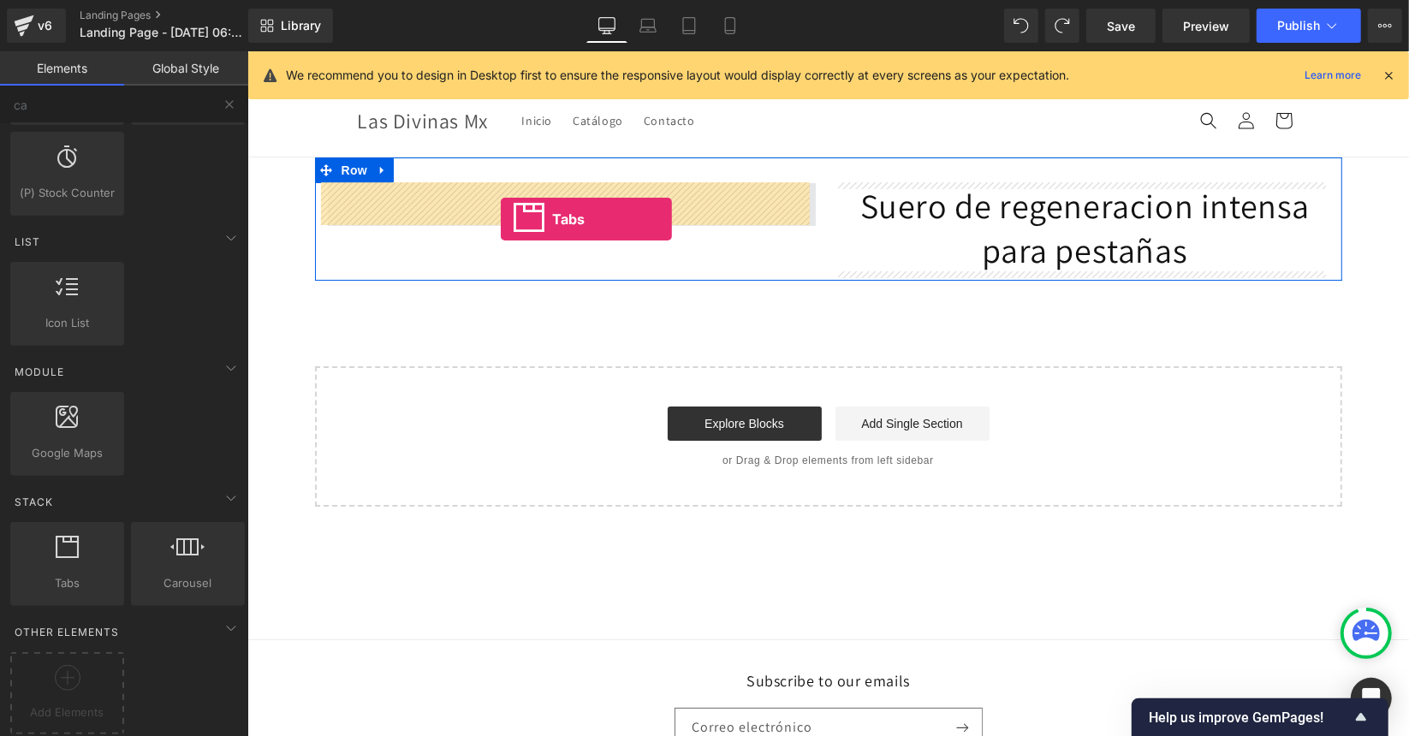
drag, startPoint x: 312, startPoint y: 608, endPoint x: 500, endPoint y: 218, distance: 432.3
drag, startPoint x: 418, startPoint y: 591, endPoint x: 510, endPoint y: 204, distance: 397.8
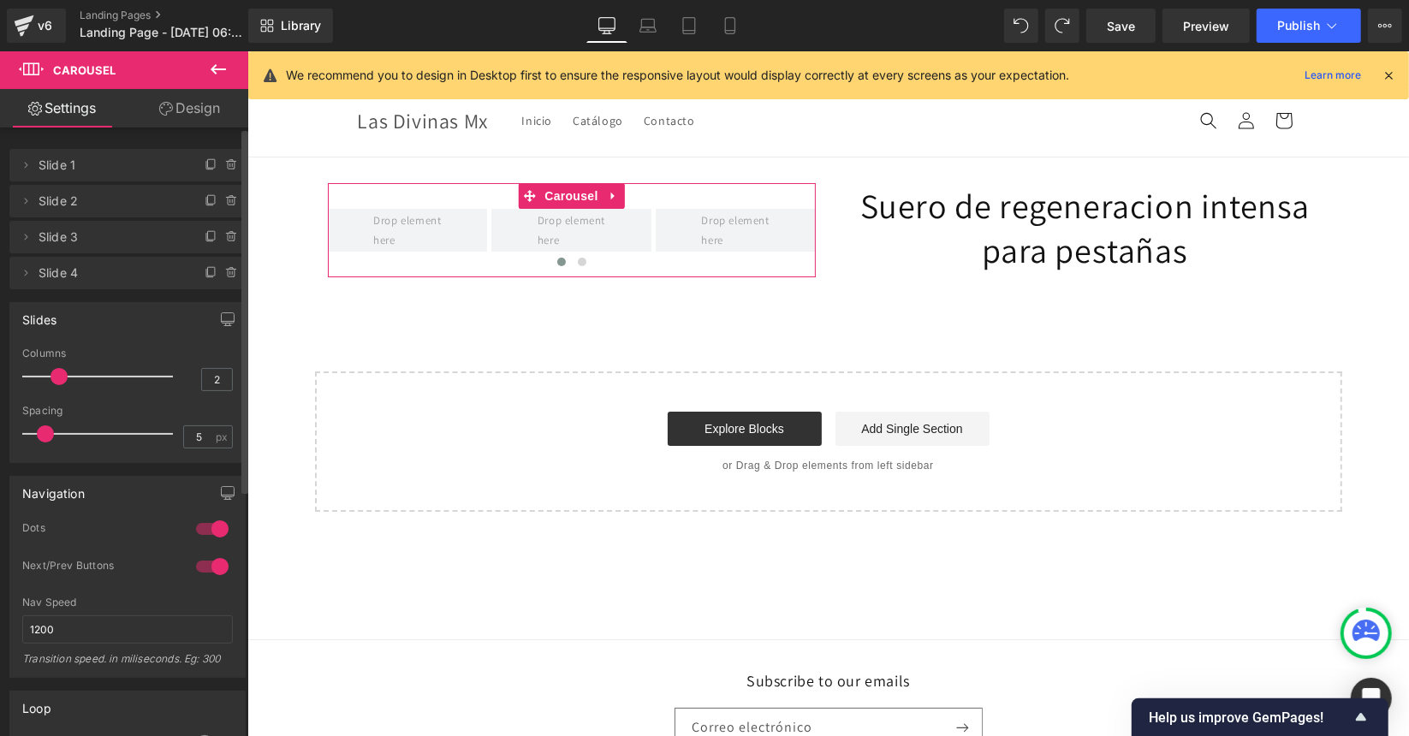
type input "1"
drag, startPoint x: 86, startPoint y: 378, endPoint x: 9, endPoint y: 388, distance: 77.6
click at [9, 388] on div "Slides 1 Columns 1 3 Columns 3 3 Columns 3 1 Columns 1 5px Spacing 5 px 5px Spa…" at bounding box center [127, 382] width 236 height 161
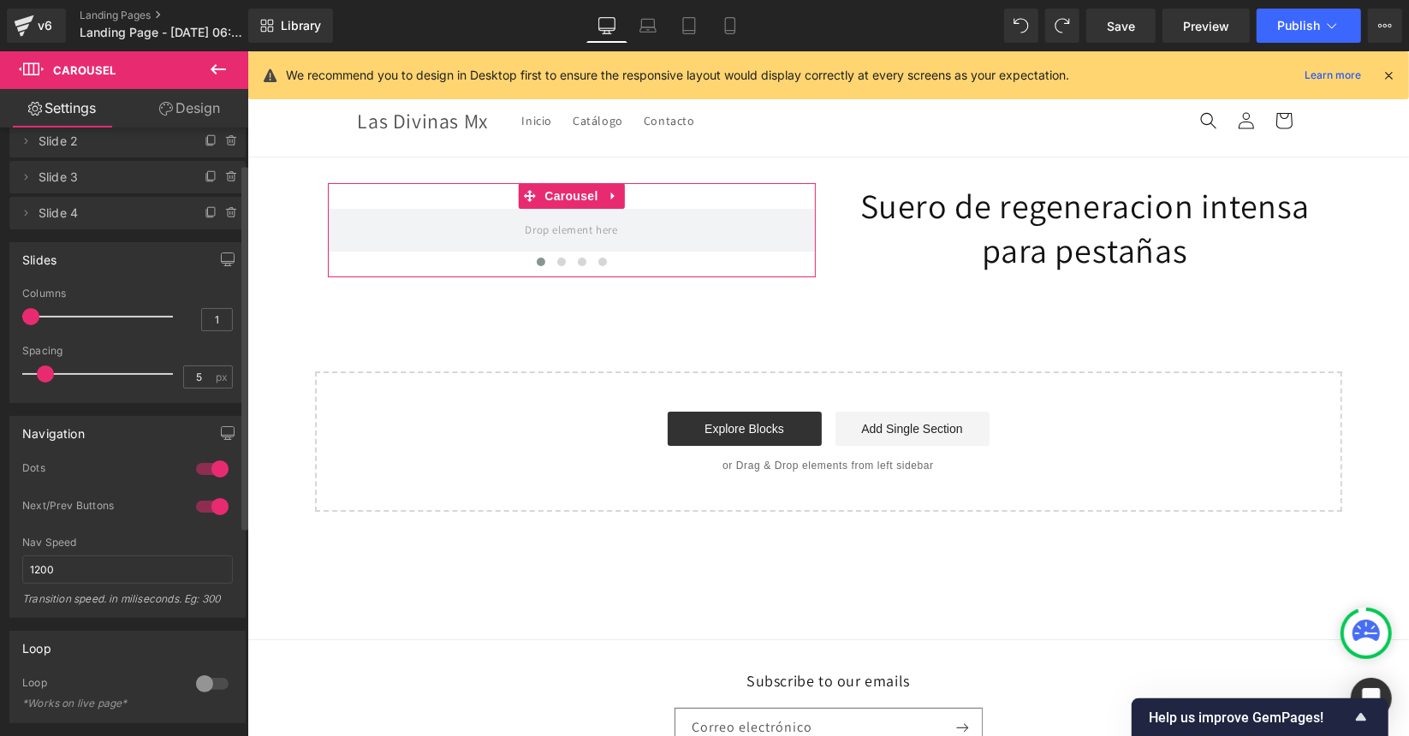
scroll to position [0, 0]
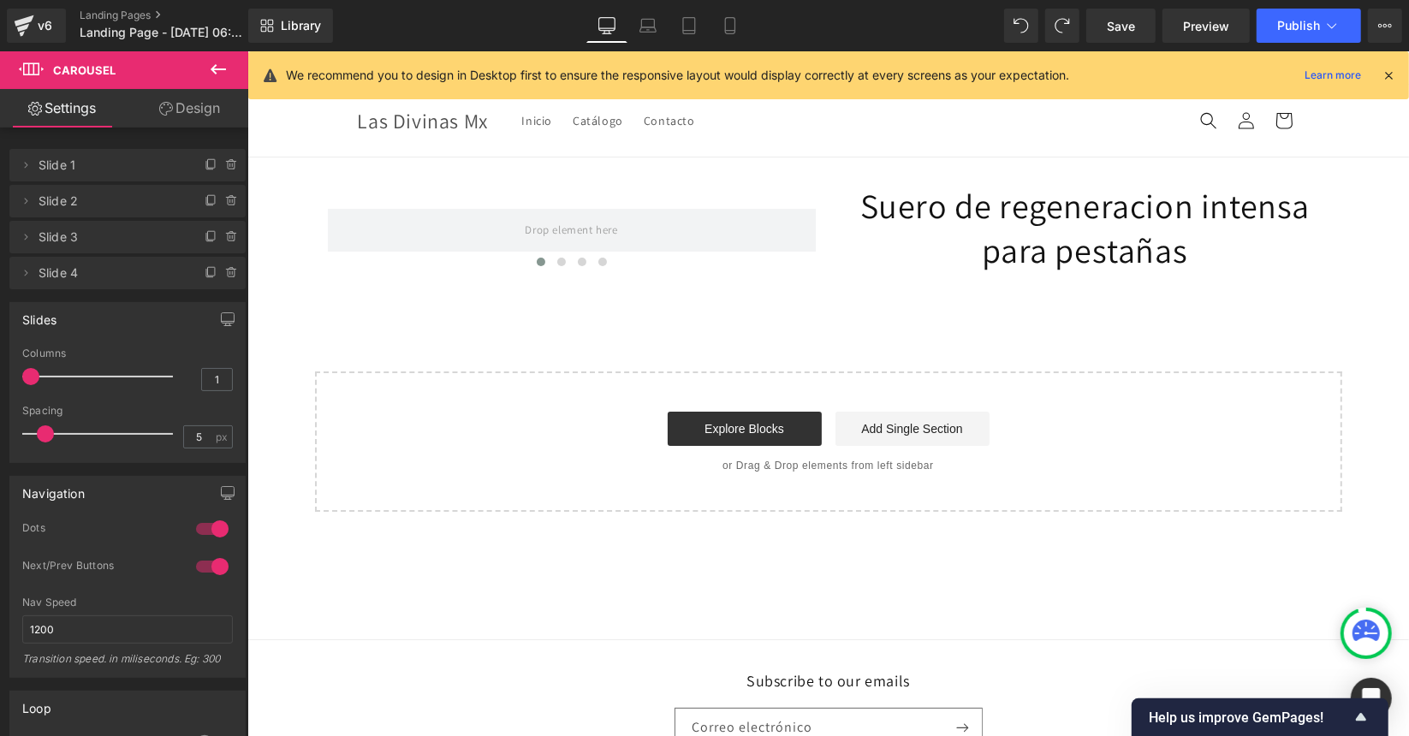
click at [205, 68] on button at bounding box center [218, 70] width 60 height 38
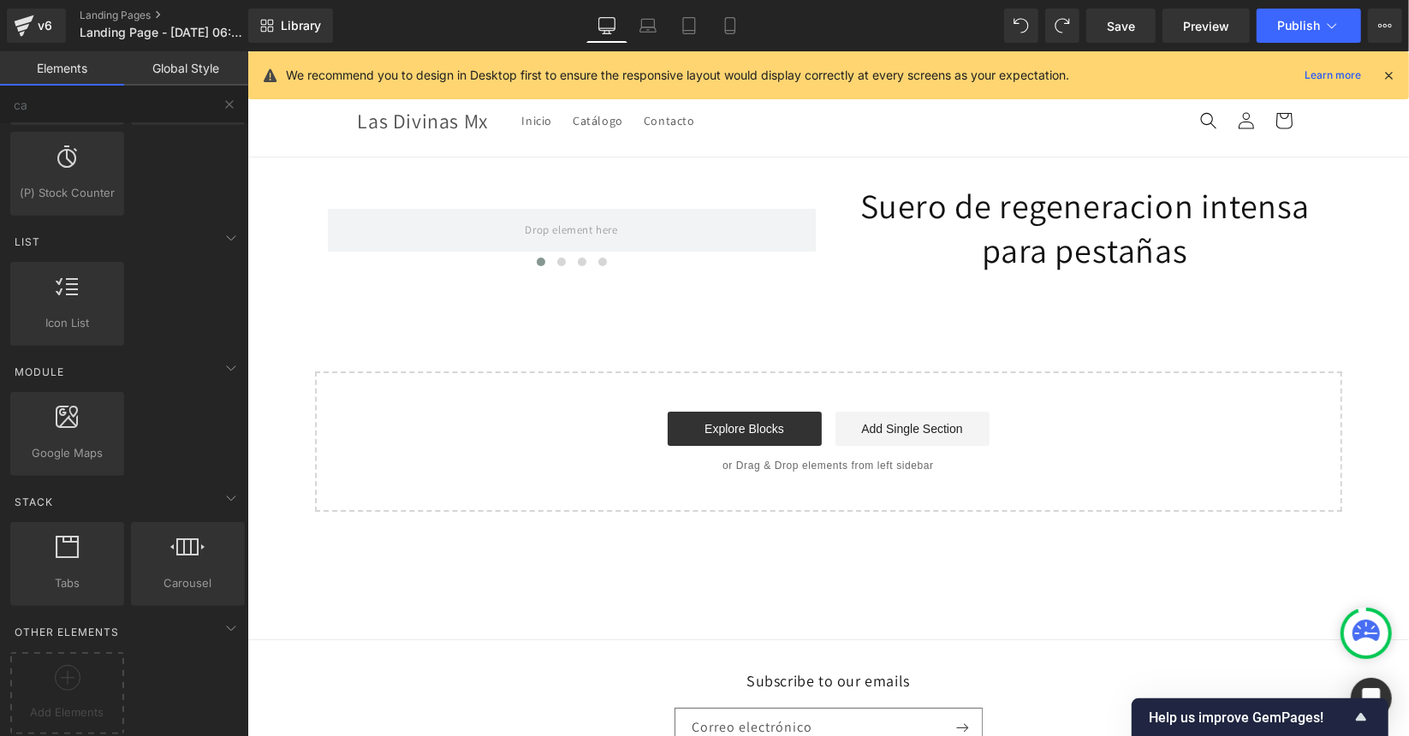
click at [444, 366] on div "‹ › Carousel Suero de regeneracion intensa para pestañas Heading Row Select you…" at bounding box center [828, 334] width 1162 height 354
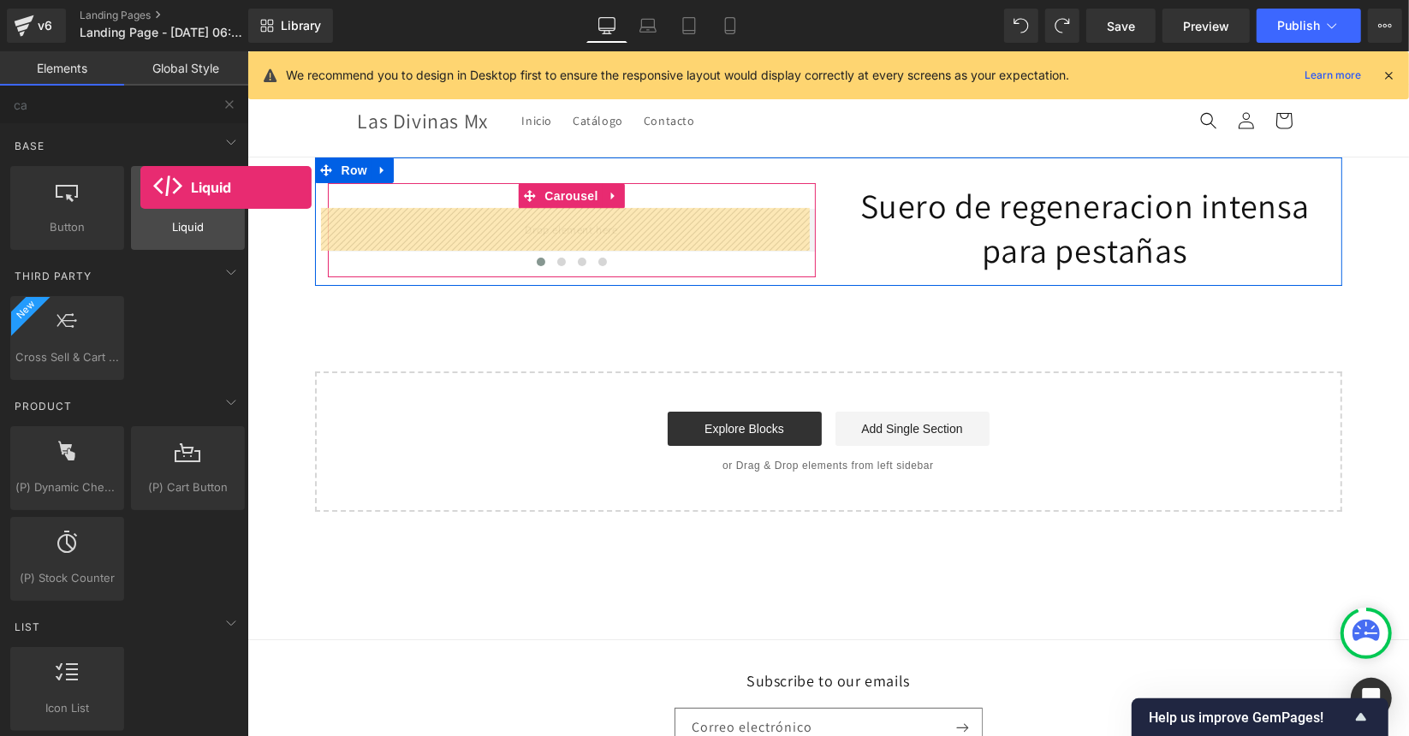
drag, startPoint x: 182, startPoint y: 218, endPoint x: 135, endPoint y: 191, distance: 54.5
click at [135, 191] on div "Liquid liquid, custom code, html, javascript, css, reviews, apps, applications,…" at bounding box center [188, 208] width 114 height 84
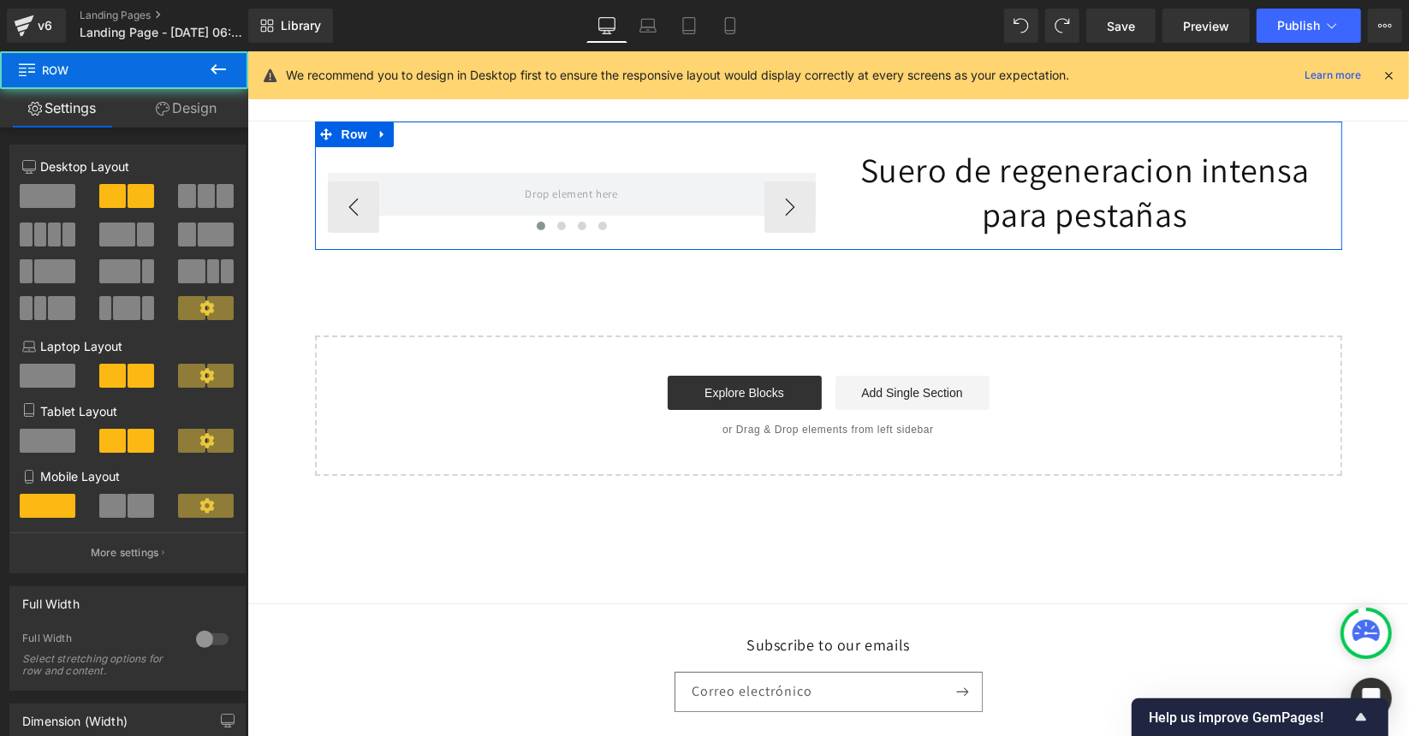
scroll to position [37, 0]
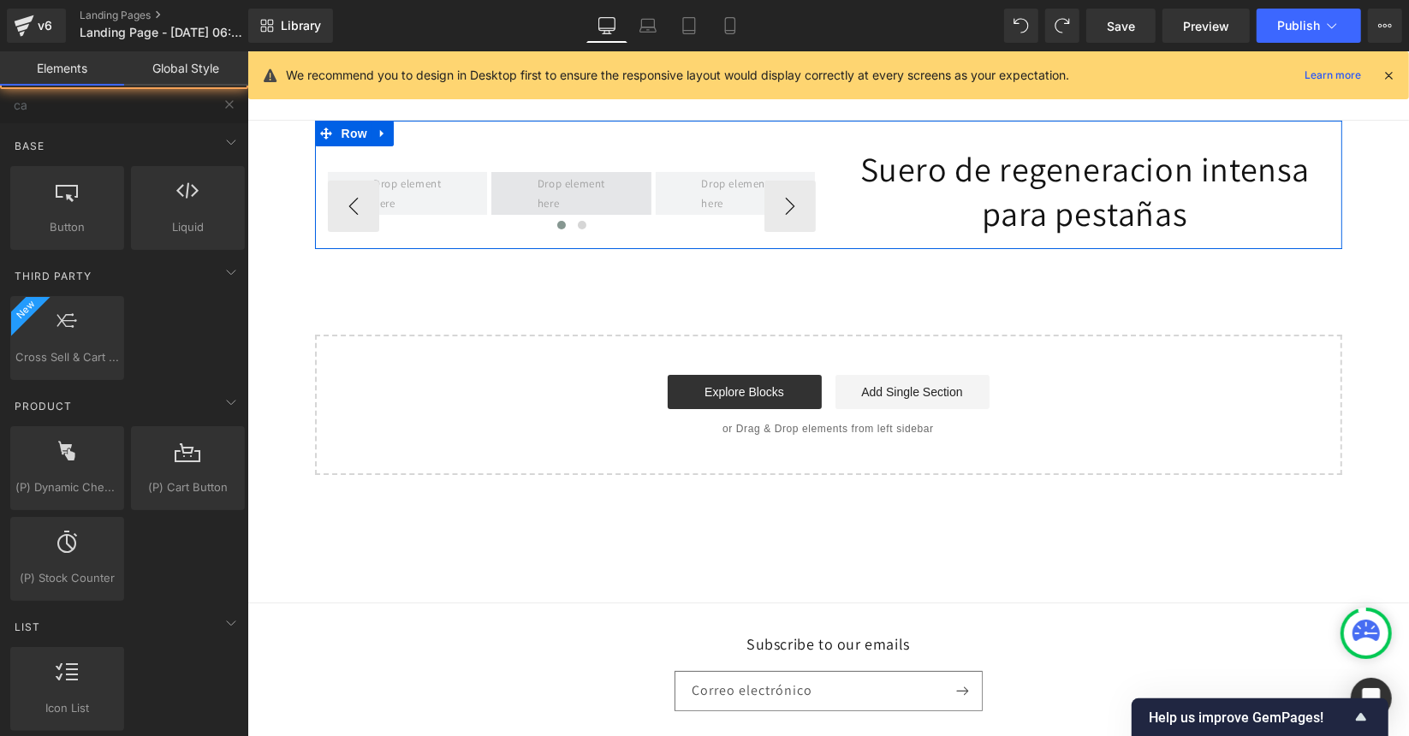
click at [574, 202] on span at bounding box center [571, 193] width 80 height 49
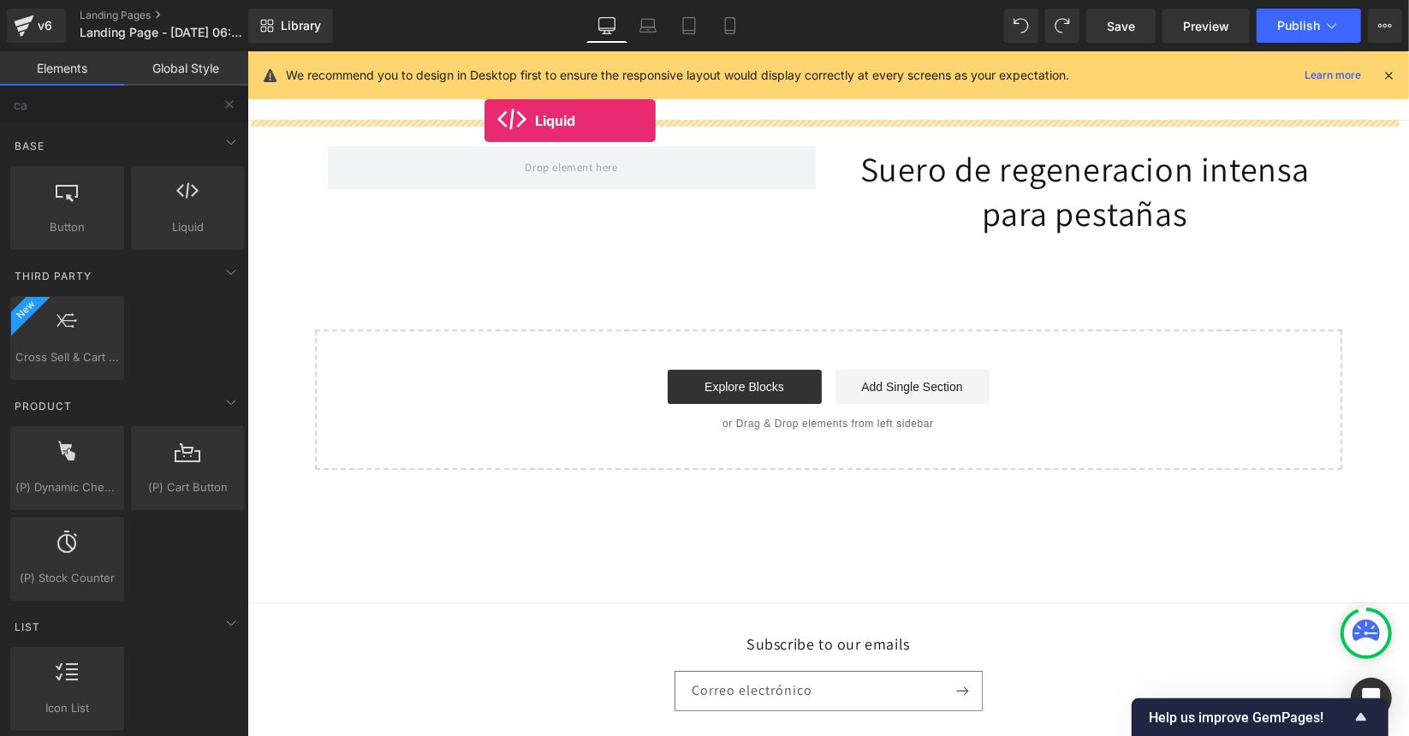
scroll to position [0, 0]
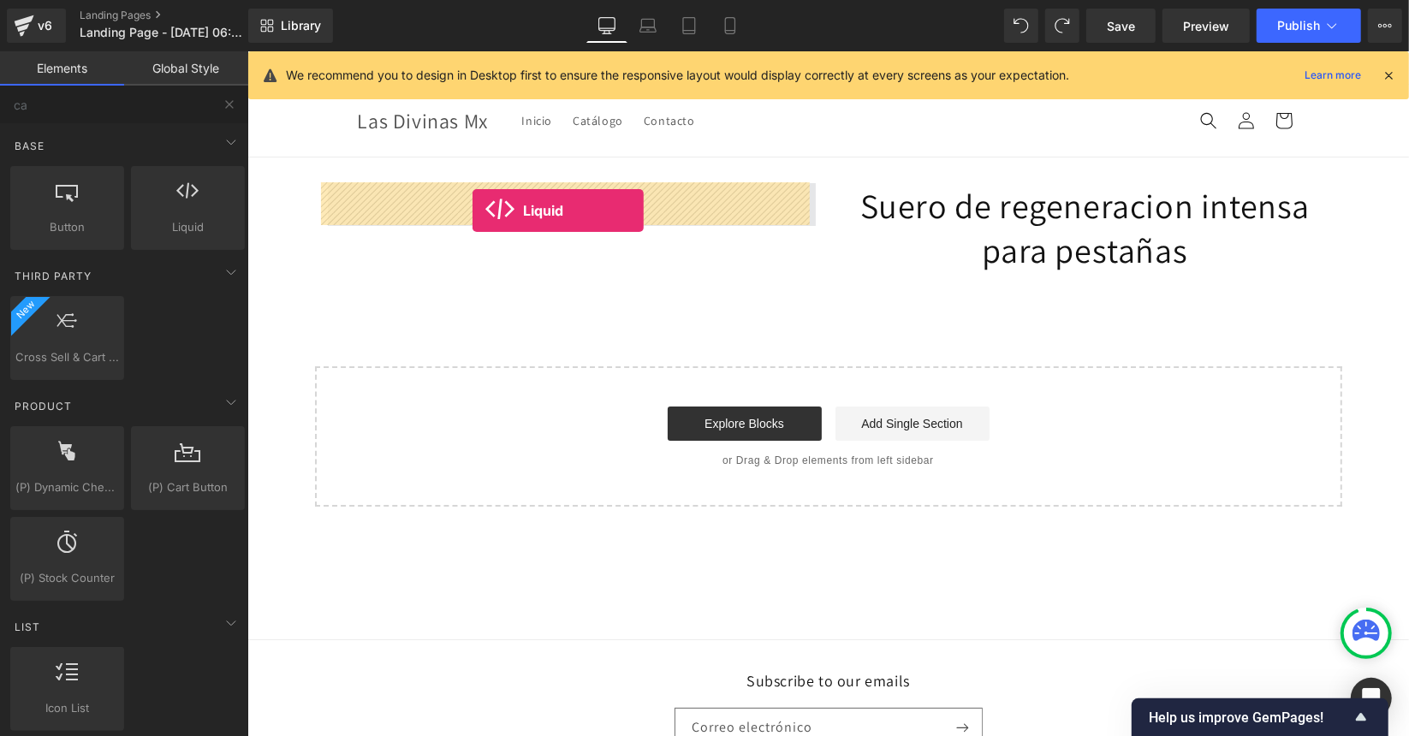
drag, startPoint x: 479, startPoint y: 245, endPoint x: 472, endPoint y: 210, distance: 35.8
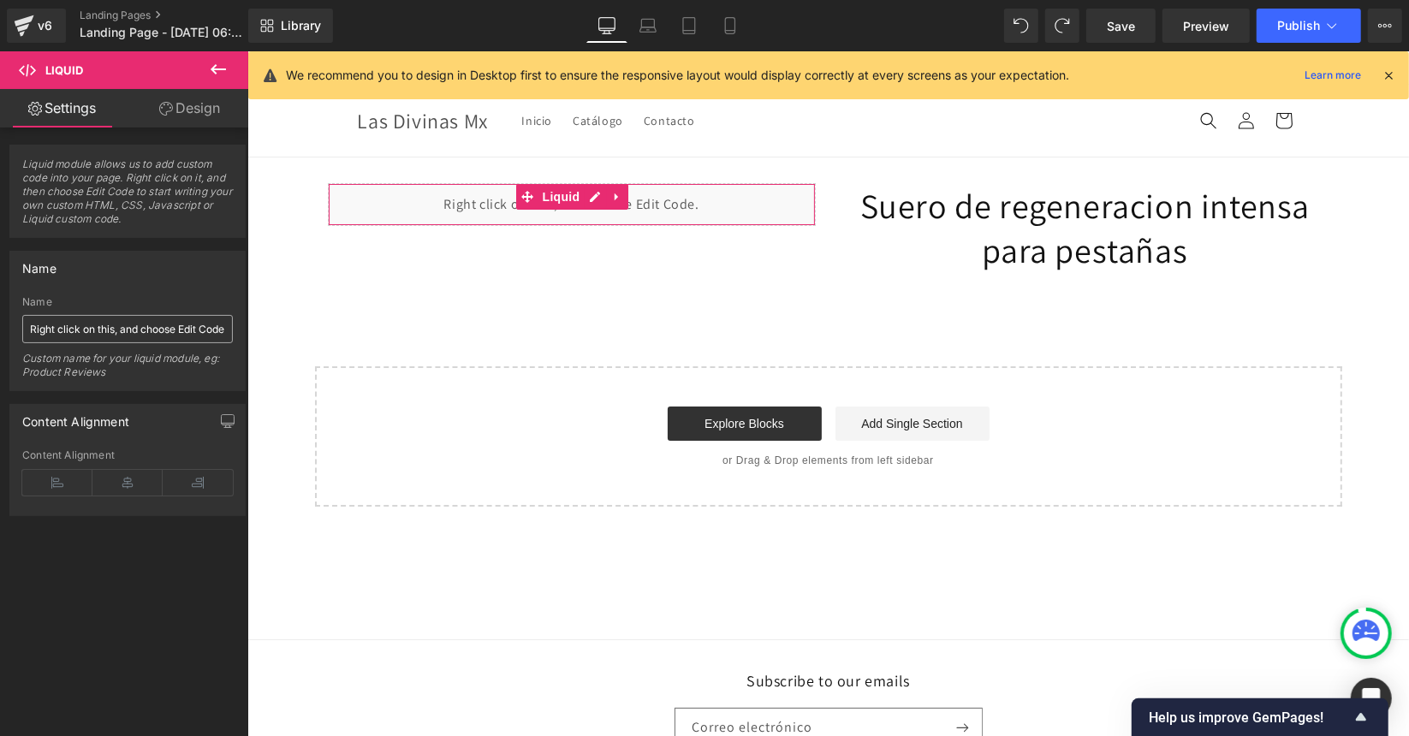
click at [102, 329] on input "Right click on this, and choose Edit Code." at bounding box center [127, 329] width 211 height 28
drag, startPoint x: 101, startPoint y: 328, endPoint x: 231, endPoint y: 333, distance: 130.2
click at [231, 333] on div "Right click on this, and choose Edit Code. Name Right click on this, and choose…" at bounding box center [127, 343] width 235 height 94
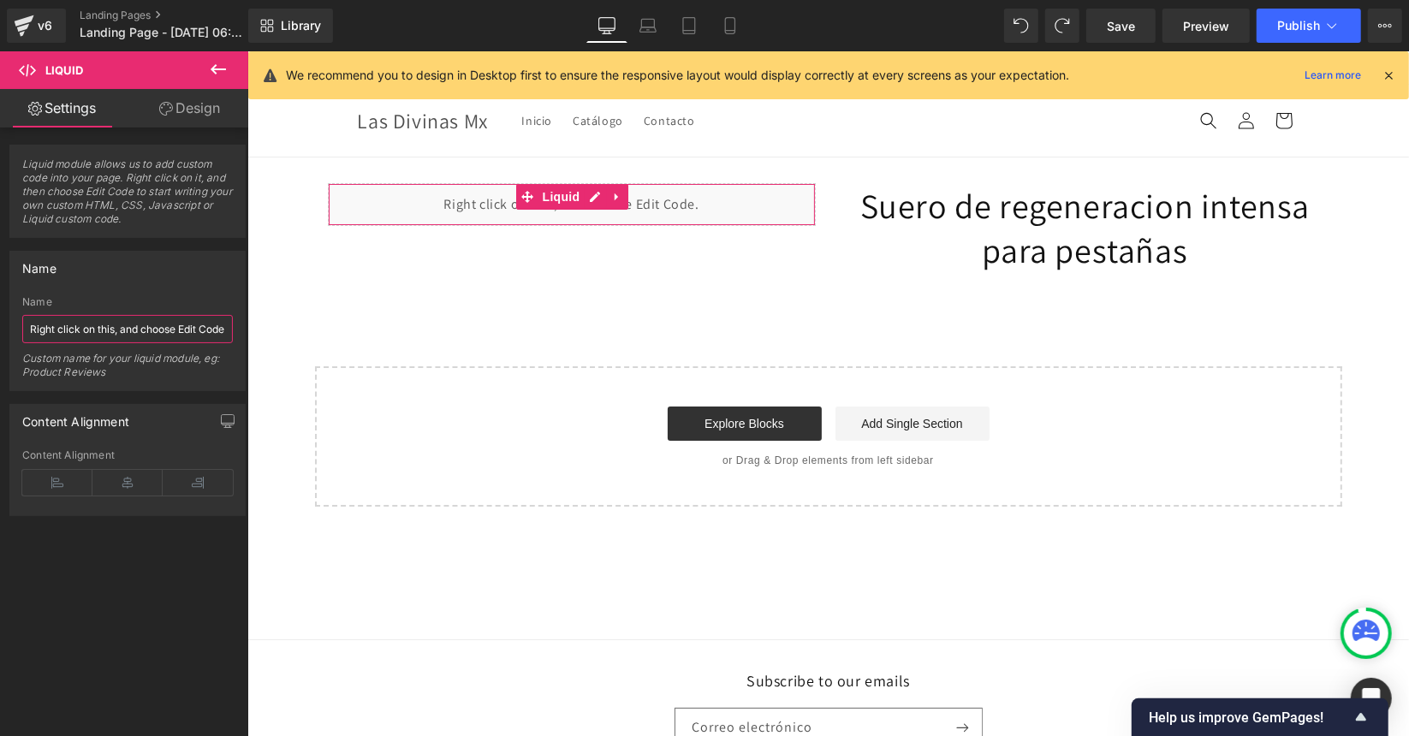
click at [121, 323] on input "Right click on this, and choose Edit Code." at bounding box center [127, 329] width 211 height 28
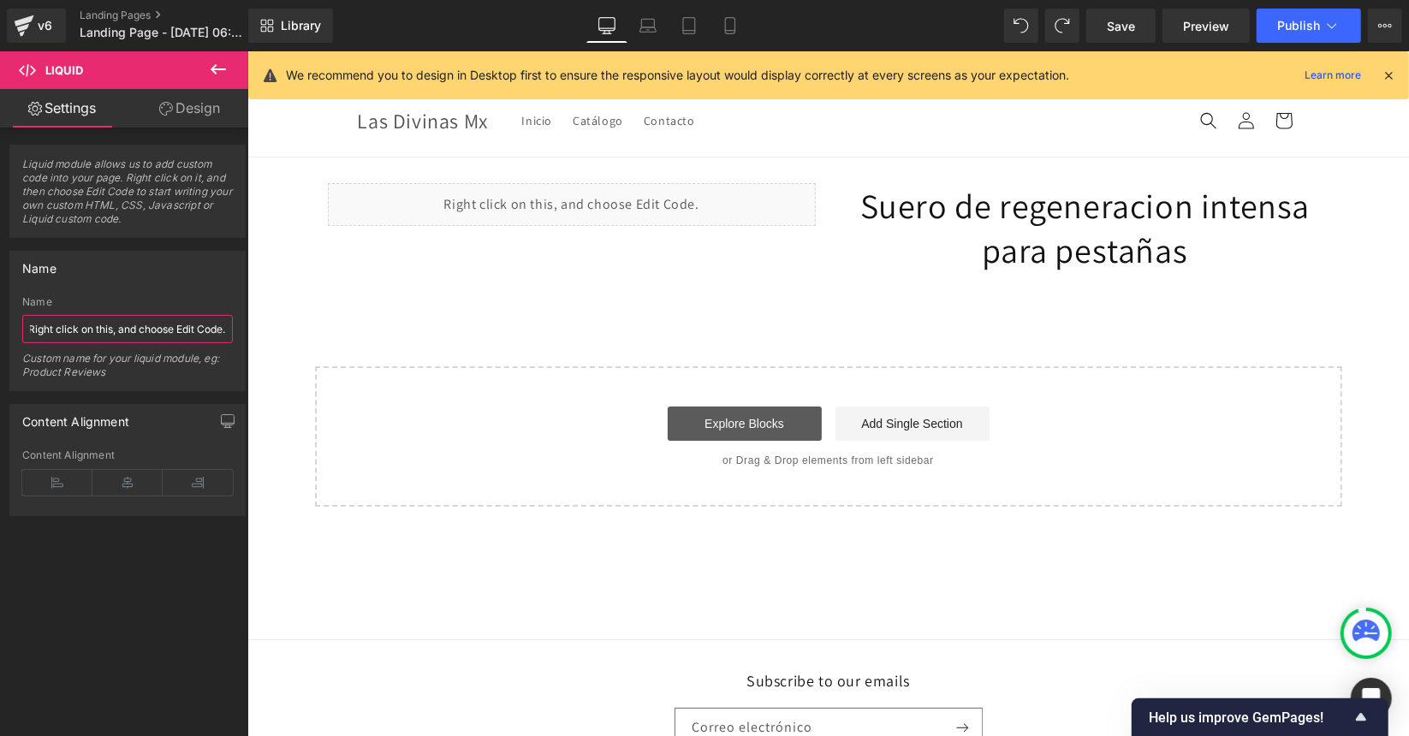
drag, startPoint x: 274, startPoint y: 376, endPoint x: 691, endPoint y: 409, distance: 418.2
paste input "{% render 'product-media' %}"
type input "{% render 'product-media' %}"
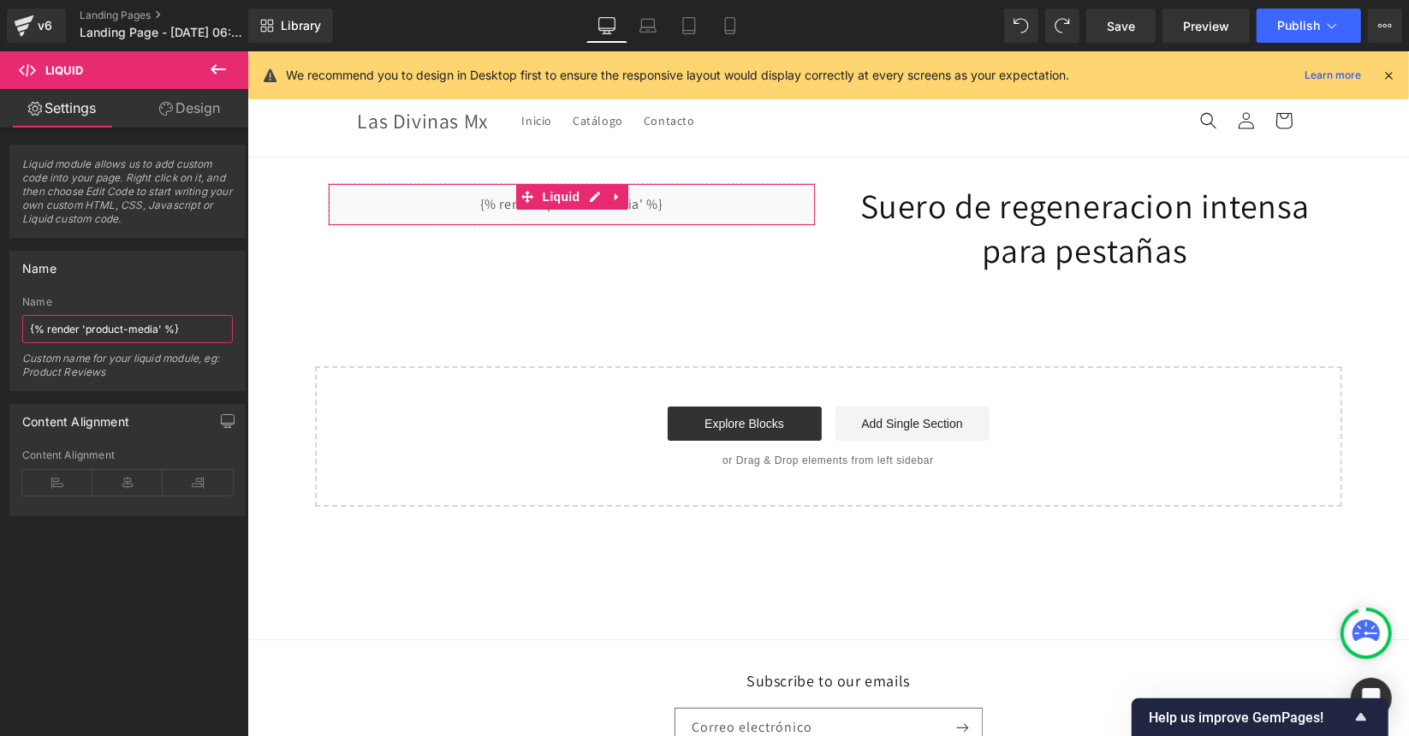
drag, startPoint x: 190, startPoint y: 324, endPoint x: 0, endPoint y: 325, distance: 190.0
click at [0, 325] on div "Name {% render 'product-media' %} Name {% render 'product-media' %} Custom name…" at bounding box center [128, 314] width 256 height 153
type input "Right click on this, and choose Edit Code."
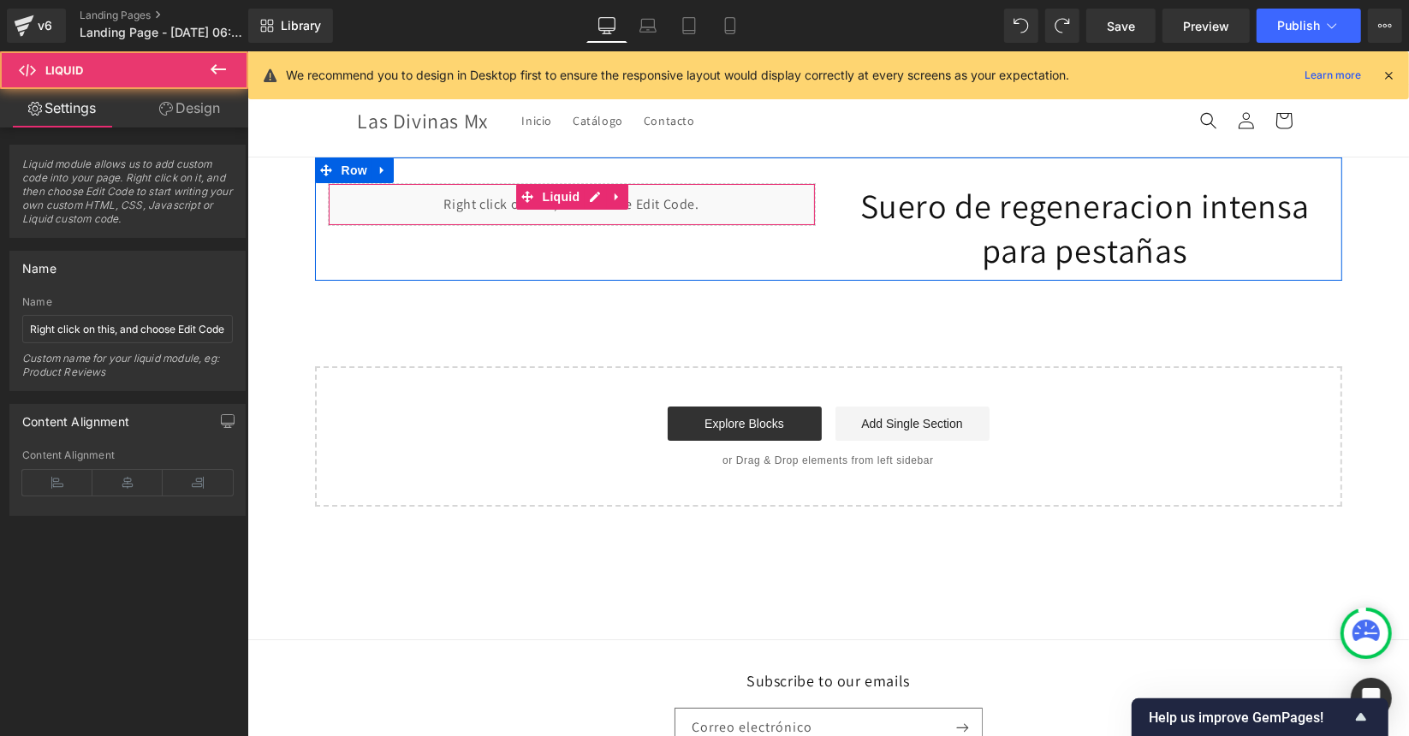
click at [485, 208] on div "Liquid" at bounding box center [571, 203] width 488 height 43
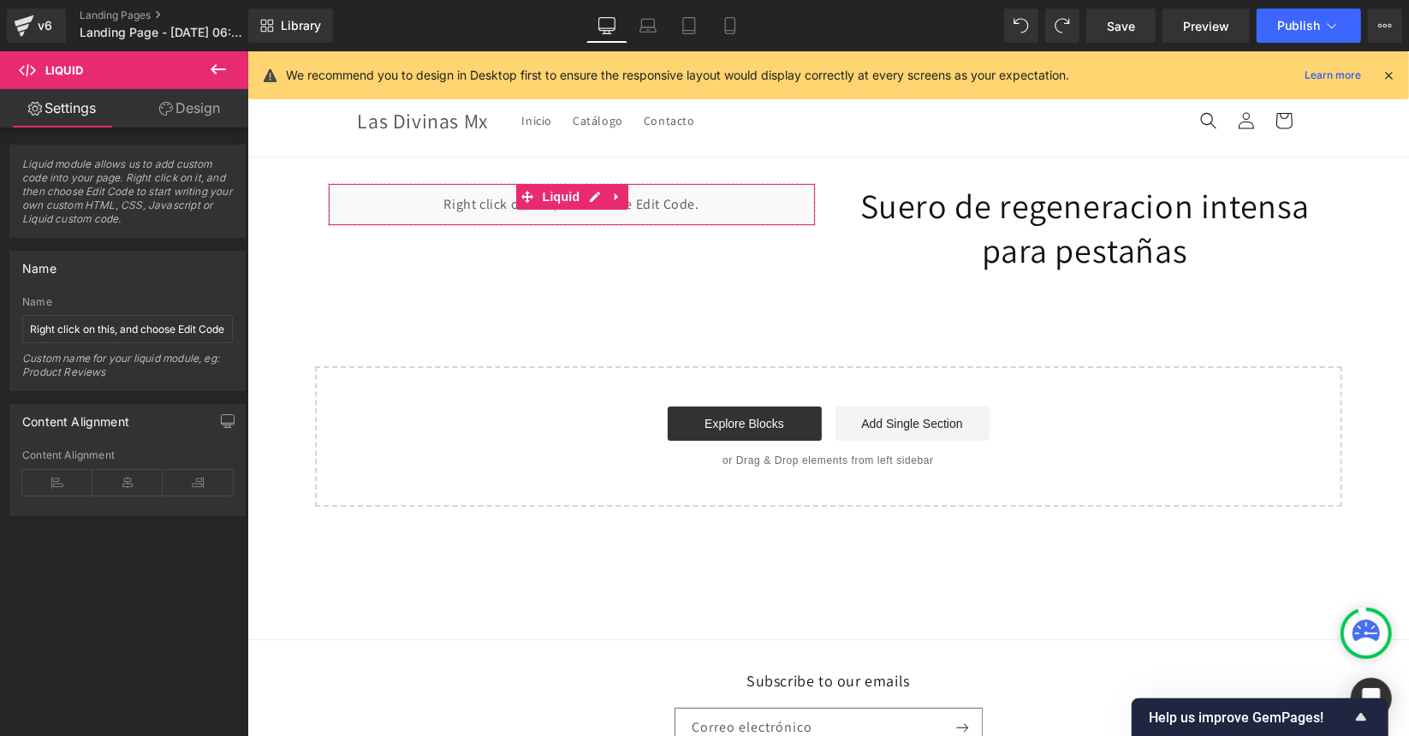
click at [45, 199] on span "Liquid module allows us to add custom code into your page. Right click on it, a…" at bounding box center [127, 198] width 211 height 80
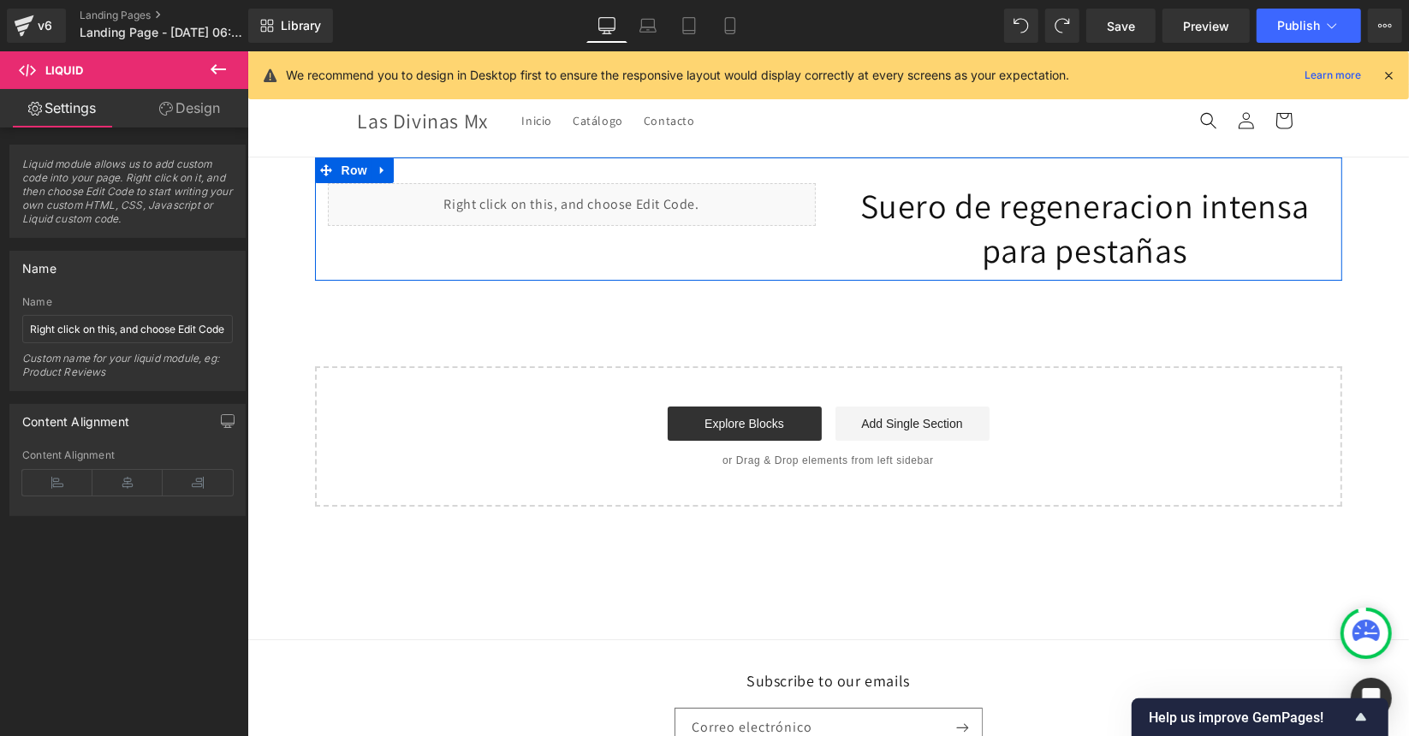
click at [586, 192] on div "Liquid" at bounding box center [571, 203] width 488 height 43
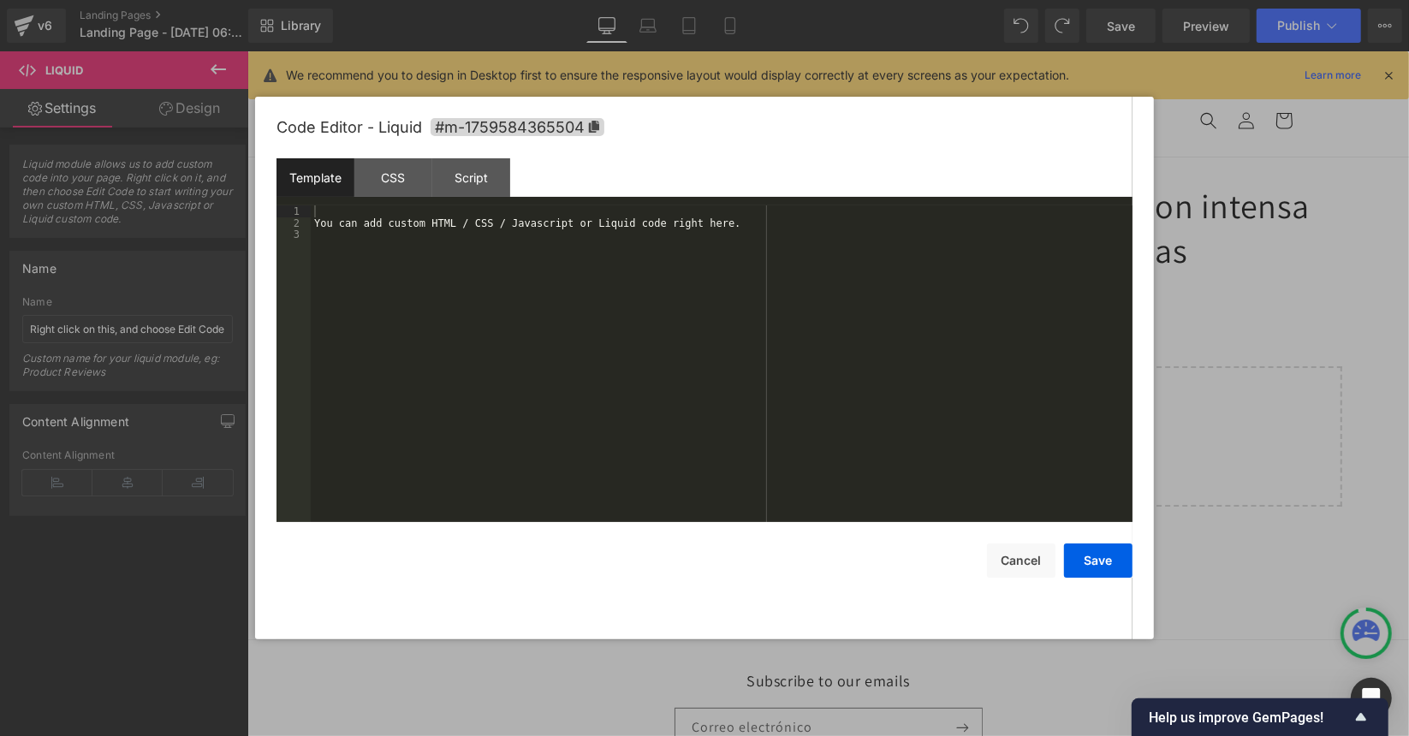
click at [497, 225] on div "You can add custom HTML / CSS / Javascript or Liquid code right here." at bounding box center [722, 375] width 822 height 341
click at [394, 187] on div "CSS" at bounding box center [393, 177] width 78 height 39
click at [331, 184] on div "Template" at bounding box center [316, 177] width 78 height 39
click at [481, 192] on div "Script" at bounding box center [471, 177] width 78 height 39
click at [337, 182] on div "Template" at bounding box center [316, 177] width 78 height 39
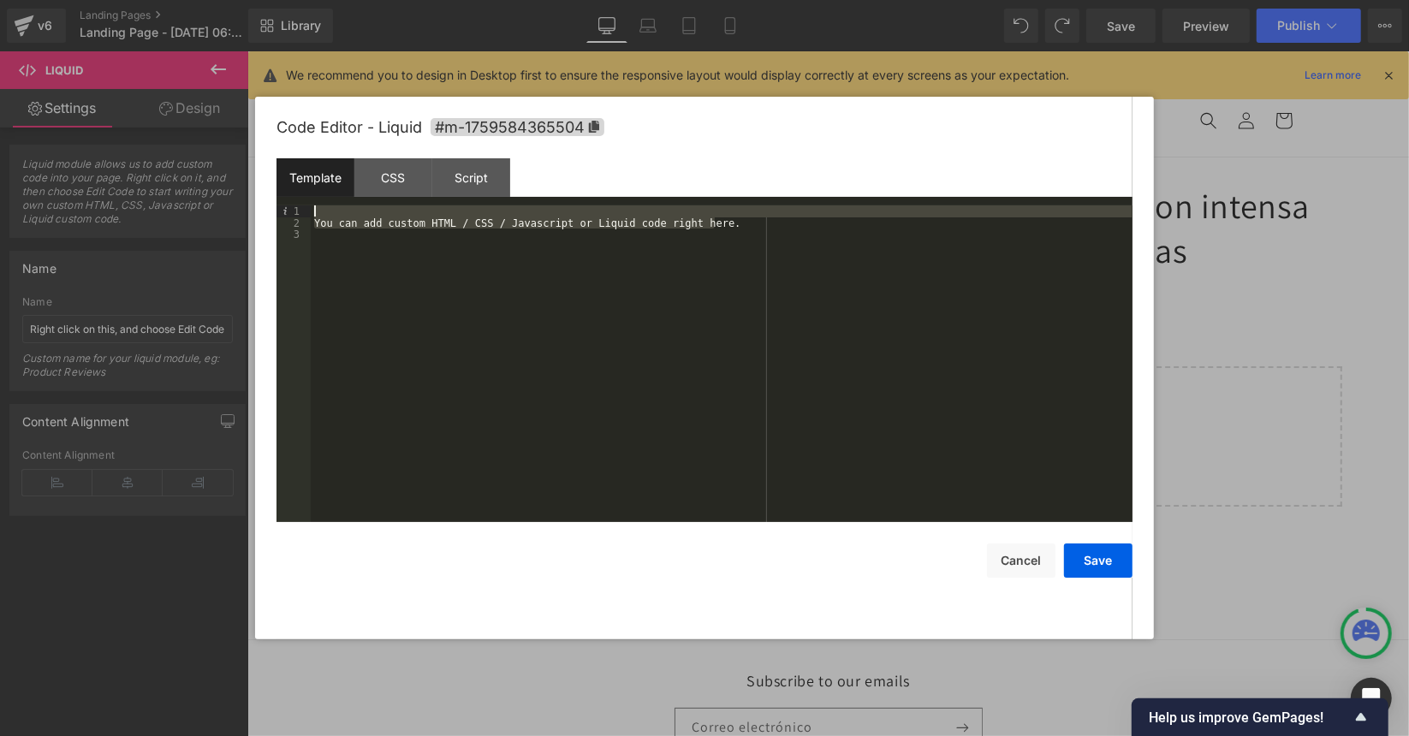
drag, startPoint x: 723, startPoint y: 223, endPoint x: 230, endPoint y: 202, distance: 492.7
click at [230, 202] on body "Liquid You are previewing how the will restyle your page. You can not edit Elem…" at bounding box center [704, 368] width 1409 height 736
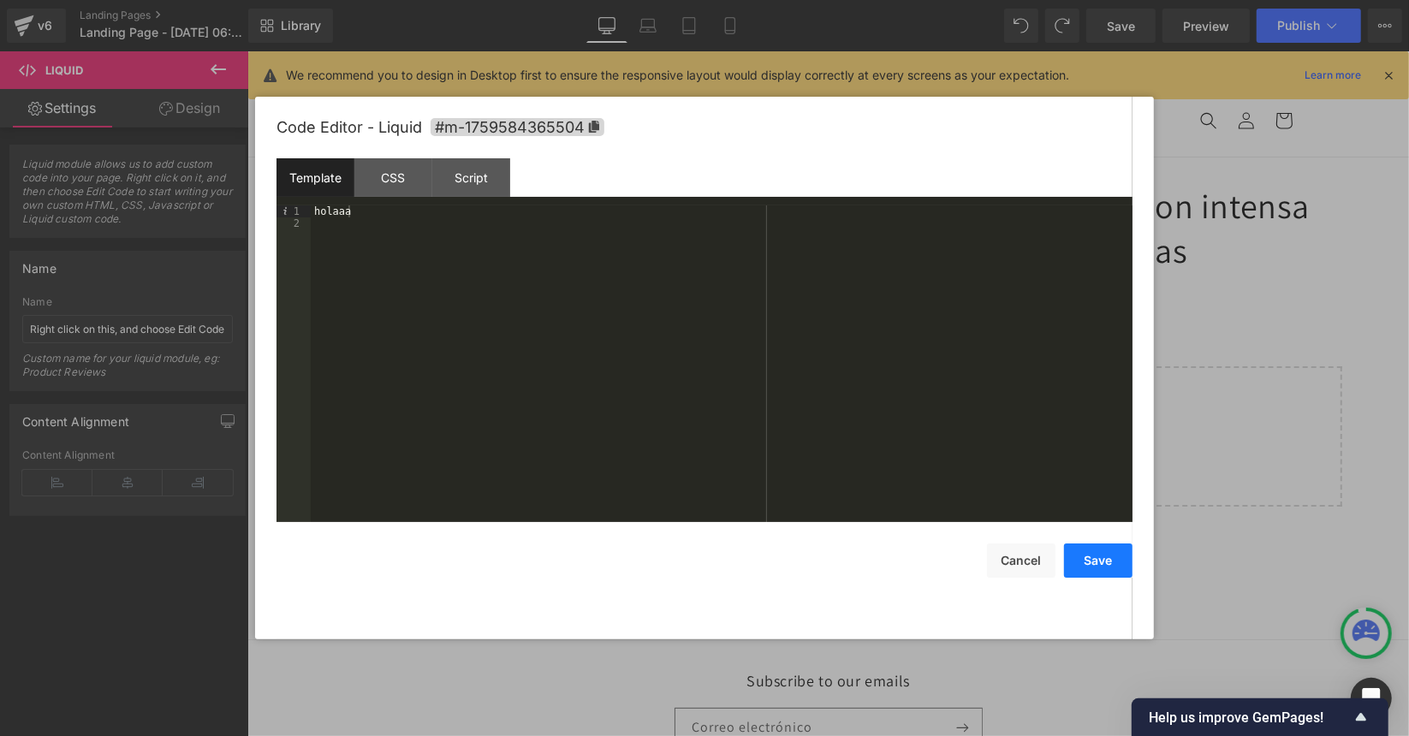
click at [1100, 556] on button "Save" at bounding box center [1098, 561] width 68 height 34
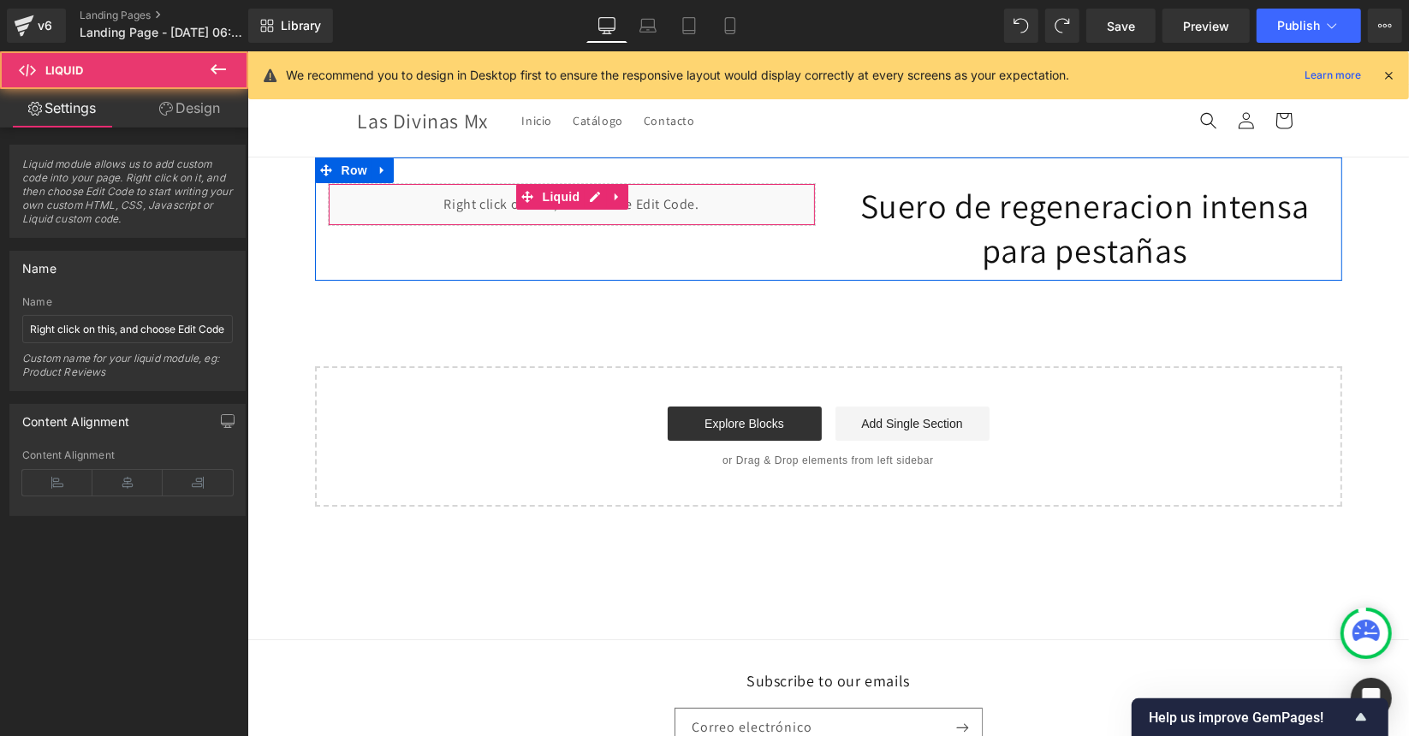
click at [485, 205] on div "Liquid" at bounding box center [571, 203] width 488 height 43
click at [582, 199] on div "Liquid" at bounding box center [571, 203] width 488 height 43
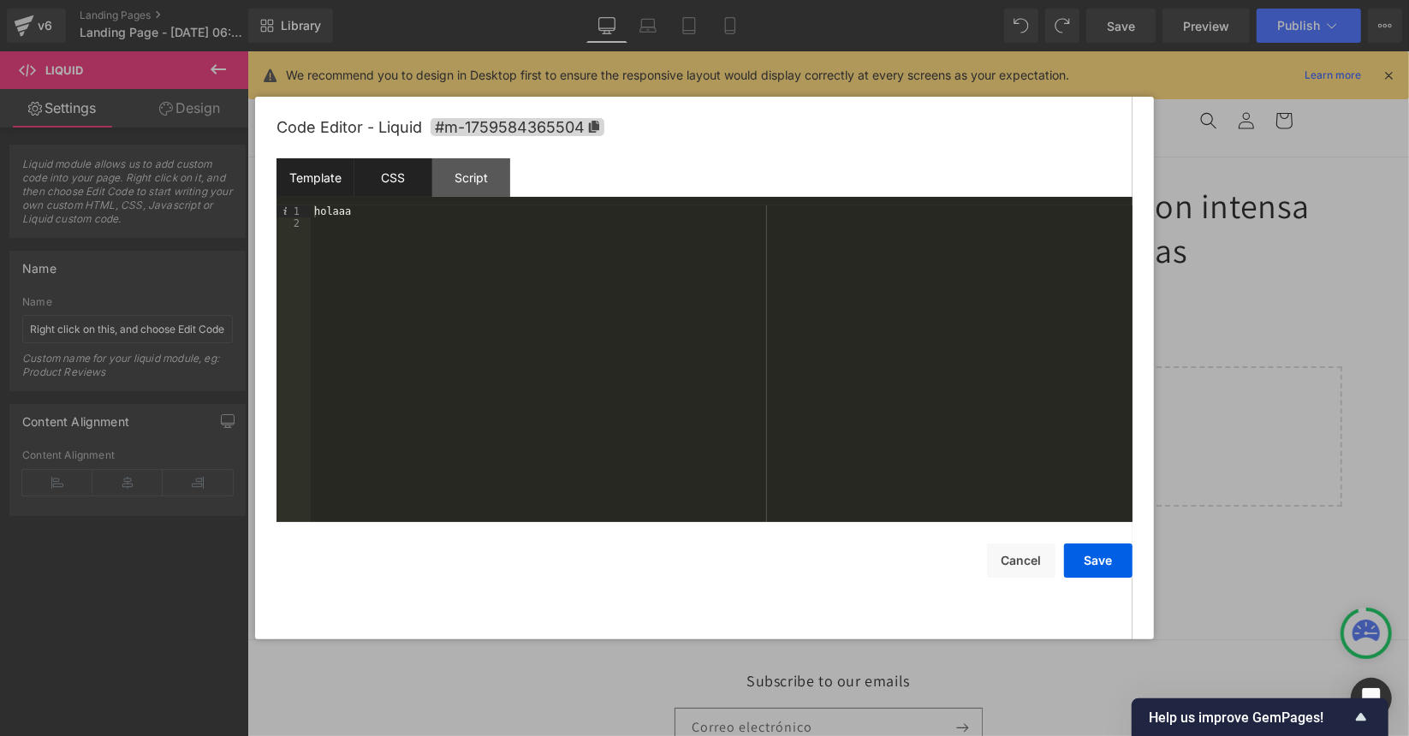
click at [396, 185] on div "CSS" at bounding box center [393, 177] width 78 height 39
click at [462, 189] on div "Script" at bounding box center [471, 177] width 78 height 39
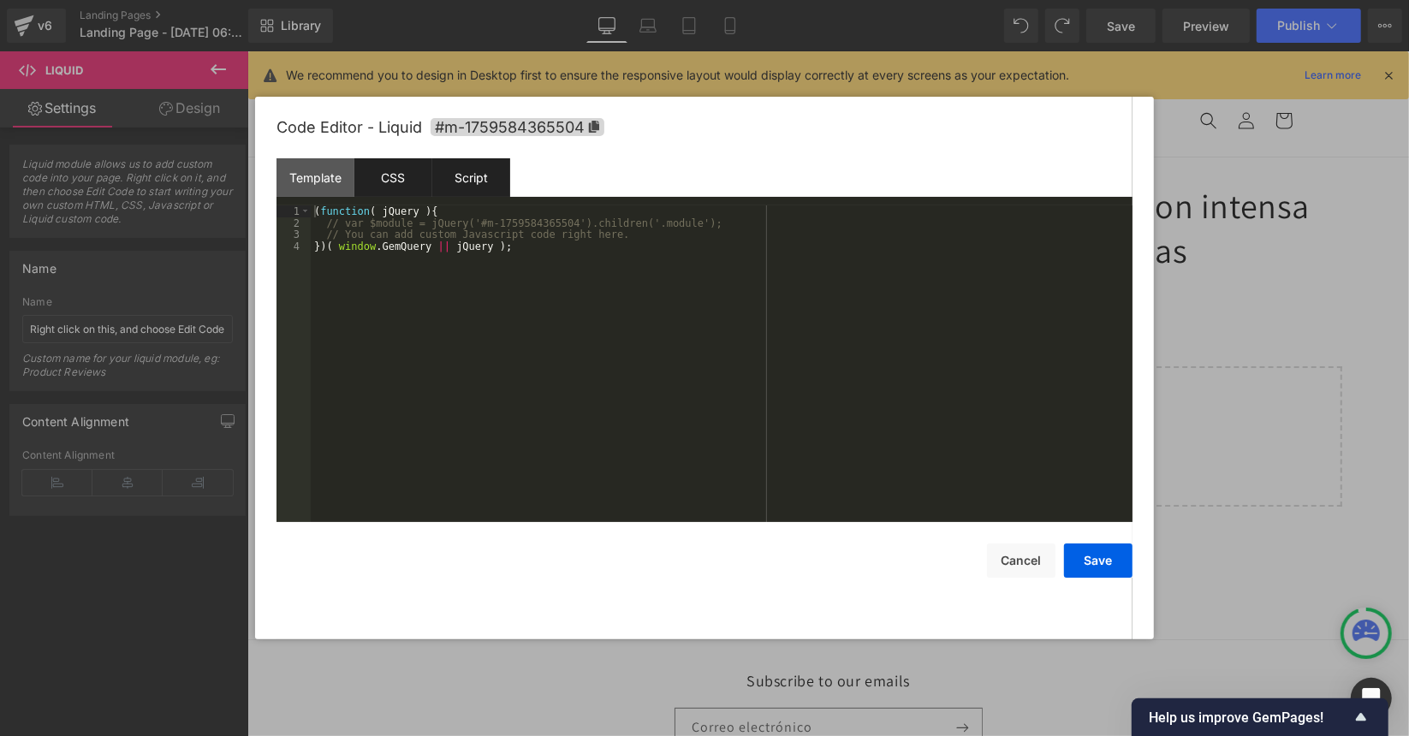
click at [392, 185] on div "CSS" at bounding box center [393, 177] width 78 height 39
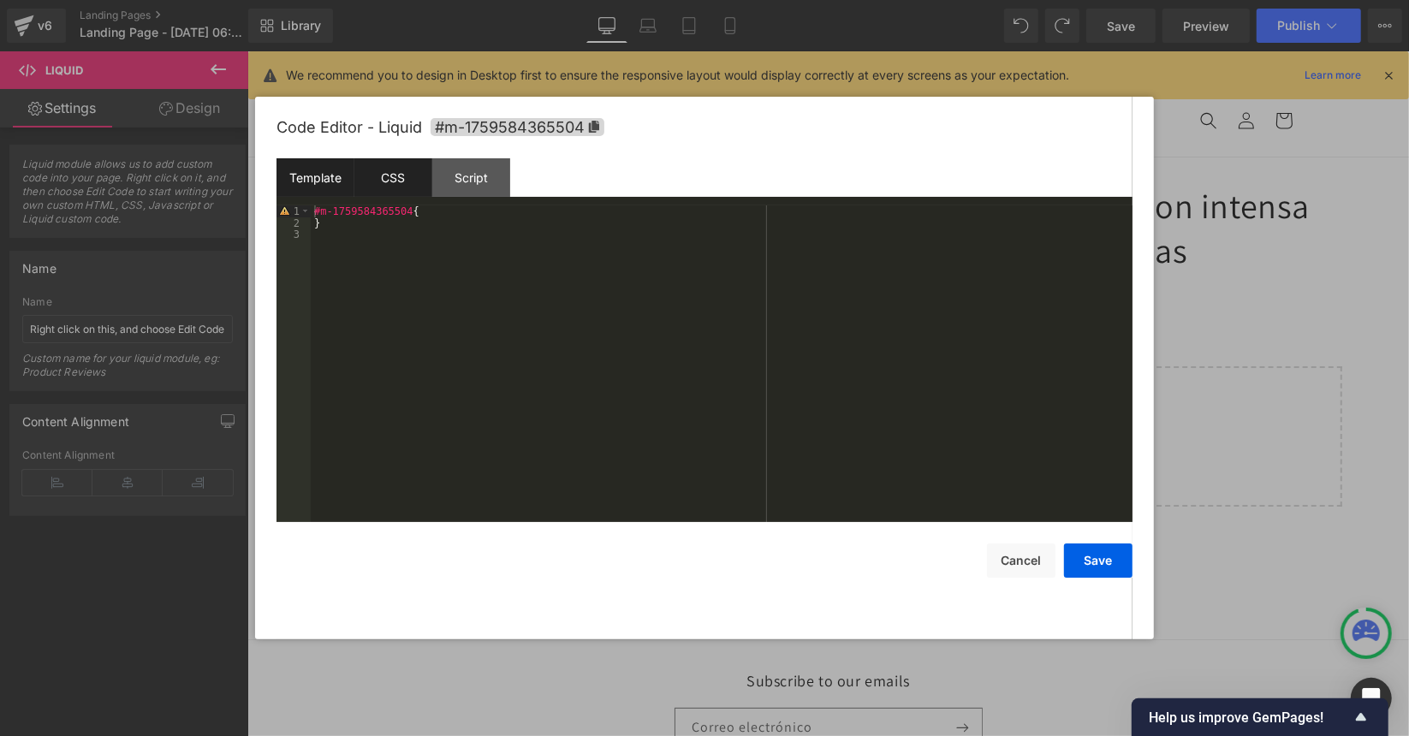
click at [326, 178] on div "Template" at bounding box center [316, 177] width 78 height 39
click at [1117, 571] on button "Save" at bounding box center [1098, 561] width 68 height 34
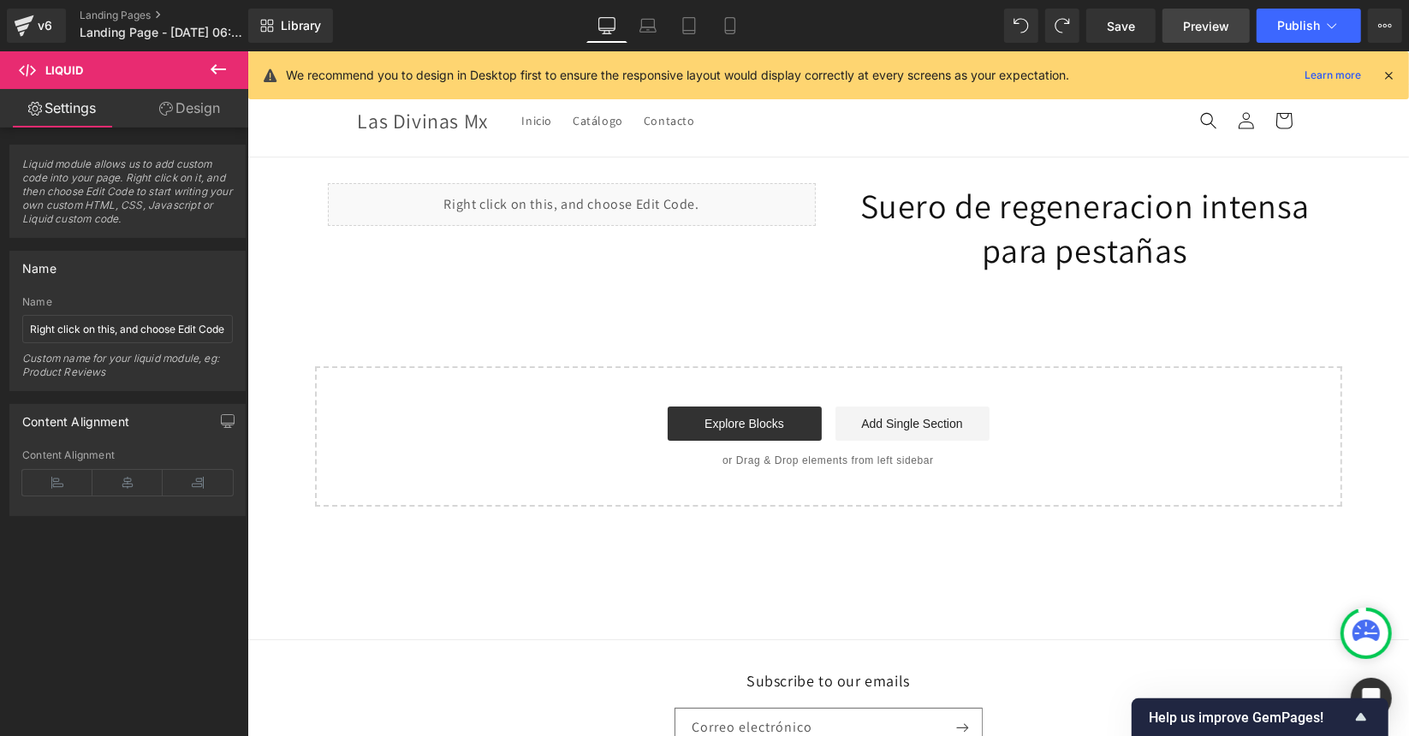
click at [1198, 10] on link "Preview" at bounding box center [1206, 26] width 87 height 34
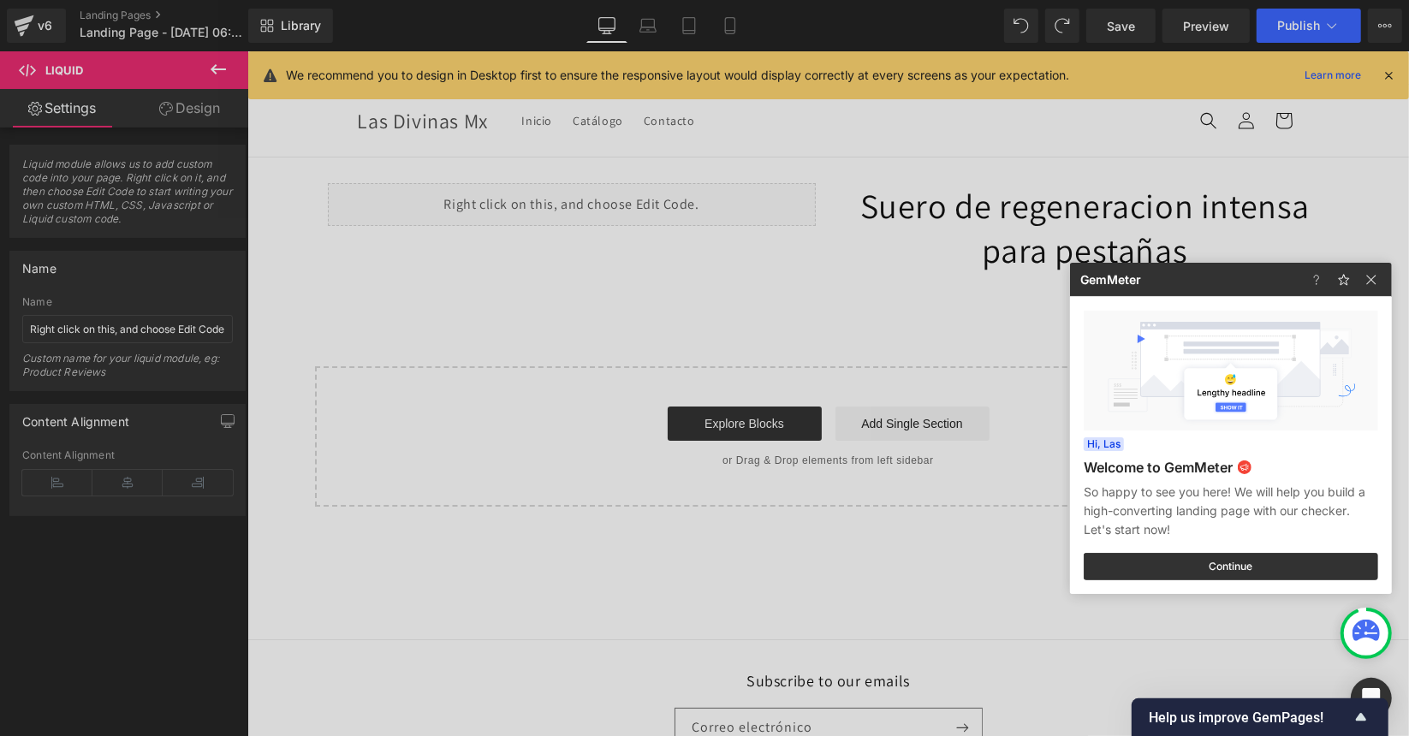
click at [665, 353] on div at bounding box center [704, 368] width 1409 height 736
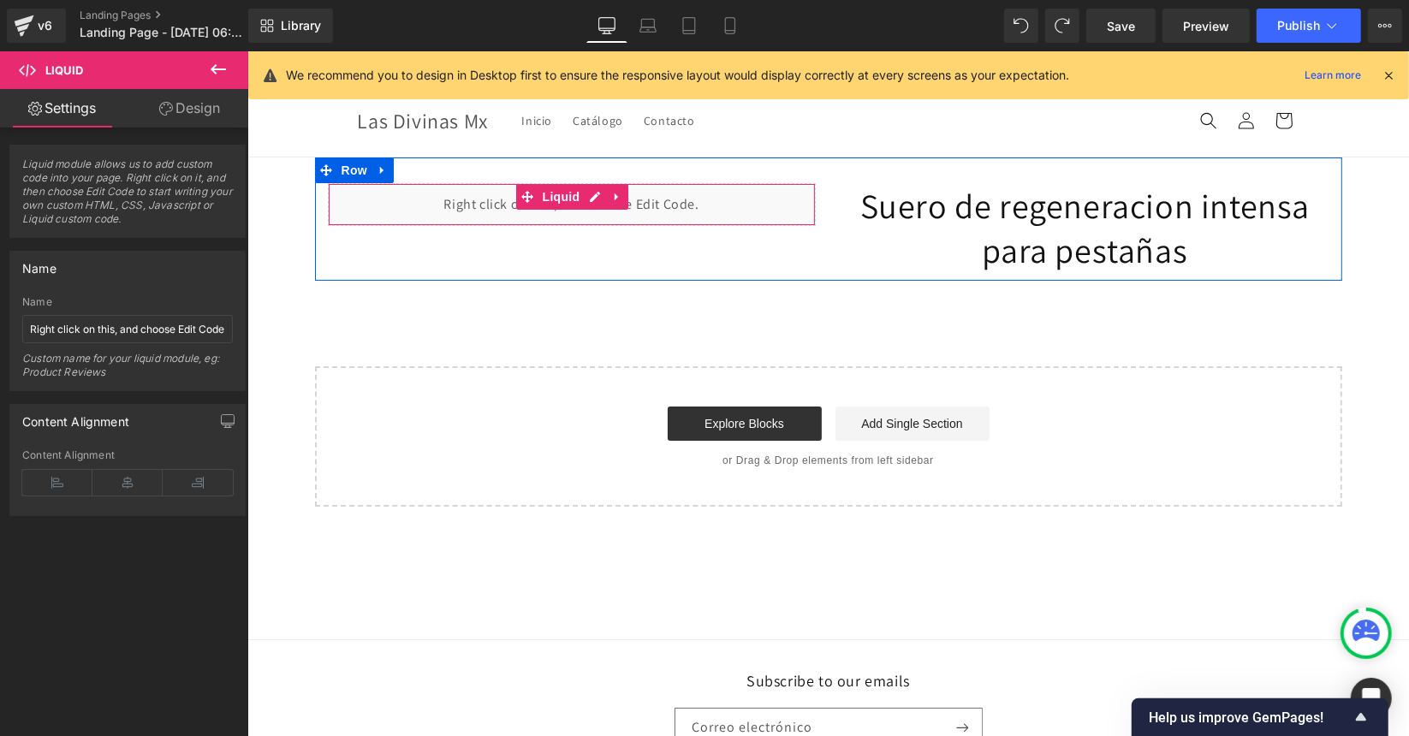
click at [561, 211] on div "Liquid" at bounding box center [571, 203] width 488 height 43
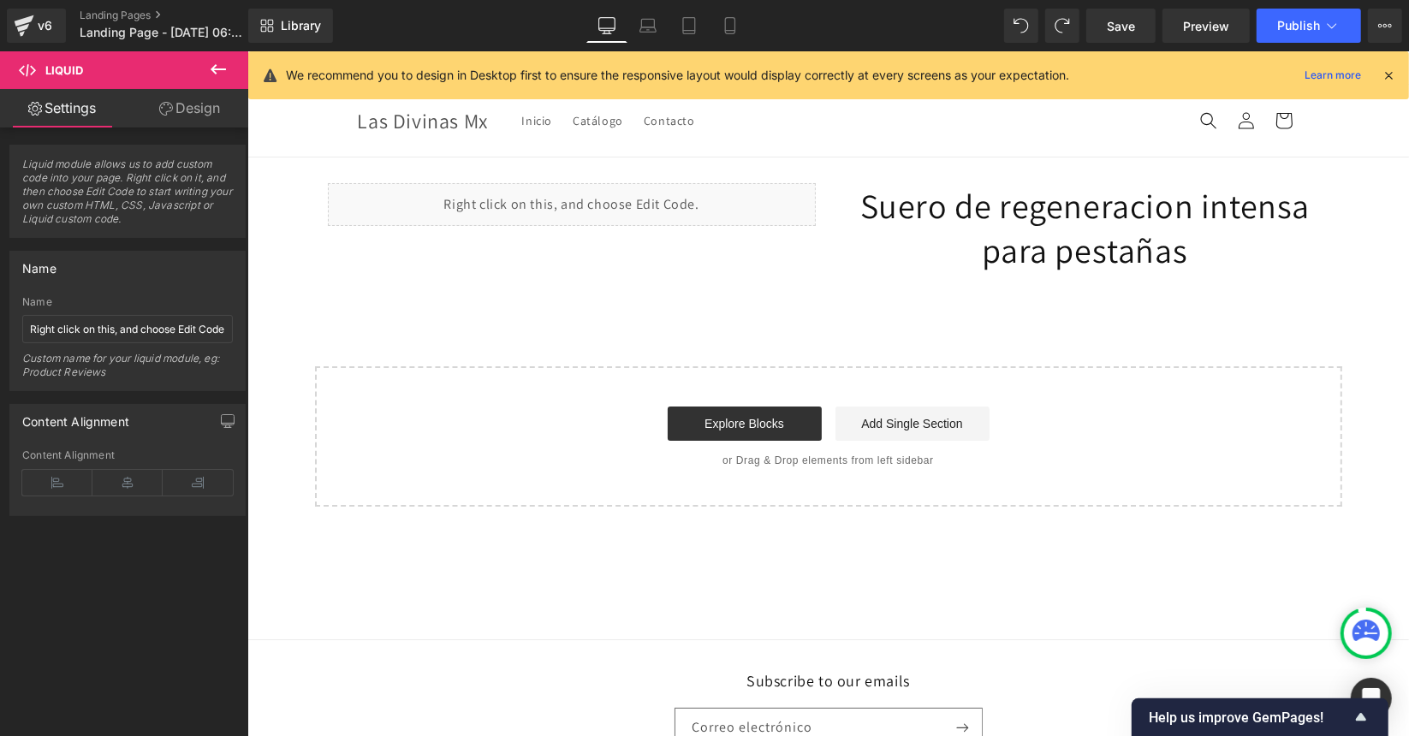
click at [214, 73] on icon at bounding box center [218, 69] width 15 height 10
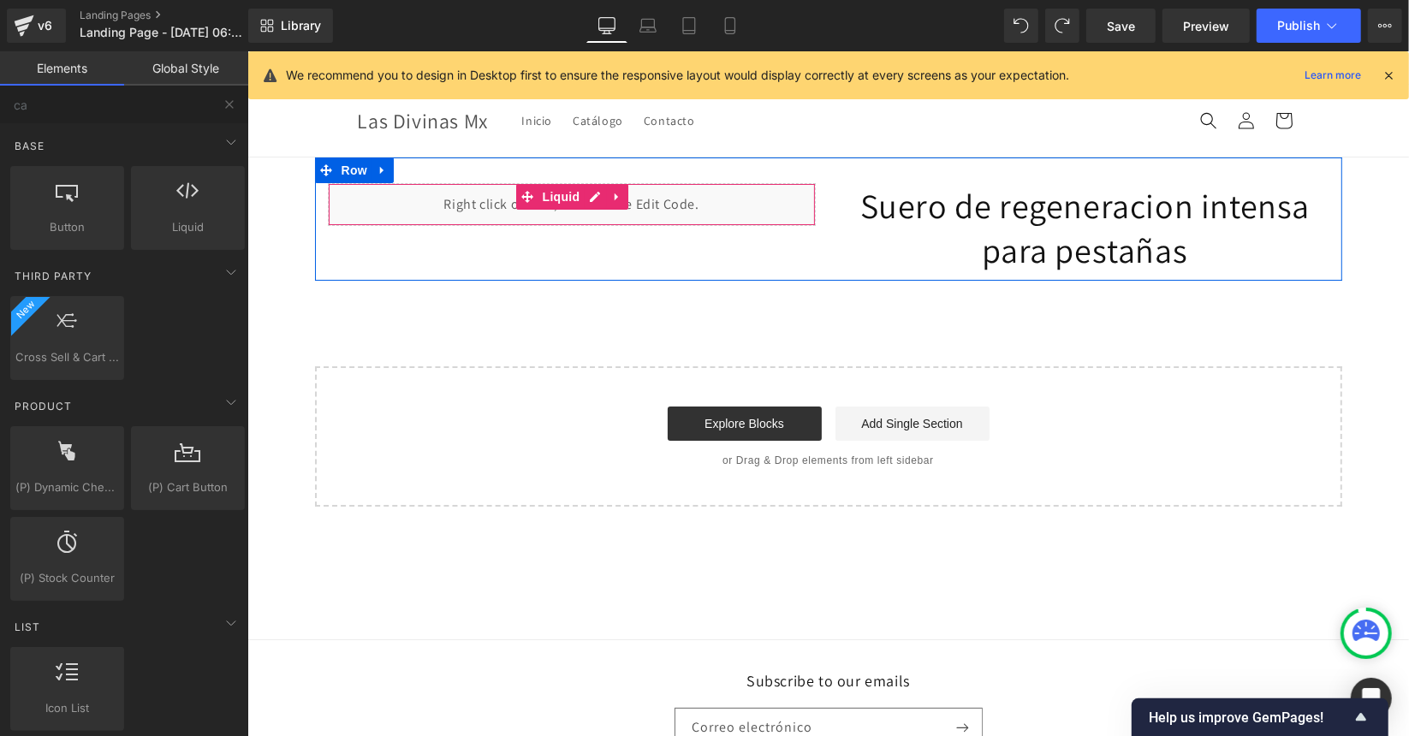
click at [536, 211] on div "Liquid" at bounding box center [571, 203] width 488 height 43
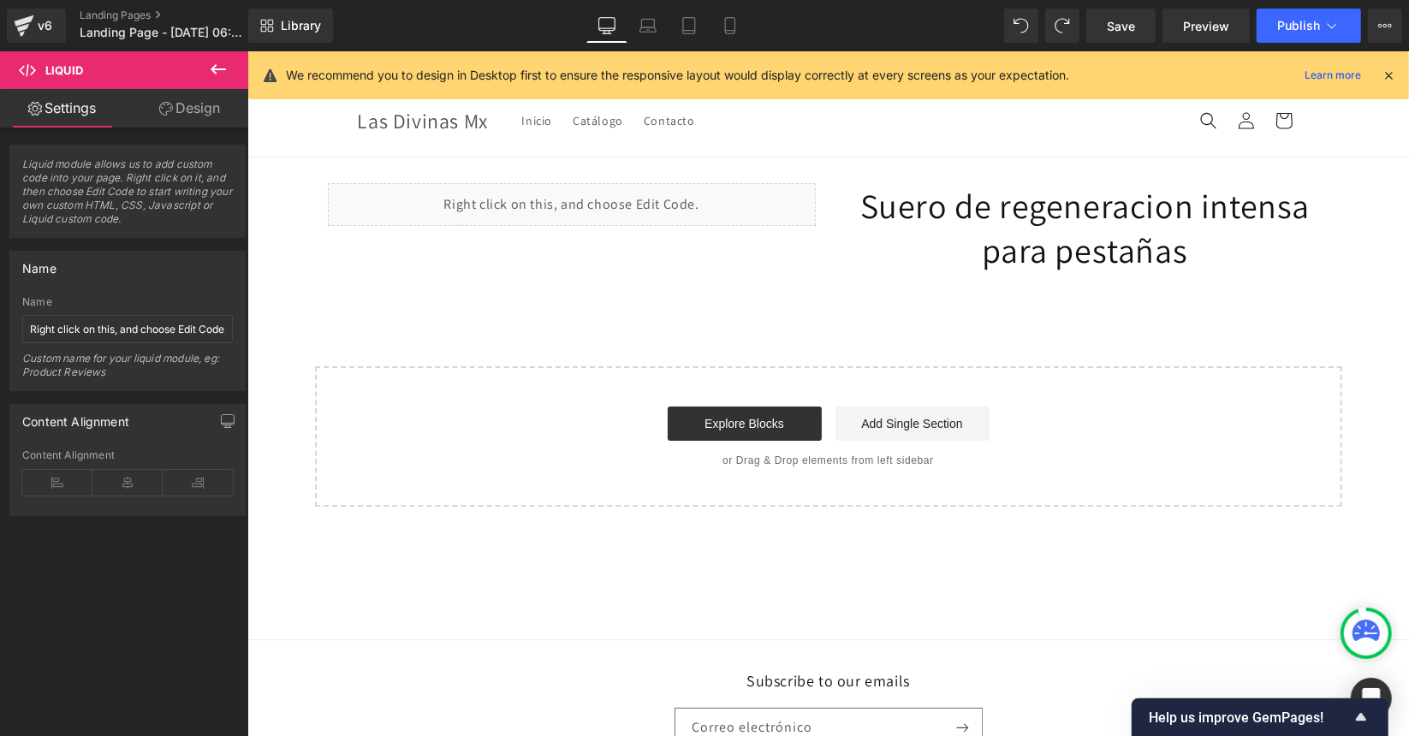
click at [213, 71] on icon at bounding box center [218, 69] width 15 height 10
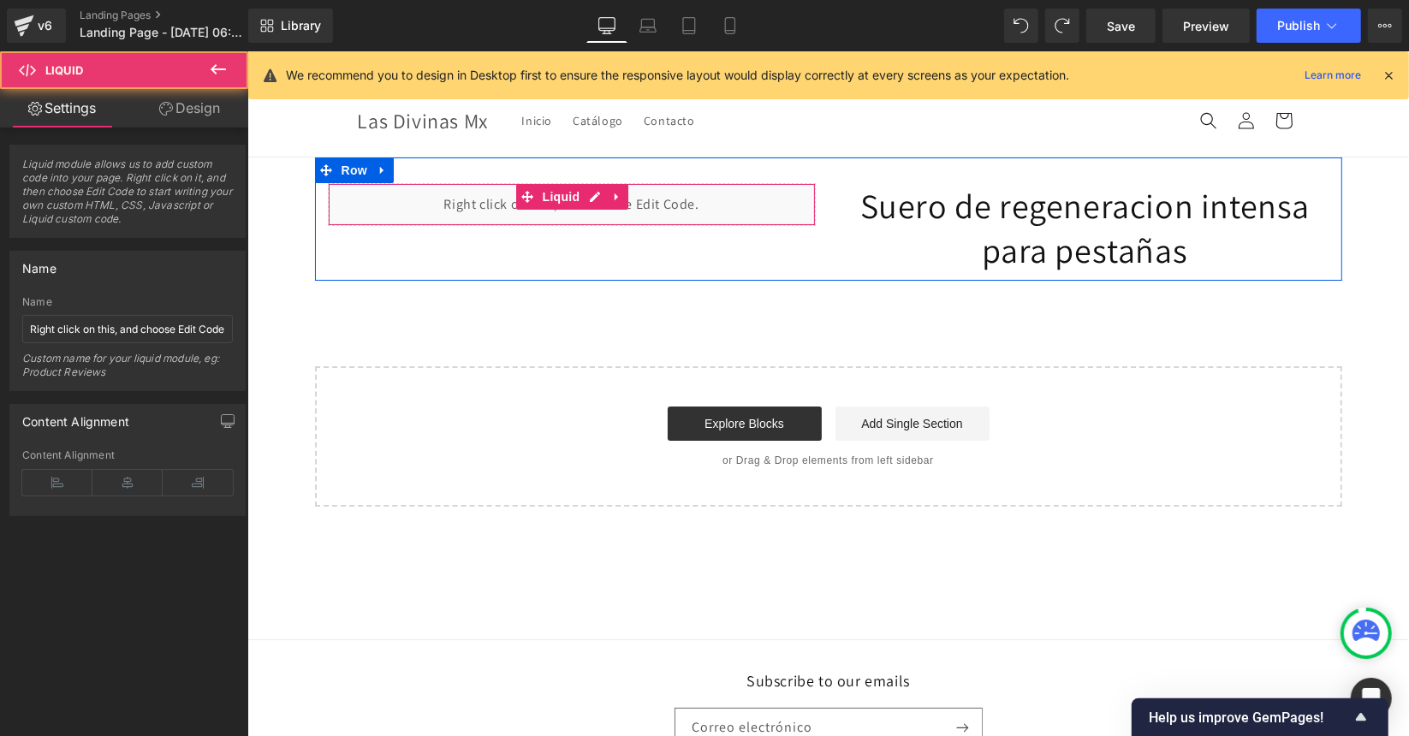
click at [788, 200] on div "Liquid" at bounding box center [571, 203] width 488 height 43
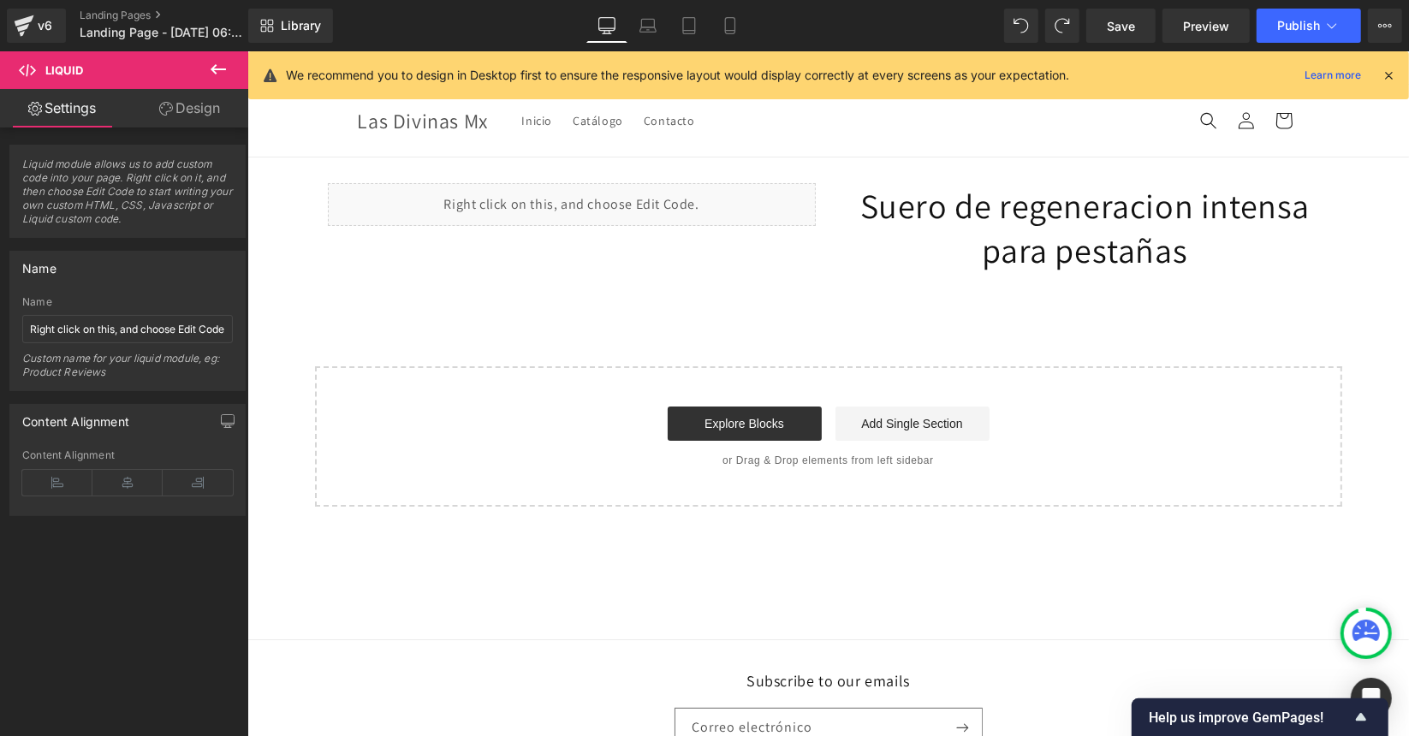
click at [220, 66] on icon at bounding box center [218, 69] width 21 height 21
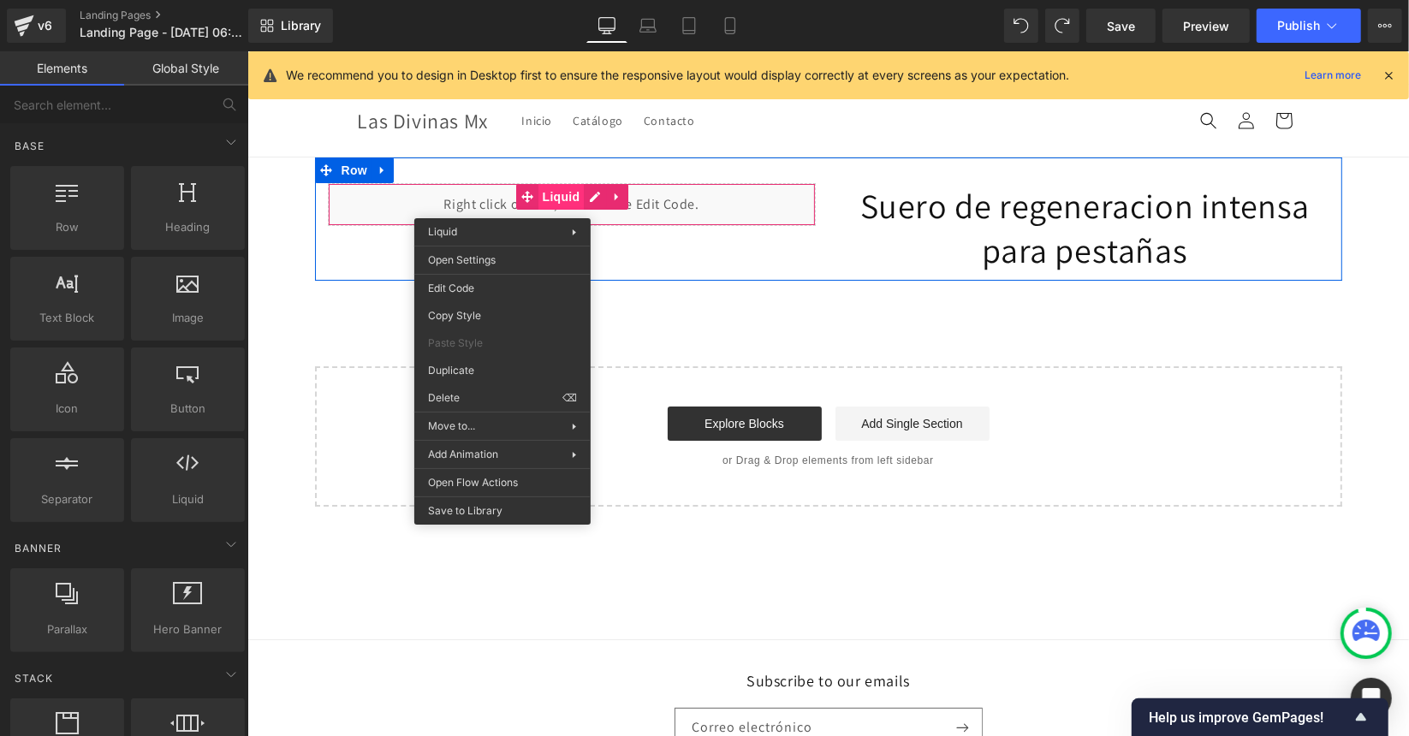
click at [554, 199] on div "Liquid" at bounding box center [571, 203] width 488 height 43
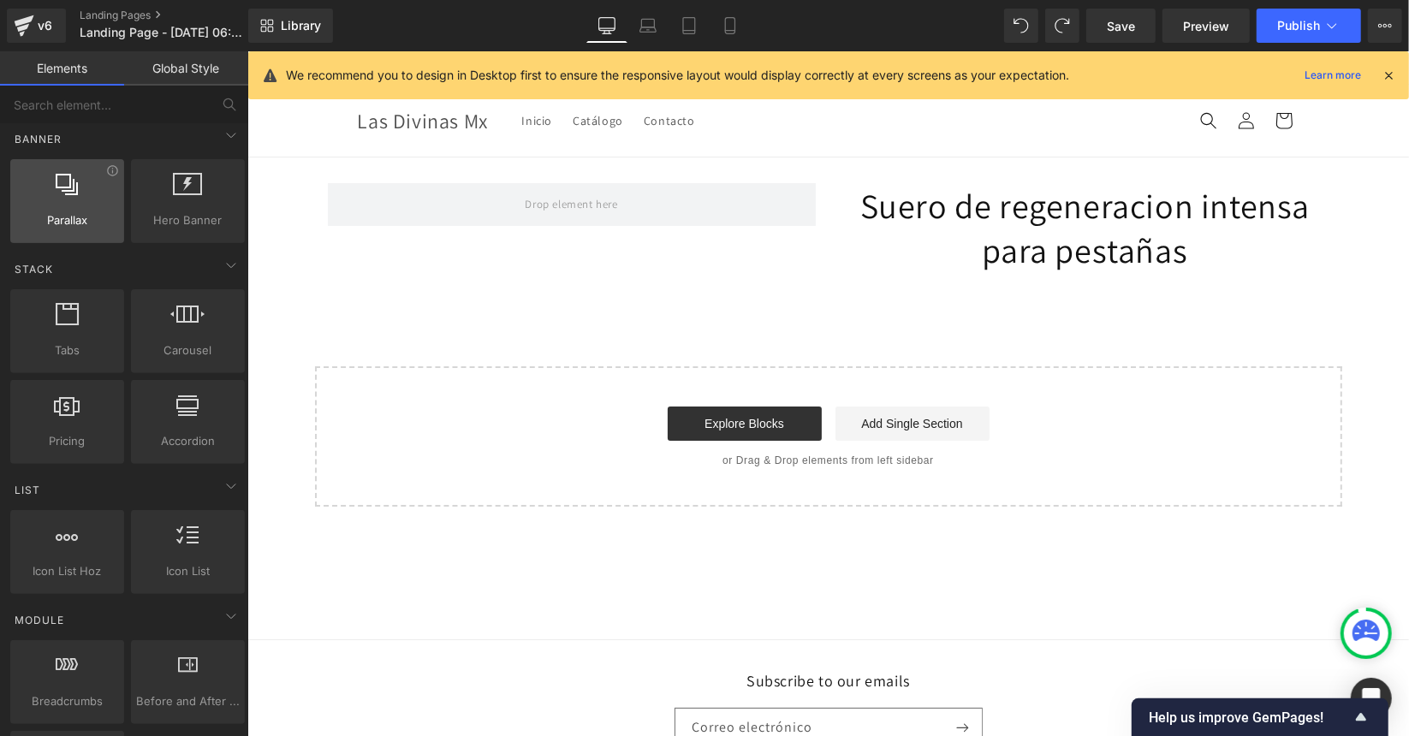
scroll to position [413, 0]
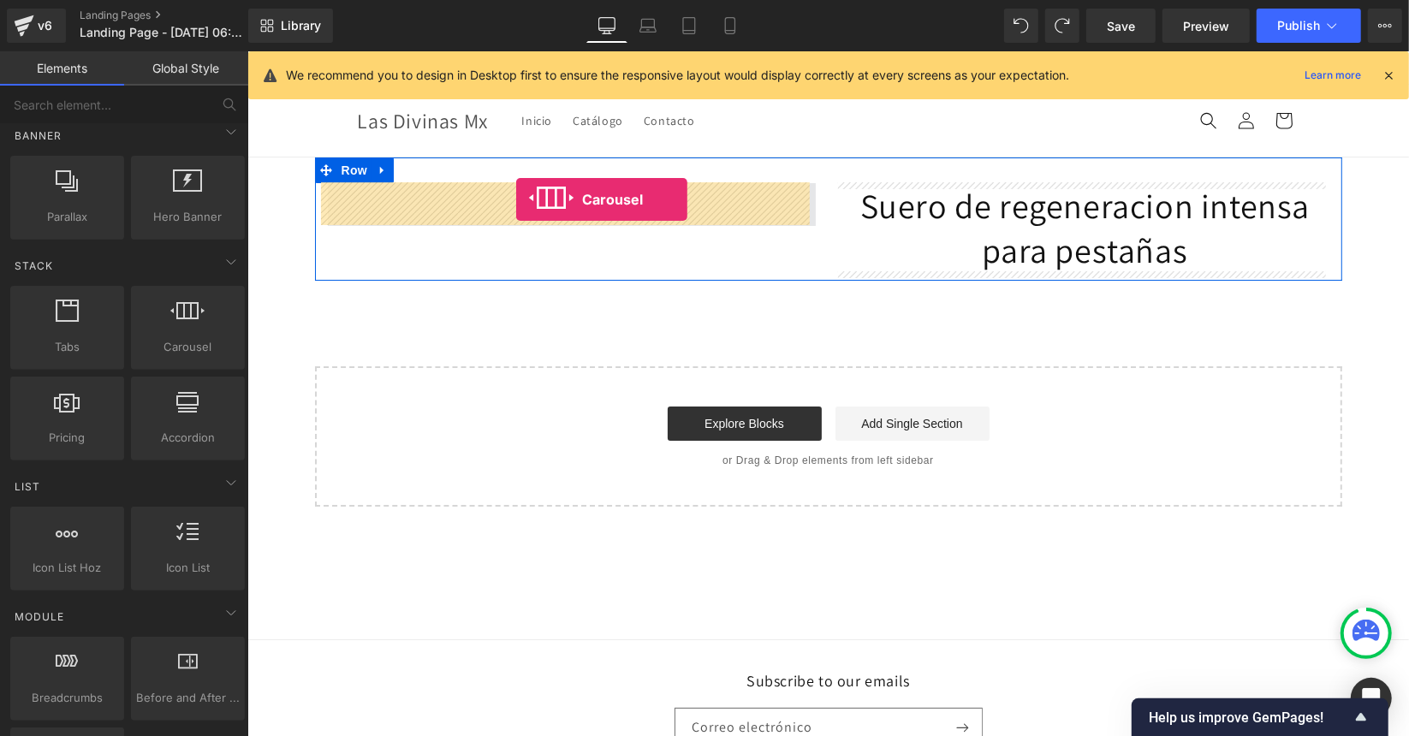
drag, startPoint x: 430, startPoint y: 395, endPoint x: 514, endPoint y: 200, distance: 212.0
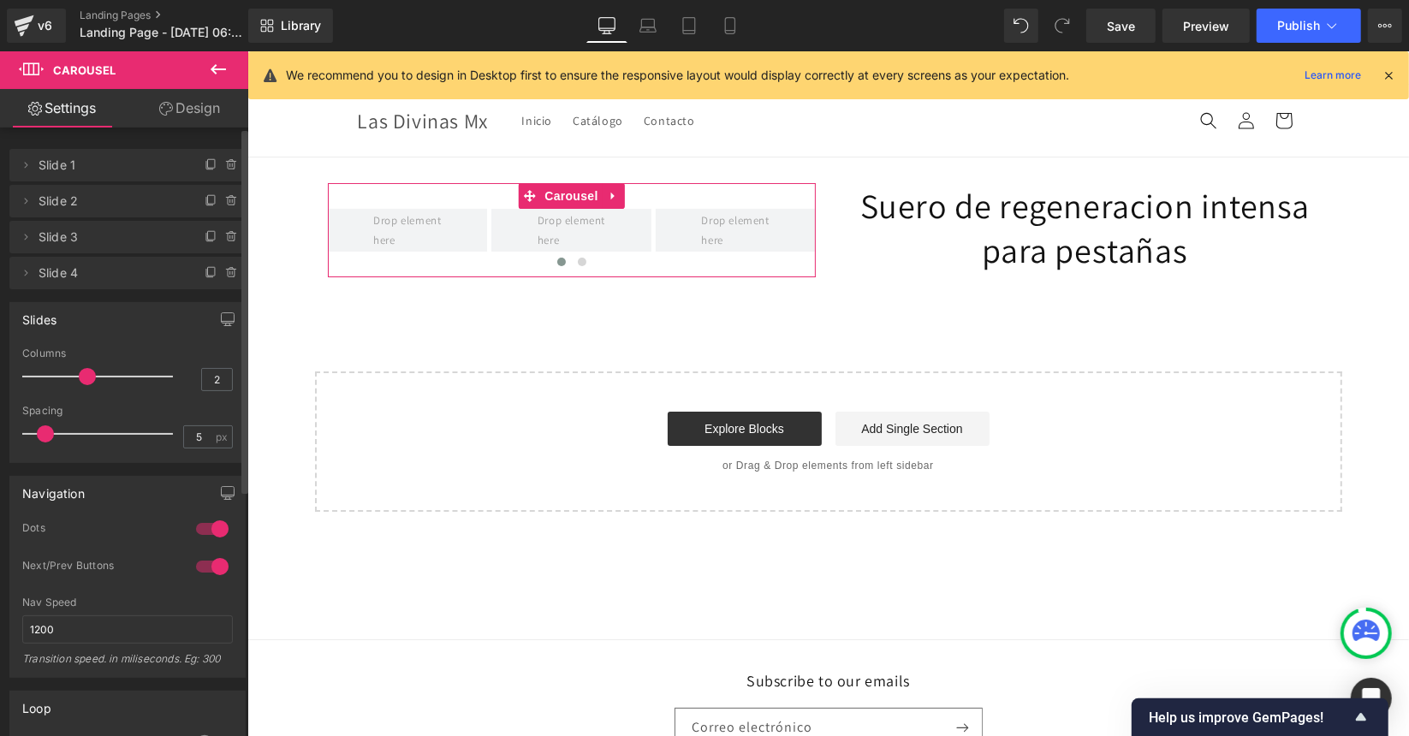
type input "1"
click at [0, 373] on div "Slides 1 Columns 1 3 Columns 3 3 Columns 3 1 Columns 1 5px Spacing 5 px 5px Spa…" at bounding box center [128, 376] width 256 height 174
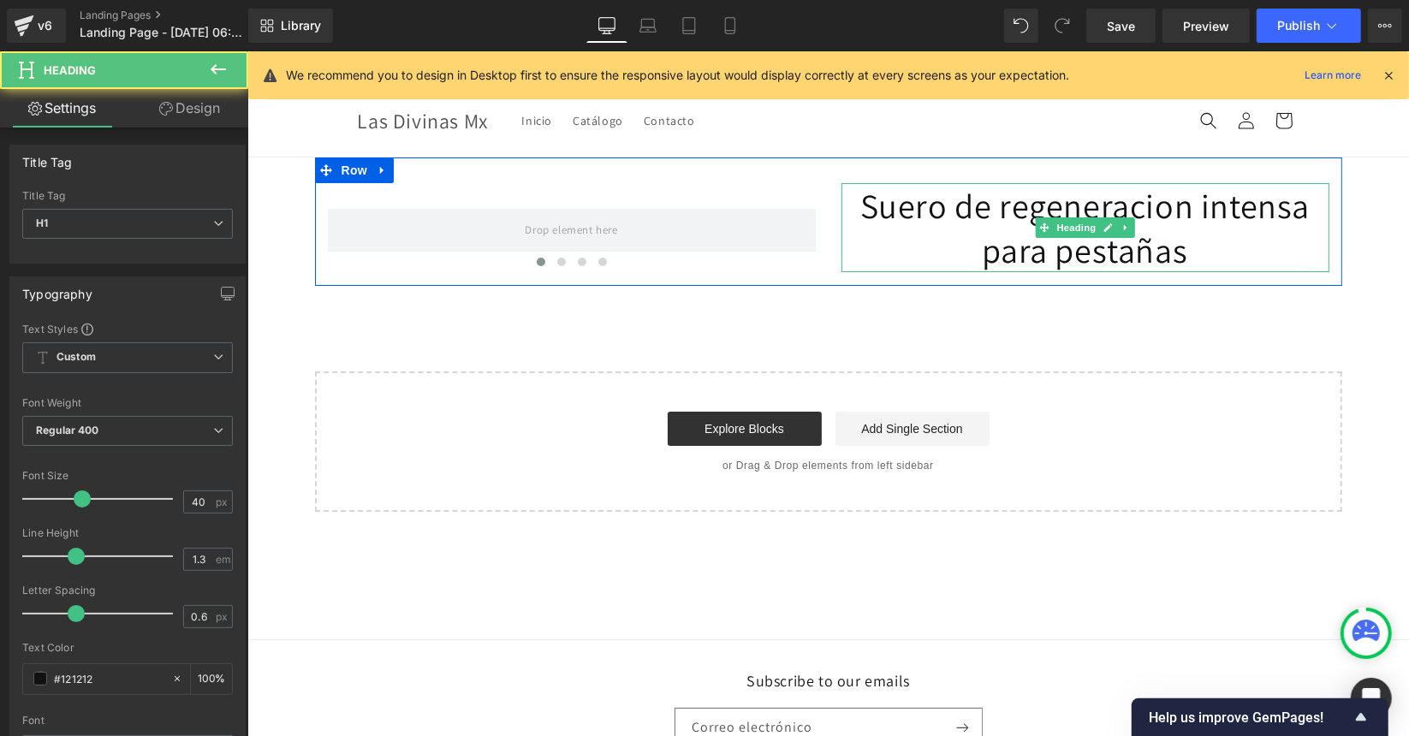
click at [942, 217] on h1 "Suero de regeneracion intensa para pestañas" at bounding box center [1085, 226] width 488 height 89
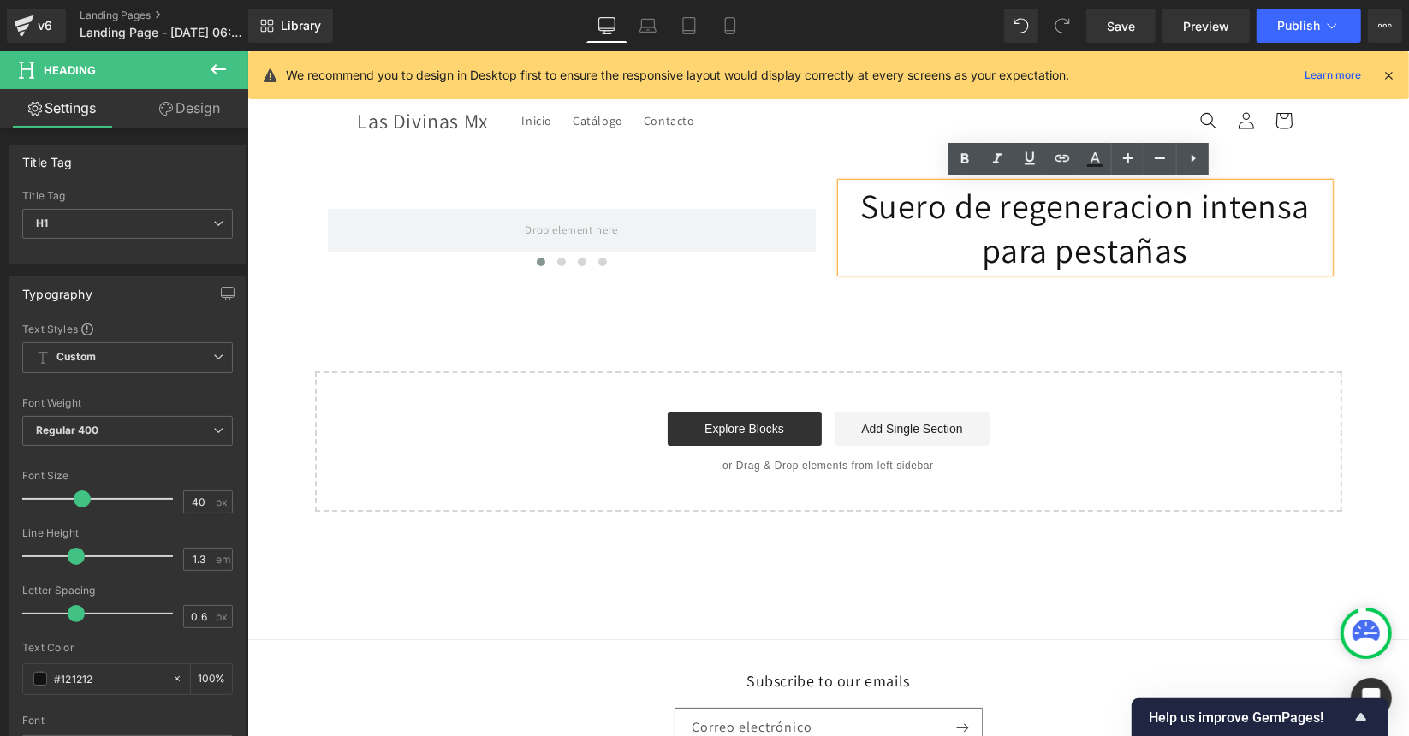
click at [931, 221] on h1 "Suero de regeneracion intensa para pestañas" at bounding box center [1085, 226] width 488 height 89
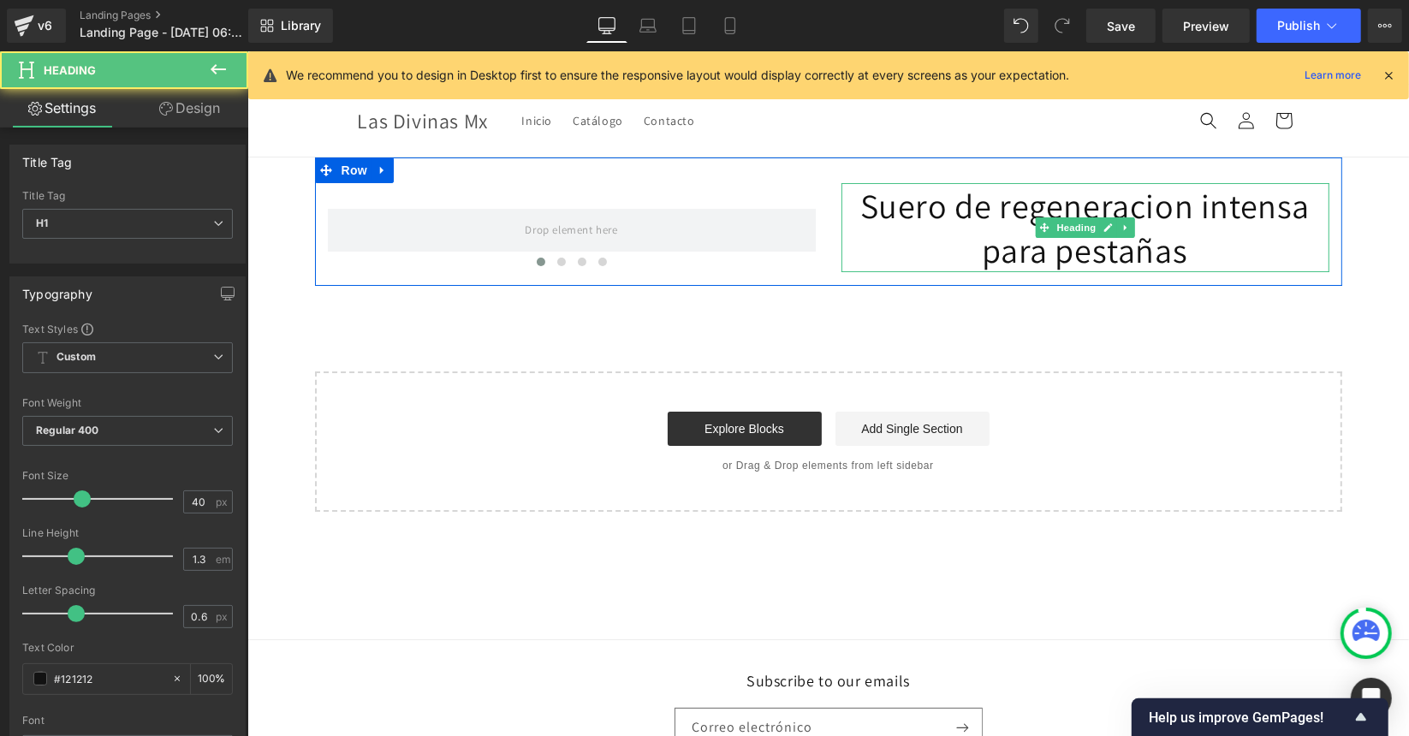
click at [1053, 260] on h1 "Suero de regeneracion intensa para pestañas" at bounding box center [1085, 226] width 488 height 89
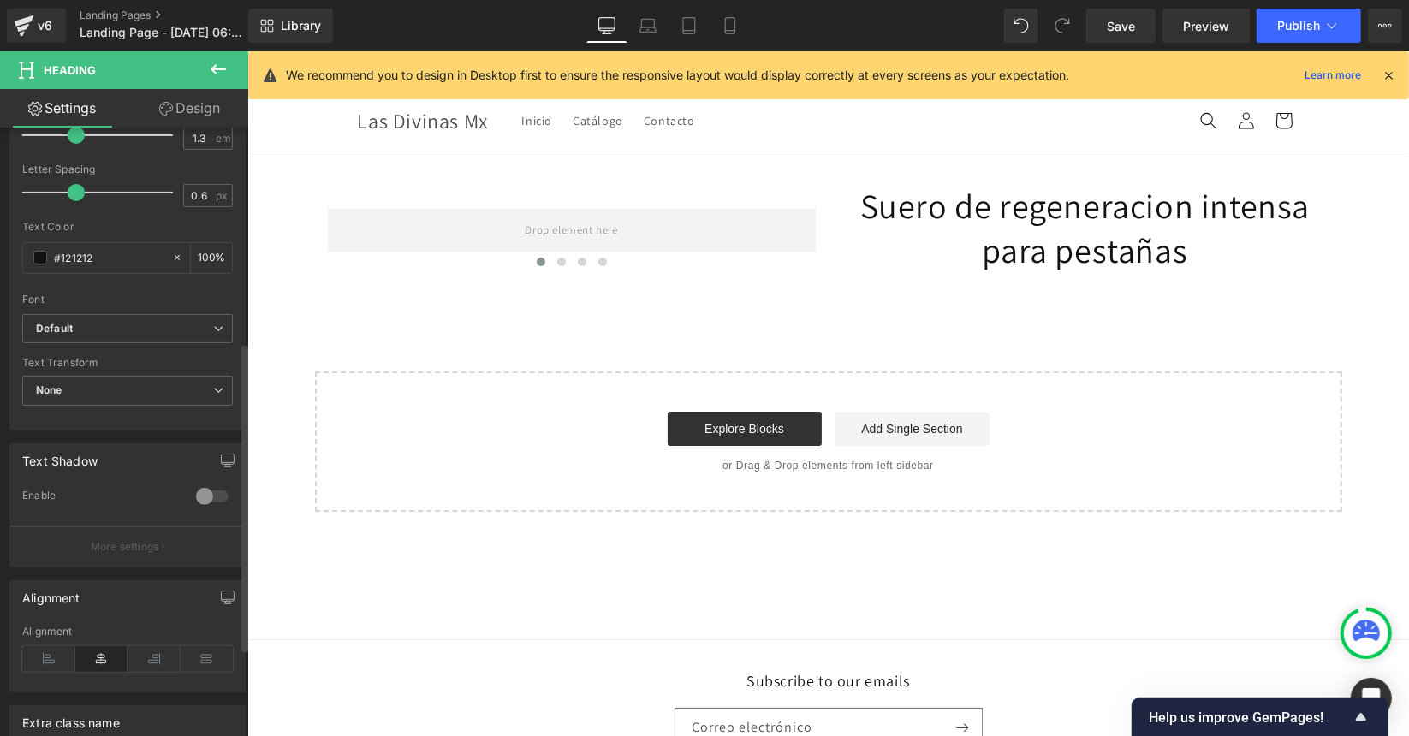
scroll to position [0, 0]
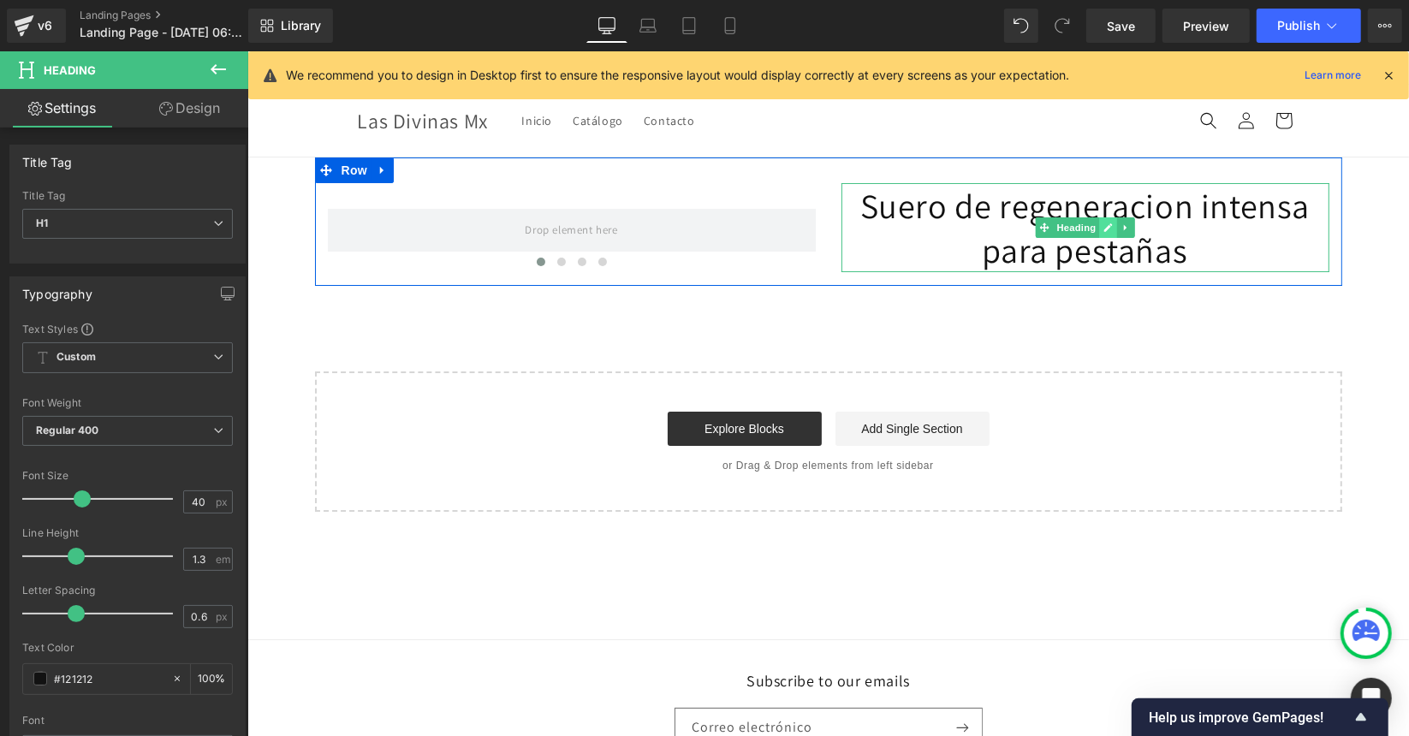
click at [1103, 228] on icon at bounding box center [1107, 227] width 9 height 10
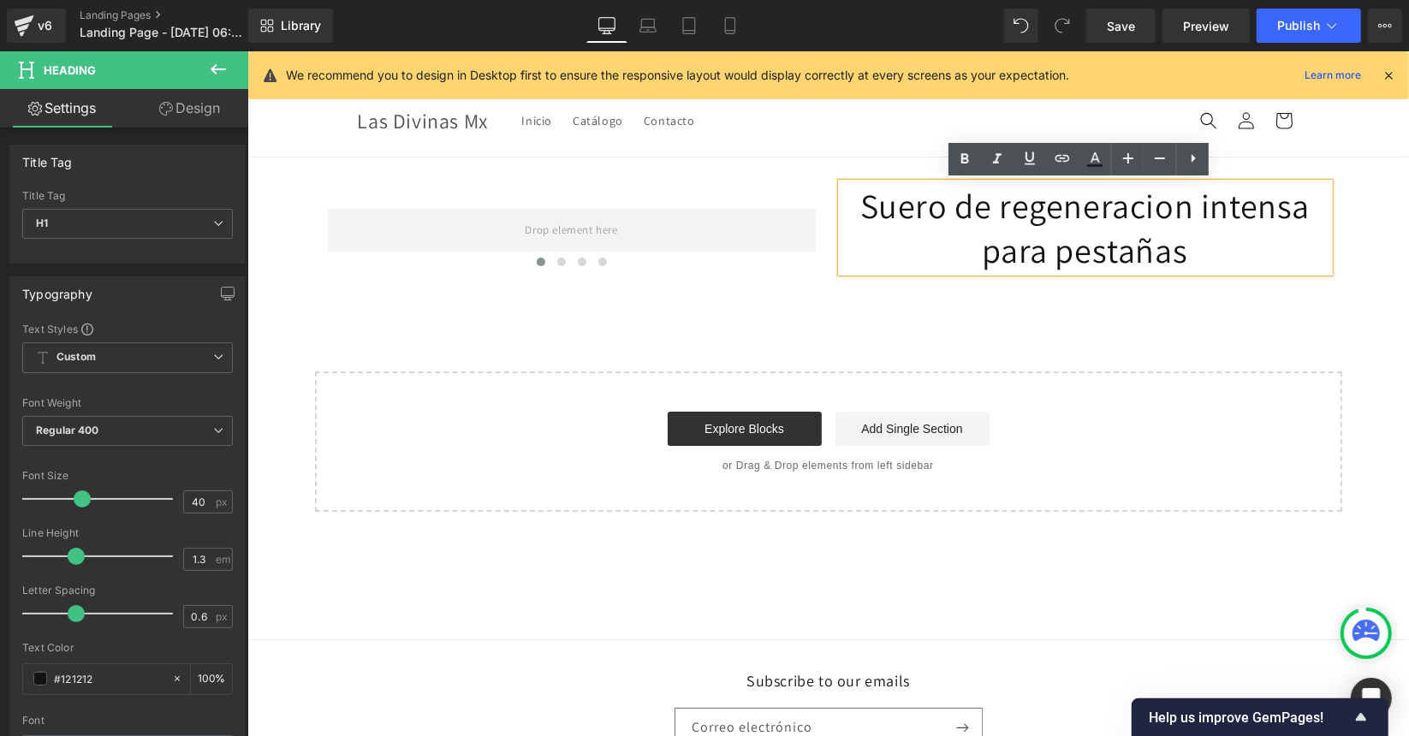
click at [1181, 244] on h1 "Suero de regeneracion intensa para pestañas" at bounding box center [1085, 226] width 488 height 89
click at [962, 366] on div "‹ › Carousel Suero de regeneracion intensa para pestañas Heading Row Select you…" at bounding box center [828, 334] width 1162 height 354
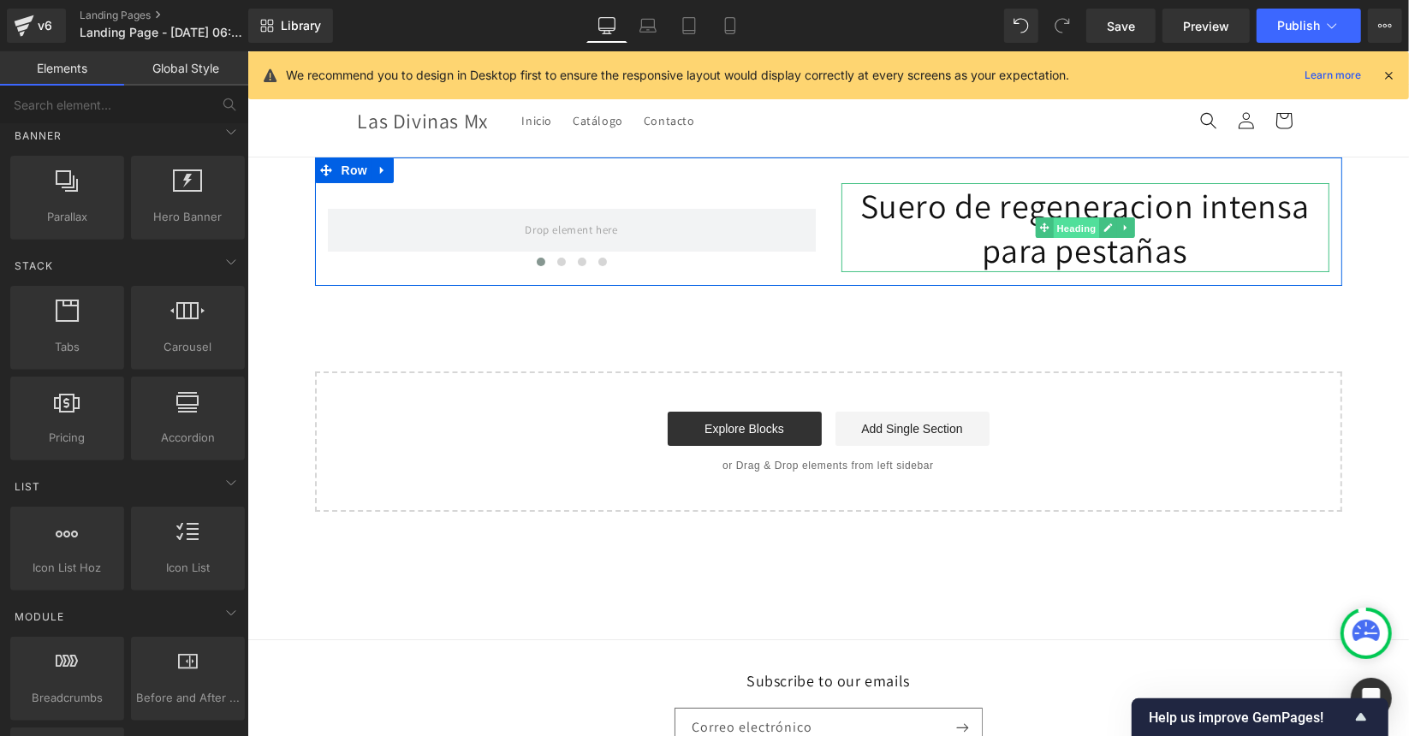
click at [1052, 217] on span "Heading" at bounding box center [1075, 227] width 46 height 21
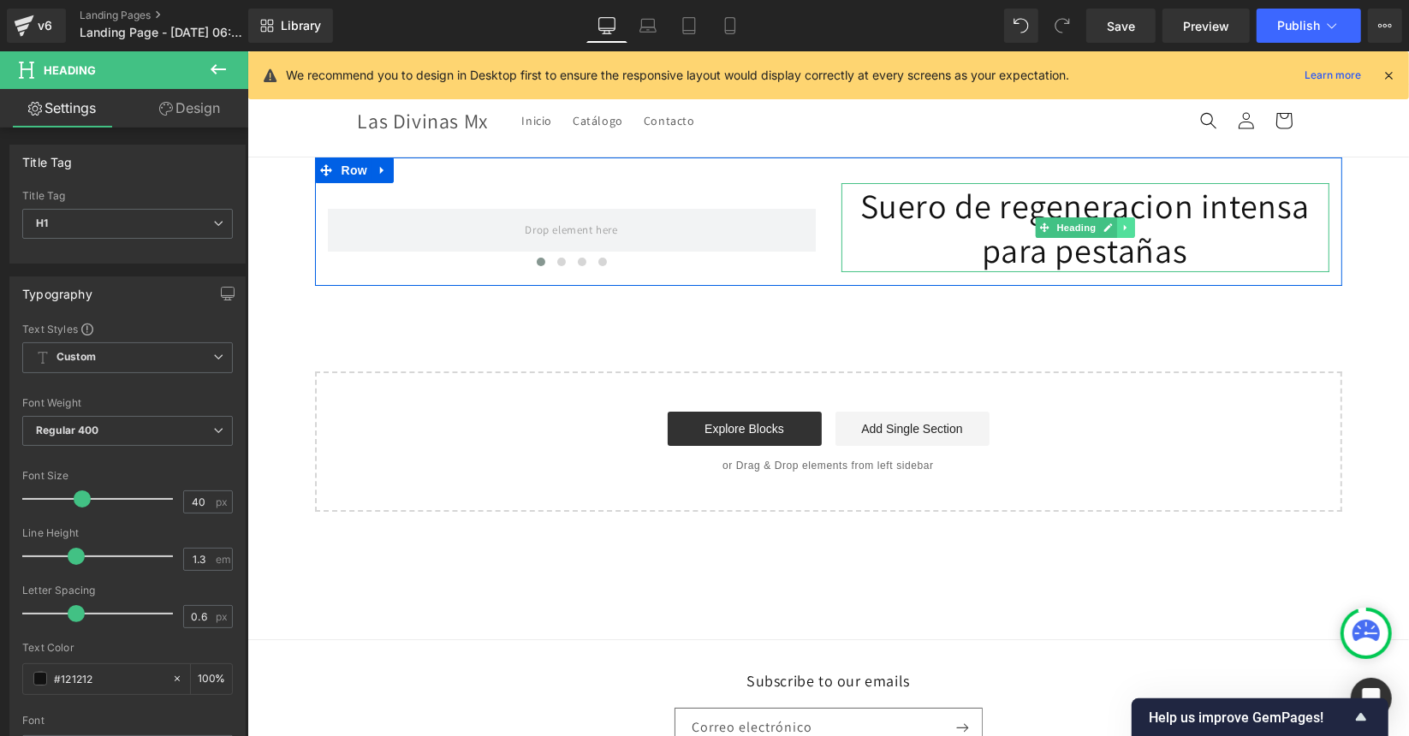
click at [1123, 226] on icon at bounding box center [1124, 227] width 3 height 6
click at [1076, 228] on icon at bounding box center [1080, 227] width 9 height 9
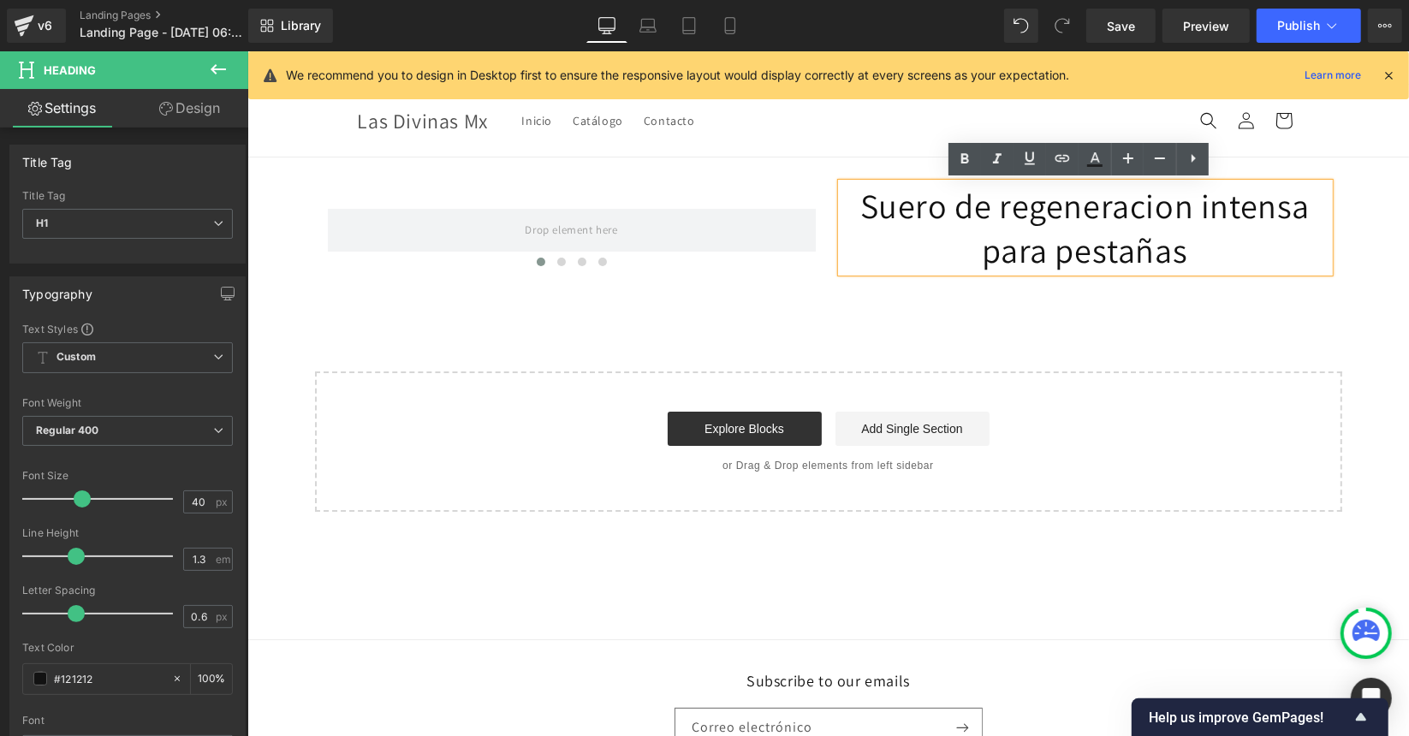
click at [1074, 225] on h1 "Suero de regeneracion intensa para pestañas" at bounding box center [1085, 226] width 488 height 89
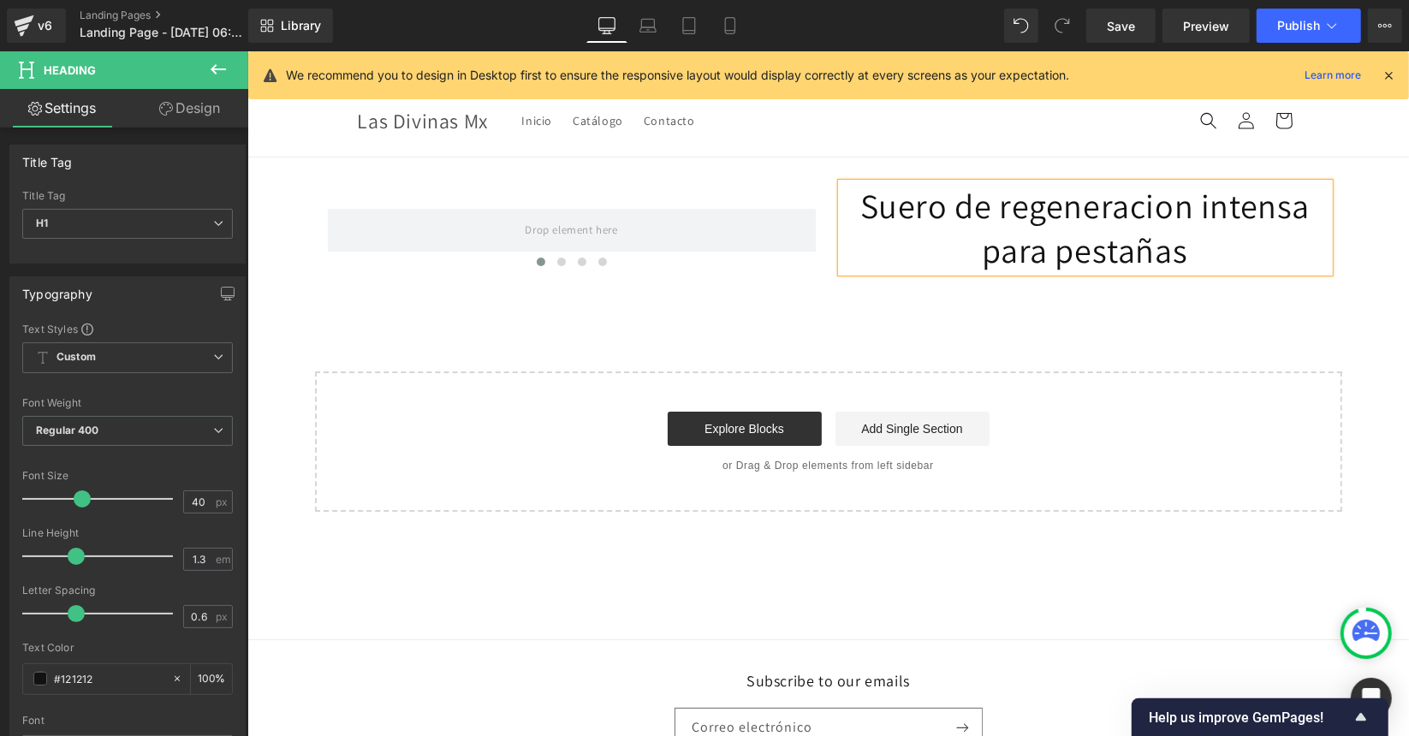
click at [1074, 225] on h1 "Suero de regeneracion intensa para pestañas" at bounding box center [1085, 226] width 488 height 89
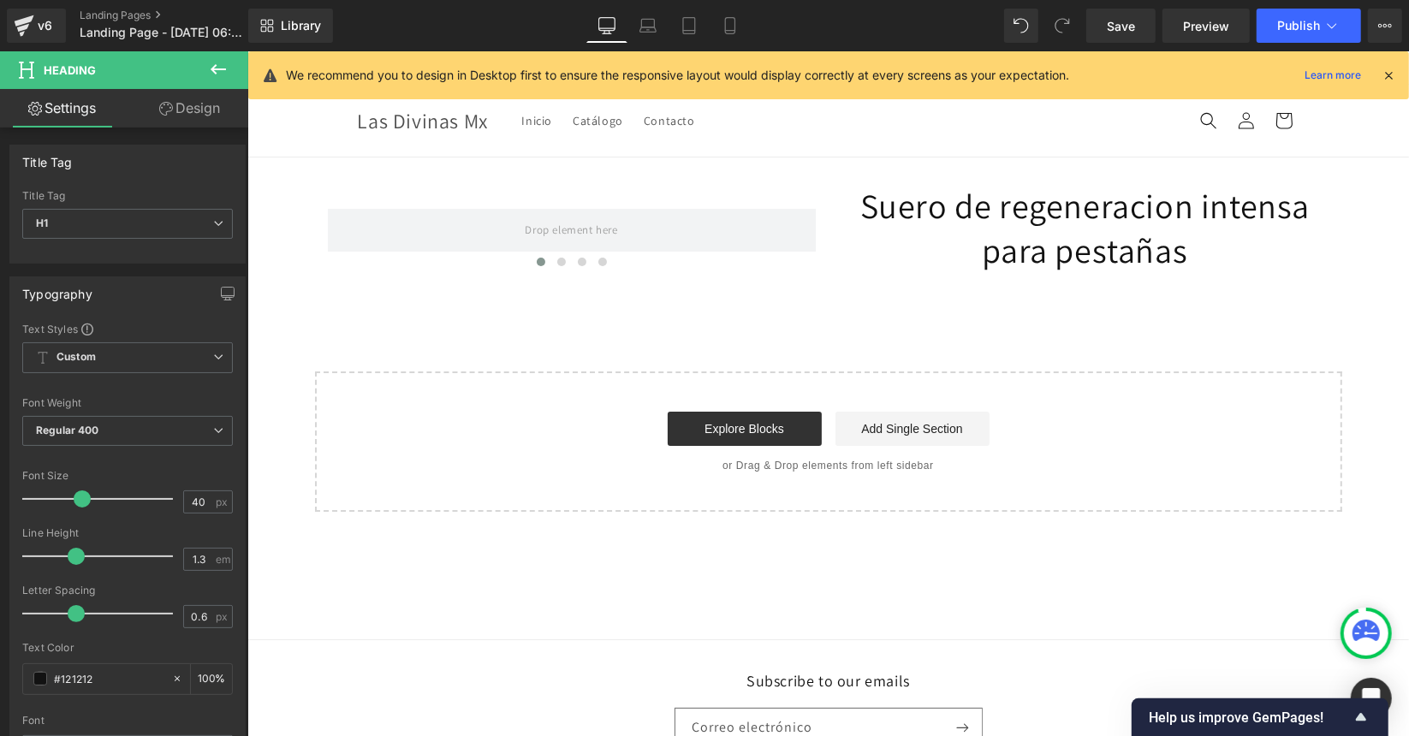
click at [70, 65] on span "Heading" at bounding box center [70, 70] width 52 height 14
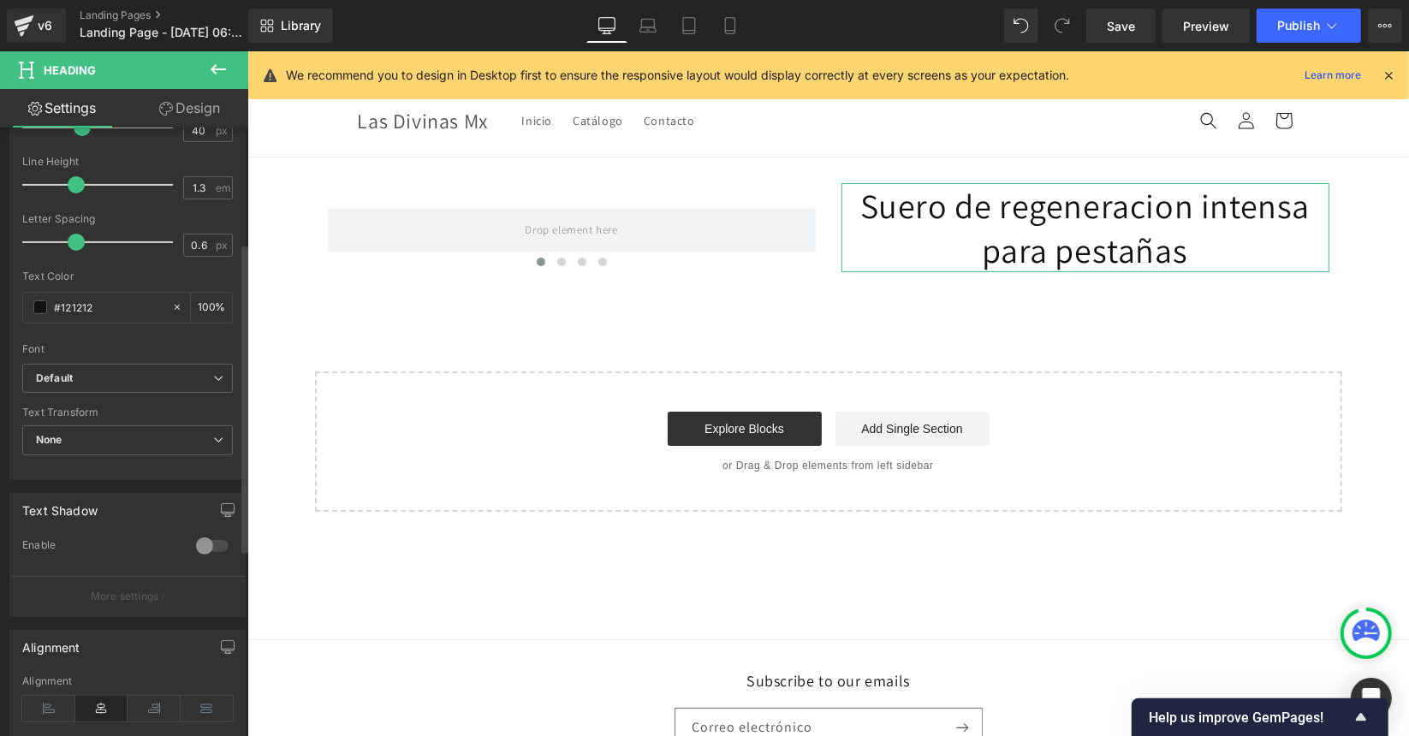
scroll to position [597, 0]
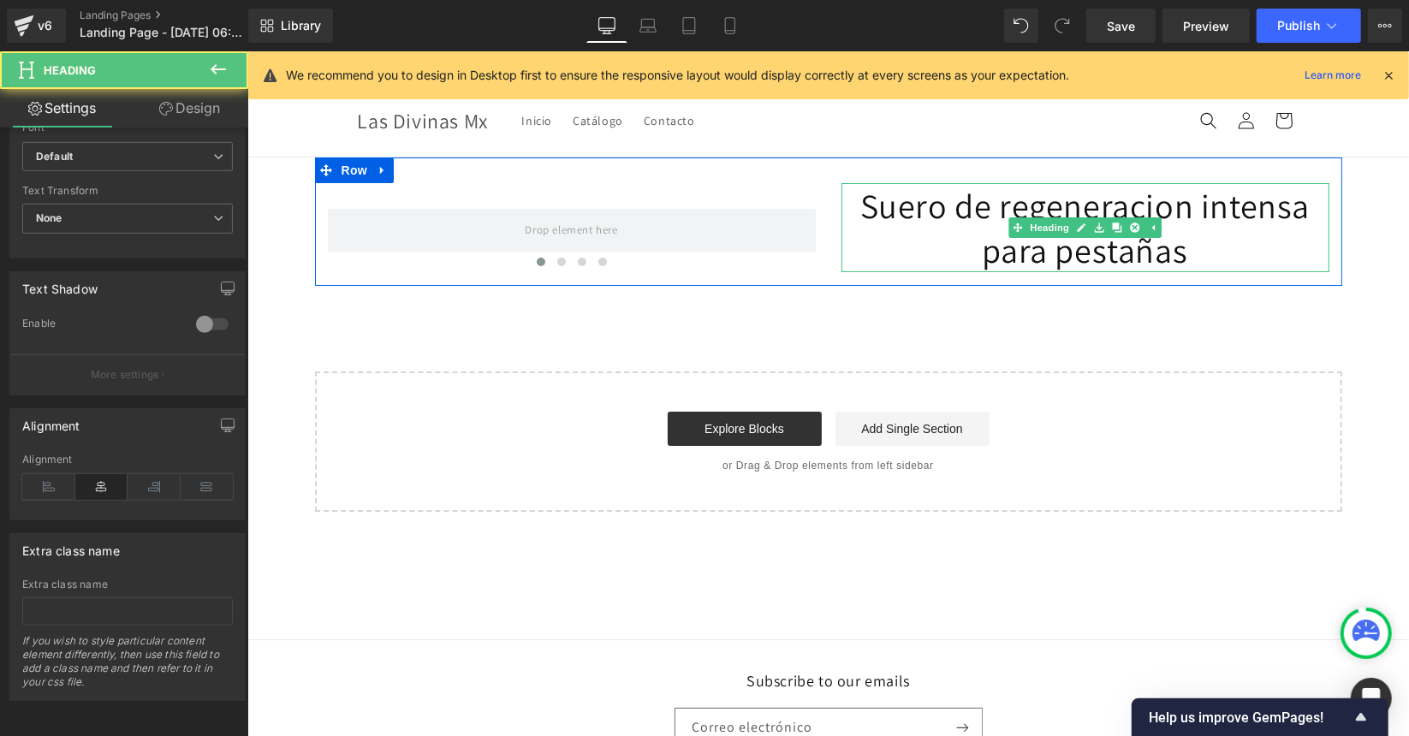
click at [953, 204] on h1 "Suero de regeneracion intensa para pestañas" at bounding box center [1085, 226] width 488 height 89
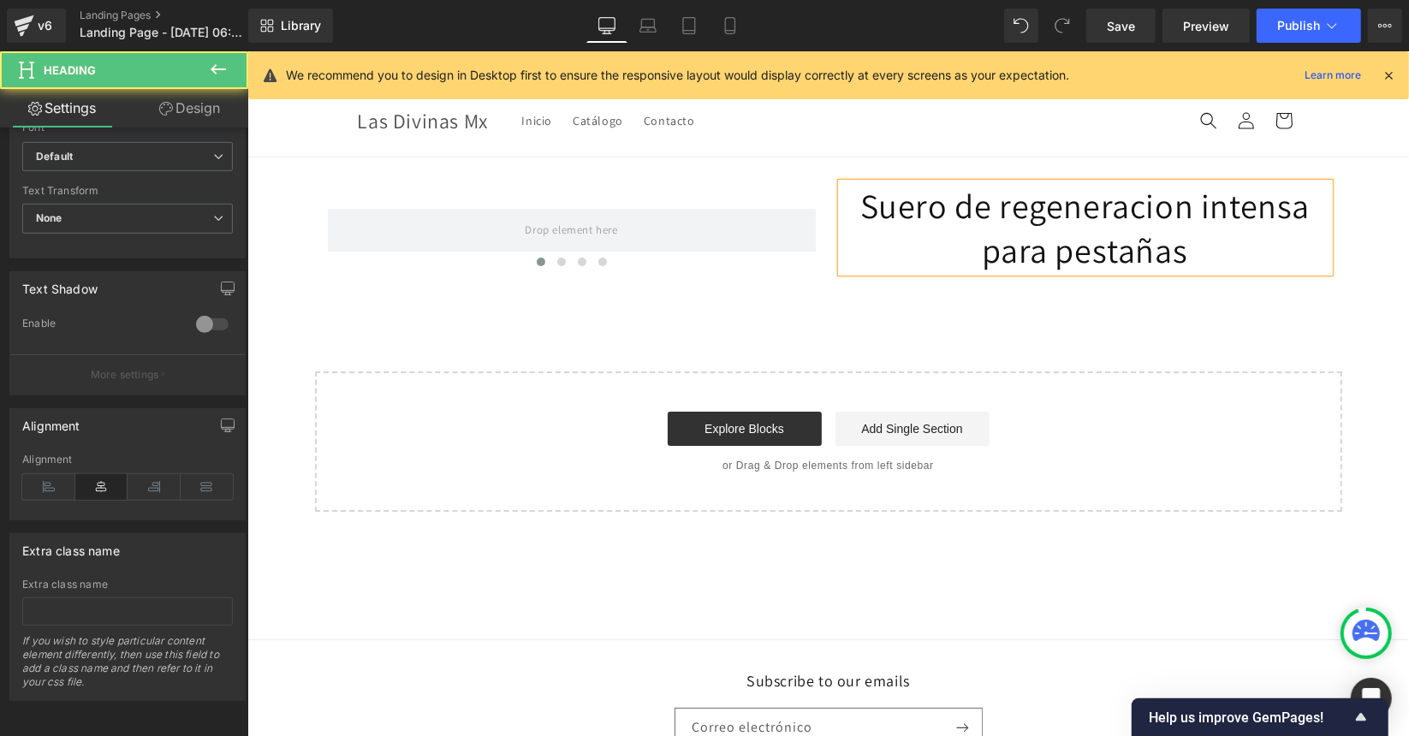
click at [953, 204] on h1 "Suero de regeneracion intensa para pestañas" at bounding box center [1085, 226] width 488 height 89
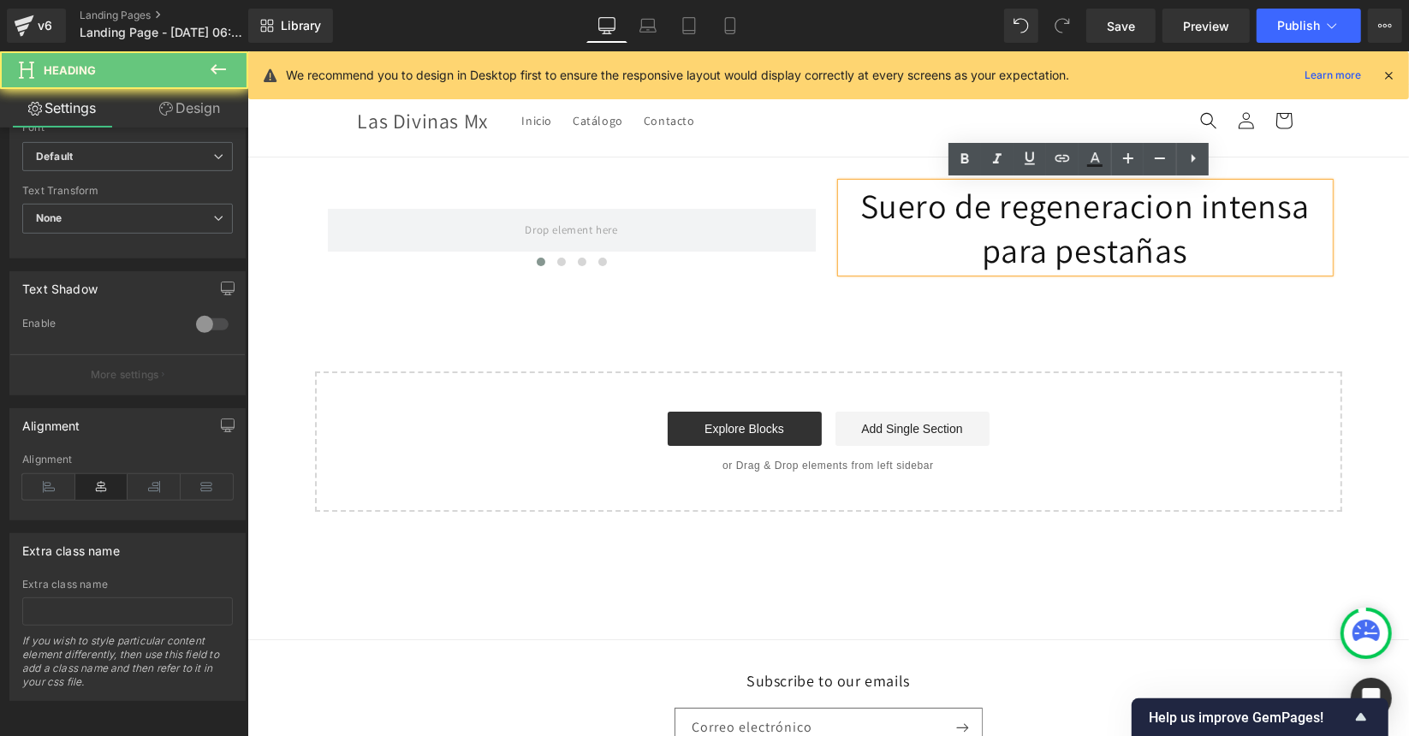
click at [953, 204] on h1 "Suero de regeneracion intensa para pestañas" at bounding box center [1085, 226] width 488 height 89
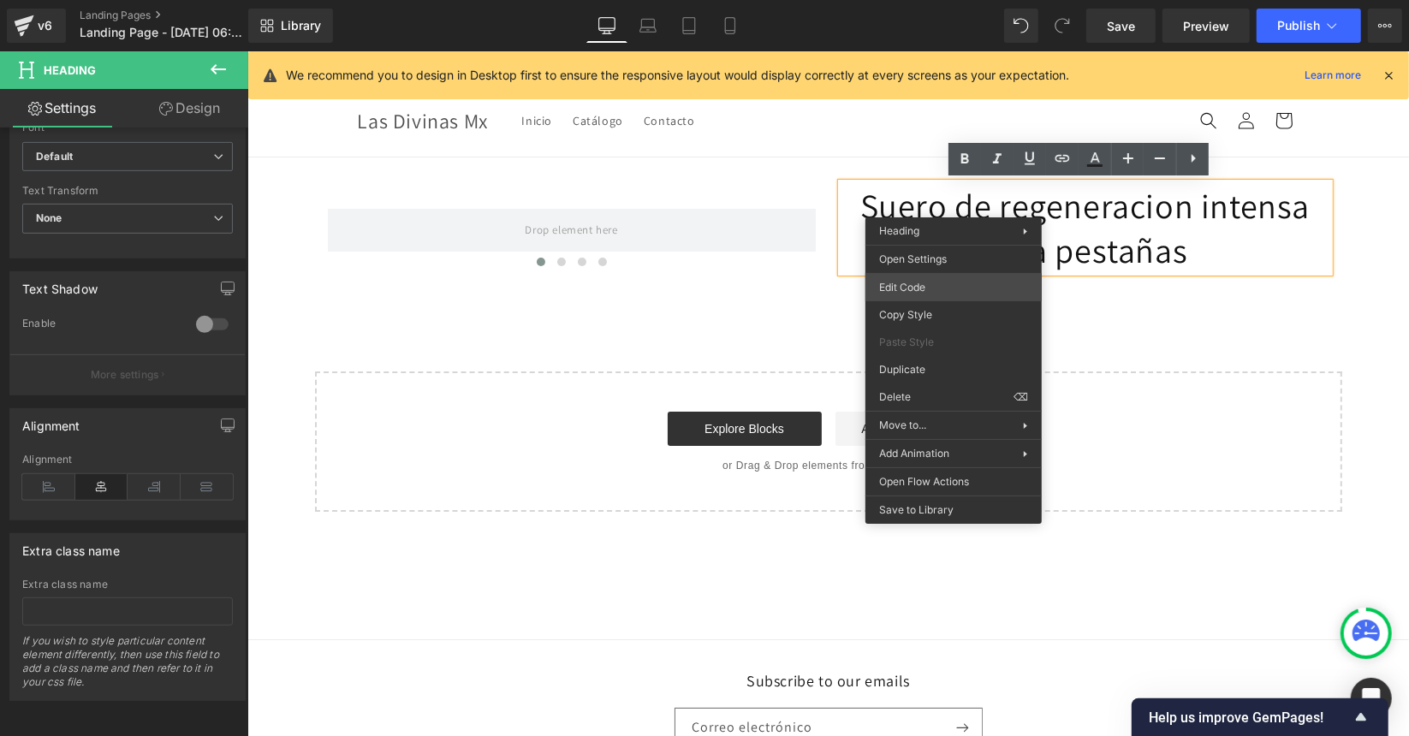
click at [937, 0] on div "Heading You are previewing how the will restyle your page. You can not edit Ele…" at bounding box center [704, 0] width 1409 height 0
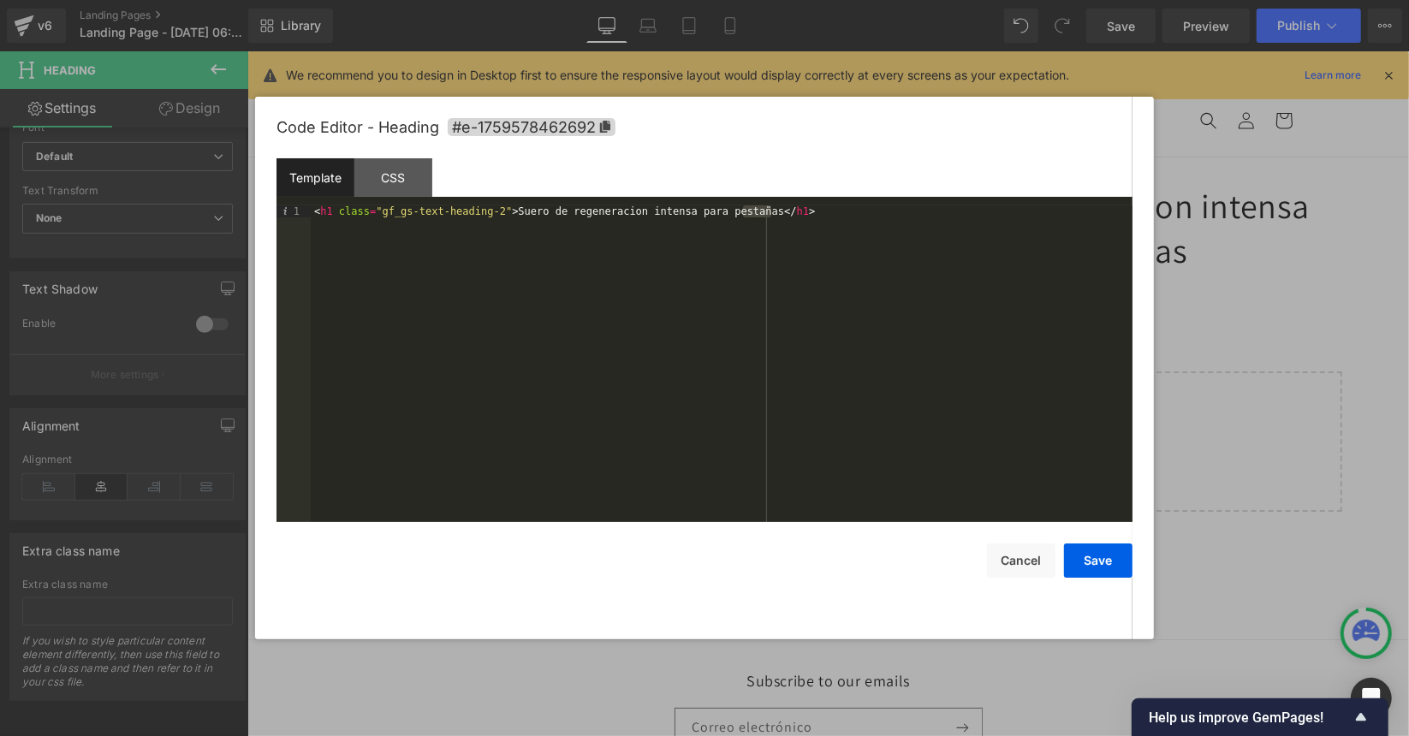
drag, startPoint x: 745, startPoint y: 211, endPoint x: 503, endPoint y: 218, distance: 242.4
click at [503, 218] on div "< h1 class = "gf_gs-text-heading-2" > Suero de regeneracion intensa para pestañ…" at bounding box center [722, 375] width 822 height 341
drag, startPoint x: 497, startPoint y: 213, endPoint x: 613, endPoint y: 199, distance: 116.4
click at [613, 199] on div "Template CSS 1 < h1 class = "gf_gs-text-heading-2" > Suero de regeneracion inte…" at bounding box center [705, 340] width 856 height 364
click at [592, 211] on div "< h1 class = "gf_gs-text-heading-2" > Suero de regeneracion intensa para pestañ…" at bounding box center [722, 375] width 822 height 341
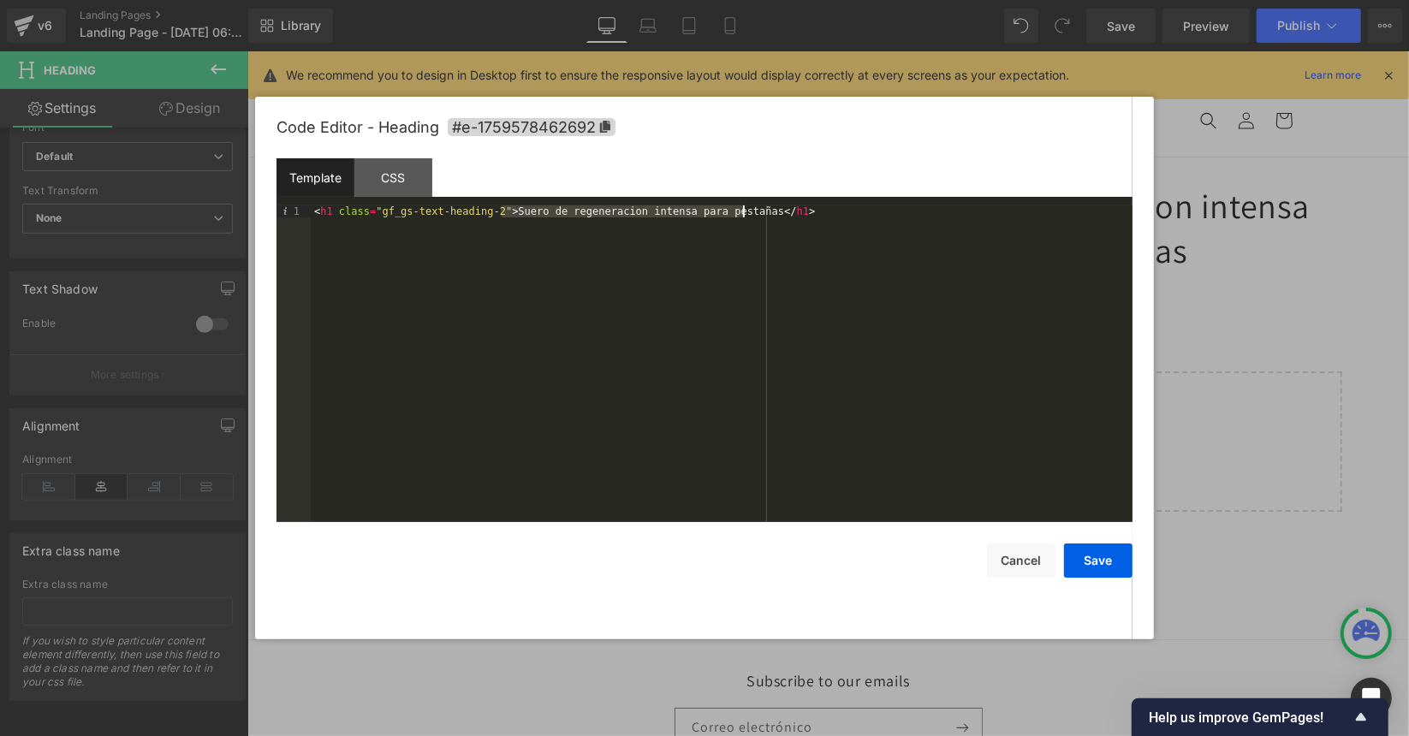
drag, startPoint x: 502, startPoint y: 208, endPoint x: 746, endPoint y: 214, distance: 244.1
click at [746, 214] on div "< h1 class = "gf_gs-text-heading-2" > Suero de regeneracion intensa para pestañ…" at bounding box center [722, 375] width 822 height 341
click at [1096, 562] on button "Save" at bounding box center [1098, 561] width 68 height 34
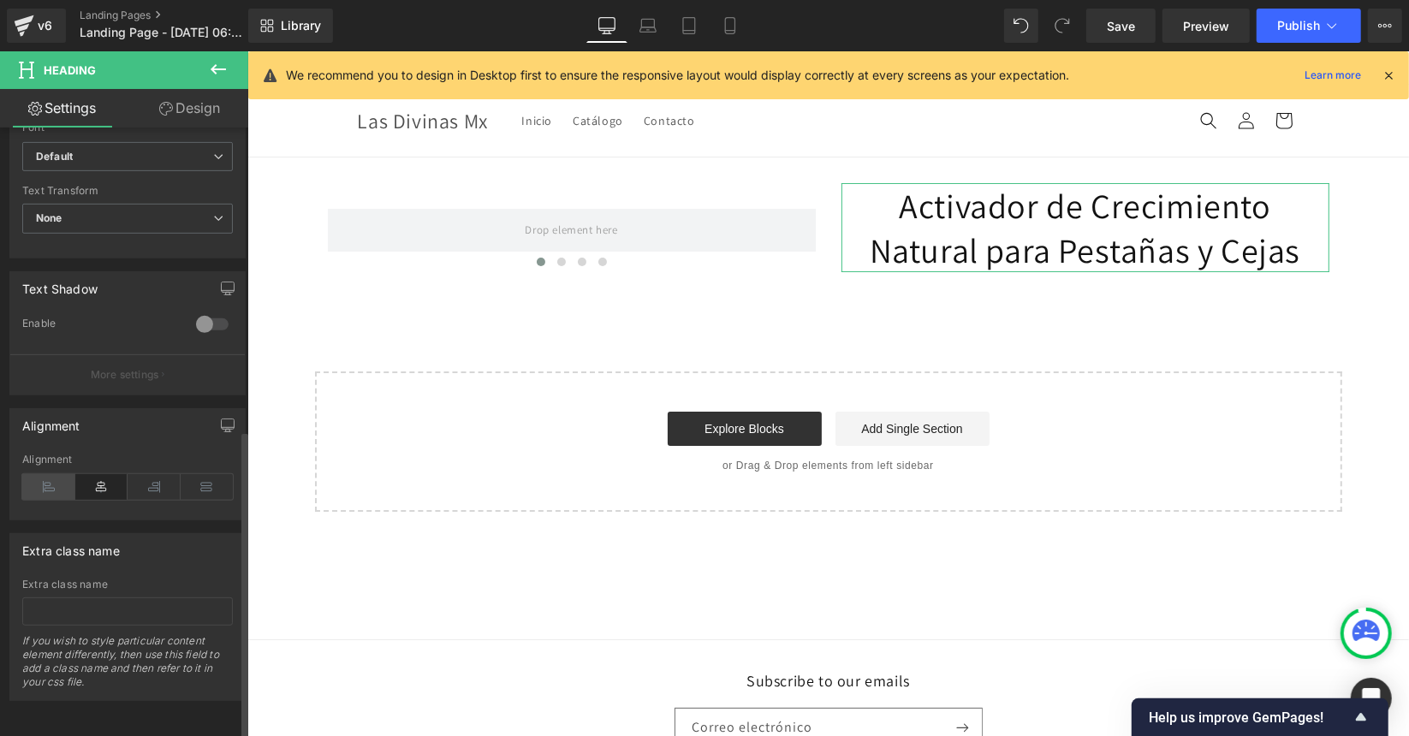
click at [57, 474] on icon at bounding box center [48, 487] width 53 height 26
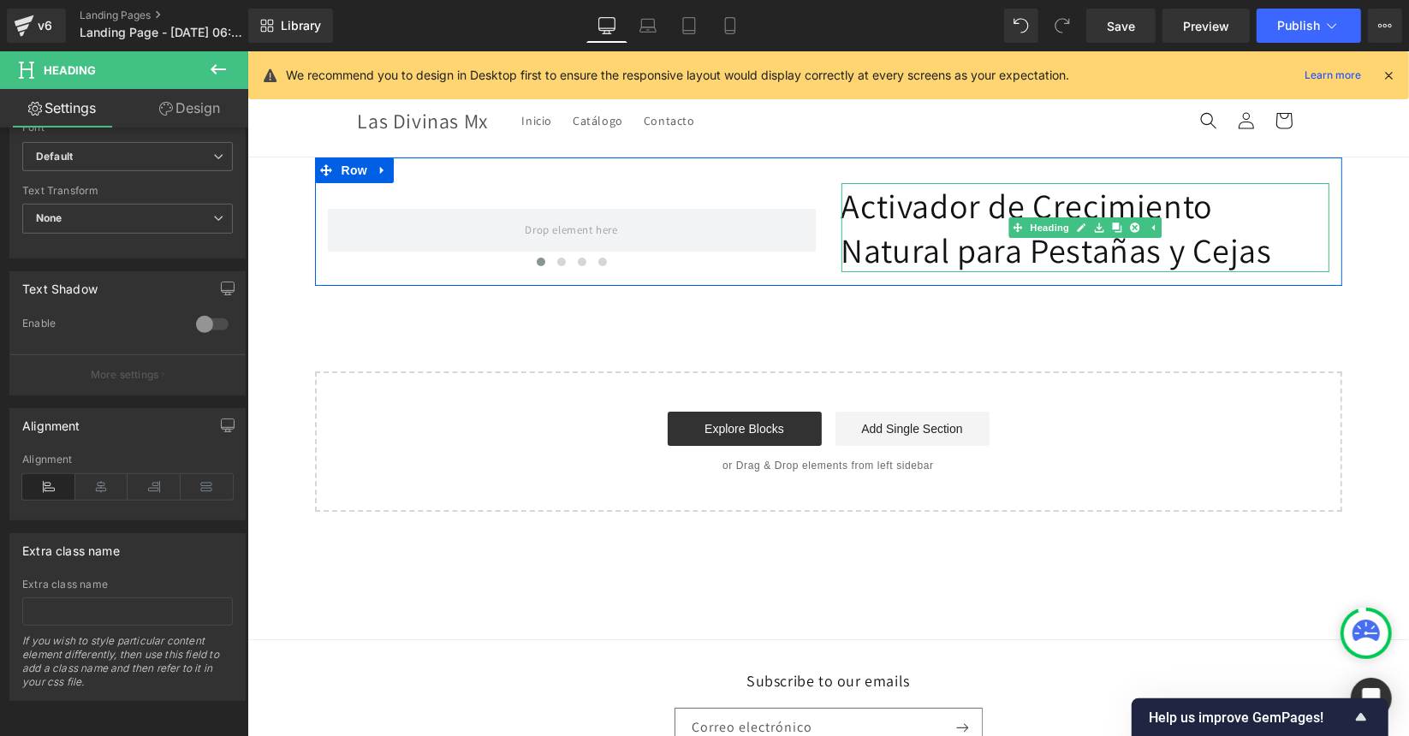
click at [982, 255] on h1 "Activador de Crecimiento Natural para Pestañas y Cejas" at bounding box center [1085, 226] width 488 height 89
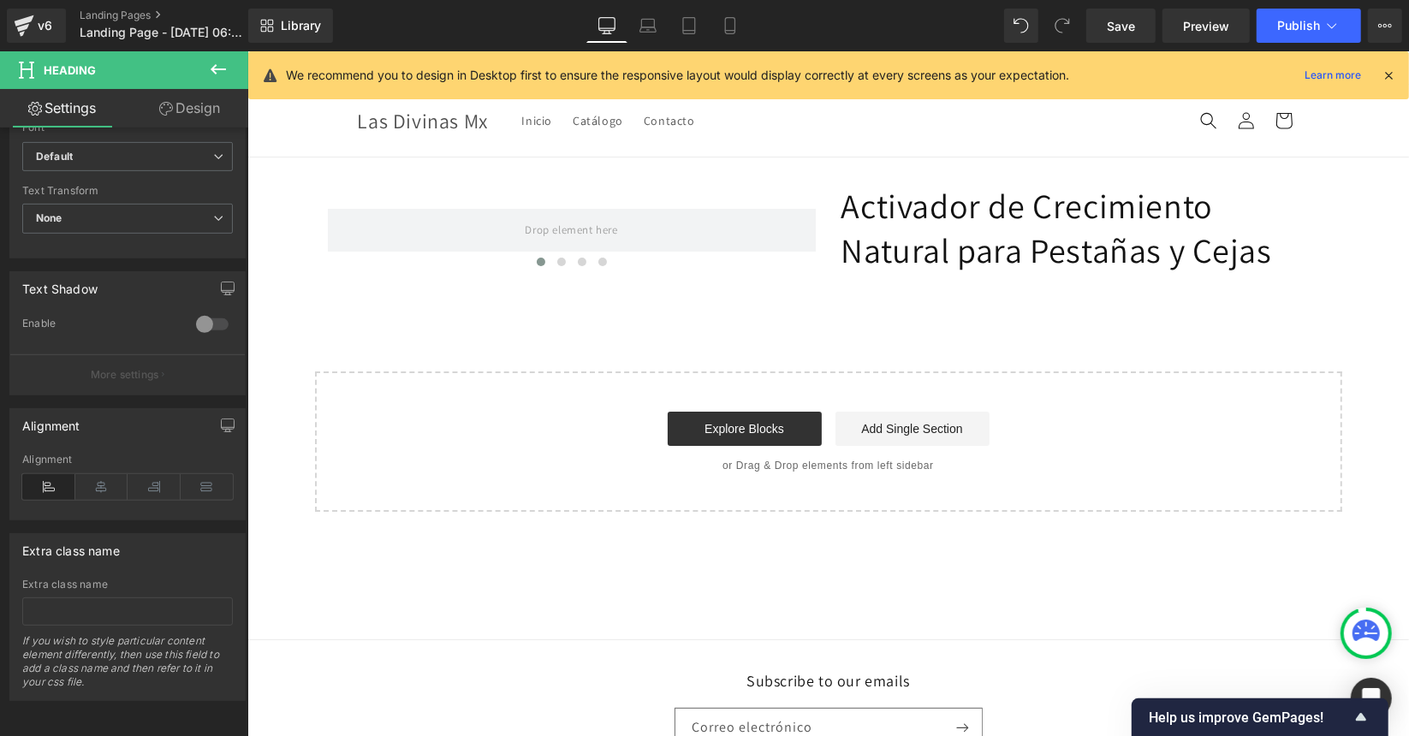
click at [230, 73] on button at bounding box center [218, 70] width 60 height 38
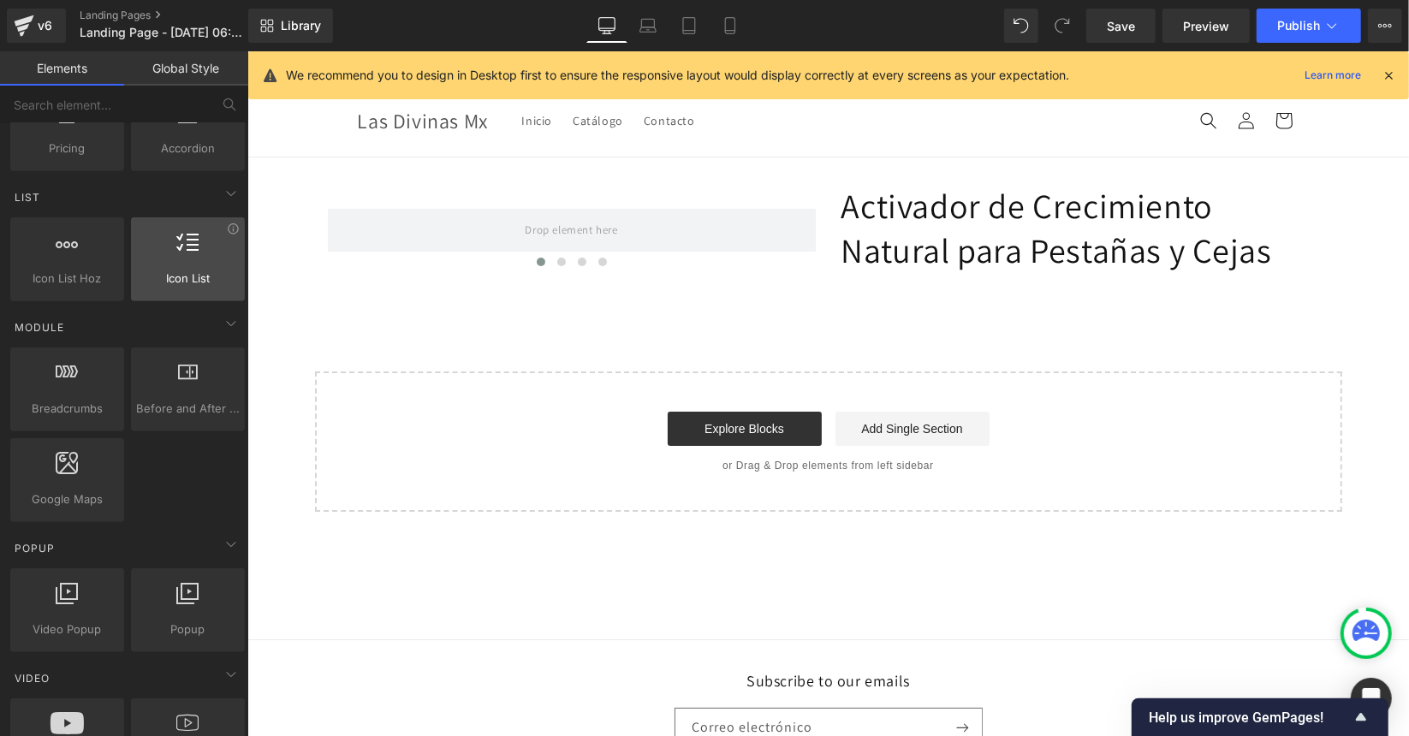
scroll to position [0, 0]
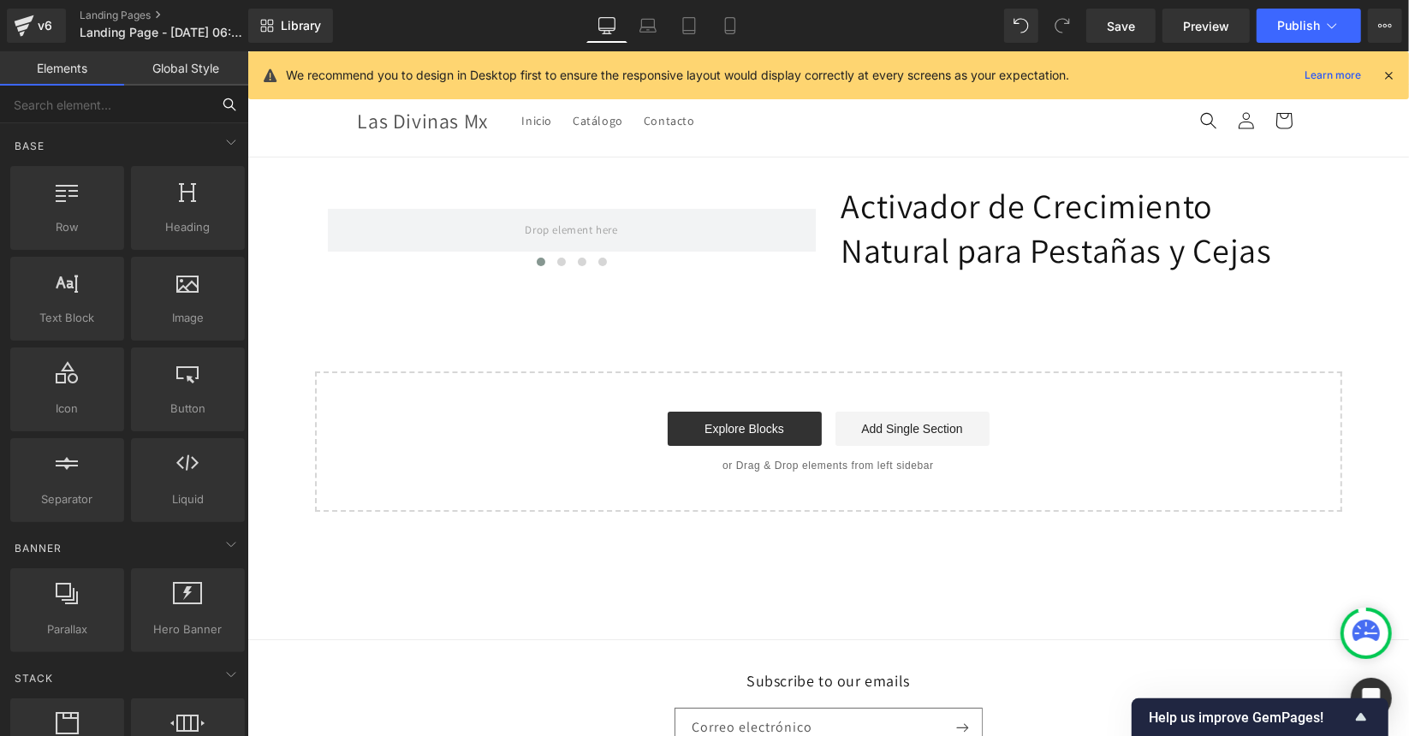
click at [116, 115] on input "text" at bounding box center [105, 105] width 211 height 38
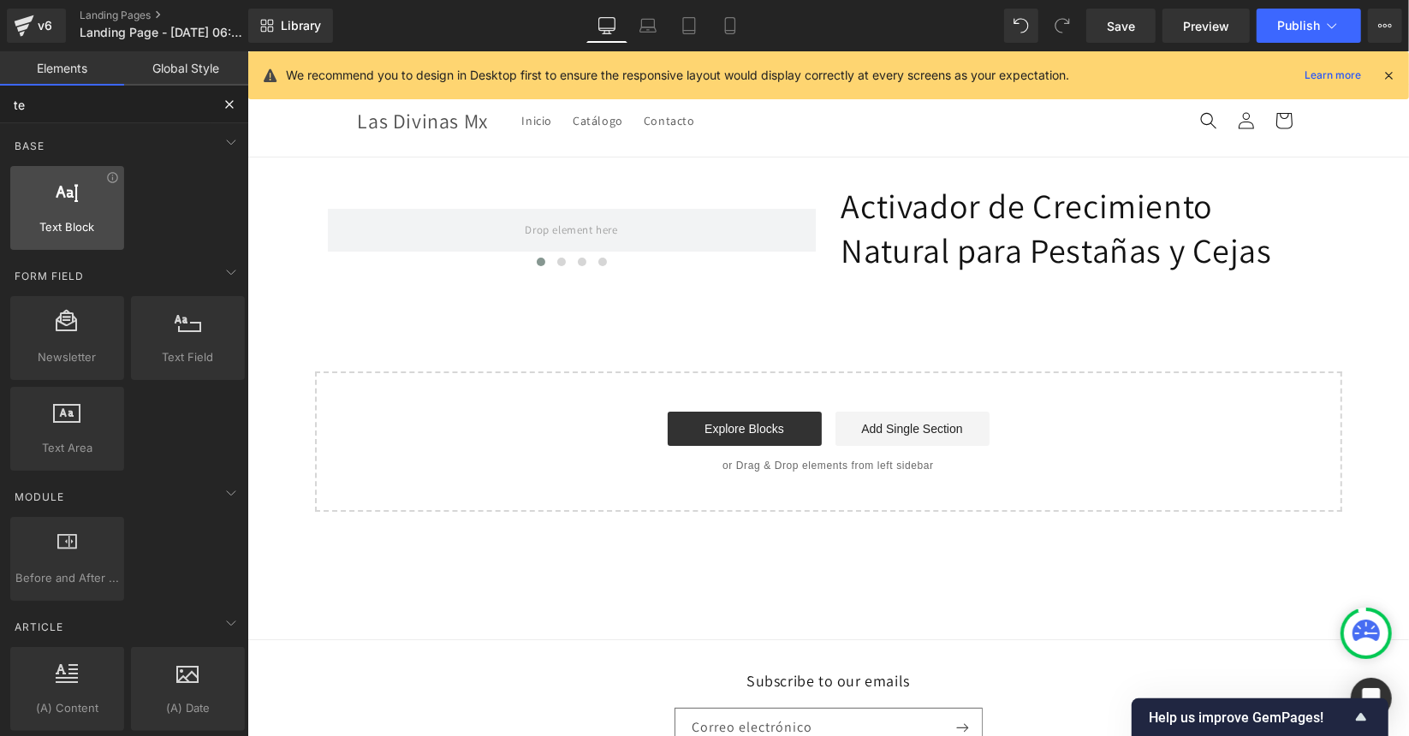
type input "tex"
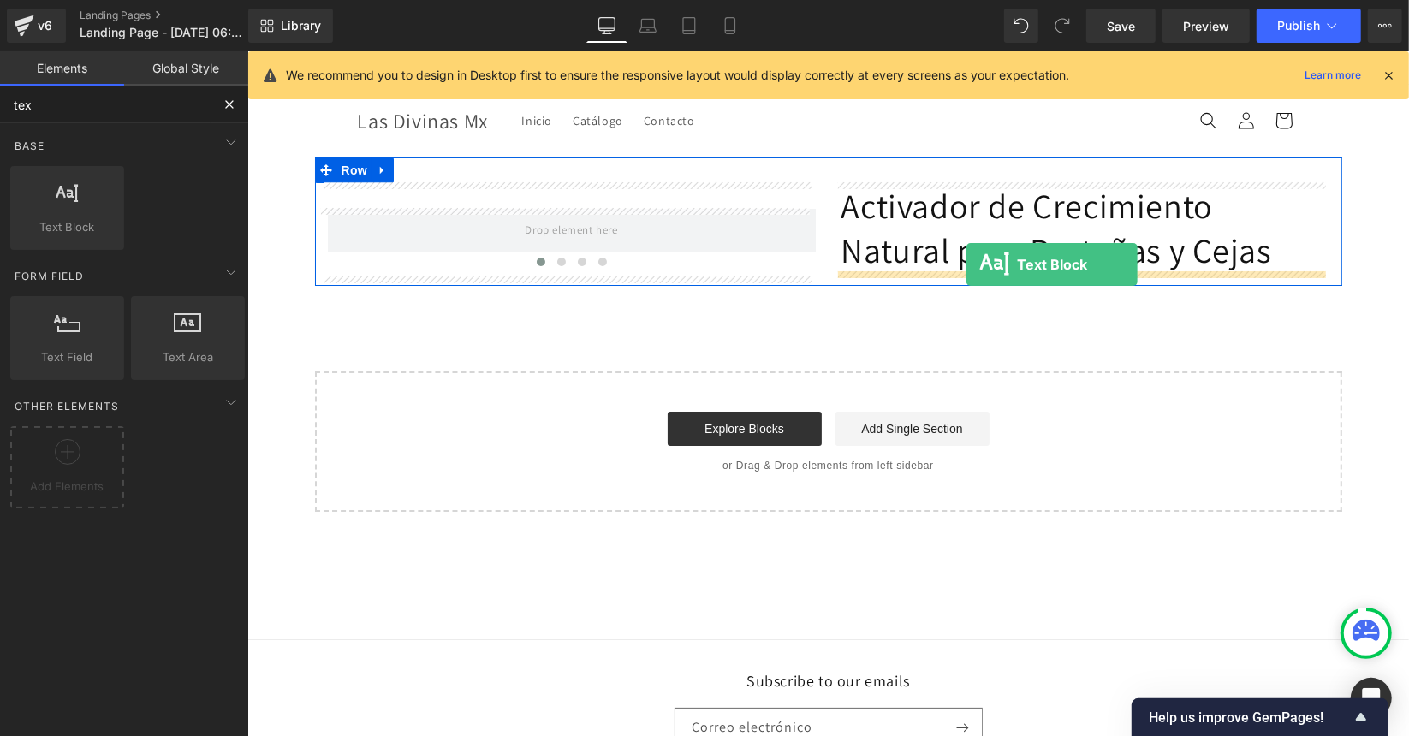
drag, startPoint x: 315, startPoint y: 271, endPoint x: 966, endPoint y: 264, distance: 650.6
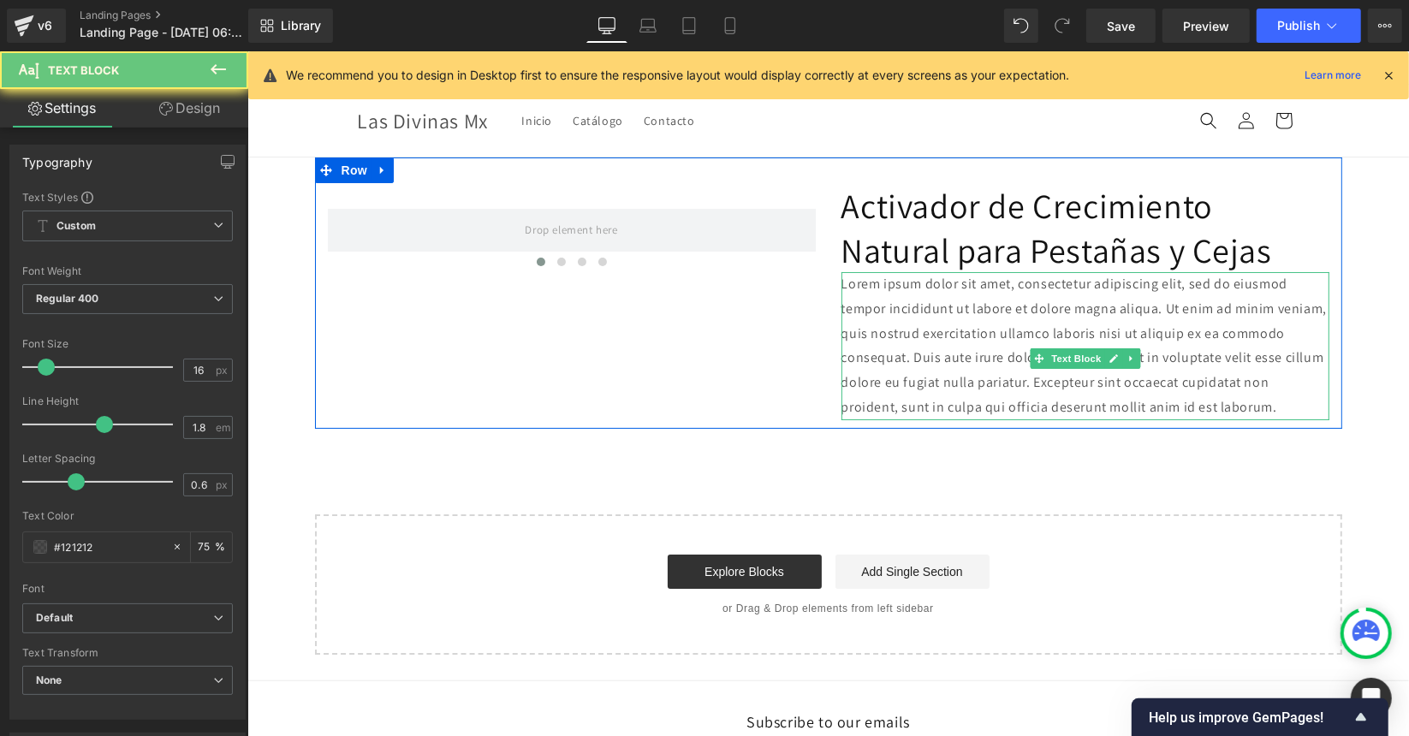
click at [905, 330] on p "Lorem ipsum dolor sit amet, consectetur adipiscing elit, sed do eiusmod tempor …" at bounding box center [1085, 345] width 488 height 148
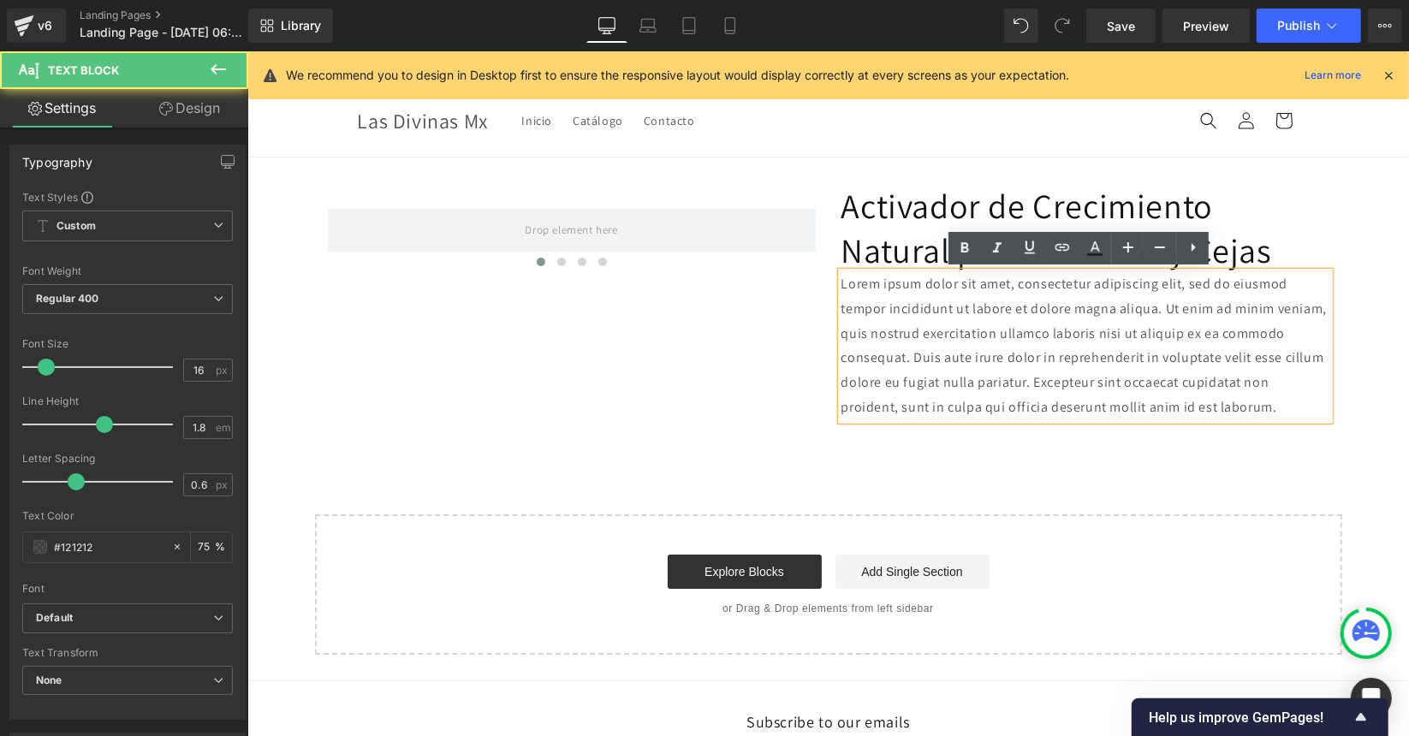
click at [889, 419] on p "Lorem ipsum dolor sit amet, consectetur adipiscing elit, sed do eiusmod tempor …" at bounding box center [1085, 345] width 488 height 148
drag, startPoint x: 889, startPoint y: 435, endPoint x: 847, endPoint y: 354, distance: 90.7
click at [847, 354] on p "Lorem ipsum dolor sit amet, consectetur adipiscing elit, sed do eiusmod tempor …" at bounding box center [1085, 345] width 488 height 148
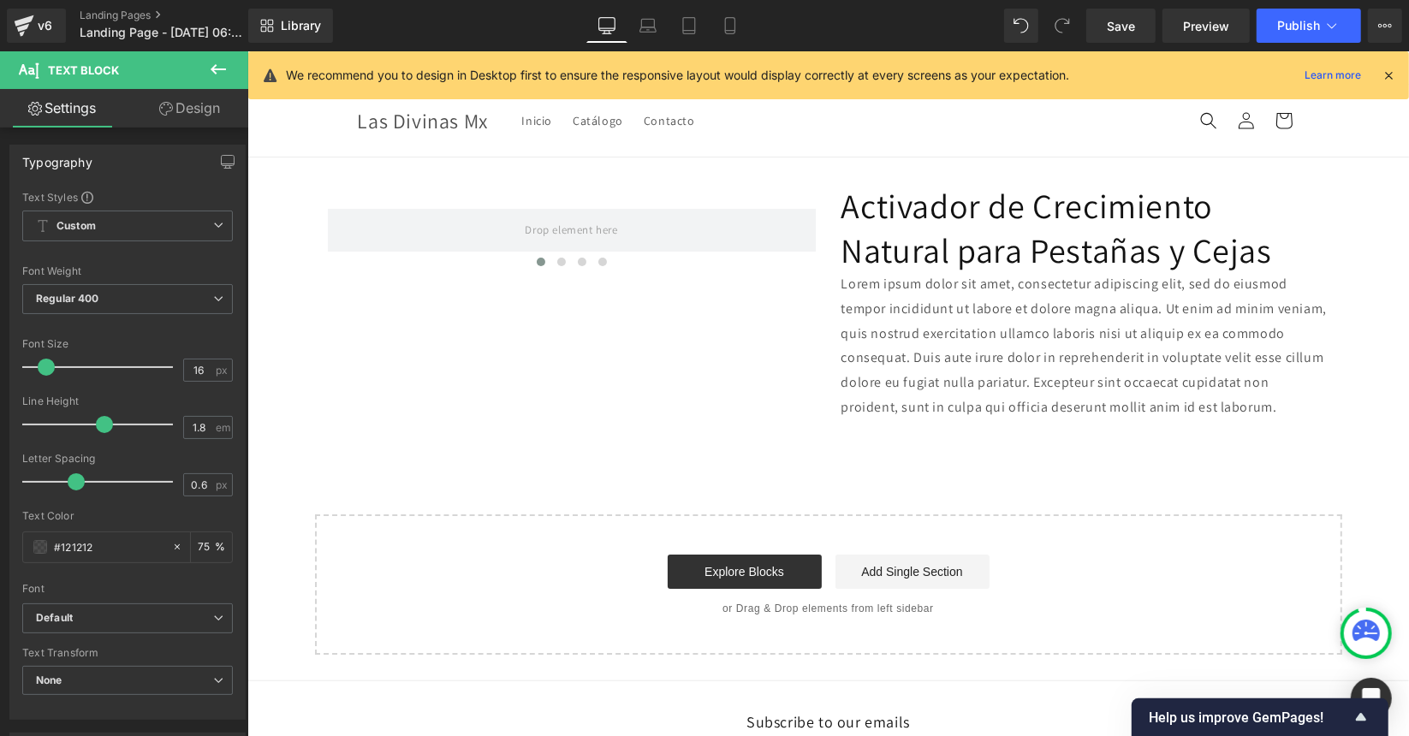
click at [172, 112] on link "Design" at bounding box center [190, 108] width 124 height 39
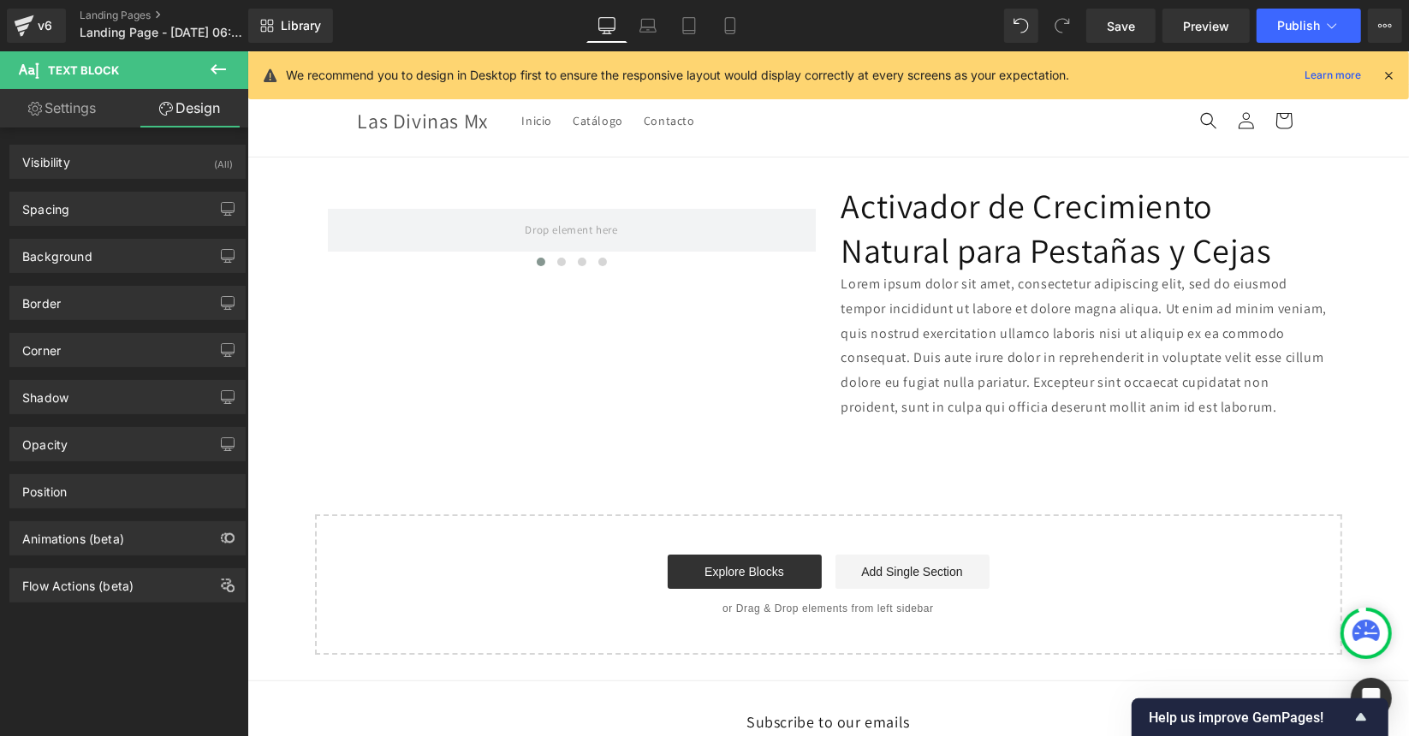
click at [70, 118] on link "Settings" at bounding box center [62, 108] width 124 height 39
type input "75"
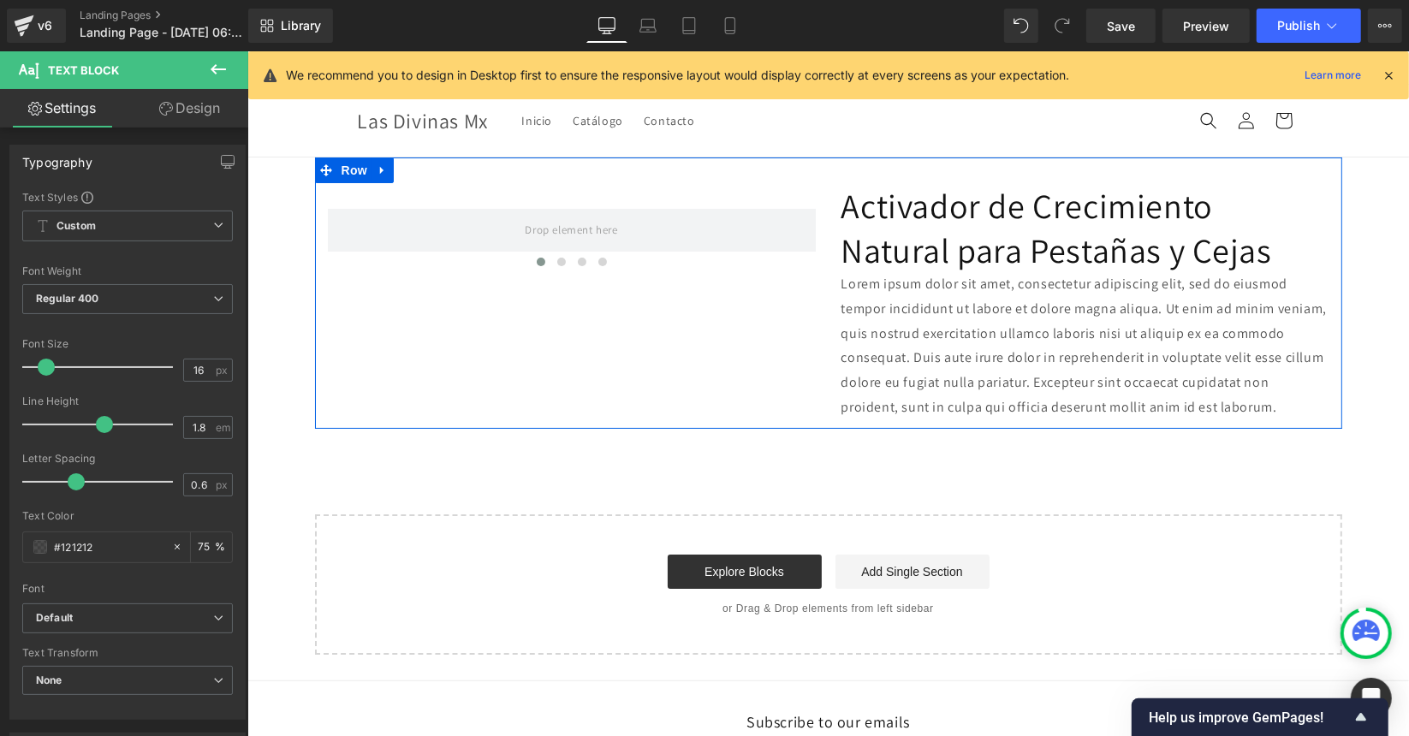
click at [1081, 250] on h1 "Activador de Crecimiento Natural para Pestañas y Cejas" at bounding box center [1085, 226] width 488 height 89
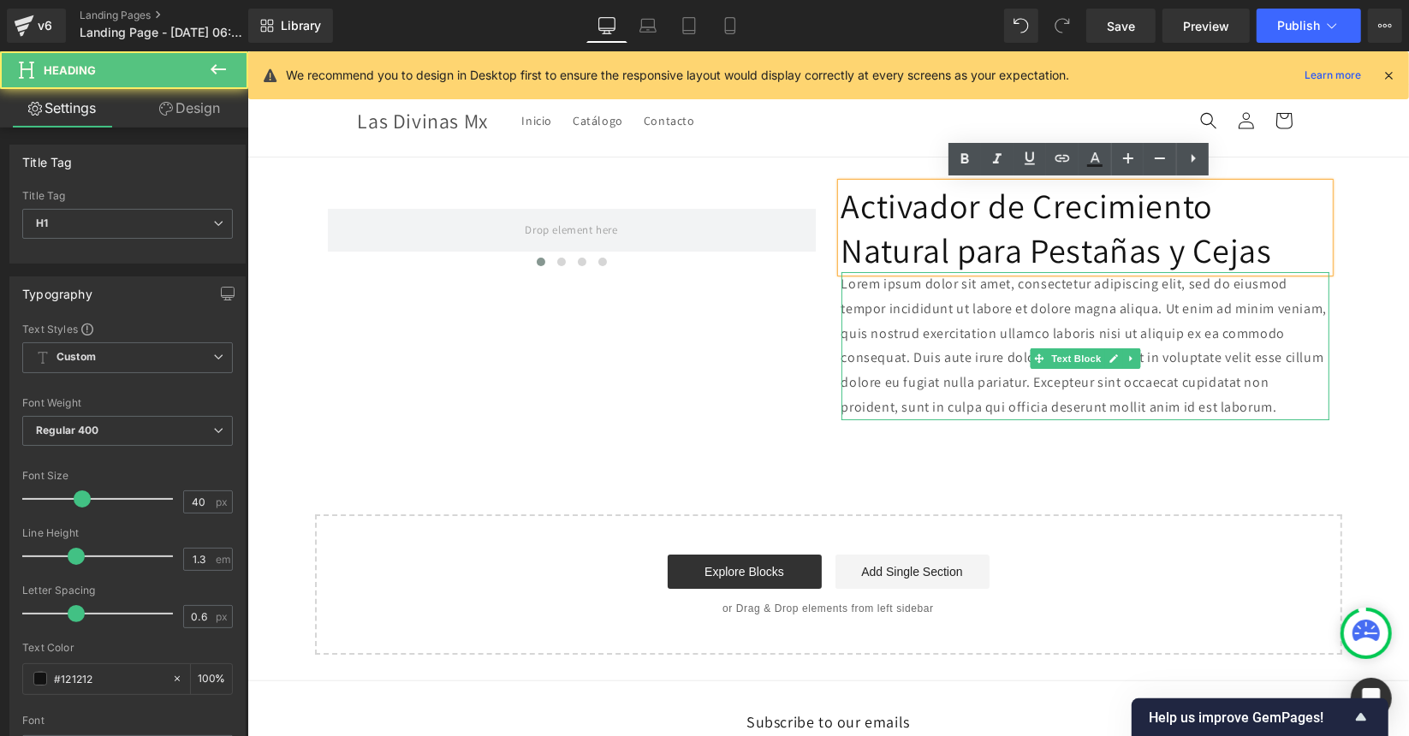
click at [1043, 374] on p "Lorem ipsum dolor sit amet, consectetur adipiscing elit, sed do eiusmod tempor …" at bounding box center [1085, 345] width 488 height 148
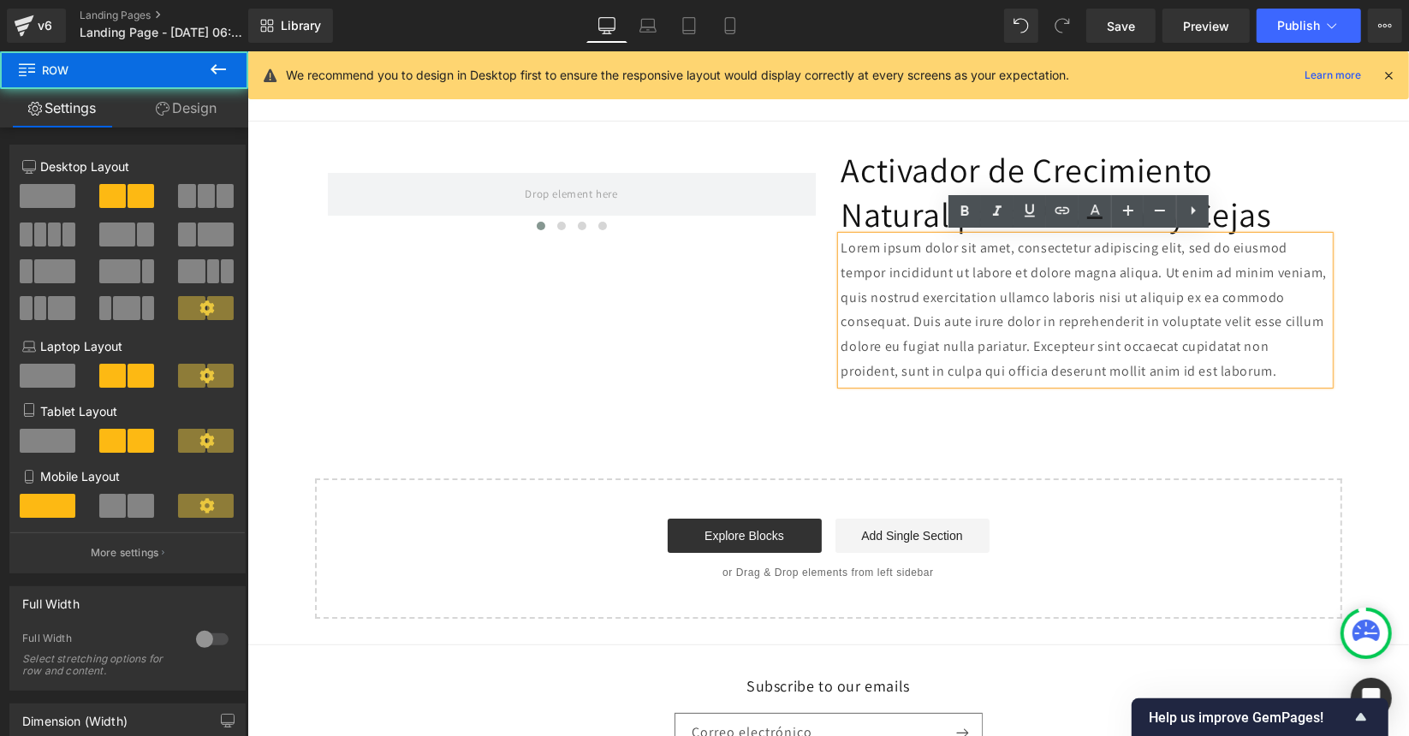
scroll to position [37, 0]
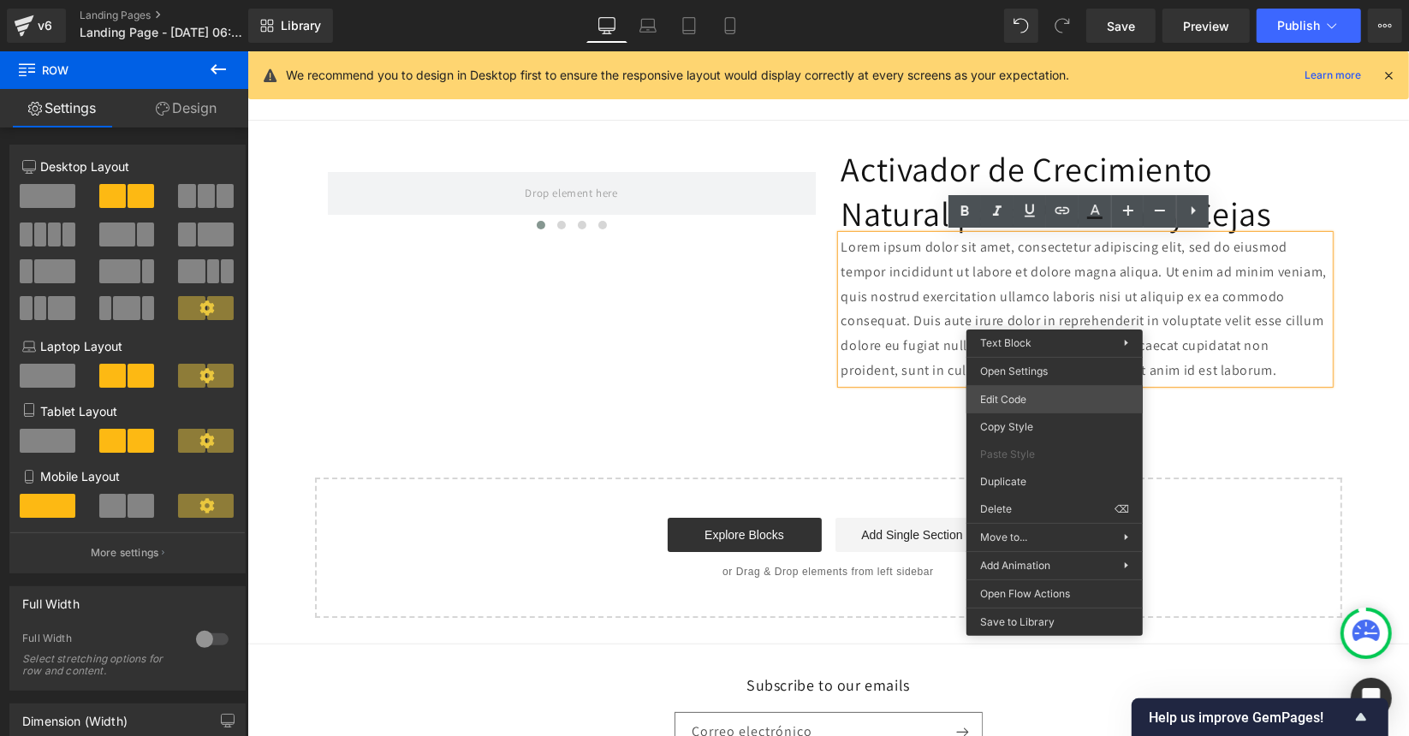
click at [1027, 0] on div "Text Block You are previewing how the will restyle your page. You can not edit …" at bounding box center [704, 0] width 1409 height 0
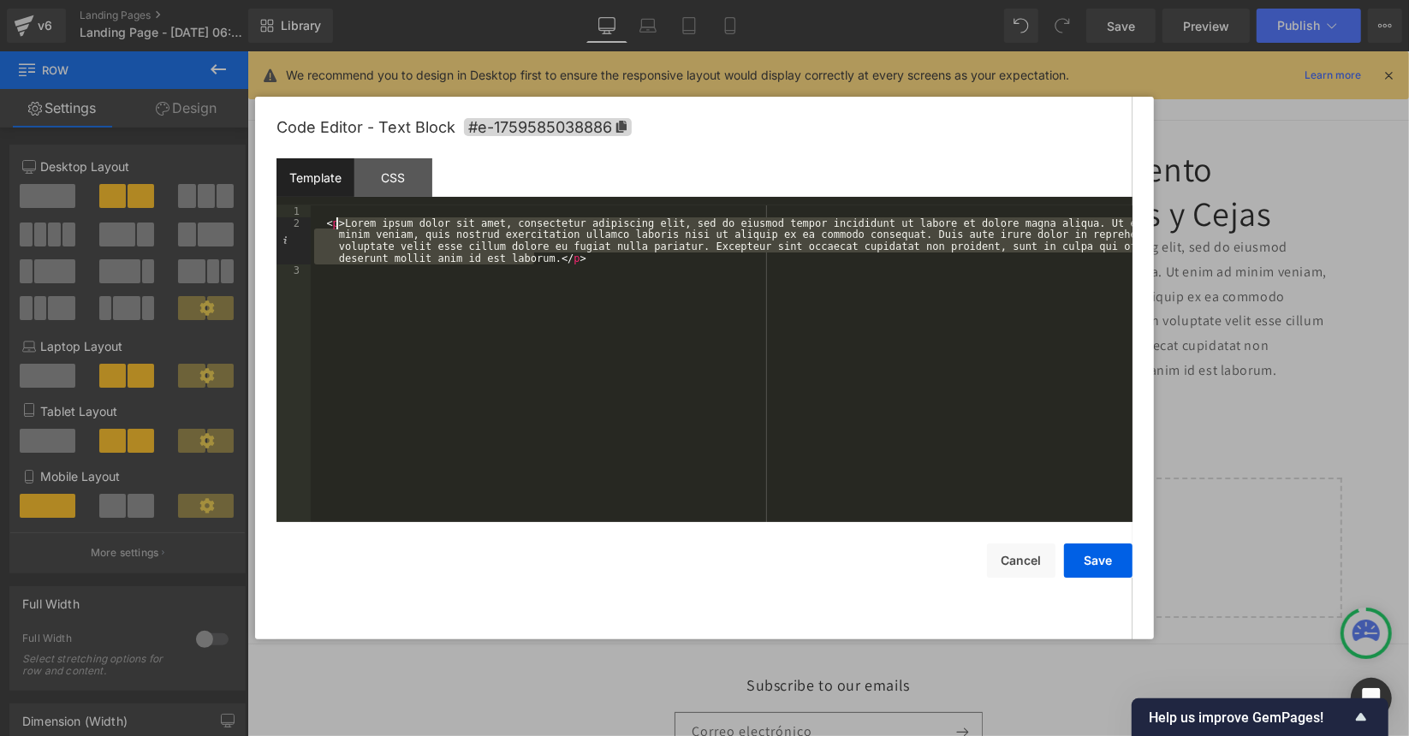
drag, startPoint x: 536, startPoint y: 257, endPoint x: 337, endPoint y: 226, distance: 201.0
click at [337, 226] on div "< p > Lorem ipsum dolor sit amet, consectetur adipiscing elit, sed do eiusmod t…" at bounding box center [722, 375] width 822 height 341
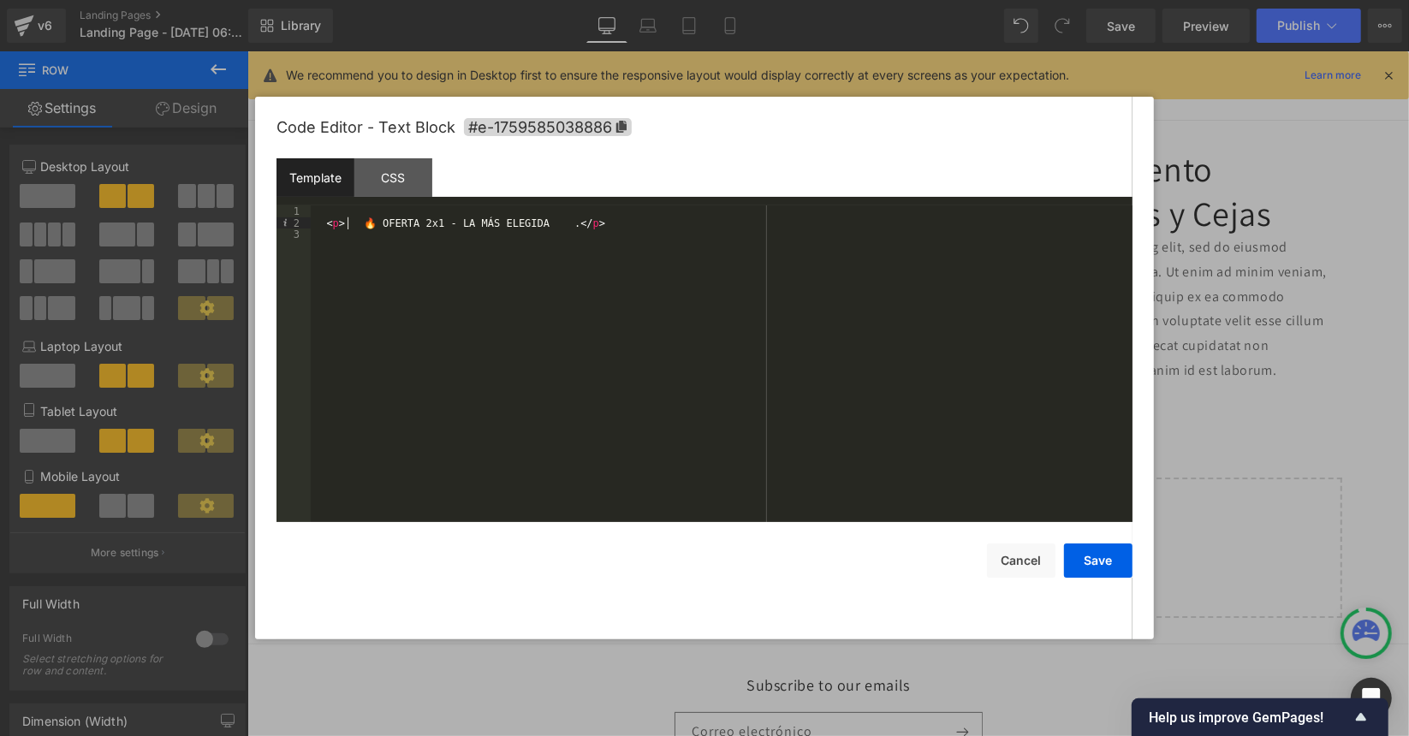
click at [359, 229] on div "< p > │ 🔥 OFERTA 2x1 - LA MÁS ELEGIDA . </ p >" at bounding box center [722, 375] width 822 height 341
click at [1100, 568] on button "Save" at bounding box center [1098, 561] width 68 height 34
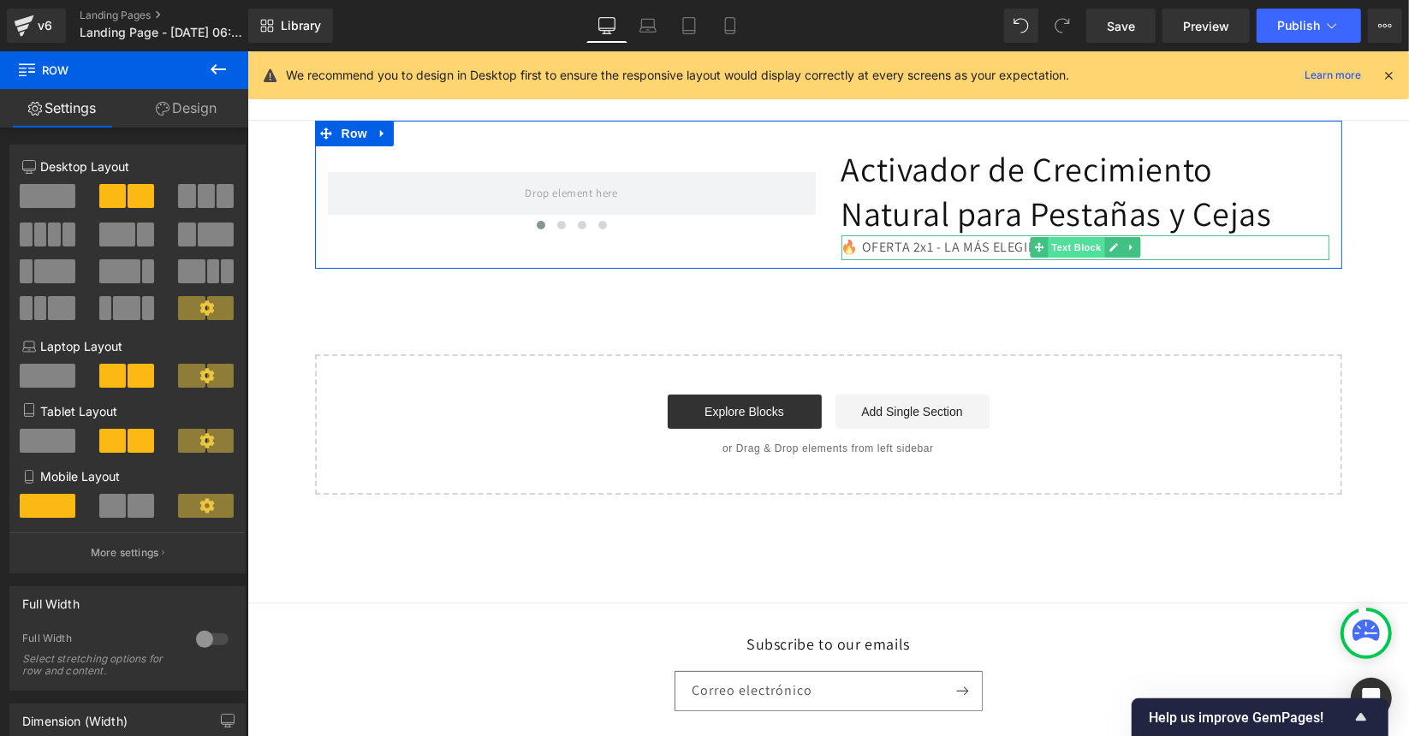
click at [1050, 251] on span "Text Block" at bounding box center [1075, 246] width 57 height 21
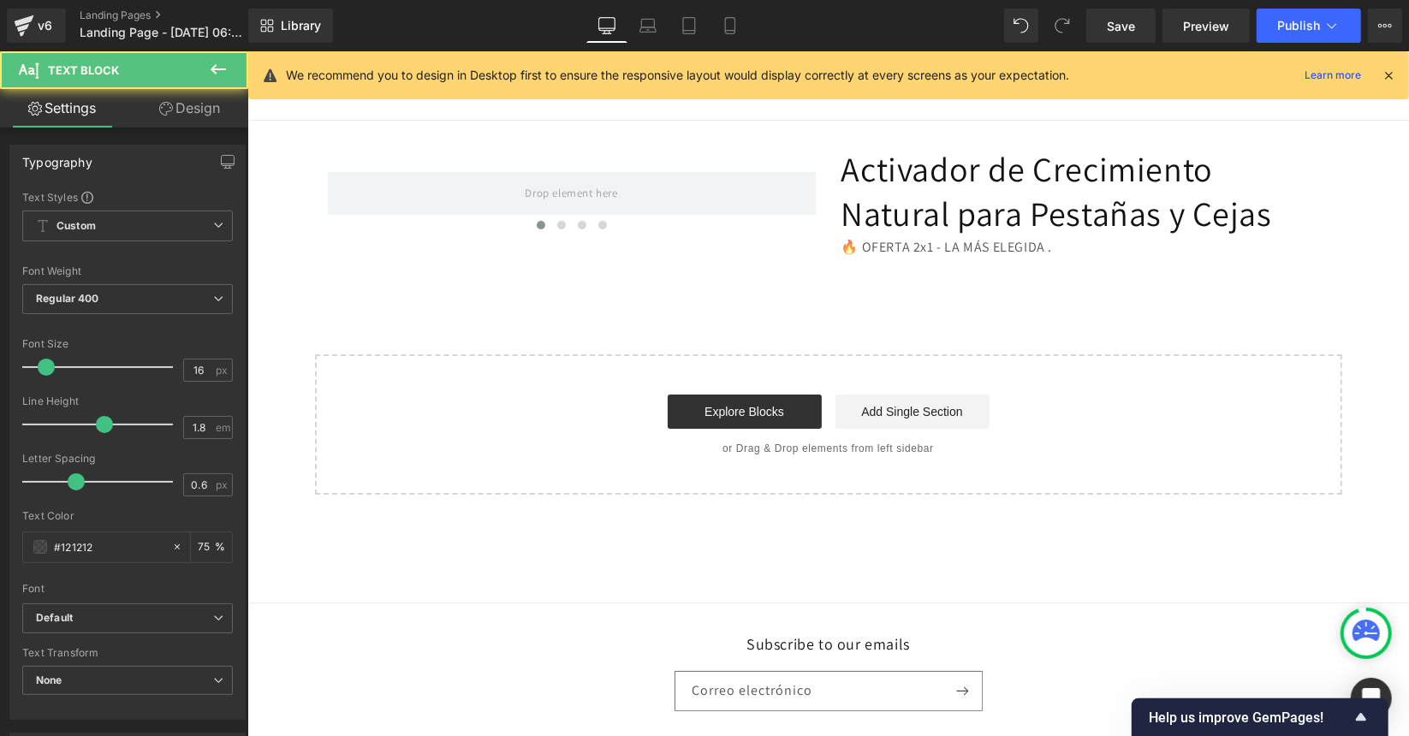
click at [1051, 293] on div "‹ › Carousel Activador de Crecimiento Natural para Pestañas y Cejas Heading 🔥 O…" at bounding box center [828, 307] width 1162 height 374
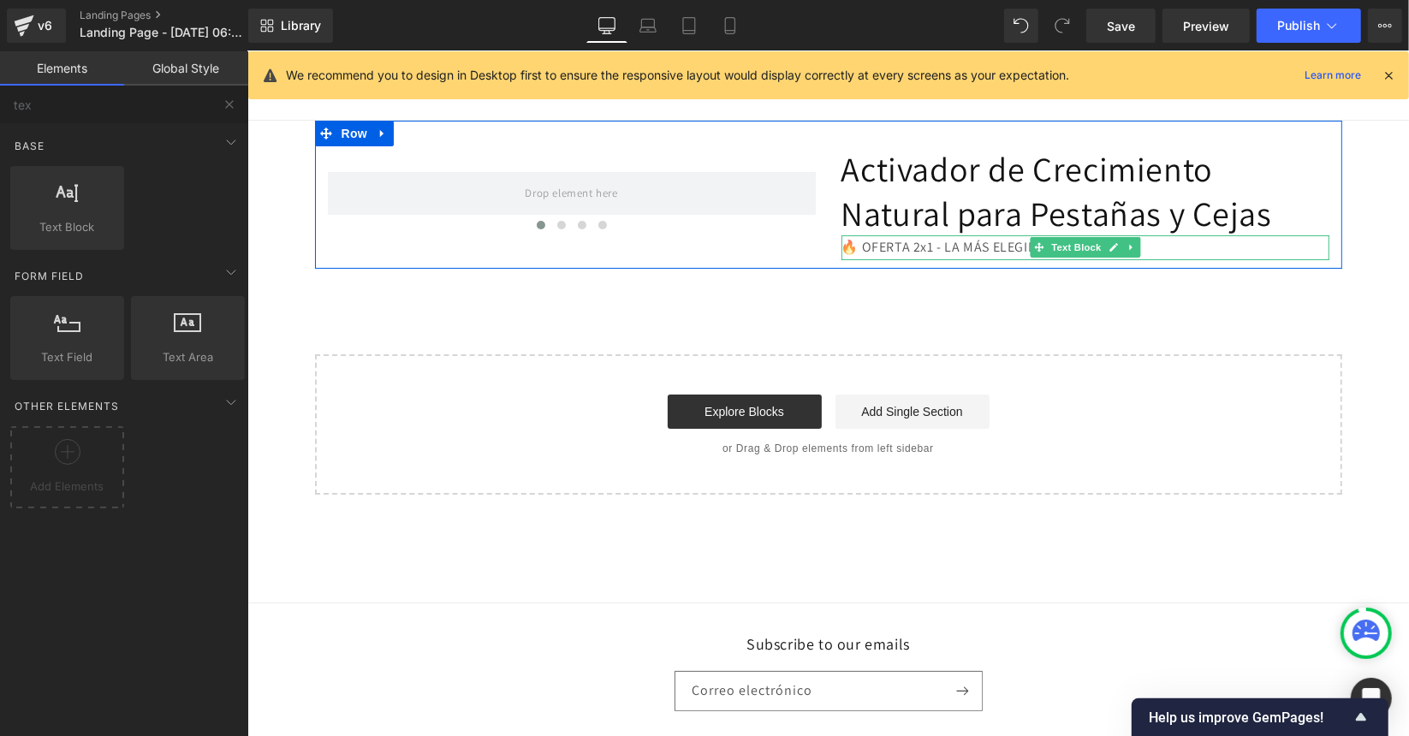
click at [999, 247] on p "🔥 OFERTA 2x1 - LA MÁS ELEGIDA ." at bounding box center [1085, 247] width 488 height 25
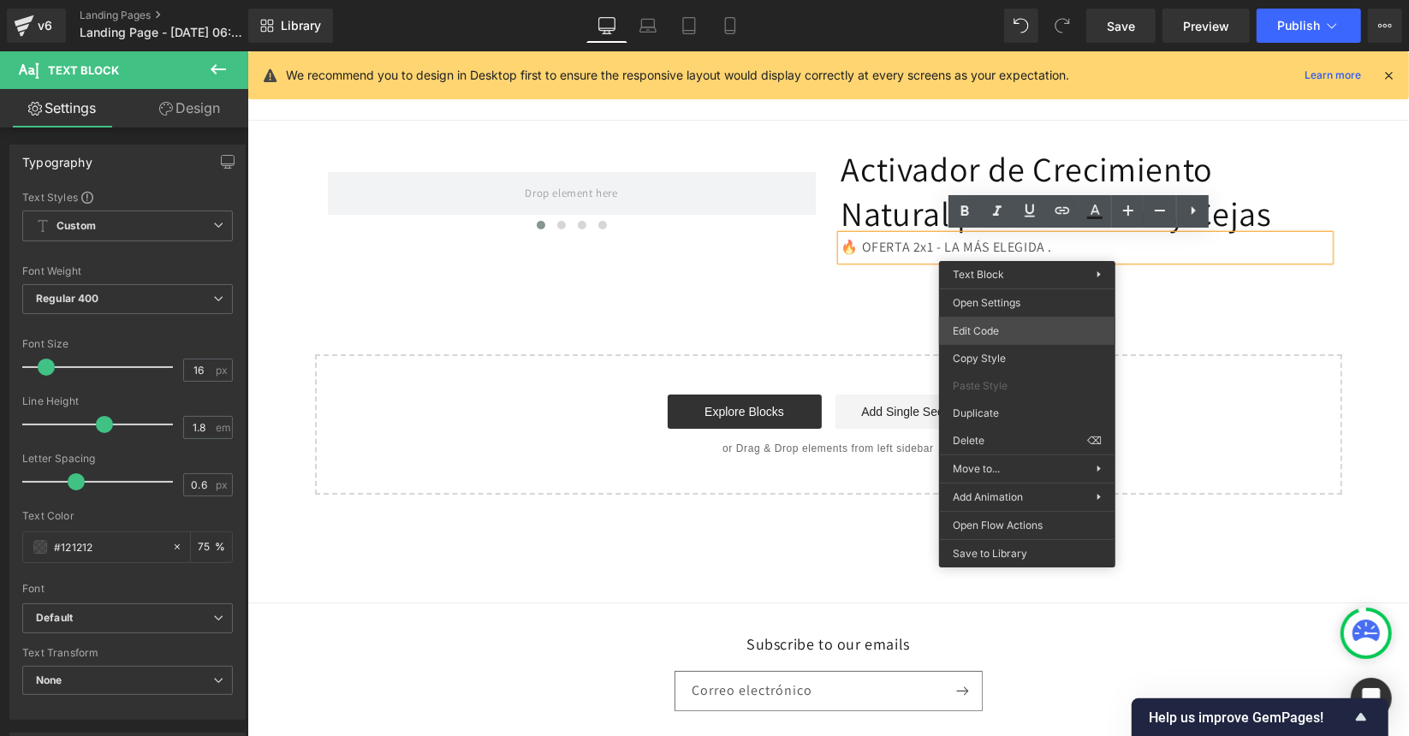
click at [1011, 0] on div "Text Block You are previewing how the will restyle your page. You can not edit …" at bounding box center [704, 0] width 1409 height 0
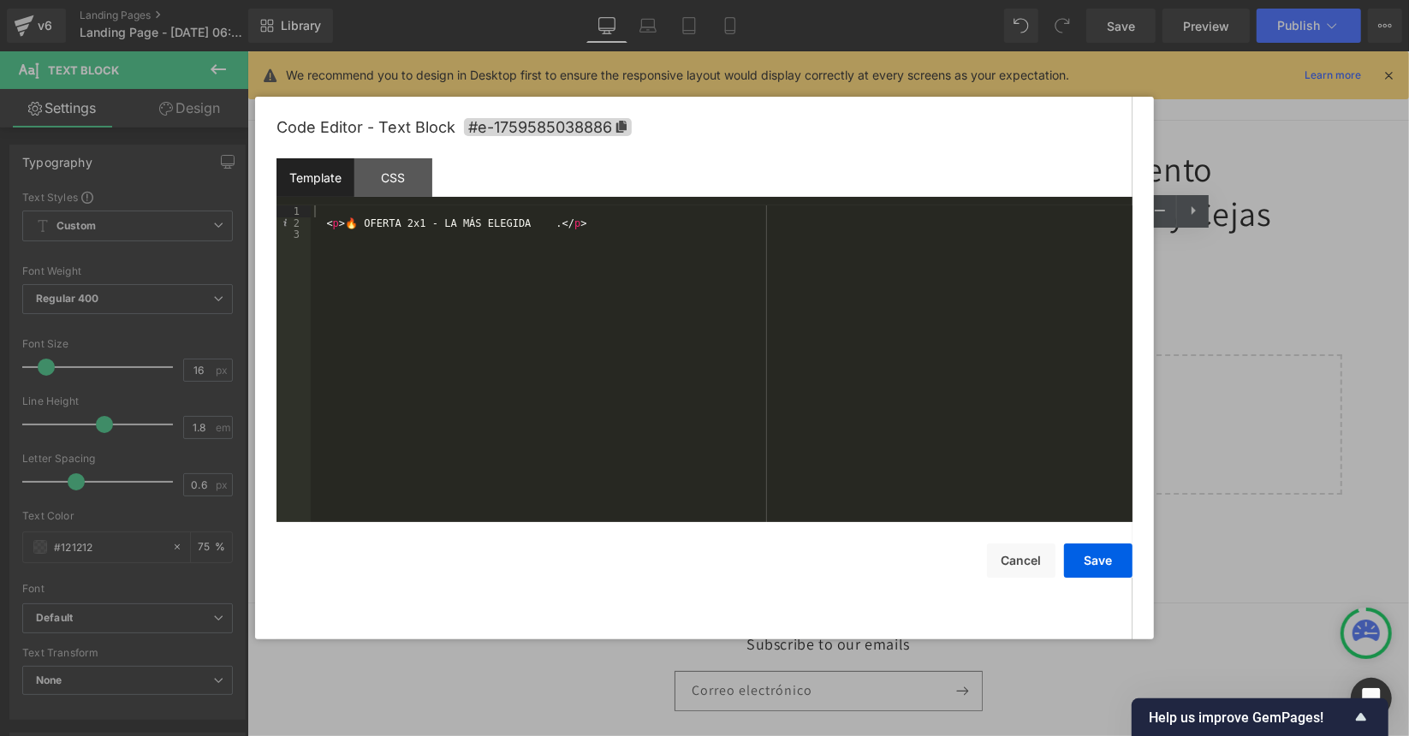
click at [583, 225] on div "< p > 🔥 OFERTA 2x1 - LA MÁS ELEGIDA . </ p >" at bounding box center [722, 375] width 822 height 341
click at [340, 239] on div "< p > 🔥 OFERTA 2x1 - LA MÁS ELEGIDA . </ p > │ Lleva 2 Unidades por solo $69,99…" at bounding box center [722, 375] width 822 height 341
click at [330, 247] on div "< p > 🔥 OFERTA 2x1 - LA MÁS ELEGIDA . </ p > Lleva 2 Unidades por solo $69,999 …" at bounding box center [722, 375] width 822 height 341
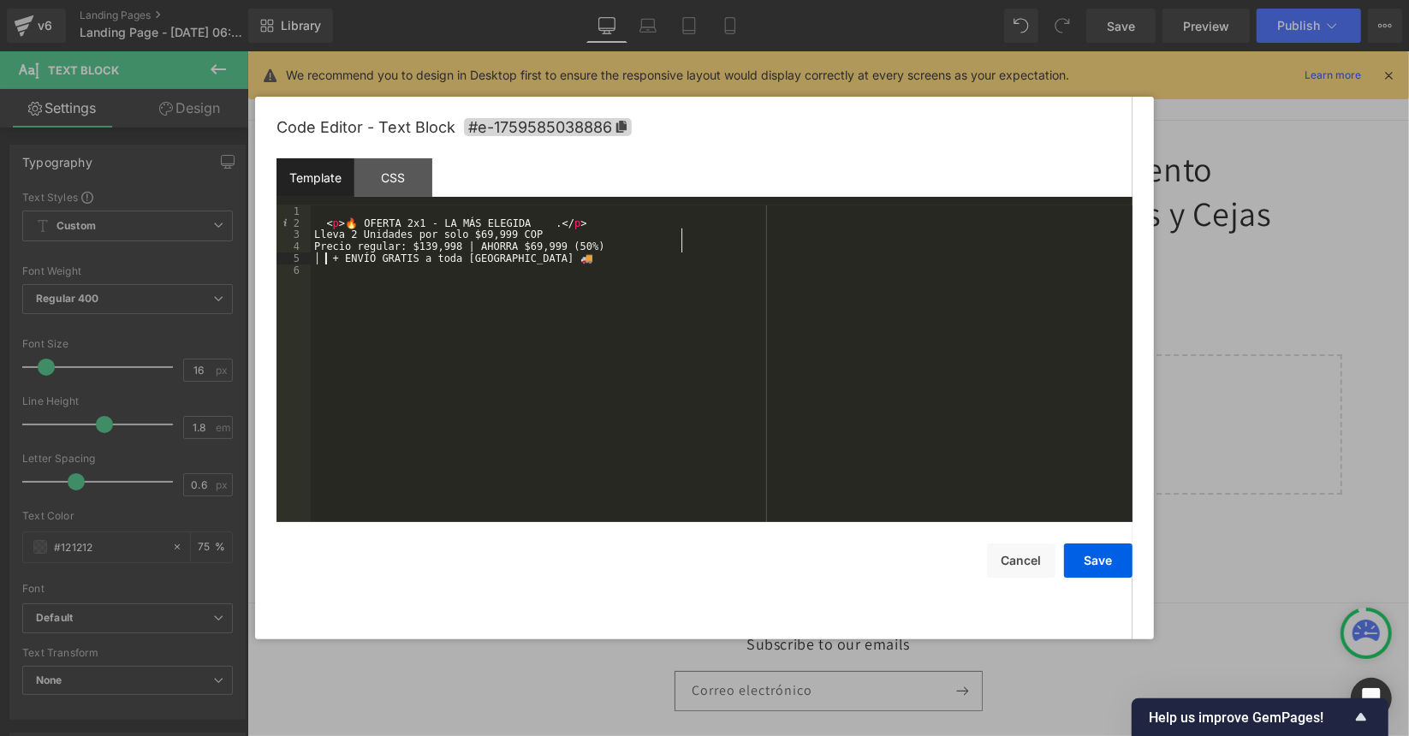
click at [327, 264] on div "< p > 🔥 OFERTA 2x1 - LA MÁS ELEGIDA . </ p > Lleva 2 Unidades por solo $69,999 …" at bounding box center [722, 375] width 822 height 341
click at [677, 243] on div "< p > 🔥 OFERTA 2x1 - LA MÁS ELEGIDA . </ p > Lleva 2 Unidades por solo $69,999 …" at bounding box center [722, 375] width 822 height 341
click at [678, 228] on div "< p > 🔥 OFERTA 2x1 - LA MÁS ELEGIDA . </ p > Lleva 2 Unidades por solo $69,999 …" at bounding box center [722, 375] width 822 height 341
click at [671, 236] on div "< p > 🔥 OFERTA 2x1 - LA MÁS ELEGIDA . </ p > Lleva 2 Unidades por solo $69,999 …" at bounding box center [722, 375] width 822 height 341
click at [473, 244] on div "< p > 🔥 OFERTA 2x1 - LA MÁS ELEGIDA . </ p > Lleva 2 Unidades por solo $69,999 …" at bounding box center [722, 375] width 822 height 341
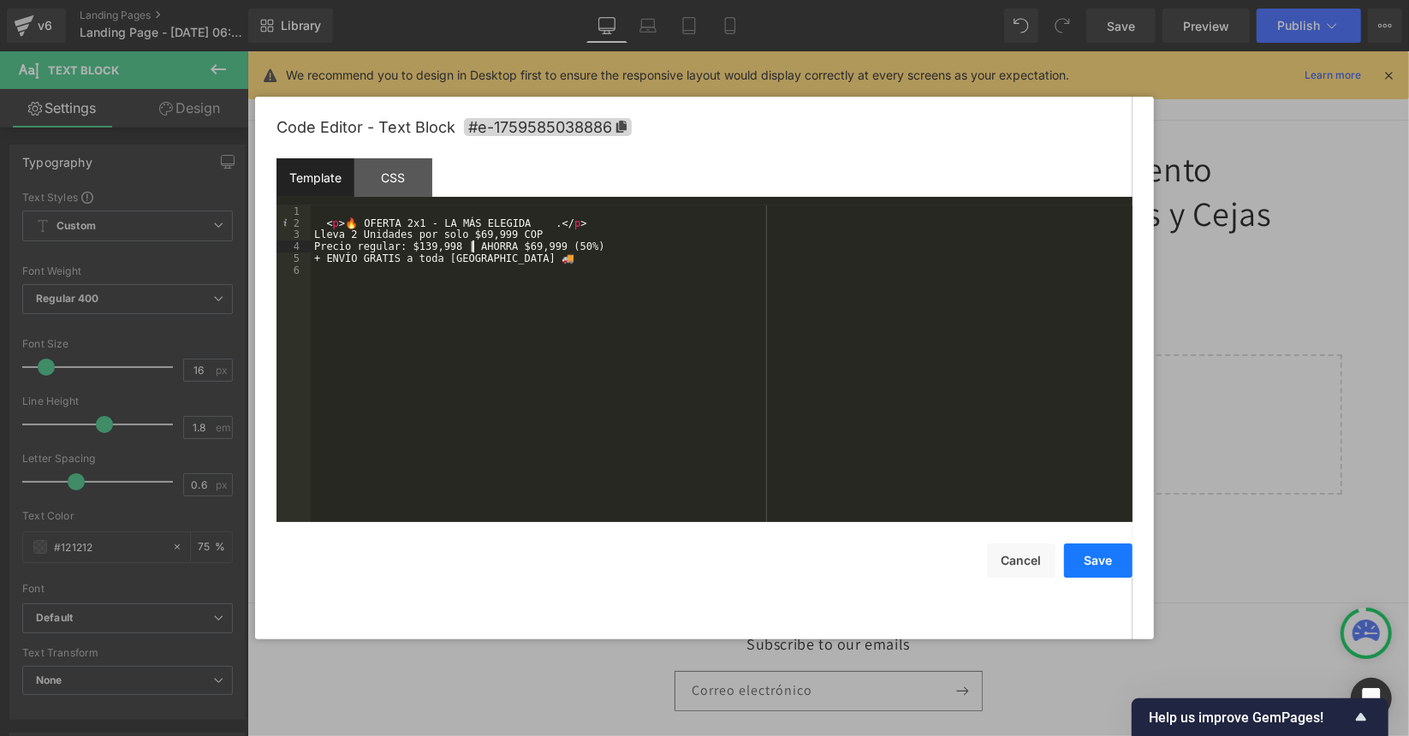
click at [1086, 552] on button "Save" at bounding box center [1098, 561] width 68 height 34
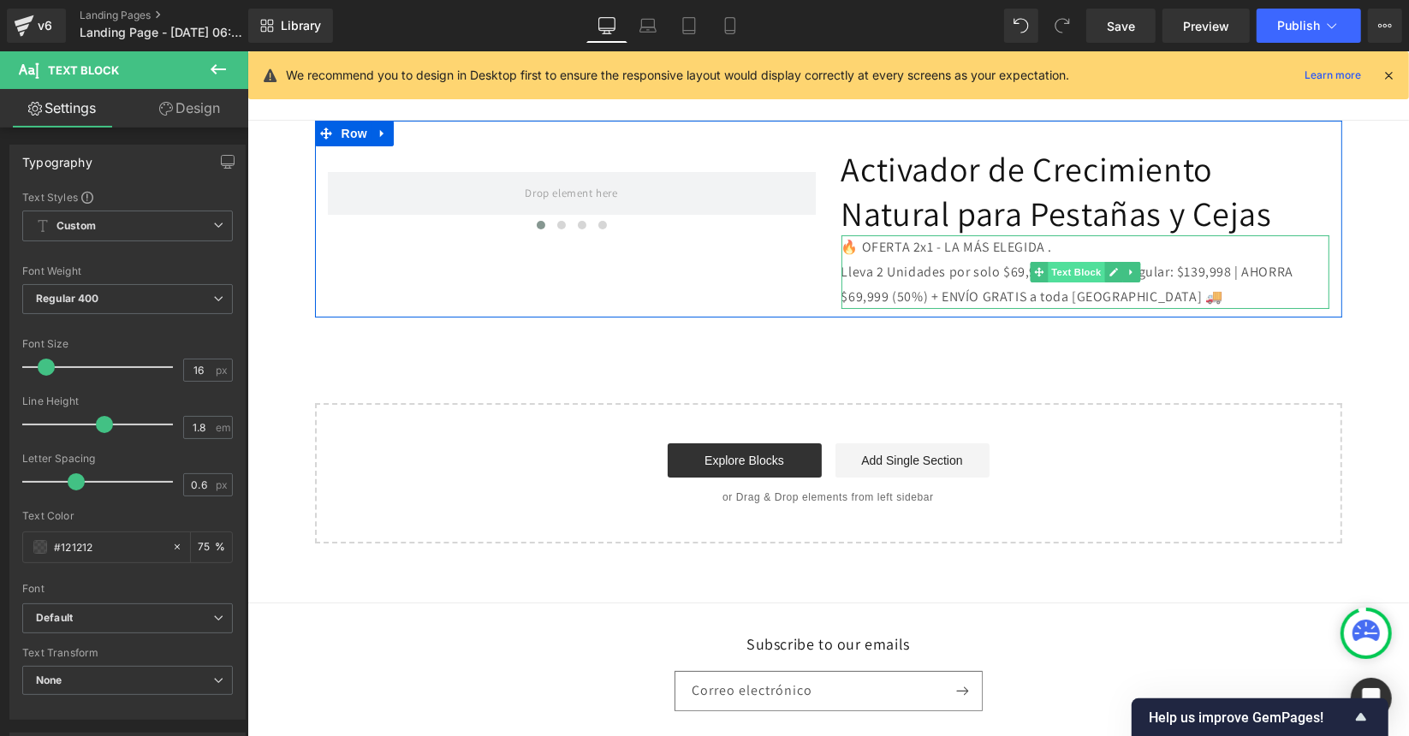
click at [1065, 269] on span "Text Block" at bounding box center [1075, 271] width 57 height 21
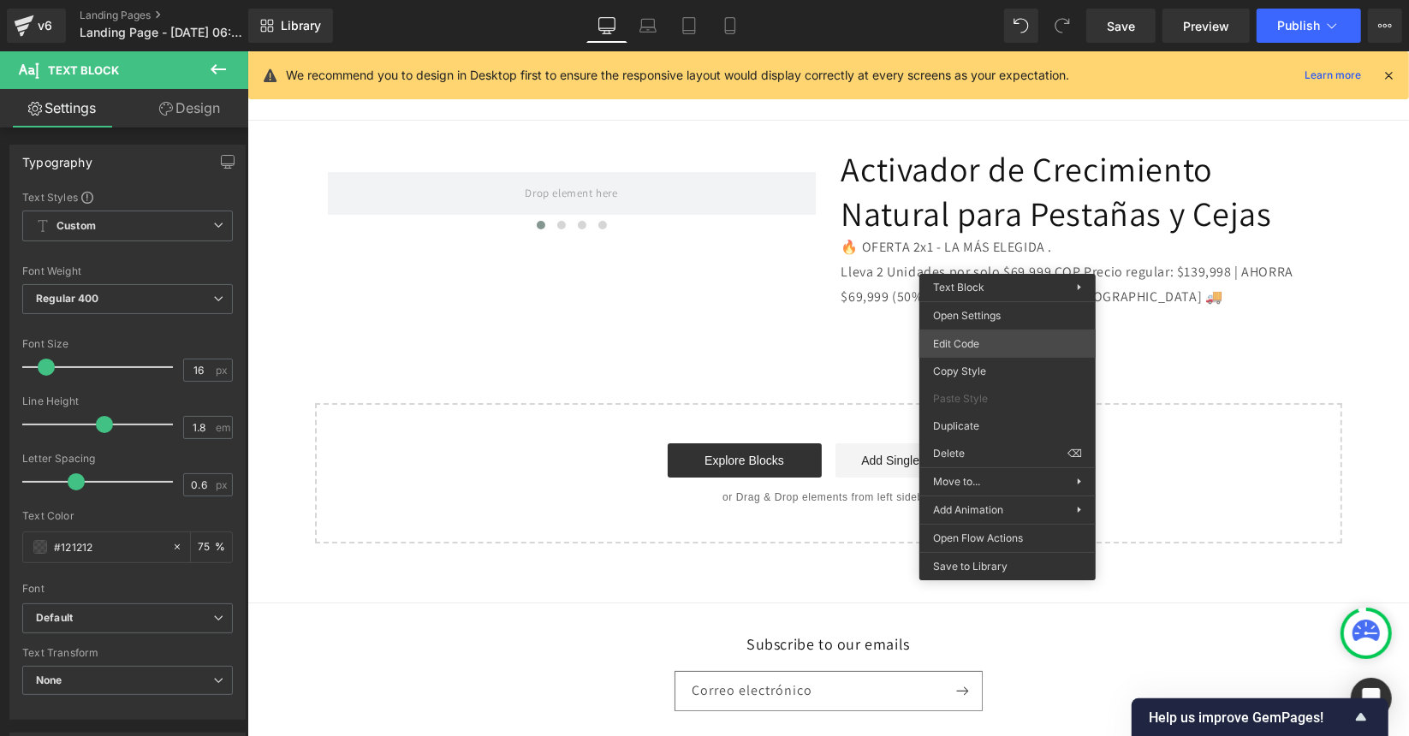
click at [977, 0] on div "Text Block You are previewing how the will restyle your page. You can not edit …" at bounding box center [704, 0] width 1409 height 0
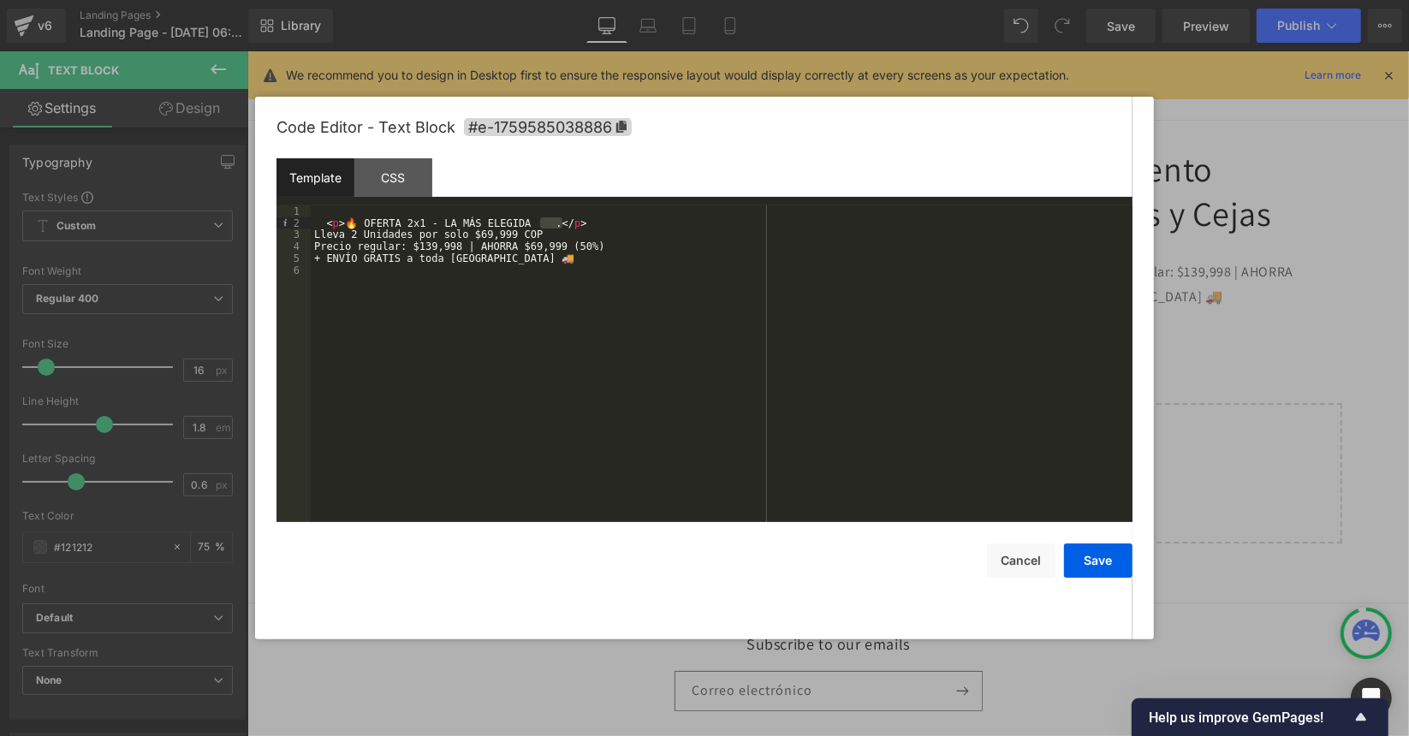
drag, startPoint x: 573, startPoint y: 229, endPoint x: 543, endPoint y: 228, distance: 30.0
click at [543, 228] on div "< p > 🔥 OFERTA 2x1 - LA MÁS ELEGIDA . </ p > Lleva 2 Unidades por solo $69,999 …" at bounding box center [722, 375] width 822 height 341
click at [542, 238] on div "< p > 🔥 OFERTA 2x1 - LA MÁS ELEGIDA . </ p > Lleva 2 Unidades por solo $69,999 …" at bounding box center [722, 375] width 822 height 341
click at [320, 239] on div "< p > 🔥 OFERTA 2x1 - LA MÁS ELEGIDA . </ p > Lleva 2 Unidades por solo $69,999 …" at bounding box center [722, 375] width 822 height 341
click at [320, 246] on div "< p > 🔥 OFERTA 2x1 - LA MÁS ELEGIDA . </ p > </ p > Lleva 2 Unidades por solo $…" at bounding box center [722, 375] width 822 height 341
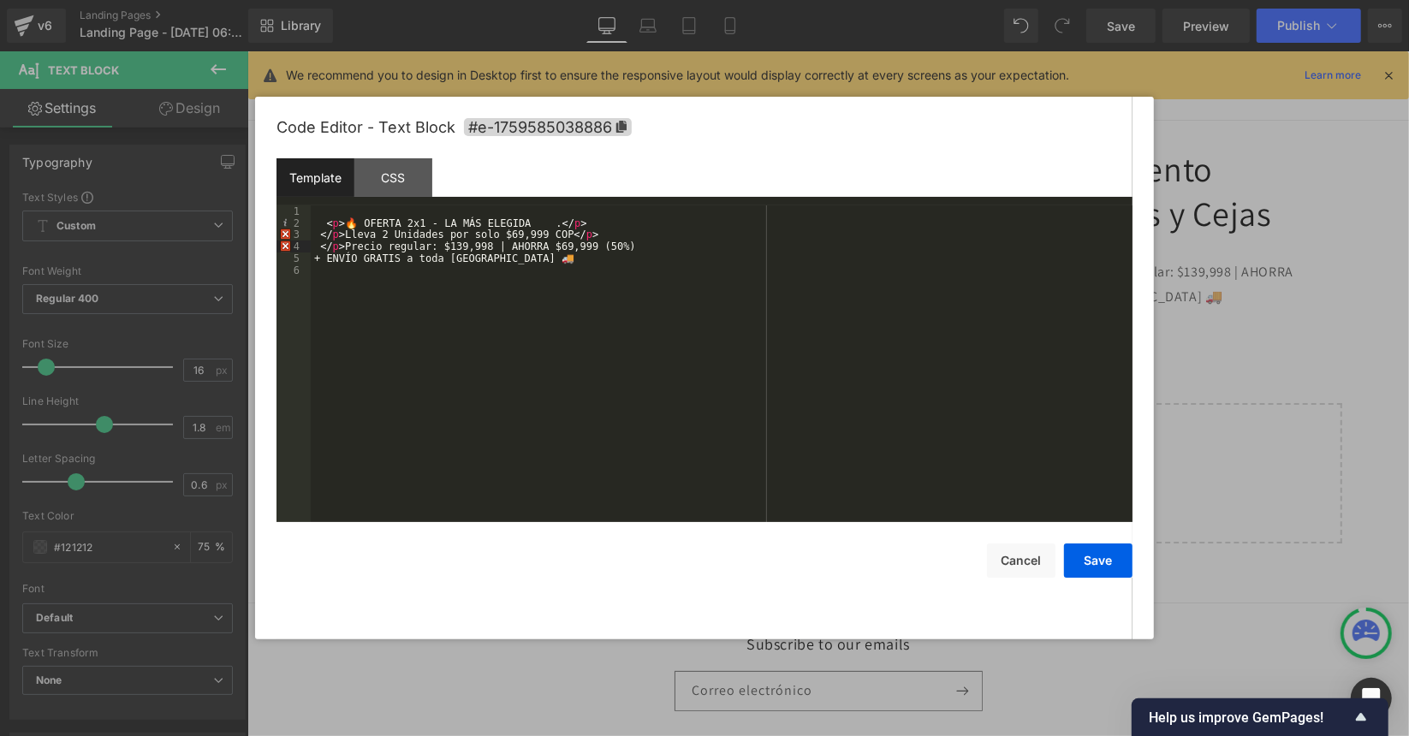
click at [620, 249] on div "< p > 🔥 OFERTA 2x1 - LA MÁS ELEGIDA . </ p > </ p > Lleva 2 Unidades por solo $…" at bounding box center [722, 375] width 822 height 341
click at [320, 260] on div "< p > 🔥 OFERTA 2x1 - LA MÁS ELEGIDA . </ p > </ p > Lleva 2 Unidades por solo $…" at bounding box center [722, 375] width 822 height 341
click at [563, 263] on div "< p > 🔥 OFERTA 2x1 - LA MÁS ELEGIDA . </ p > </ p > Lleva 2 Unidades por solo $…" at bounding box center [722, 375] width 822 height 341
click at [1100, 553] on button "Save" at bounding box center [1098, 561] width 68 height 34
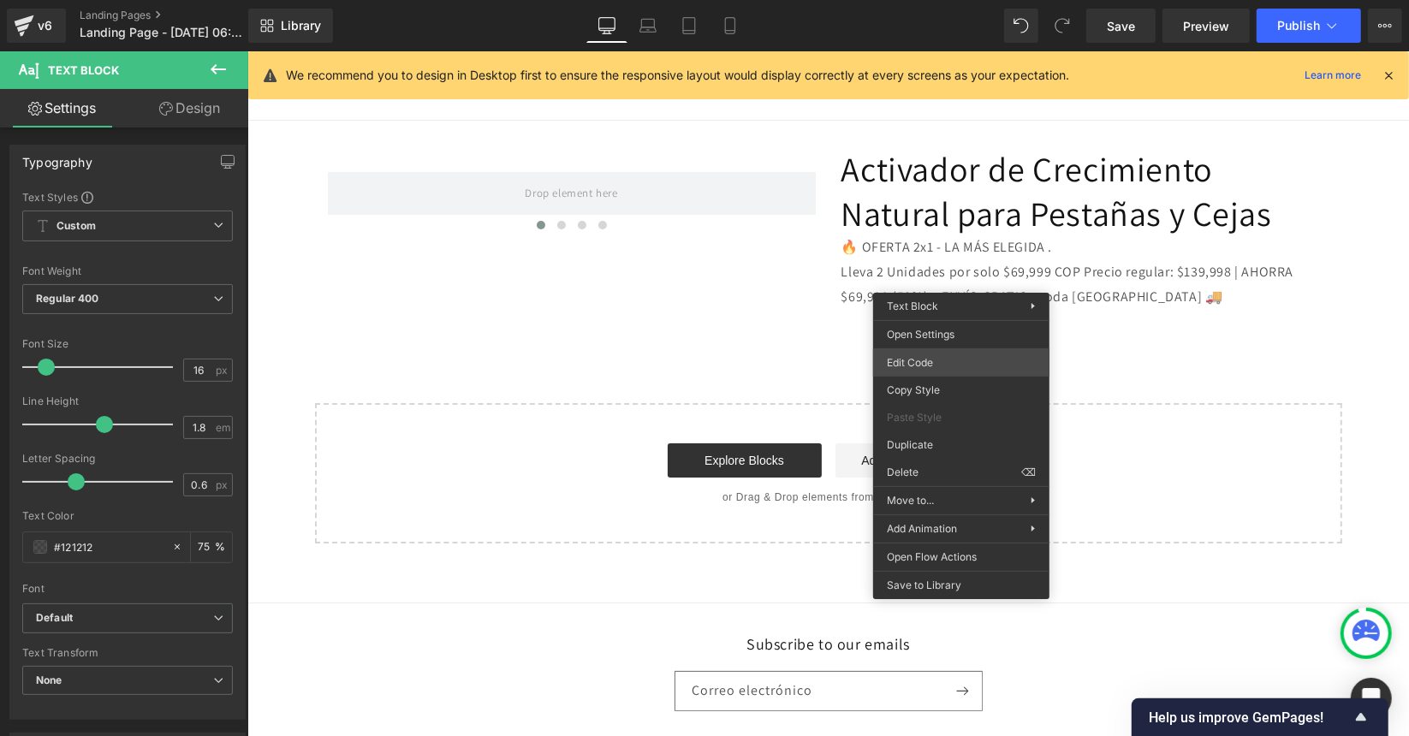
click at [930, 0] on div "Text Block You are previewing how the will restyle your page. You can not edit …" at bounding box center [704, 0] width 1409 height 0
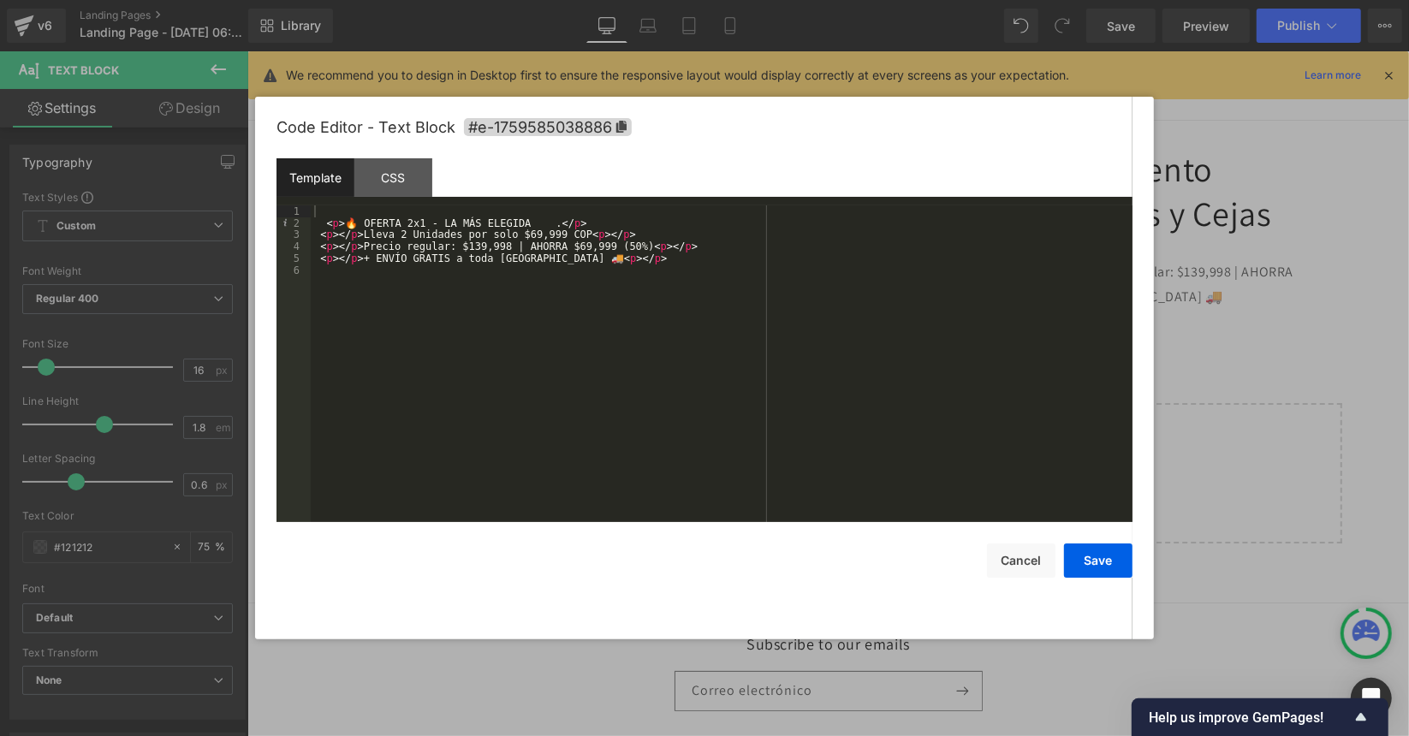
click at [429, 254] on div "< p > 🔥 OFERTA 2x1 - LA MÁS ELEGIDA . </ p > < p > </ p > Lleva 2 Unidades por …" at bounding box center [722, 375] width 822 height 341
click at [337, 240] on div "< p > 🔥 OFERTA 2x1 - LA MÁS ELEGIDA . </ p > < p > </ p > Lleva 2 Unidades por …" at bounding box center [722, 375] width 822 height 341
click at [364, 258] on div "< p > 🔥 OFERTA 2x1 - LA MÁS ELEGIDA . </ p > < p > Lleva 2 Unidades por solo $6…" at bounding box center [722, 375] width 822 height 341
click at [575, 237] on div "< p > 🔥 OFERTA 2x1 - LA MÁS ELEGIDA . </ p > < p > Lleva 2 Unidades por solo $6…" at bounding box center [722, 375] width 822 height 341
click at [630, 247] on div "< p > 🔥 OFERTA 2x1 - LA MÁS ELEGIDA . </ p > < p > Lleva 2 Unidades por solo $6…" at bounding box center [722, 375] width 822 height 341
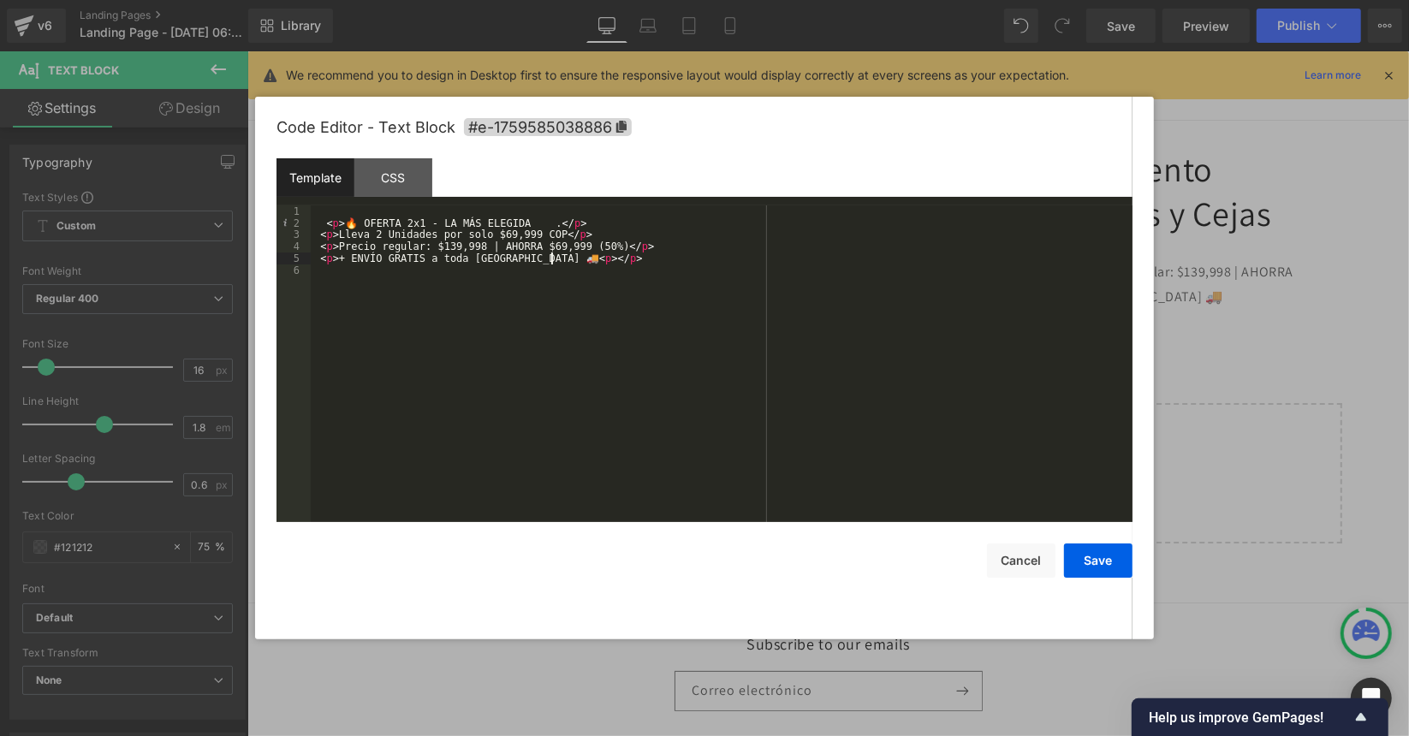
click at [553, 262] on div "< p > 🔥 OFERTA 2x1 - LA MÁS ELEGIDA . </ p > < p > Lleva 2 Unidades por solo $6…" at bounding box center [722, 375] width 822 height 341
click at [1104, 558] on button "Save" at bounding box center [1098, 561] width 68 height 34
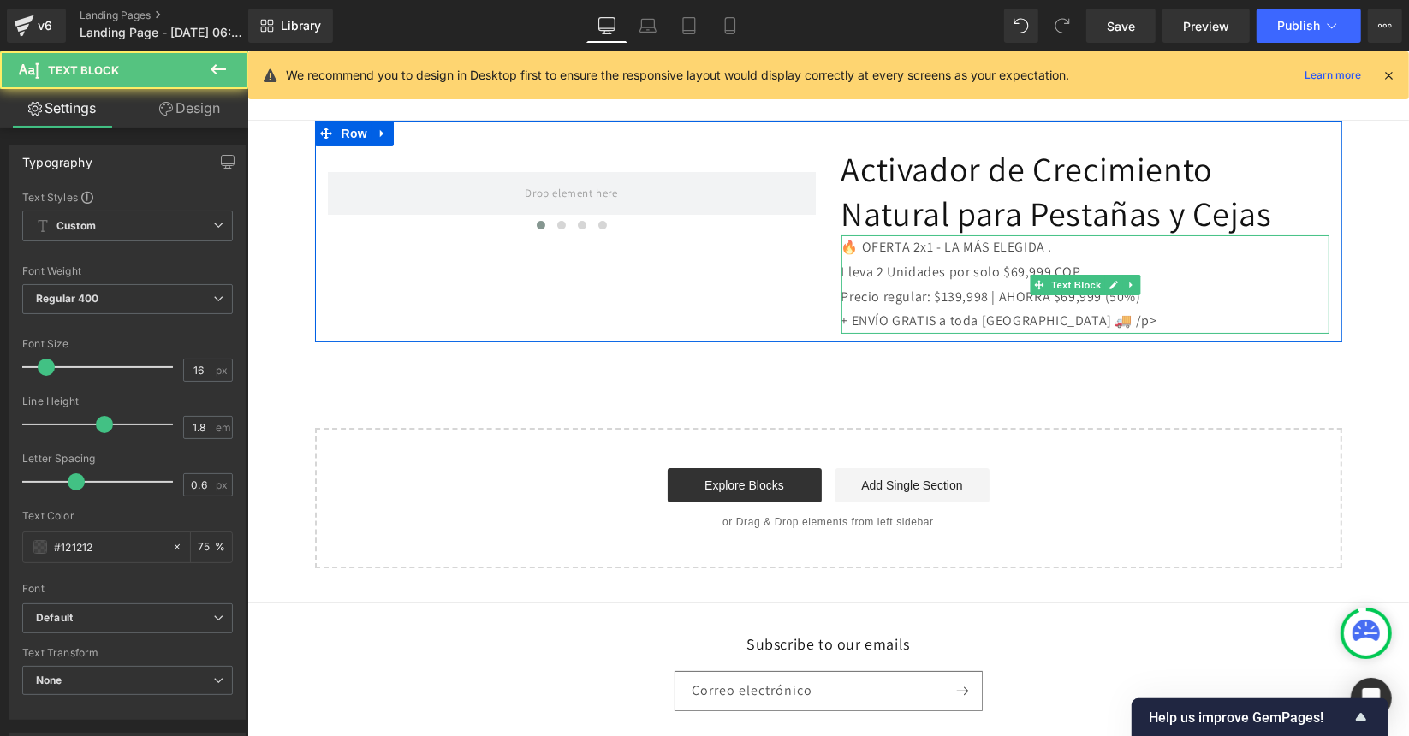
click at [871, 243] on p "🔥 OFERTA 2x1 - LA MÁS ELEGIDA ." at bounding box center [1085, 247] width 488 height 25
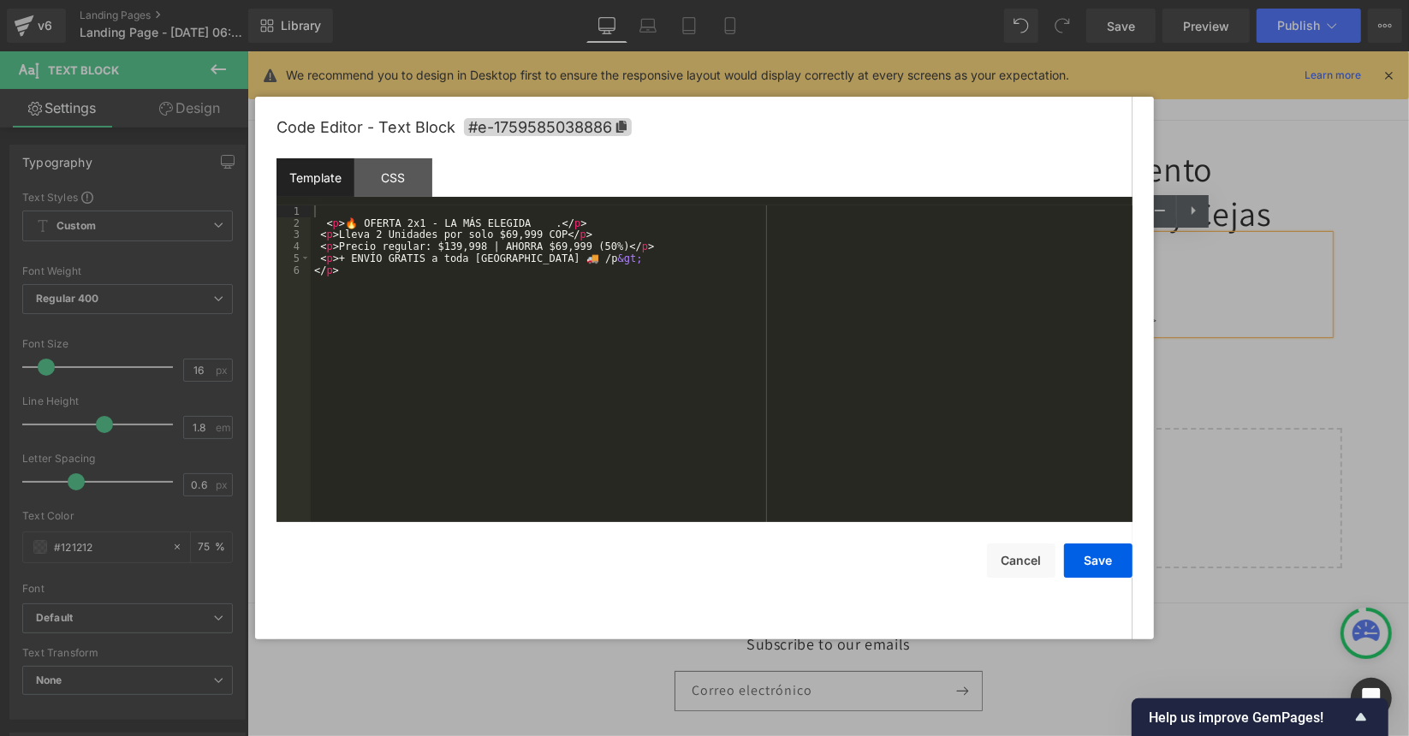
click at [972, 0] on div "Text Block You are previewing how the will restyle your page. You can not edit …" at bounding box center [704, 0] width 1409 height 0
drag, startPoint x: 435, startPoint y: 235, endPoint x: 551, endPoint y: 235, distance: 116.4
click at [551, 235] on div "< p > 🔥 OFERTA 2x1 - LA MÁS ELEGIDA . </ p > < p > Lleva 2 Unidades por solo $6…" at bounding box center [722, 375] width 822 height 341
click at [418, 222] on div "< p > 🔥 OFERTA 2x1 - LA MÁS ELEGIDA . </ p > < p > Lleva 2 Unidades por solo $6…" at bounding box center [722, 375] width 822 height 341
click at [586, 261] on div "< p > 🔥 OFERTA 2x1 por solo $69,999 COP - LA MÁS ELEGIDA . </ p > < p > Lleva 2…" at bounding box center [722, 375] width 822 height 341
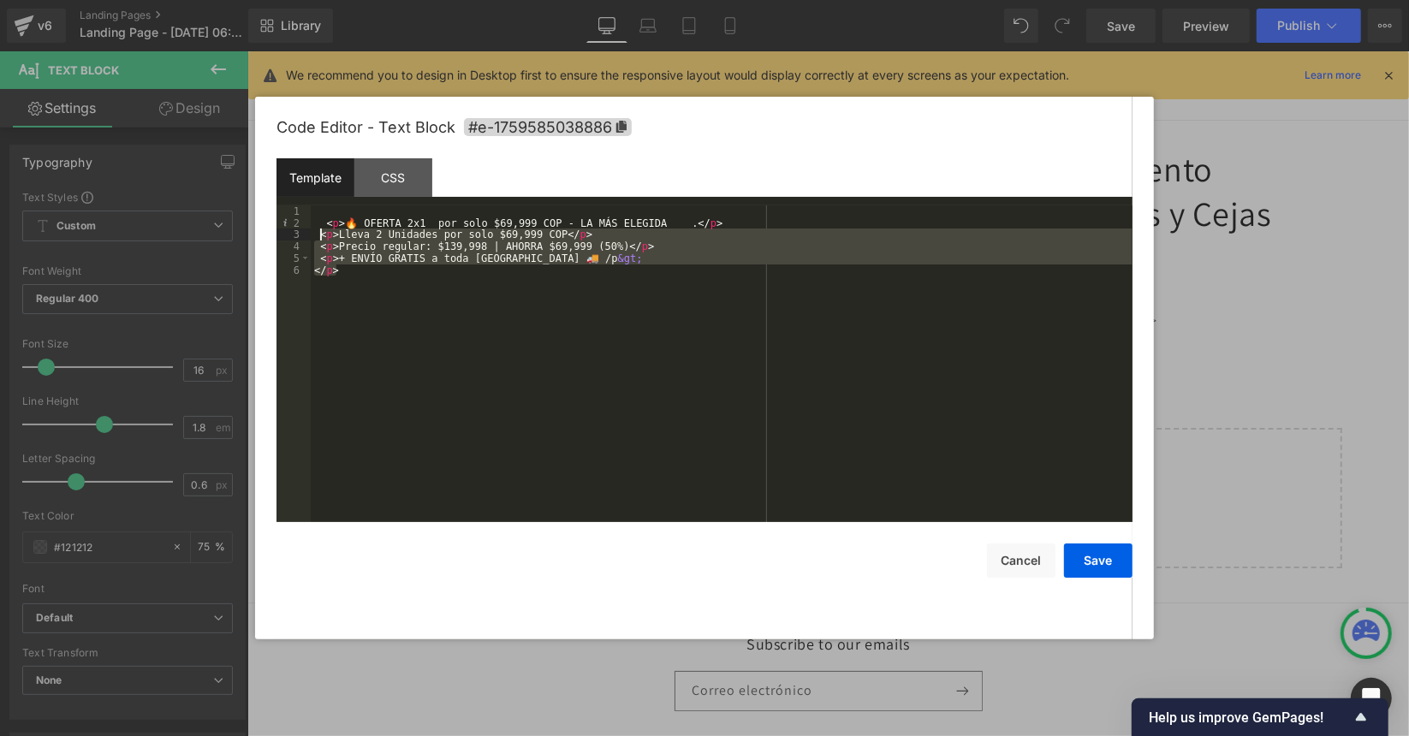
drag, startPoint x: 346, startPoint y: 277, endPoint x: 317, endPoint y: 236, distance: 50.4
click at [317, 236] on div "< p > 🔥 OFERTA 2x1 por solo $69,999 COP - LA MÁS ELEGIDA . </ p > < p > Lleva 2…" at bounding box center [722, 375] width 822 height 341
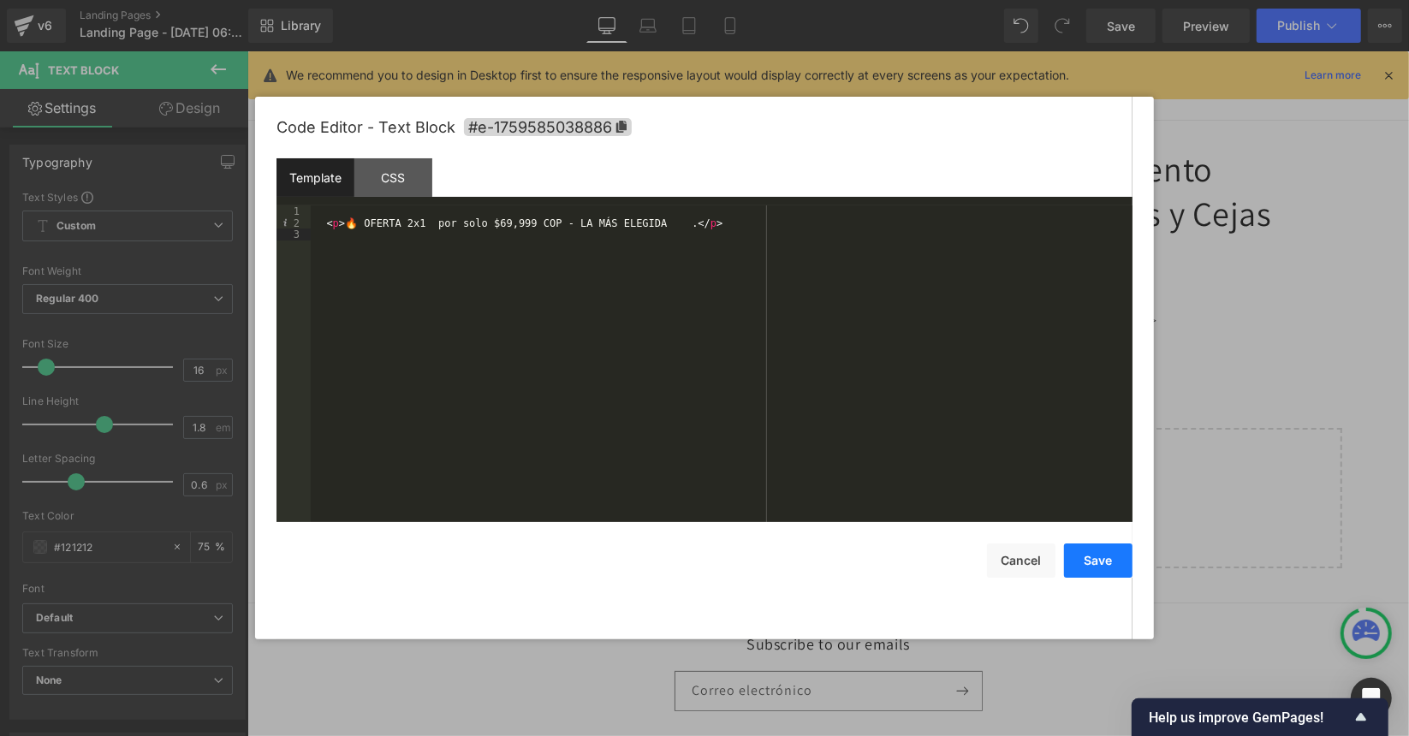
click at [1104, 565] on button "Save" at bounding box center [1098, 561] width 68 height 34
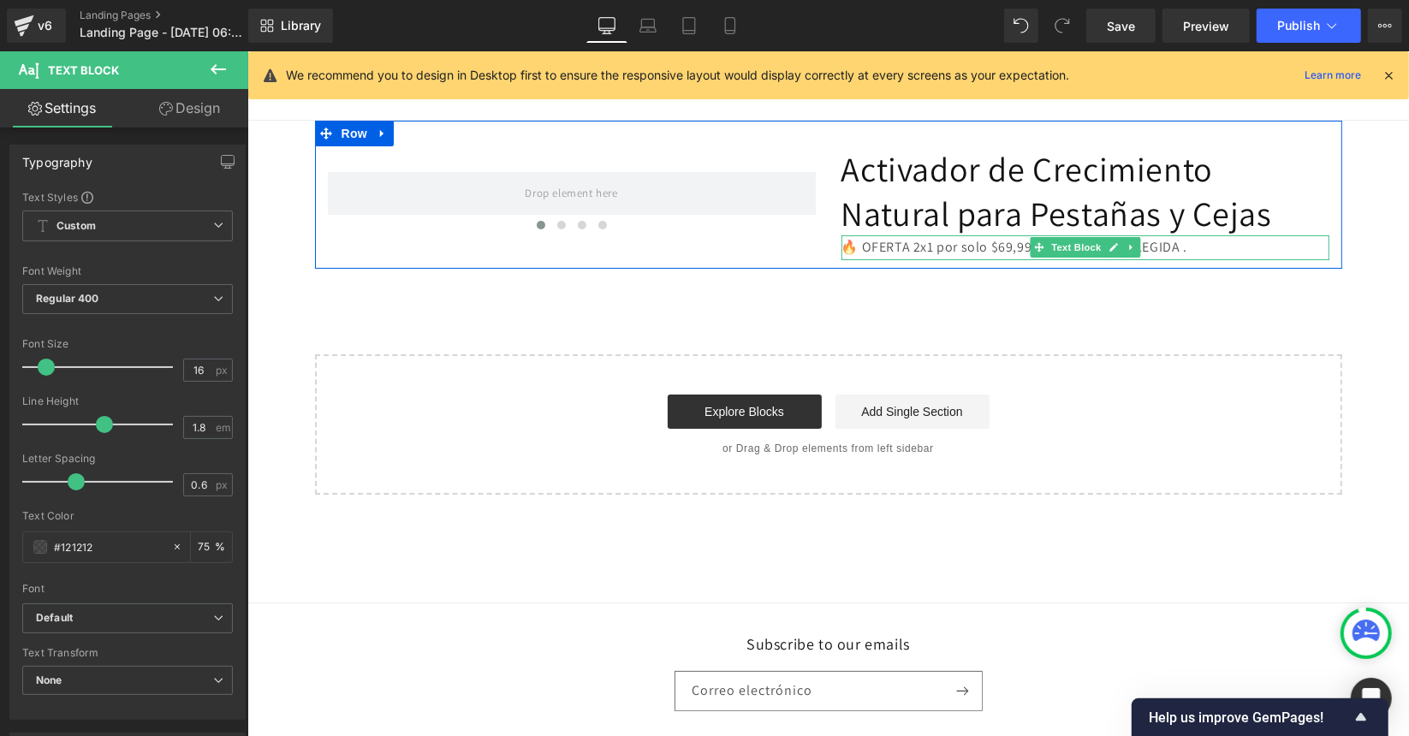
click at [998, 248] on p "🔥 OFERTA 2x1 por solo $69,999 COP - LA MÁS ELEGIDA ." at bounding box center [1085, 247] width 488 height 25
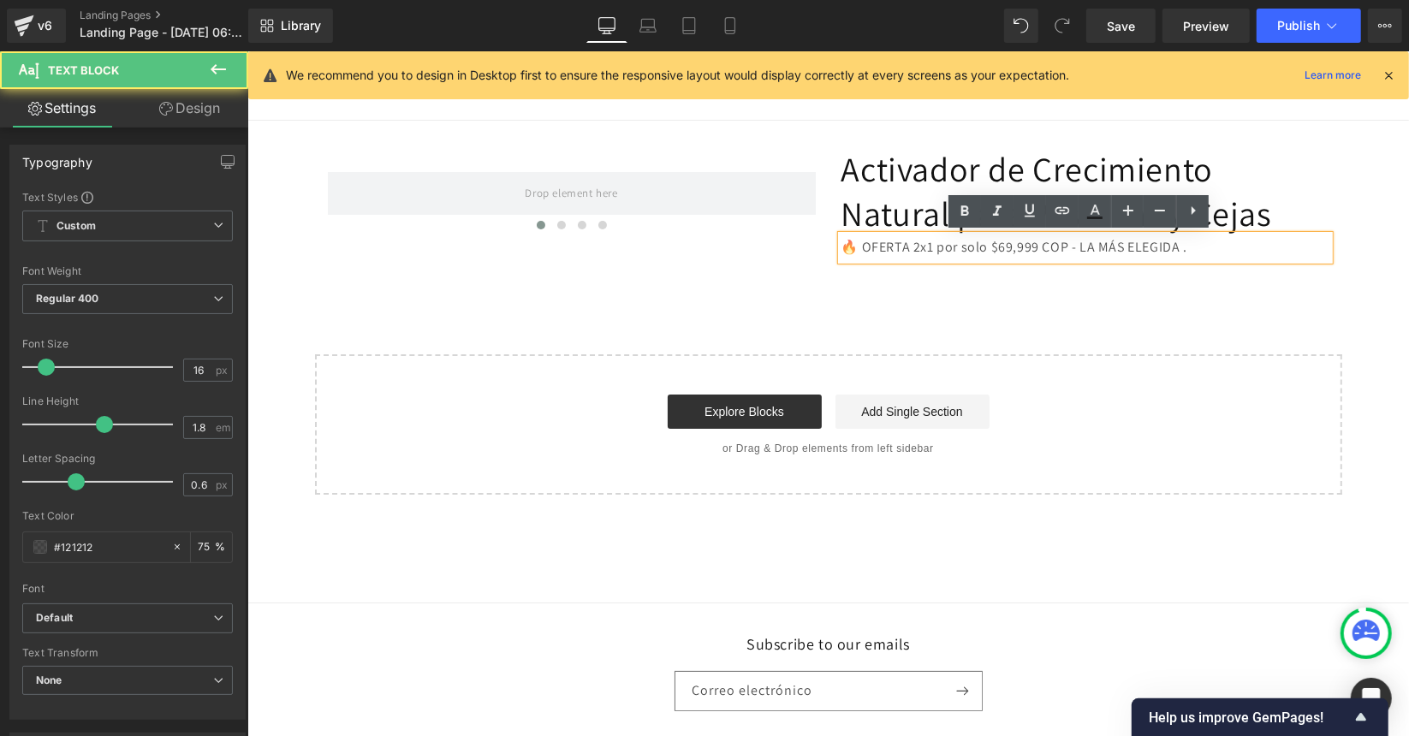
click at [984, 283] on div "‹ › Carousel Activador de Crecimiento Natural para Pestañas y Cejas Heading 🔥 O…" at bounding box center [828, 307] width 1162 height 374
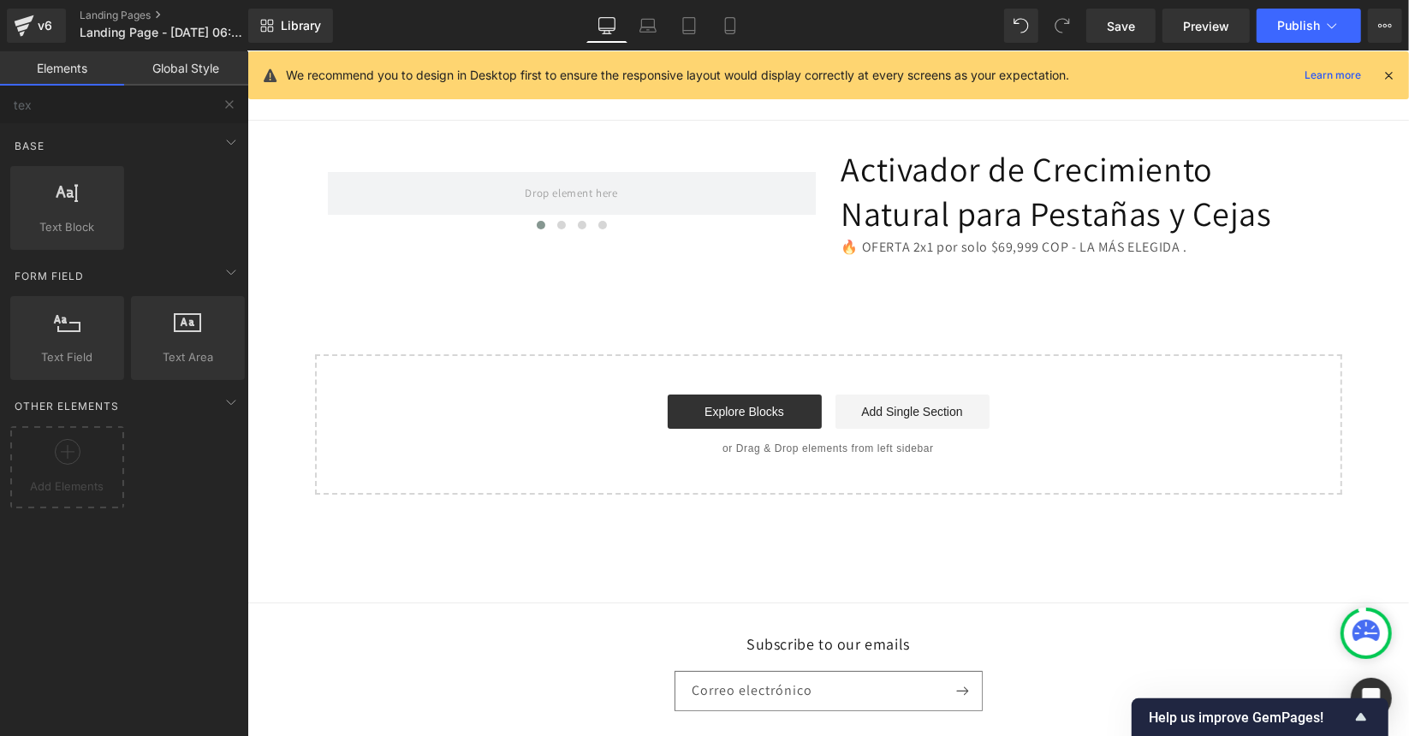
click at [996, 240] on p "🔥 OFERTA 2x1 por solo $69,999 COP - LA MÁS ELEGIDA ." at bounding box center [1085, 247] width 488 height 25
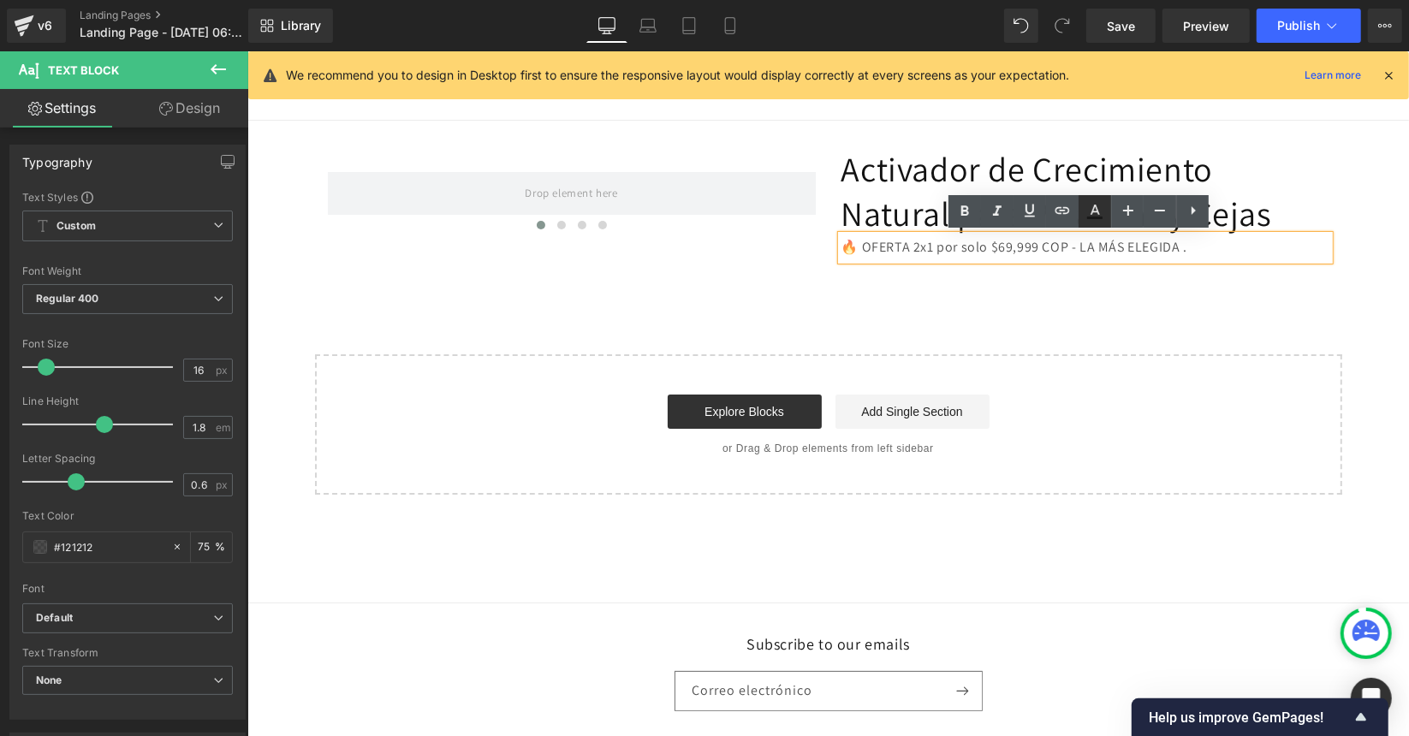
click at [1097, 209] on icon at bounding box center [1095, 210] width 9 height 10
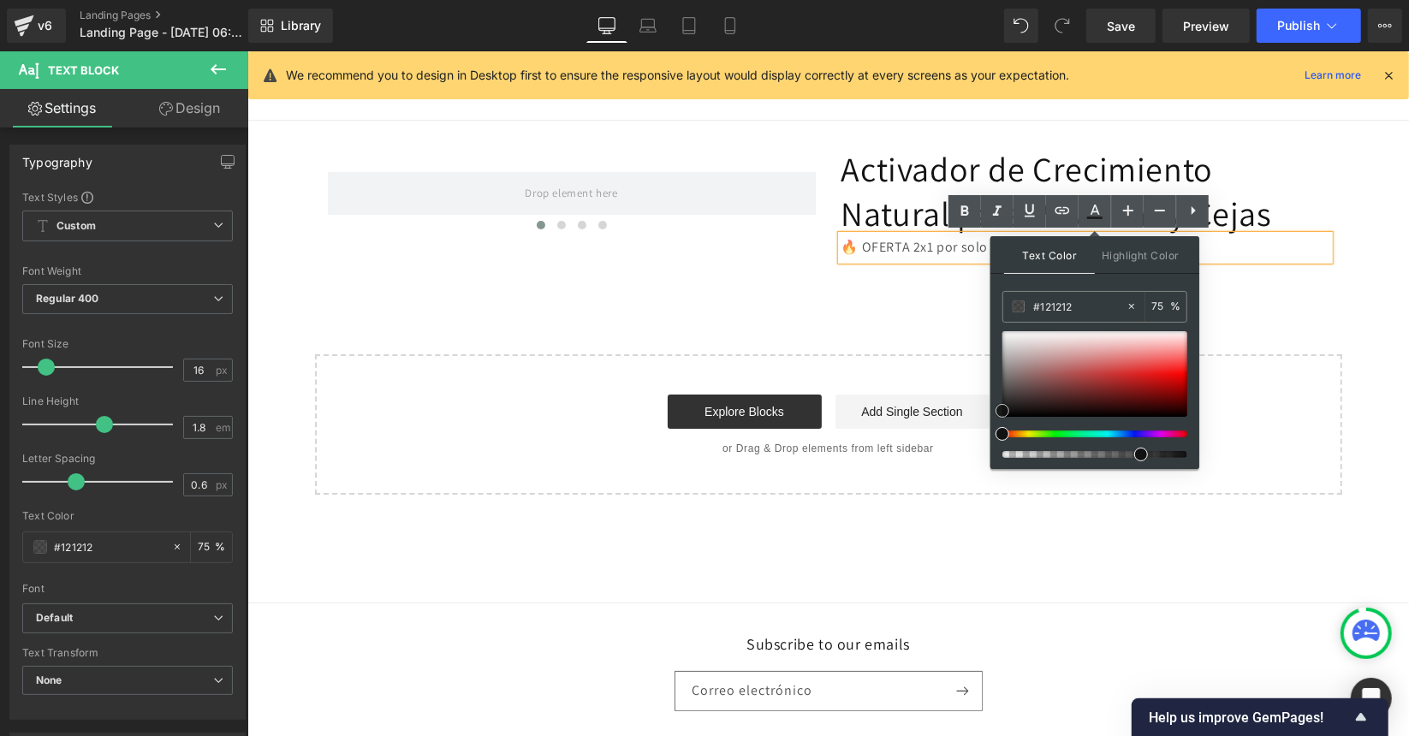
type input "#0f0f0f"
drag, startPoint x: 1253, startPoint y: 456, endPoint x: 946, endPoint y: 431, distance: 308.3
click at [872, 311] on div "‹ › Carousel Activador de Crecimiento Natural para Pestañas y Cejas Heading 🔥 O…" at bounding box center [828, 307] width 1162 height 374
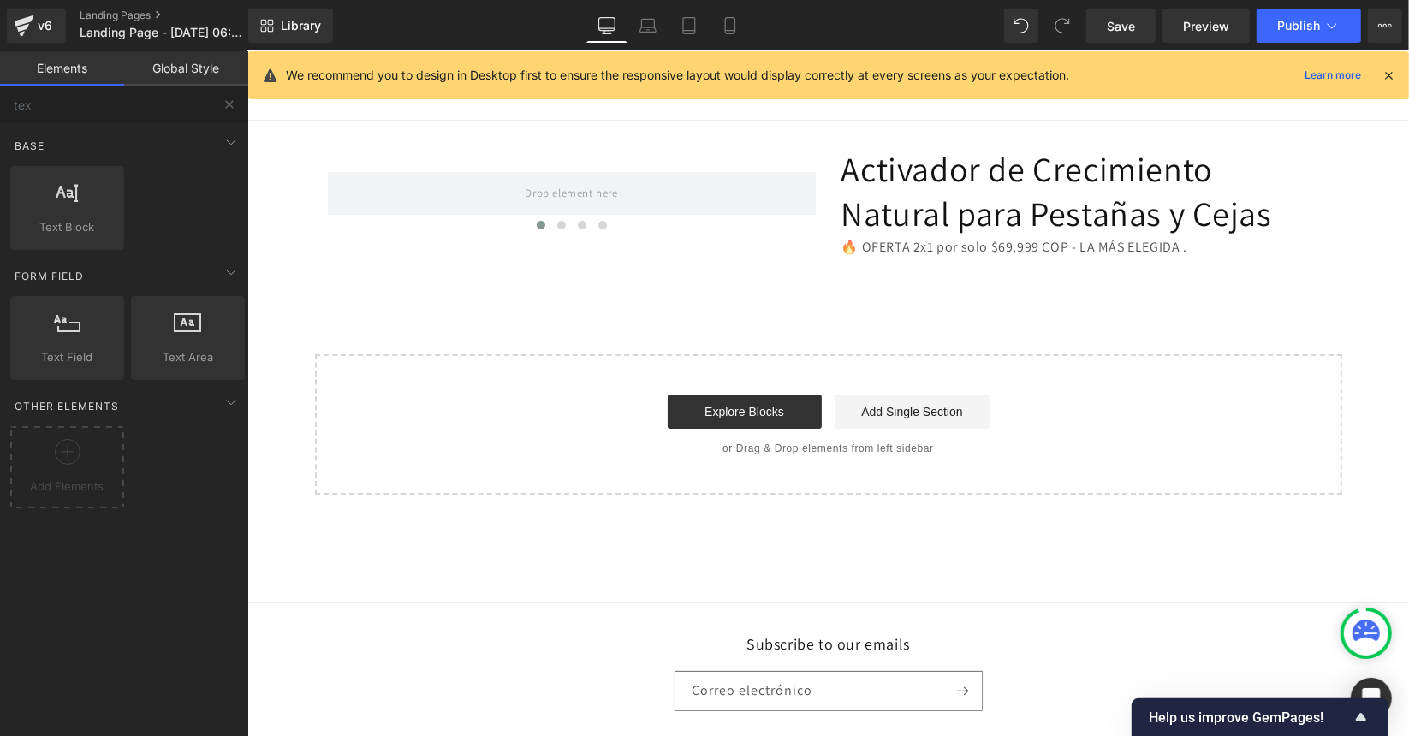
click at [907, 246] on p "🔥 OFERTA 2x1 por solo $69,999 COP - LA MÁS ELEGIDA ." at bounding box center [1085, 247] width 488 height 25
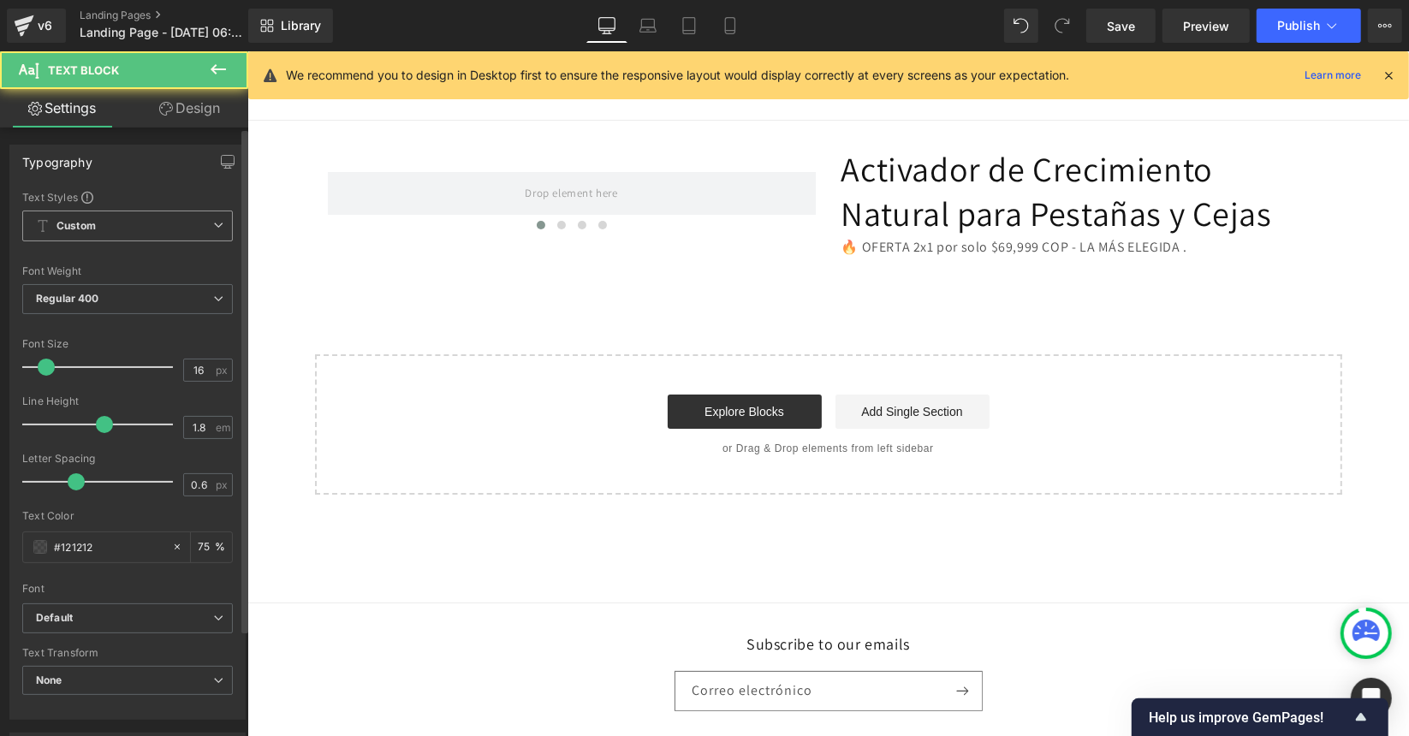
click at [91, 223] on b "Custom" at bounding box center [76, 226] width 39 height 15
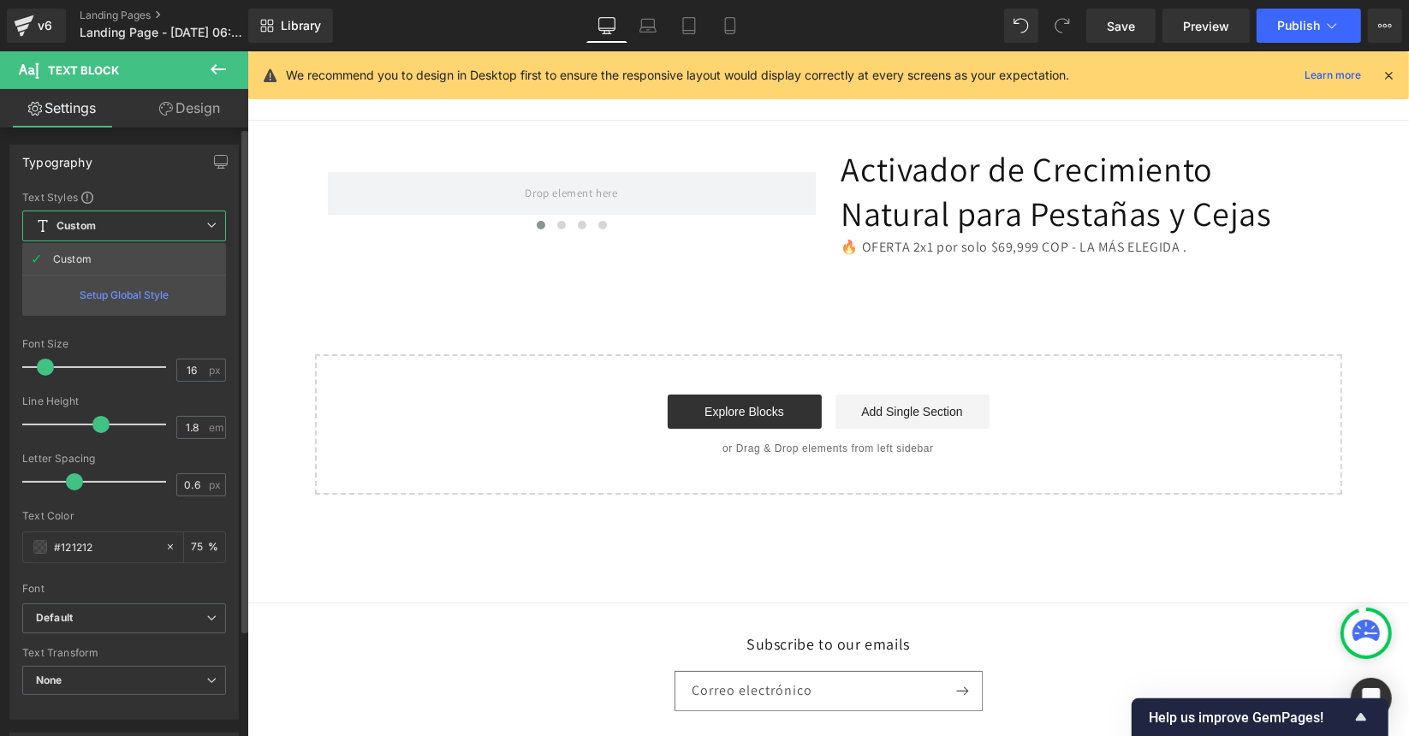
click at [91, 223] on b "Custom" at bounding box center [76, 226] width 39 height 15
click at [76, 299] on b "Regular 400" at bounding box center [67, 298] width 63 height 13
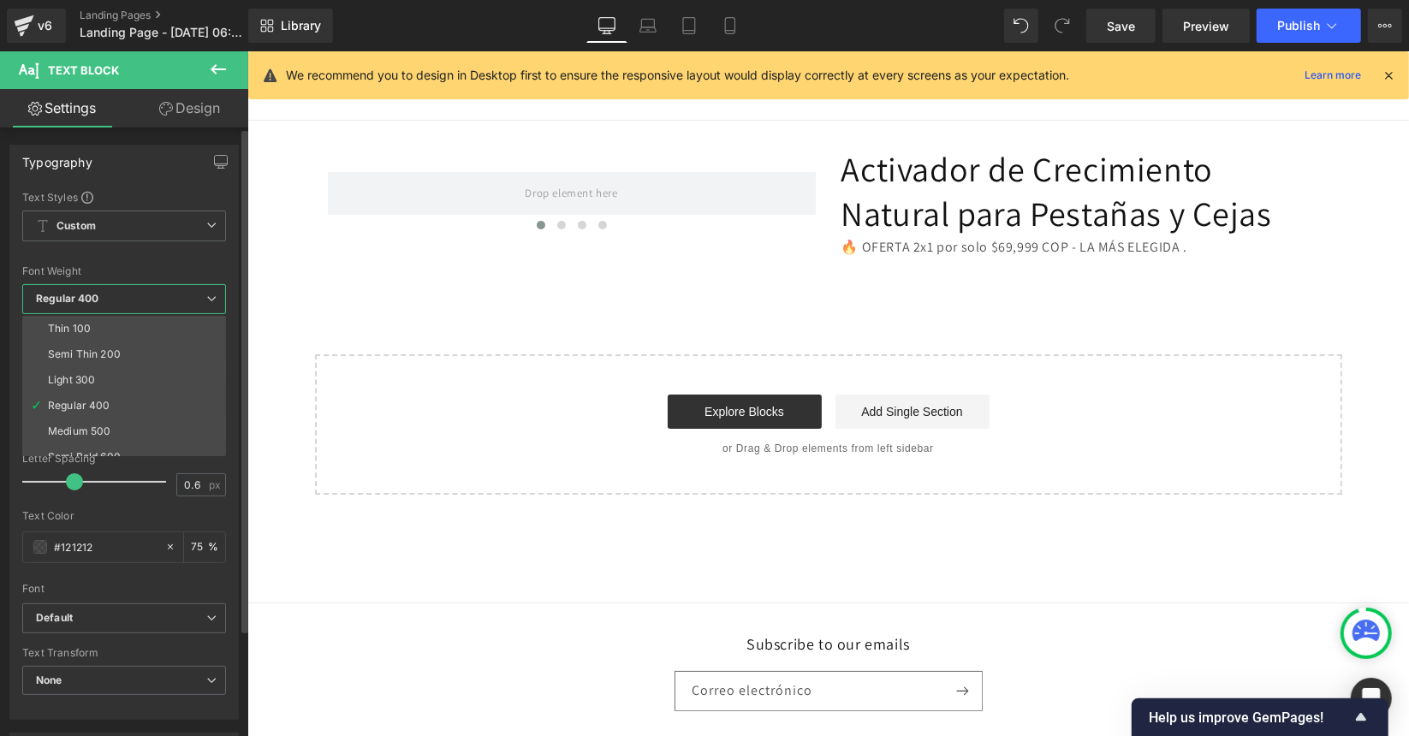
click at [76, 299] on b "Regular 400" at bounding box center [67, 298] width 63 height 13
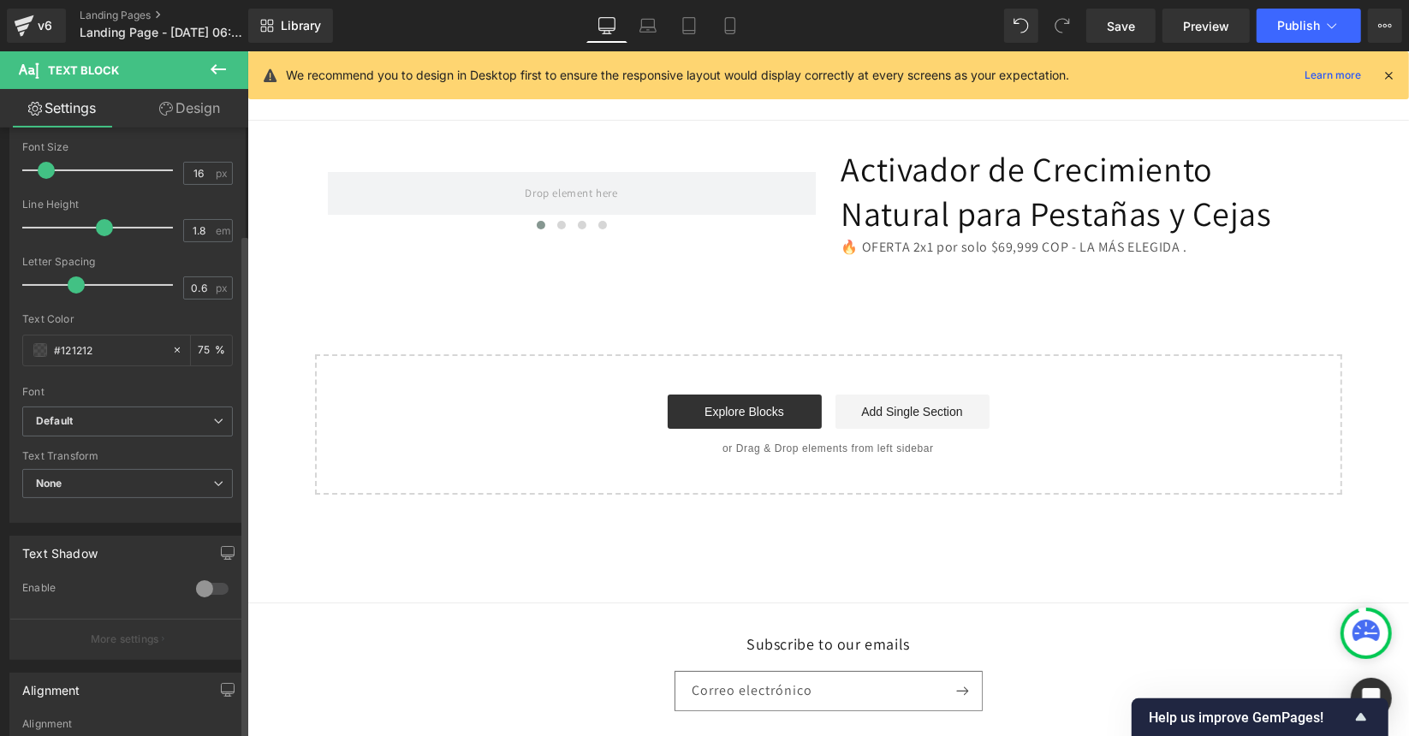
scroll to position [199, 0]
click at [207, 342] on input "75" at bounding box center [206, 348] width 17 height 19
type input "7"
click at [164, 305] on div at bounding box center [127, 305] width 211 height 11
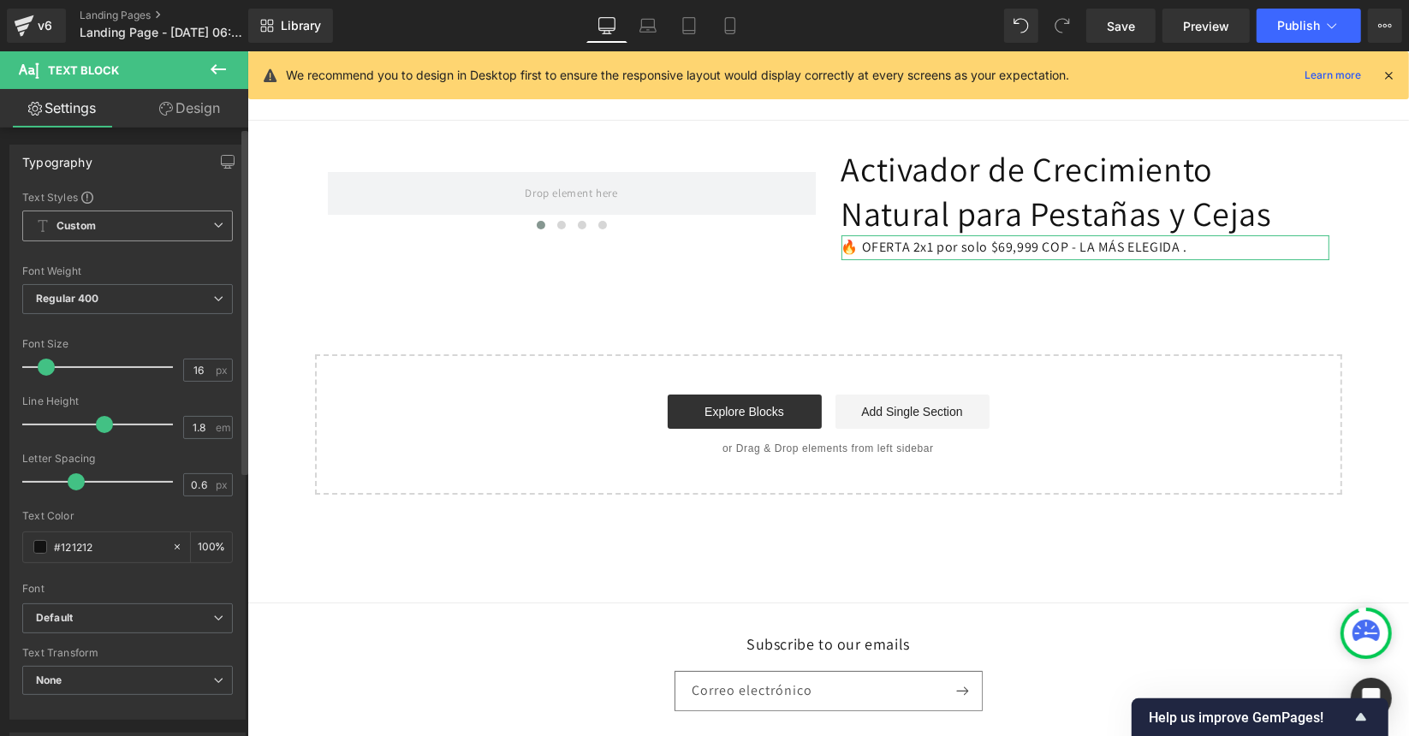
click at [109, 230] on span "Custom Setup Global Style" at bounding box center [127, 226] width 211 height 31
click at [103, 292] on div "Setup Global Style" at bounding box center [124, 295] width 204 height 40
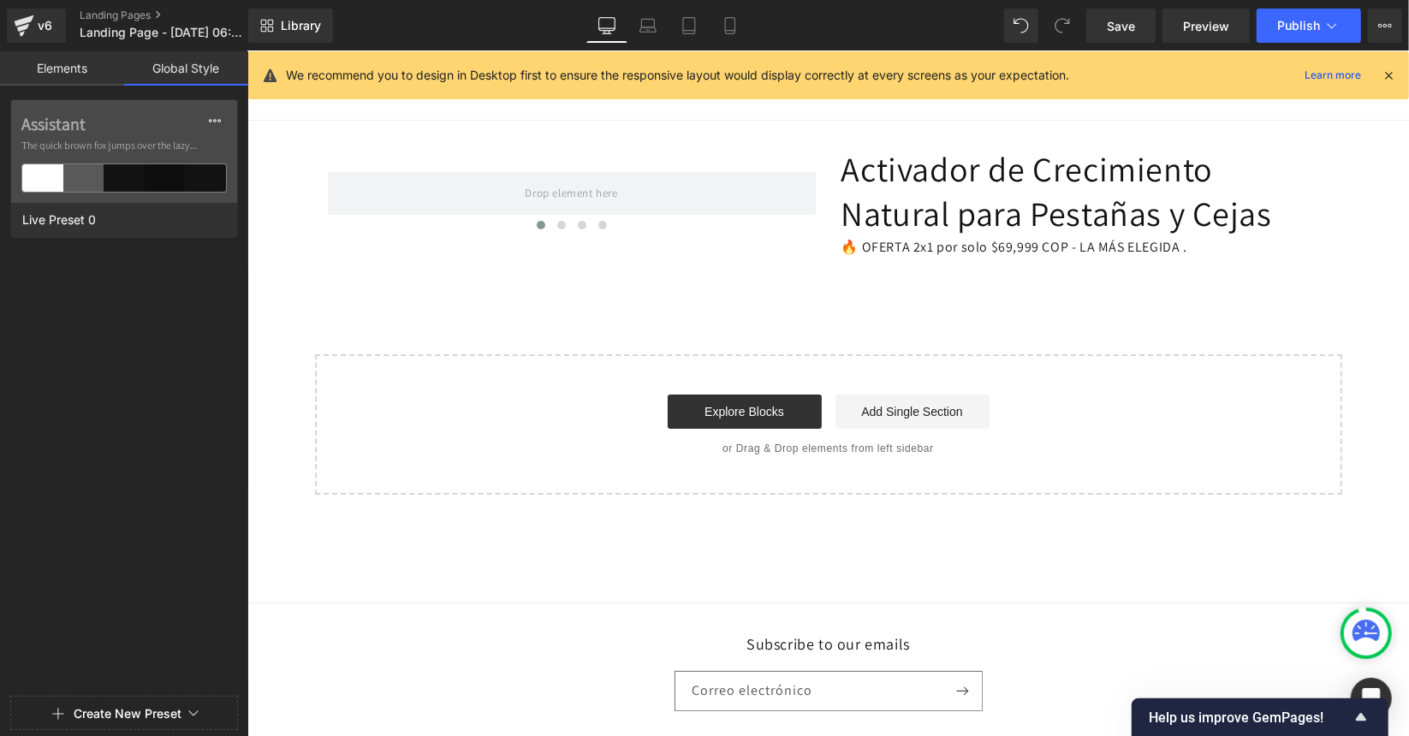
click at [68, 71] on link "Elements" at bounding box center [62, 68] width 124 height 34
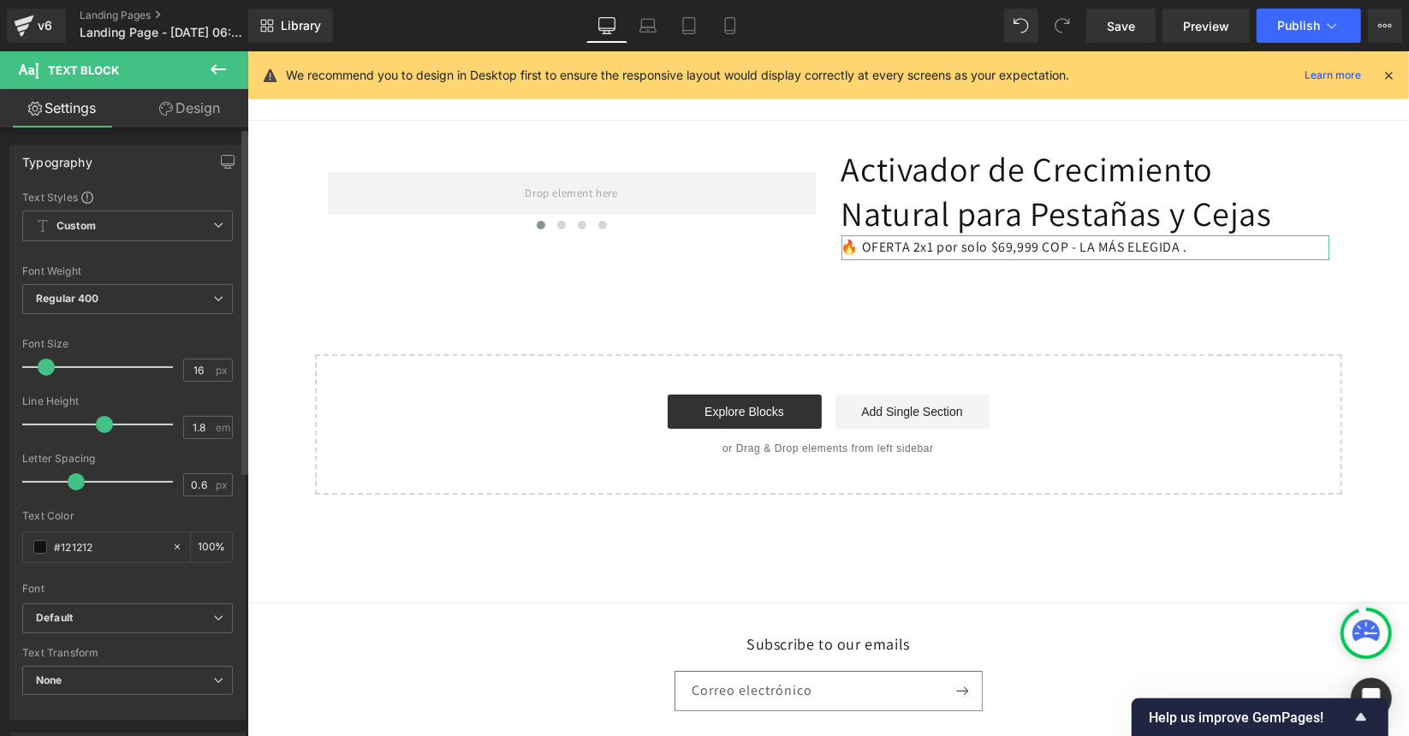
click at [107, 177] on div "Typography" at bounding box center [127, 162] width 235 height 33
click at [94, 219] on b "Custom" at bounding box center [76, 226] width 39 height 15
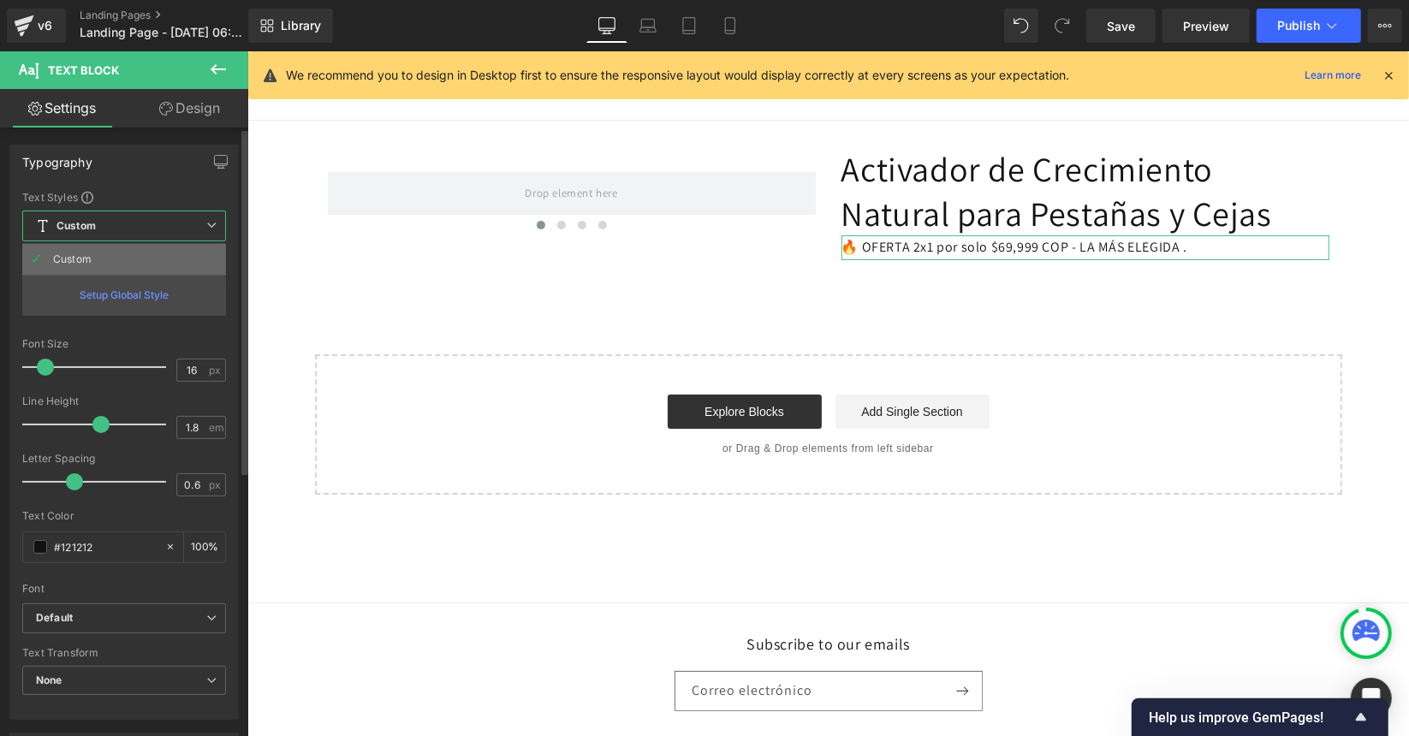
click at [68, 253] on div "Custom" at bounding box center [72, 259] width 39 height 12
click at [95, 221] on b "Custom" at bounding box center [76, 226] width 39 height 15
click at [100, 297] on div "Setup Global Style" at bounding box center [124, 295] width 204 height 40
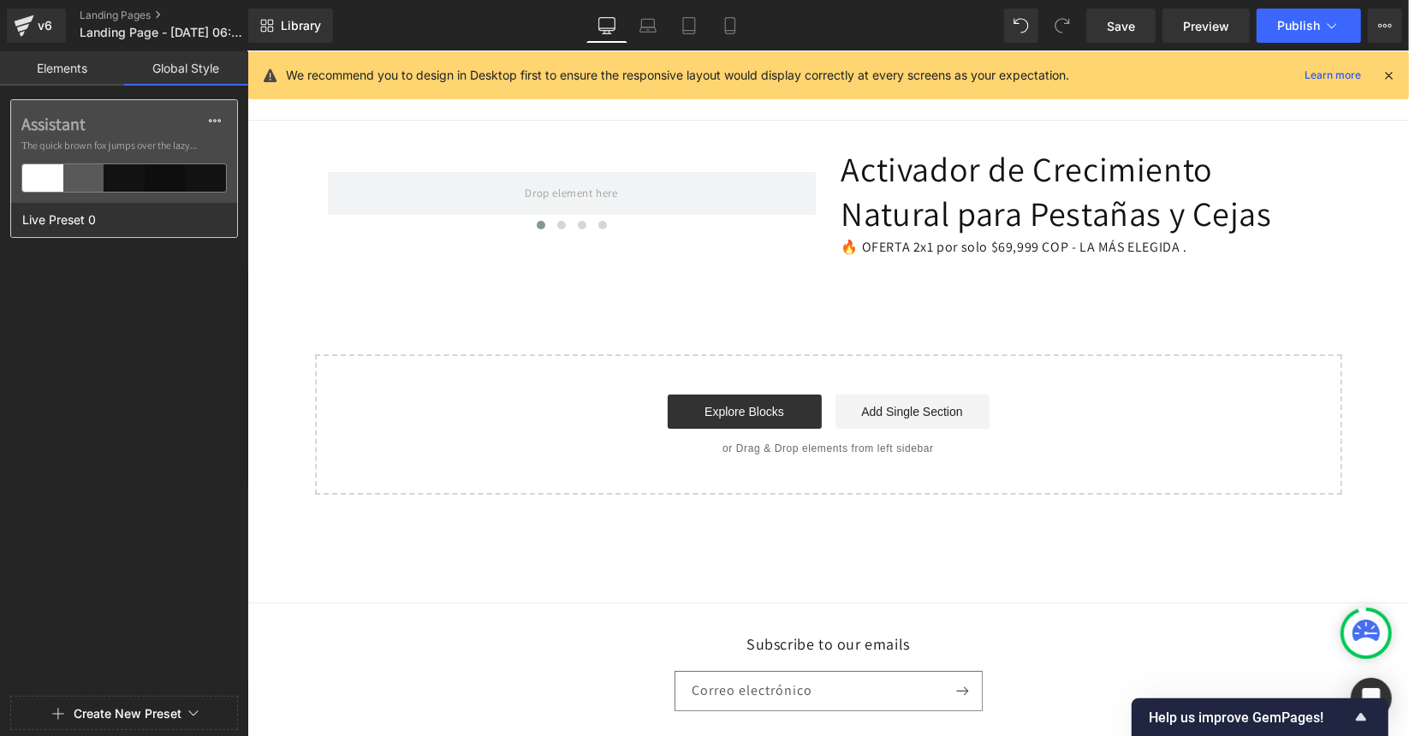
click at [99, 164] on ul at bounding box center [123, 178] width 205 height 29
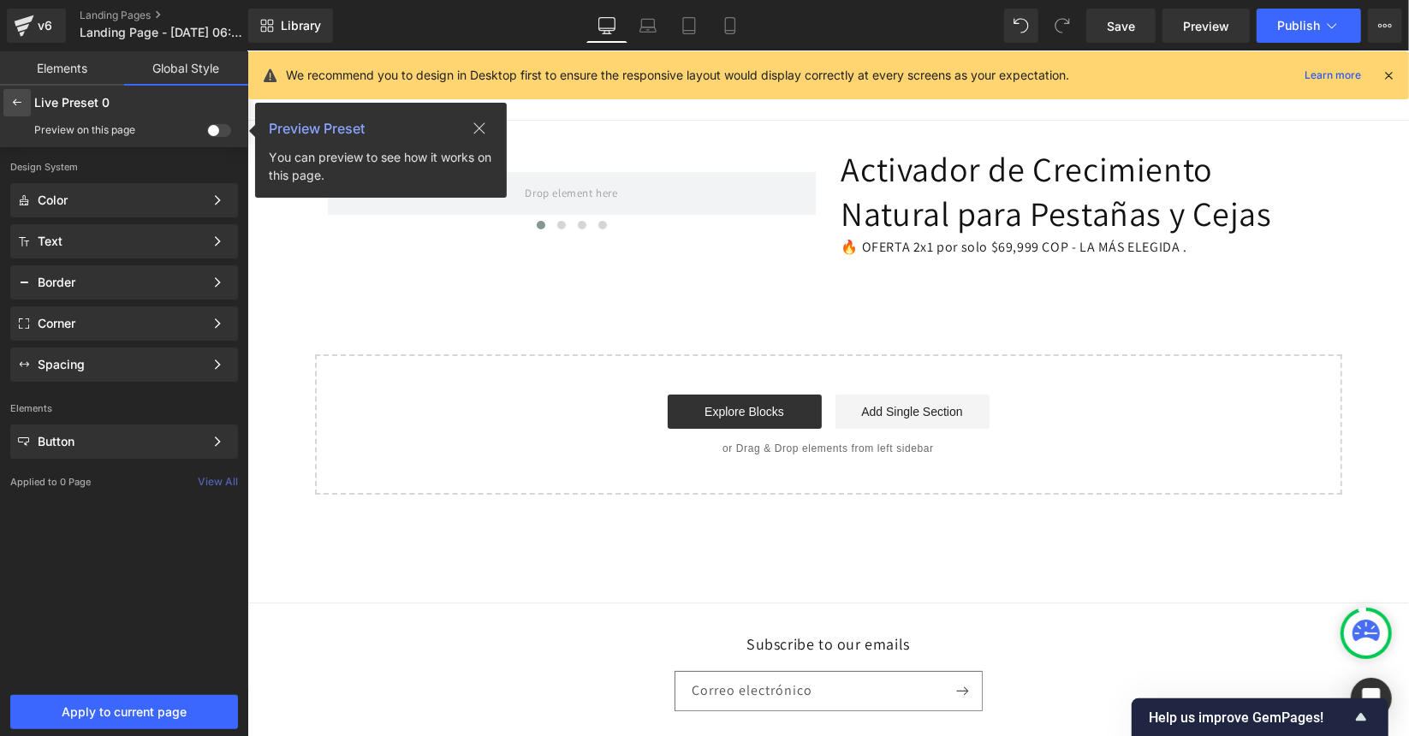
click at [14, 100] on icon at bounding box center [17, 103] width 14 height 14
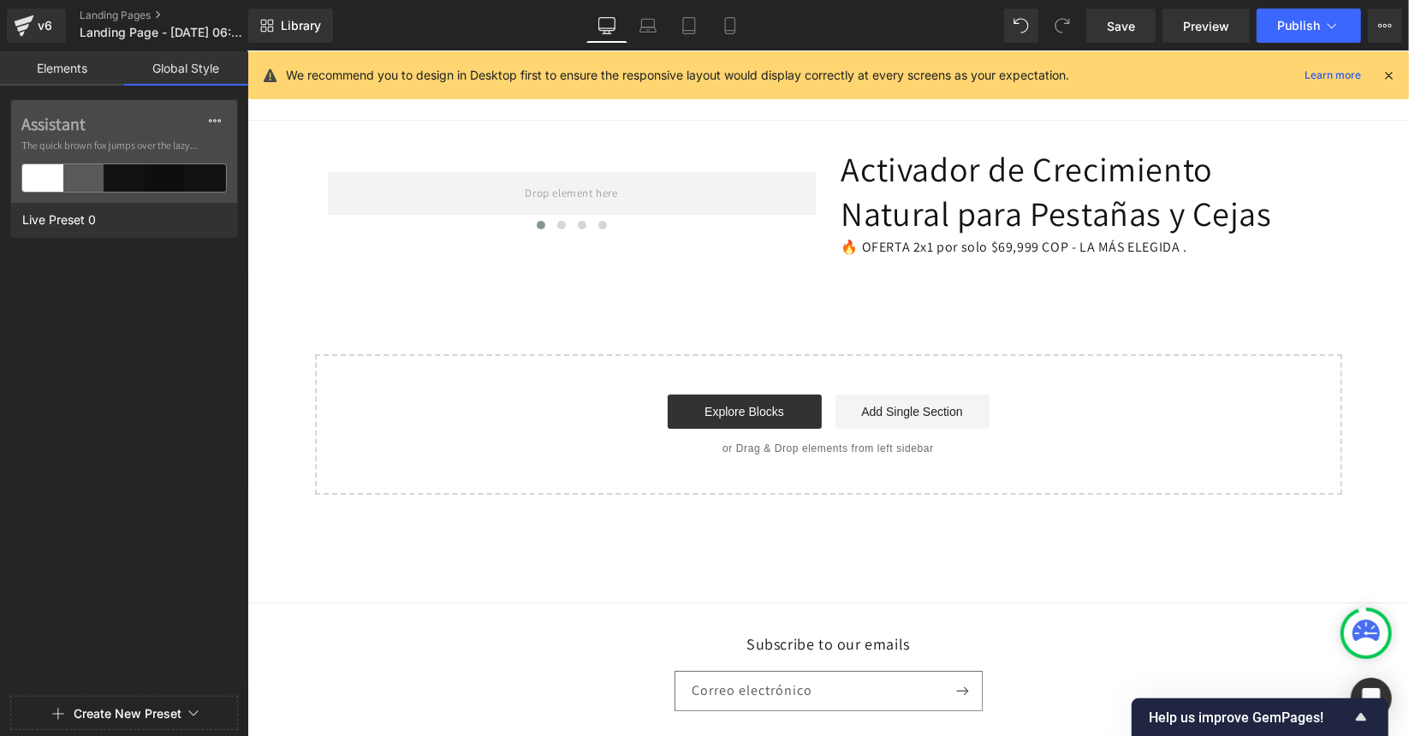
click at [39, 63] on link "Elements" at bounding box center [62, 68] width 124 height 34
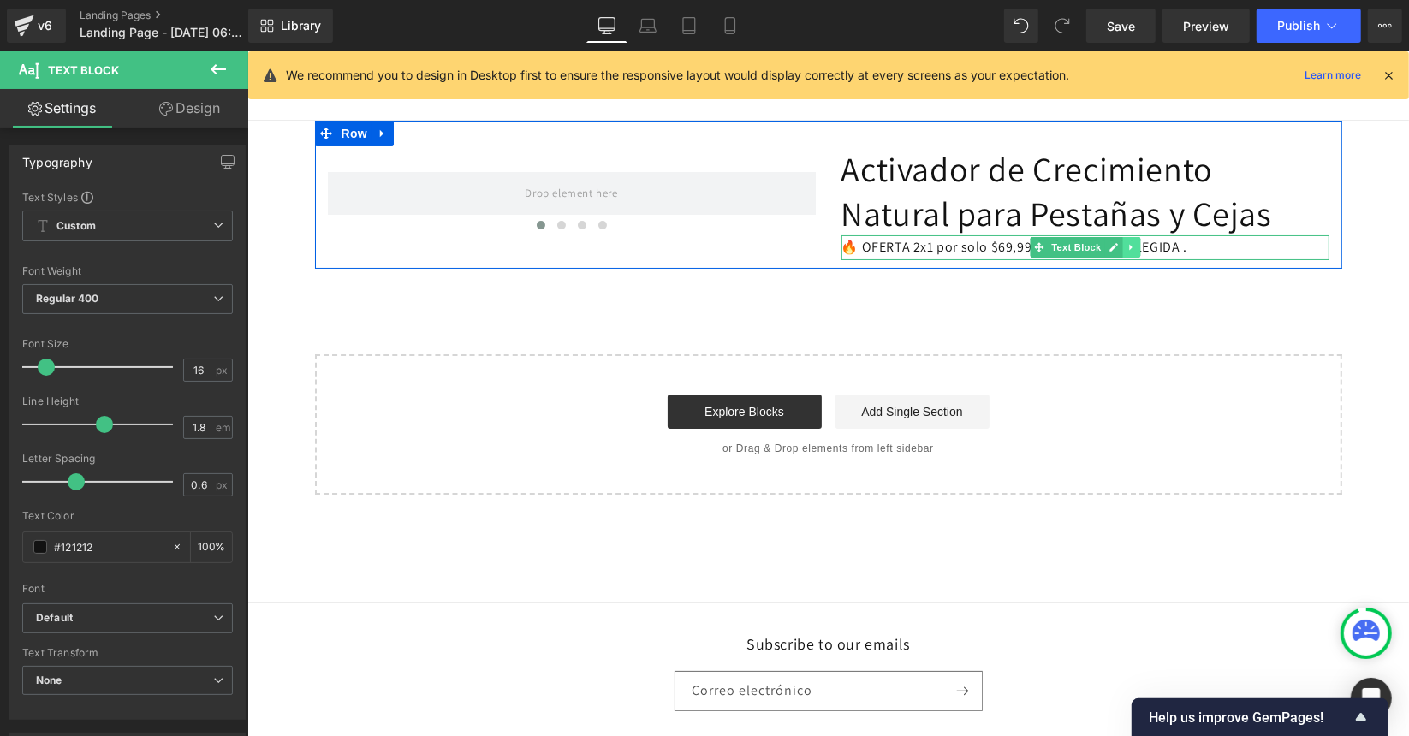
click at [1127, 245] on link at bounding box center [1130, 246] width 18 height 21
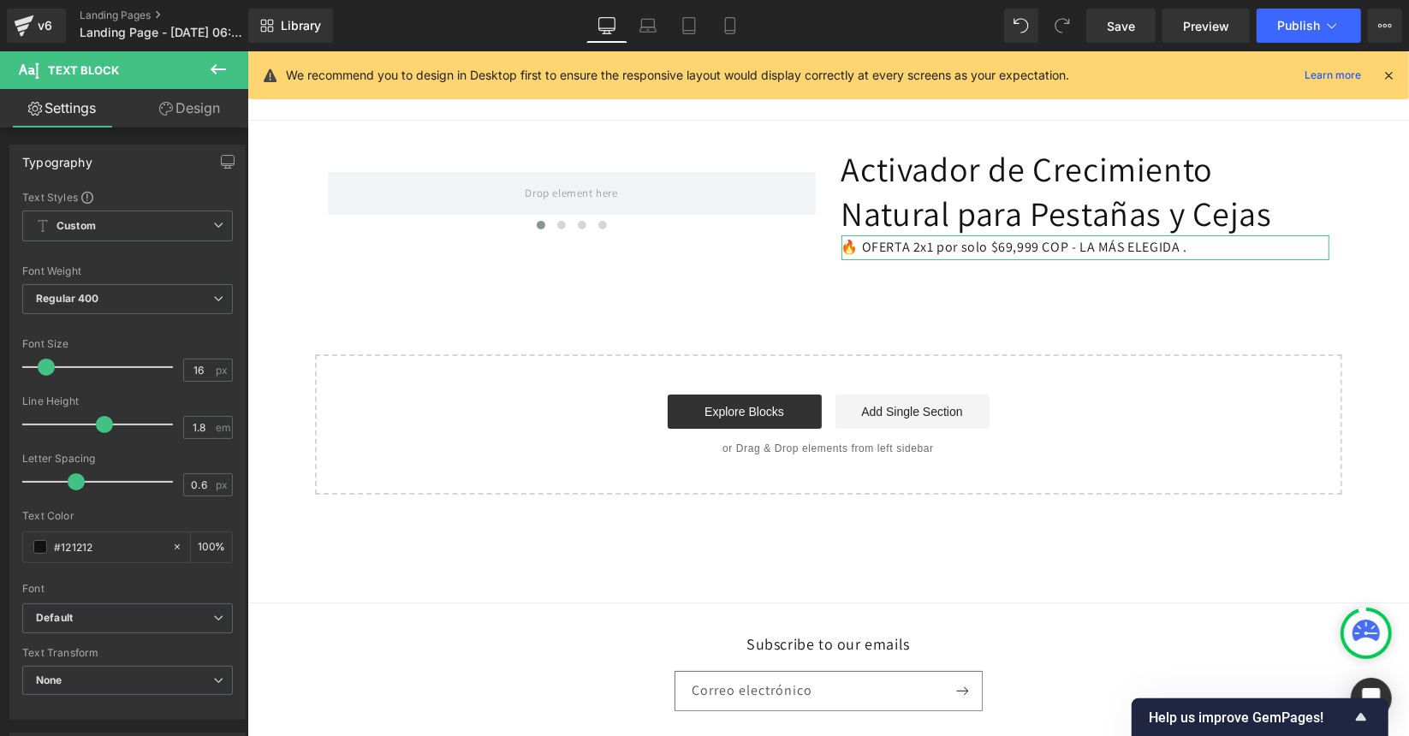
click at [211, 105] on link "Design" at bounding box center [190, 108] width 124 height 39
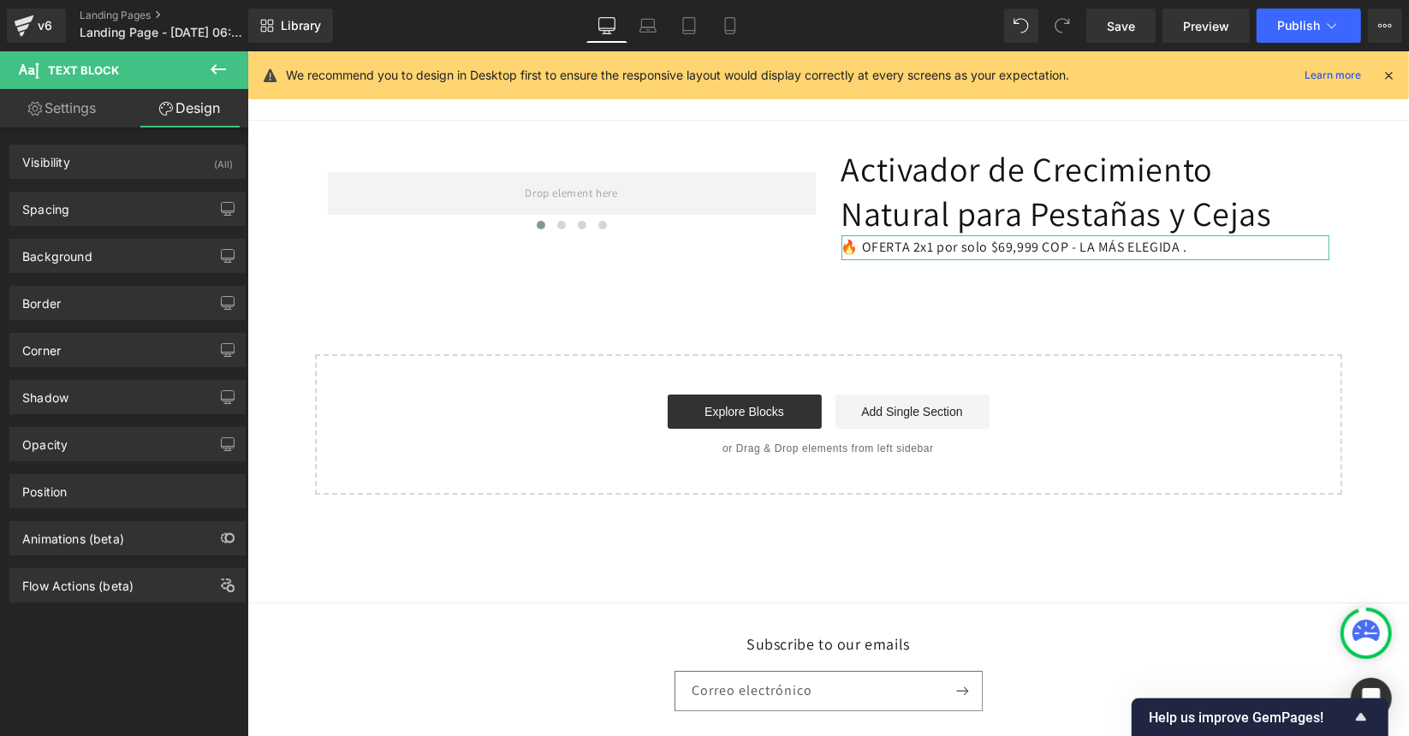
click at [75, 110] on link "Settings" at bounding box center [62, 108] width 124 height 39
type input "100"
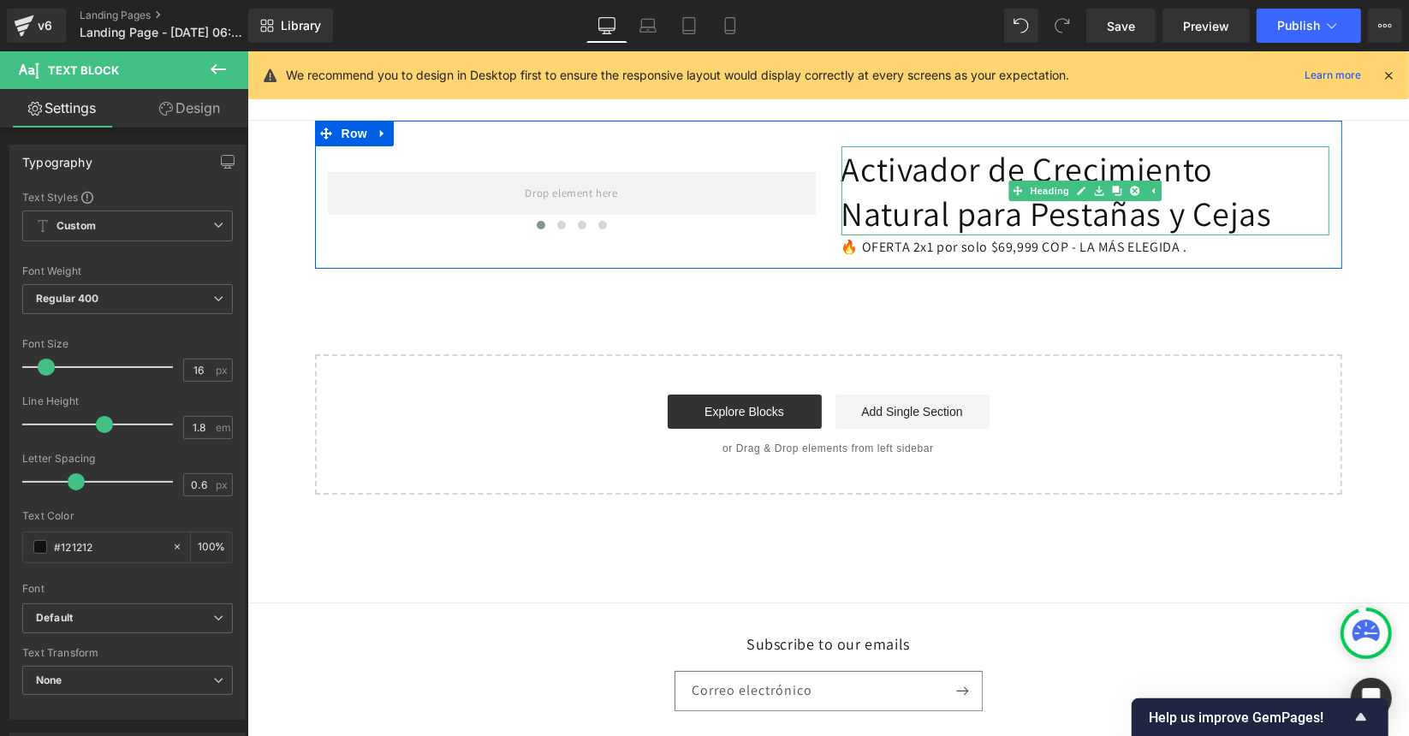
click at [955, 171] on h1 "Activador de Crecimiento Natural para Pestañas y Cejas" at bounding box center [1085, 190] width 488 height 89
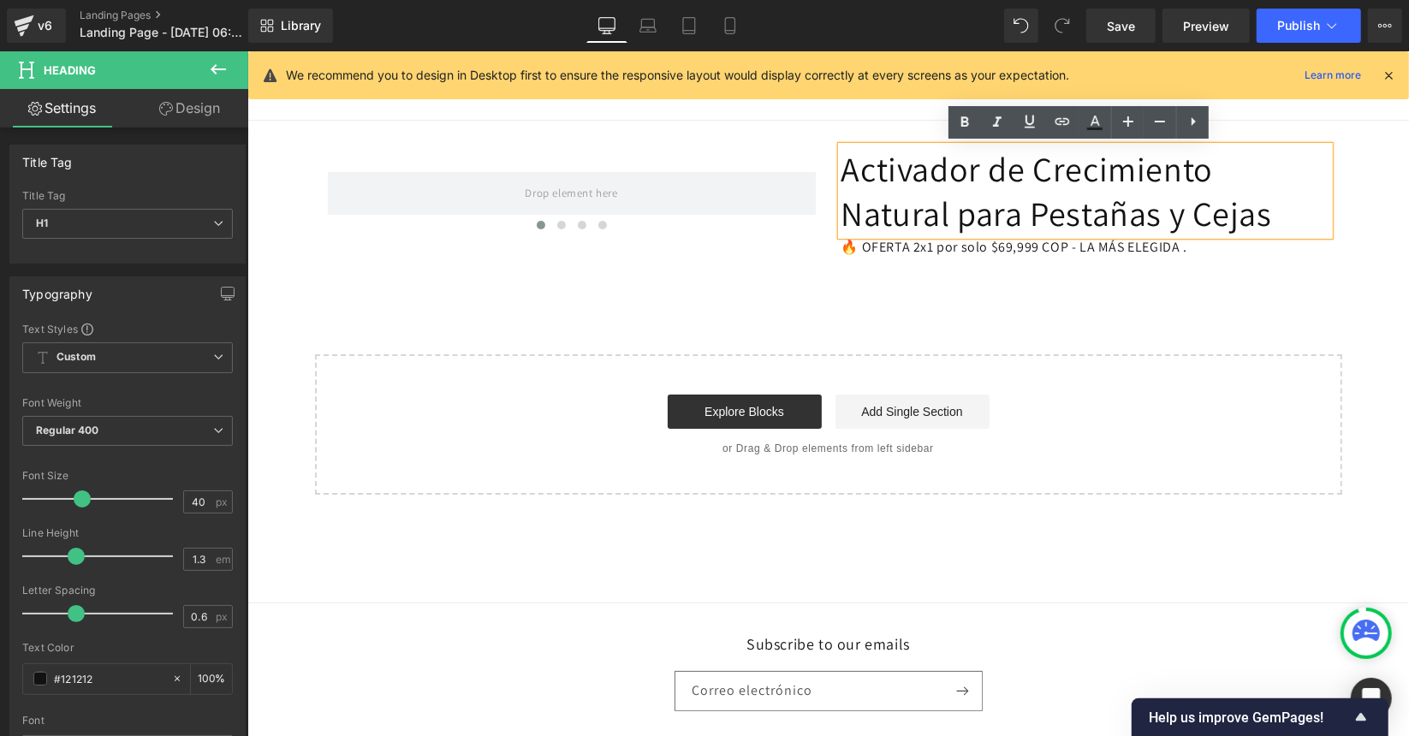
drag, startPoint x: 839, startPoint y: 164, endPoint x: 953, endPoint y: 175, distance: 114.4
click at [953, 175] on h1 "Activador de Crecimiento Natural para Pestañas y Cejas" at bounding box center [1085, 190] width 488 height 89
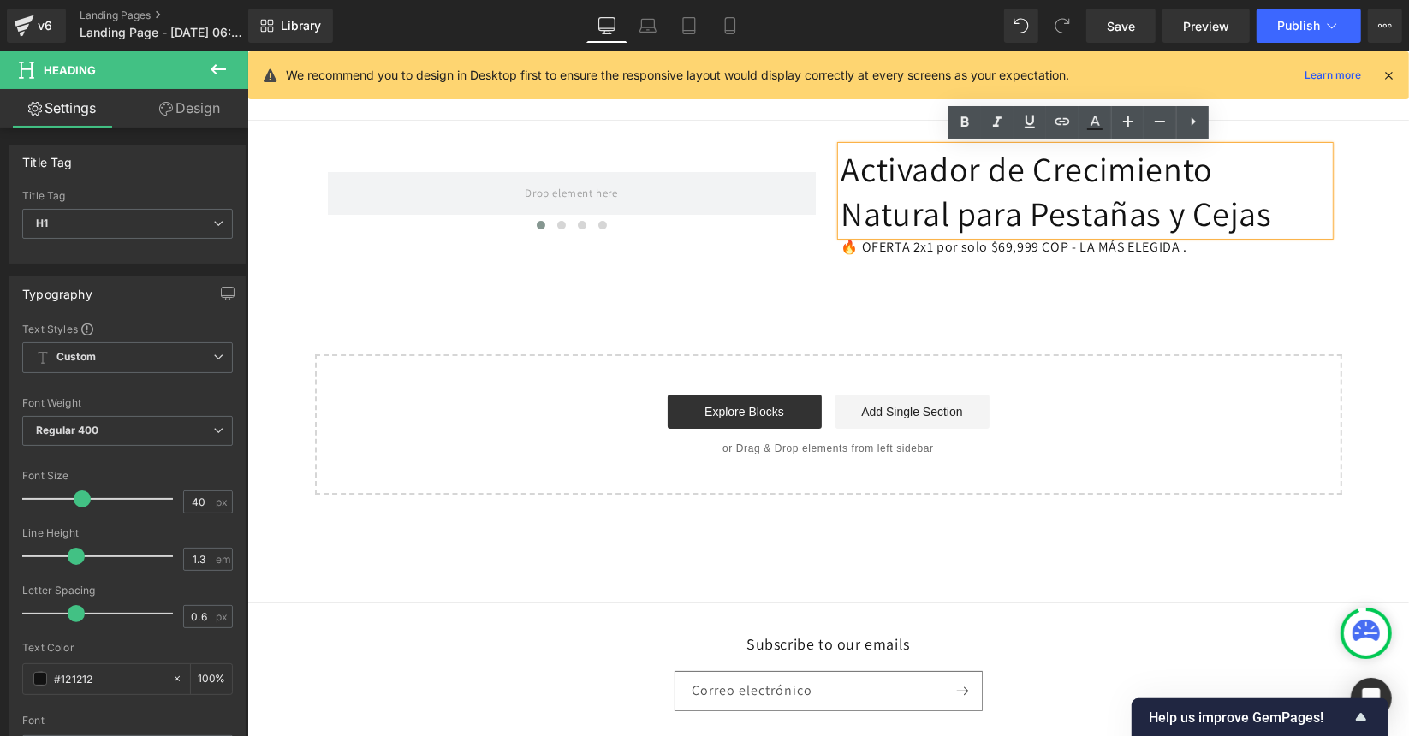
click at [953, 175] on h1 "Activador de Crecimiento Natural para Pestañas y Cejas" at bounding box center [1085, 190] width 488 height 89
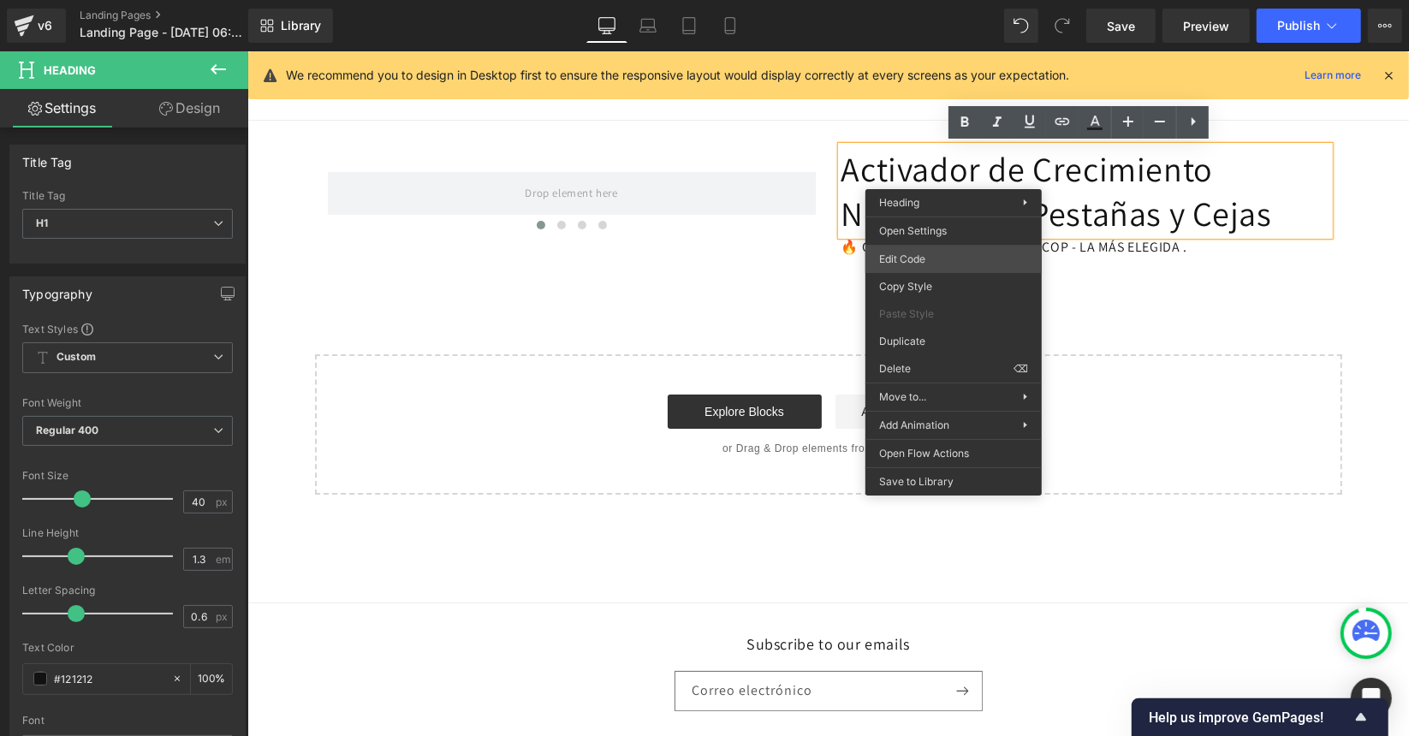
click at [955, 0] on div "Text Block You are previewing how the Live Preset 0 will restyle your page. You…" at bounding box center [704, 0] width 1409 height 0
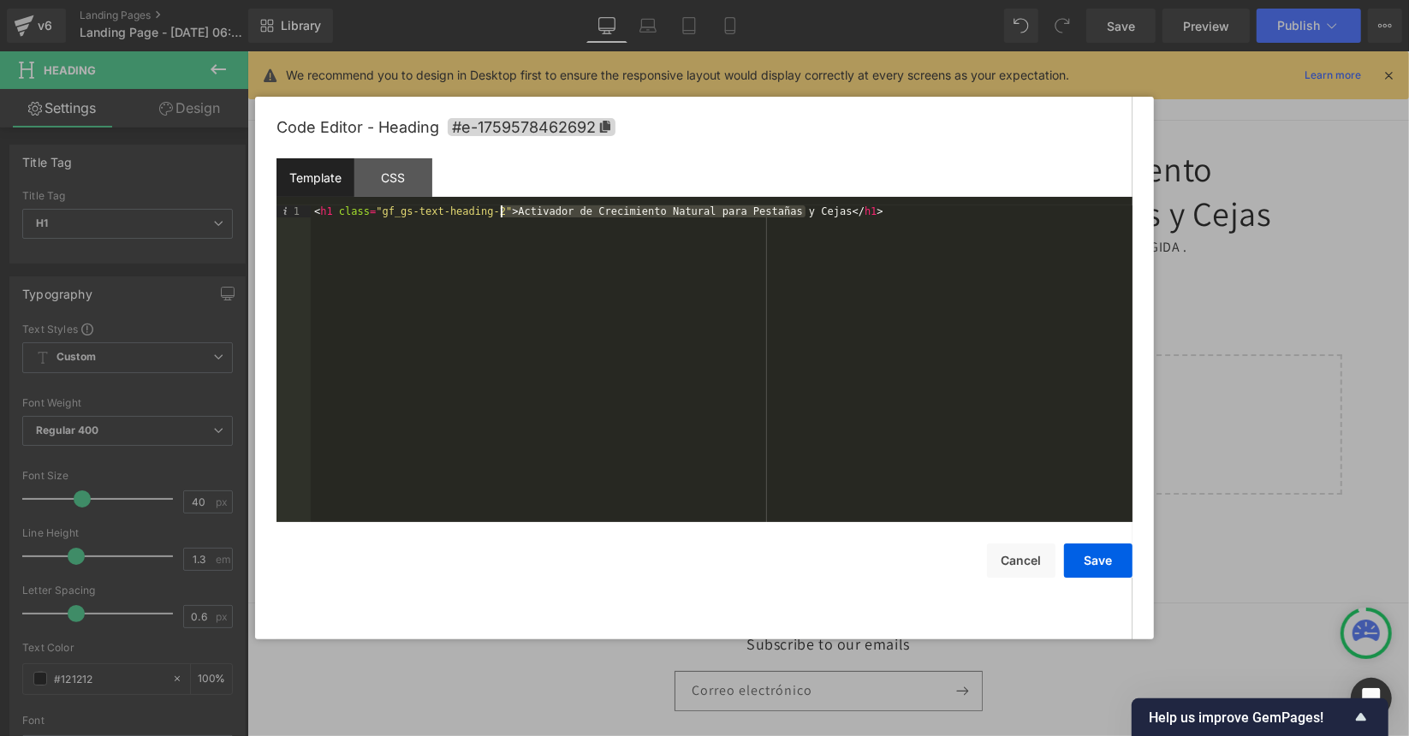
drag, startPoint x: 805, startPoint y: 213, endPoint x: 502, endPoint y: 213, distance: 303.0
click at [502, 213] on div "< h1 class = "gf_gs-text-heading-2" > Activador de Crecimiento Natural para Pes…" at bounding box center [722, 375] width 822 height 341
click at [1107, 555] on button "Save" at bounding box center [1098, 561] width 68 height 34
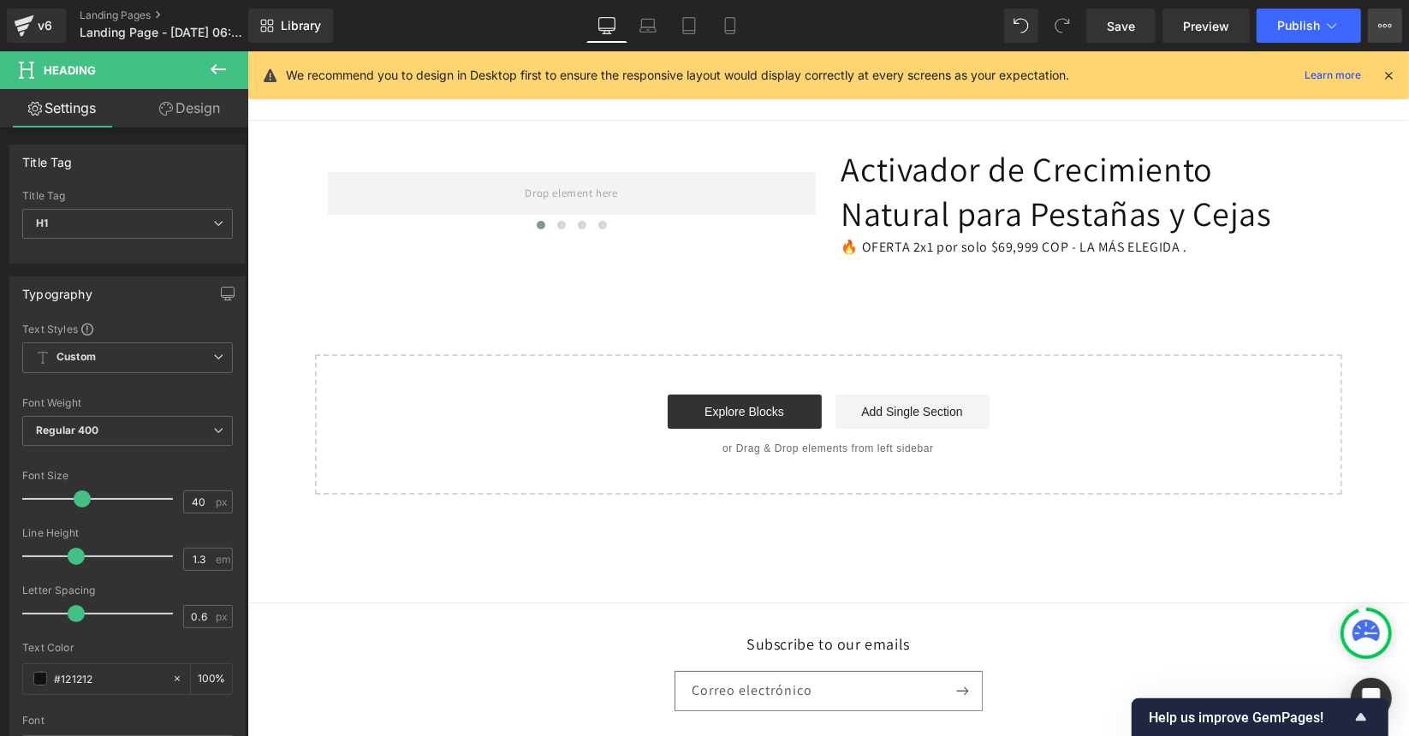
click at [1381, 21] on icon at bounding box center [1385, 26] width 14 height 14
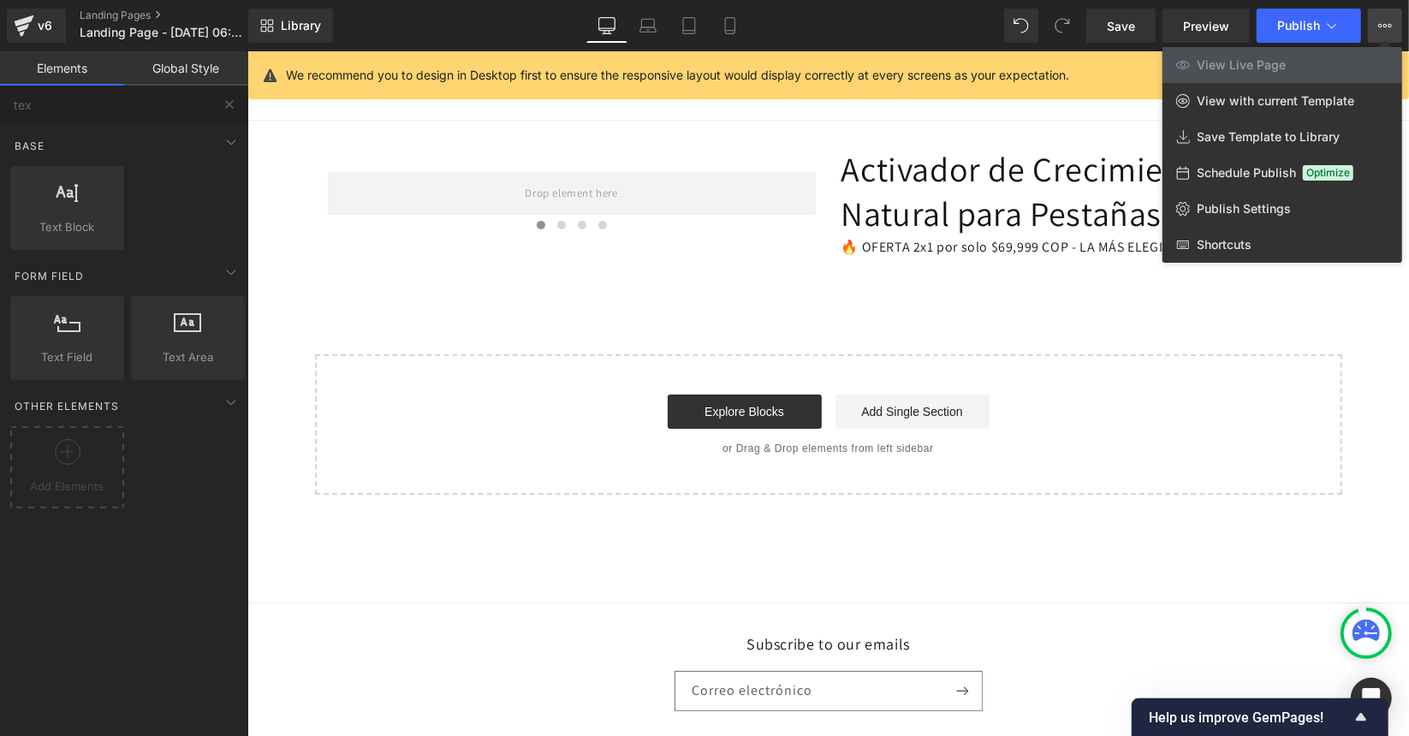
drag, startPoint x: 840, startPoint y: 250, endPoint x: 947, endPoint y: 243, distance: 107.2
click at [947, 243] on div at bounding box center [828, 393] width 1162 height 685
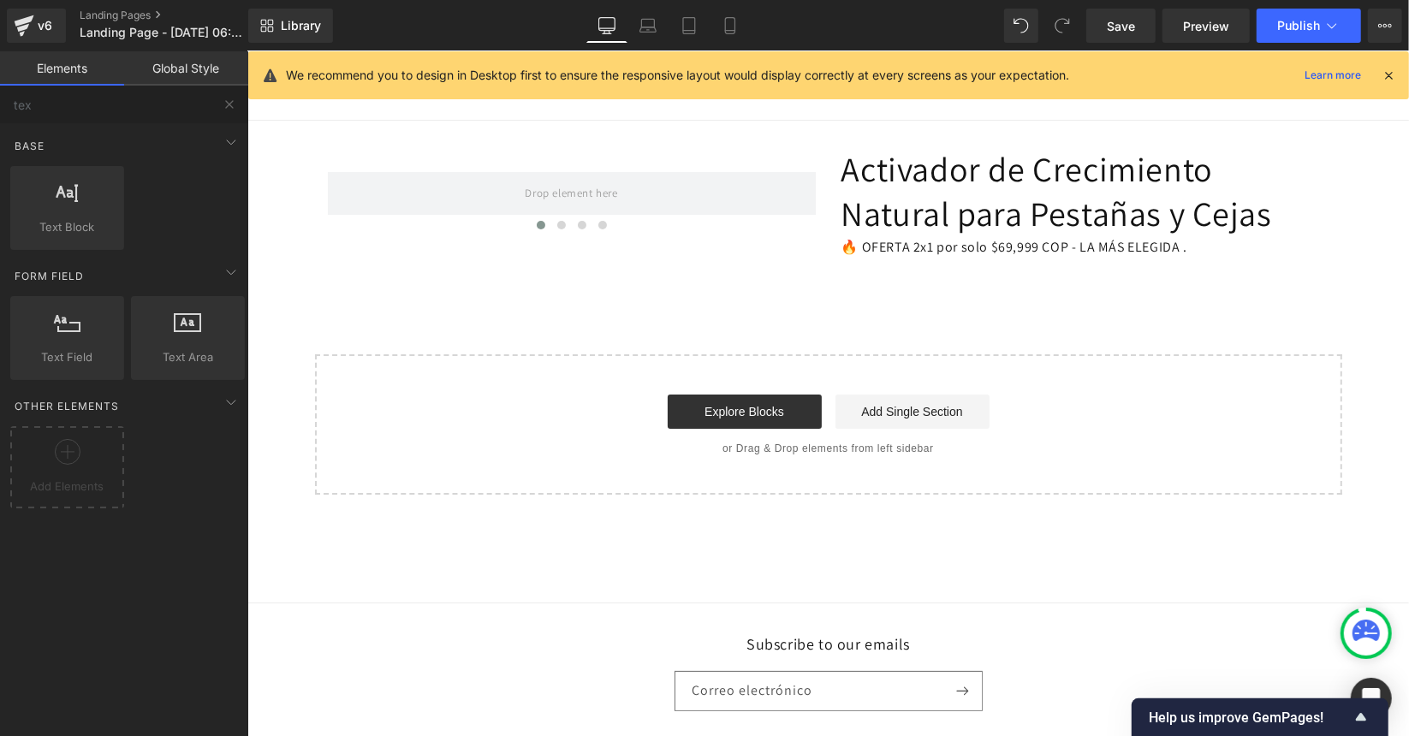
click at [946, 242] on p "🔥 OFERTA 2x1 por solo $69,999 COP - LA MÁS ELEGIDA ." at bounding box center [1085, 247] width 488 height 25
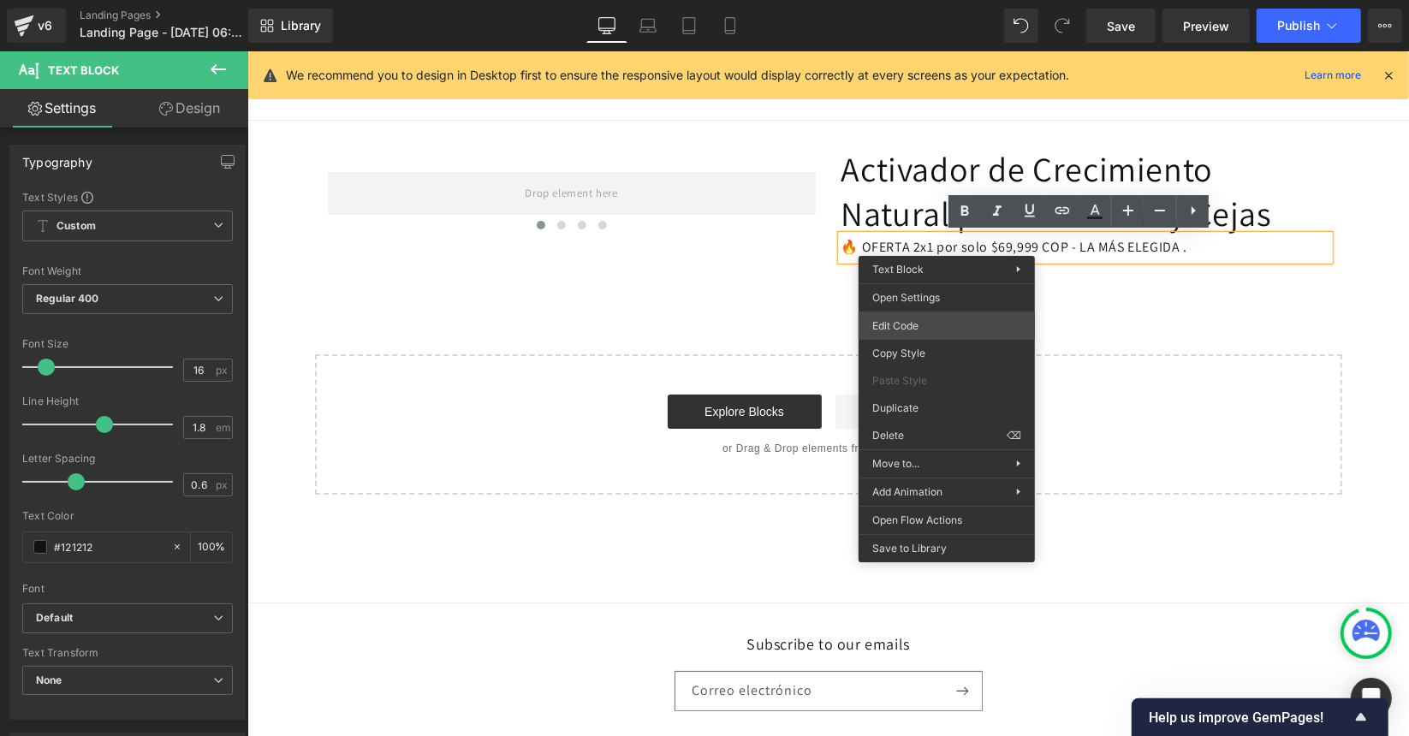
click at [937, 0] on div "Text Block You are previewing how the Live Preset 0 will restyle your page. You…" at bounding box center [704, 0] width 1409 height 0
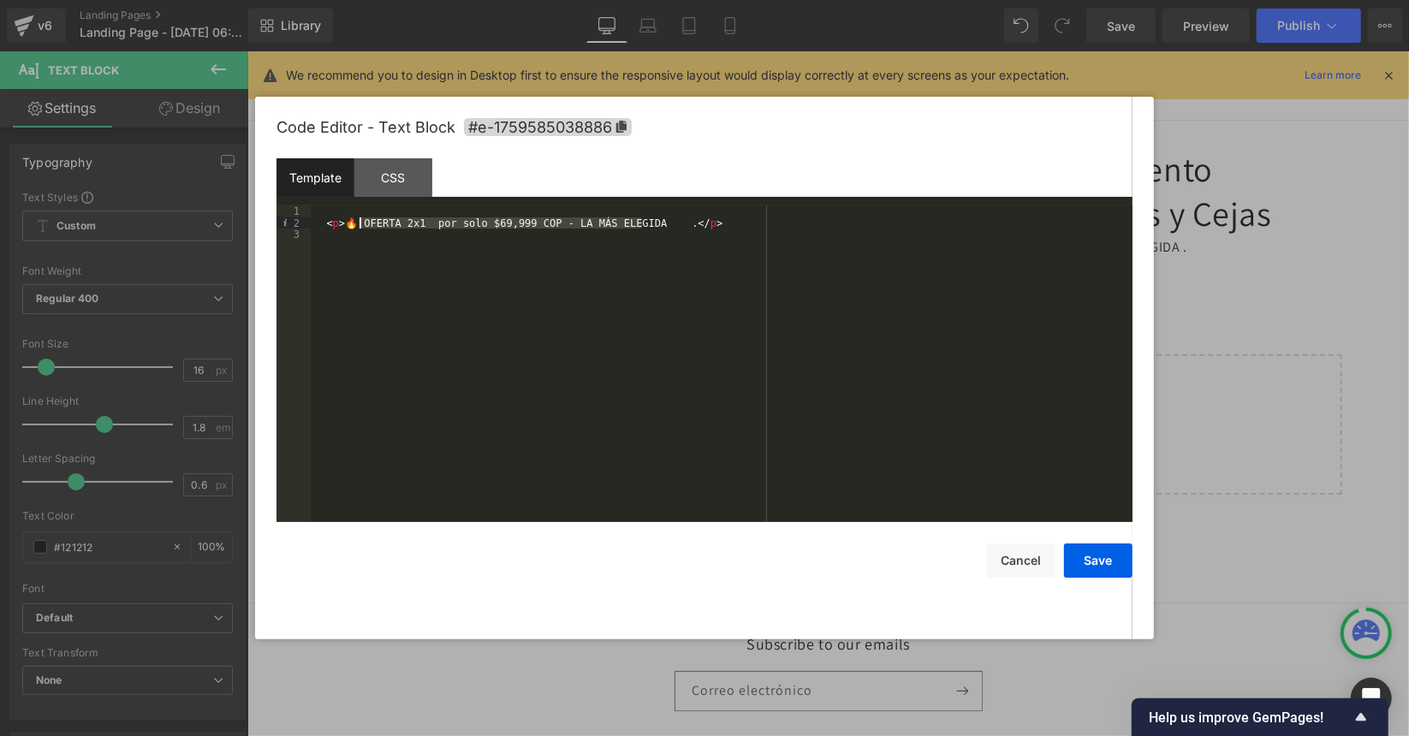
drag, startPoint x: 642, startPoint y: 221, endPoint x: 361, endPoint y: 223, distance: 280.8
click at [361, 223] on div "< p > 🔥 OFERTA 2x1 por solo $69,999 COP - LA MÁS ELEGIDA . </ p >" at bounding box center [722, 375] width 822 height 341
click at [1020, 555] on button "Cancel" at bounding box center [1021, 561] width 68 height 34
